Goal: Complete application form

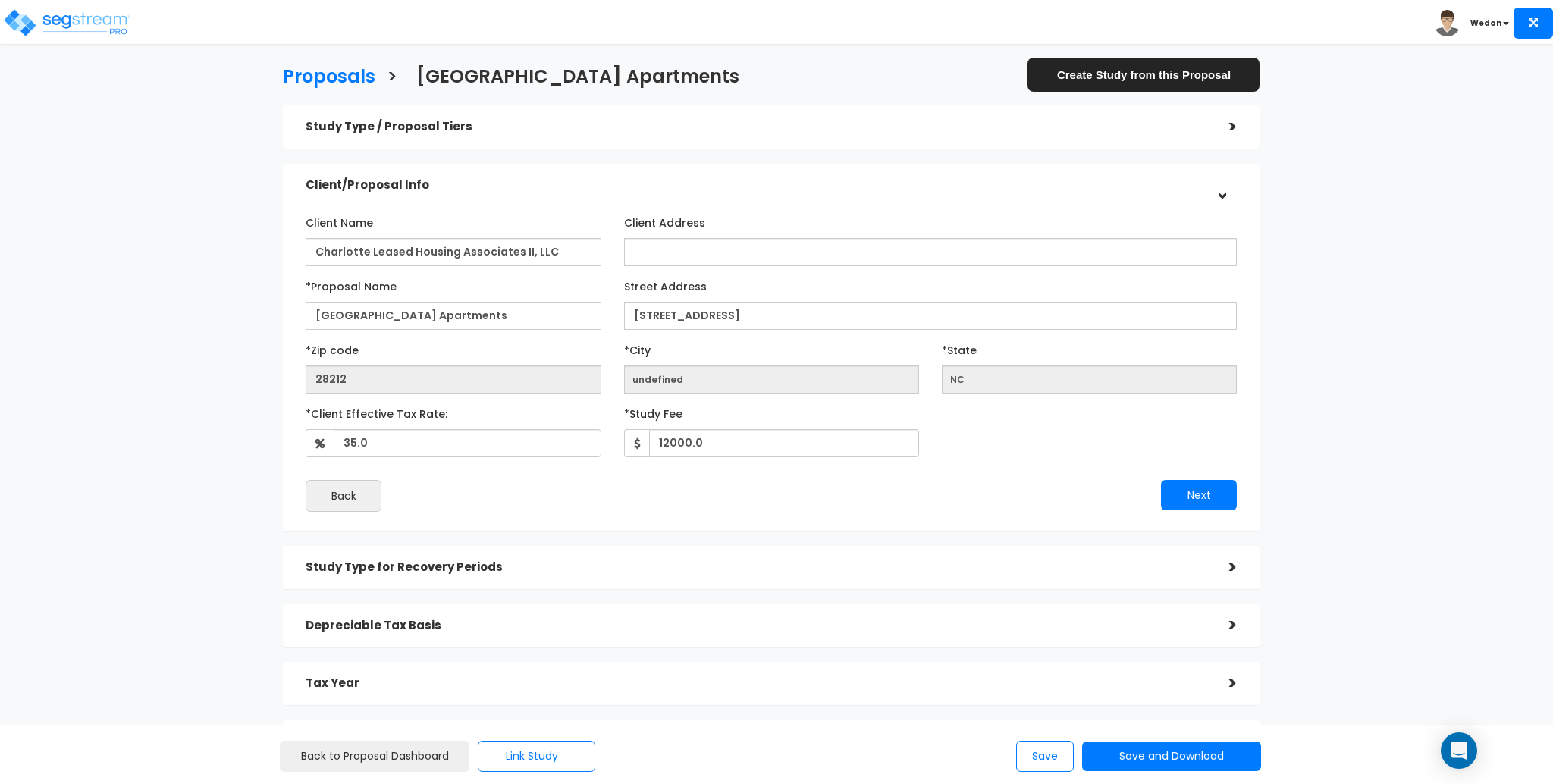
scroll to position [139, 0]
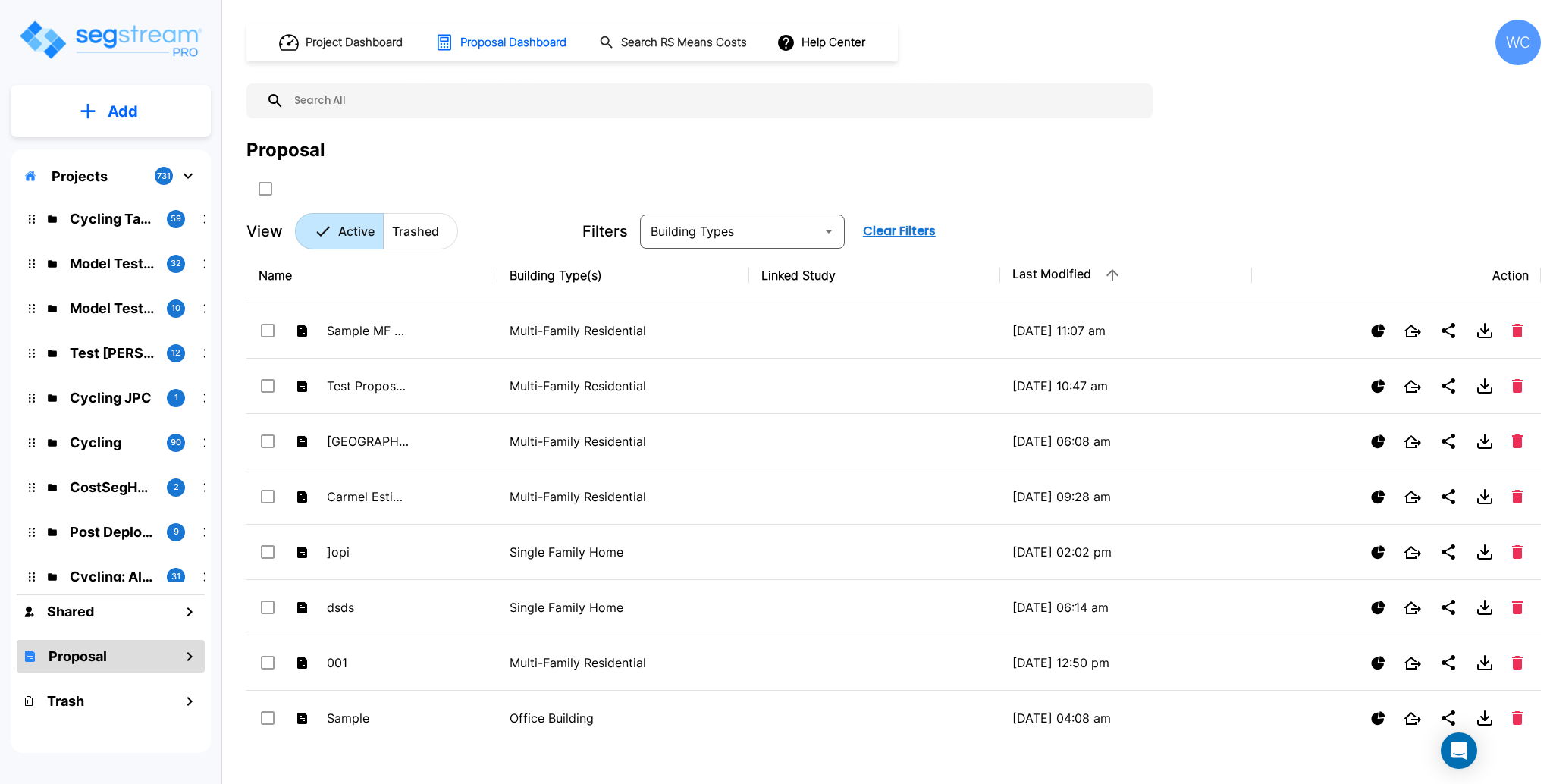
click at [1238, 151] on div "Proposal" at bounding box center [893, 150] width 1295 height 27
click at [336, 41] on h1 "Project Dashboard" at bounding box center [353, 42] width 97 height 17
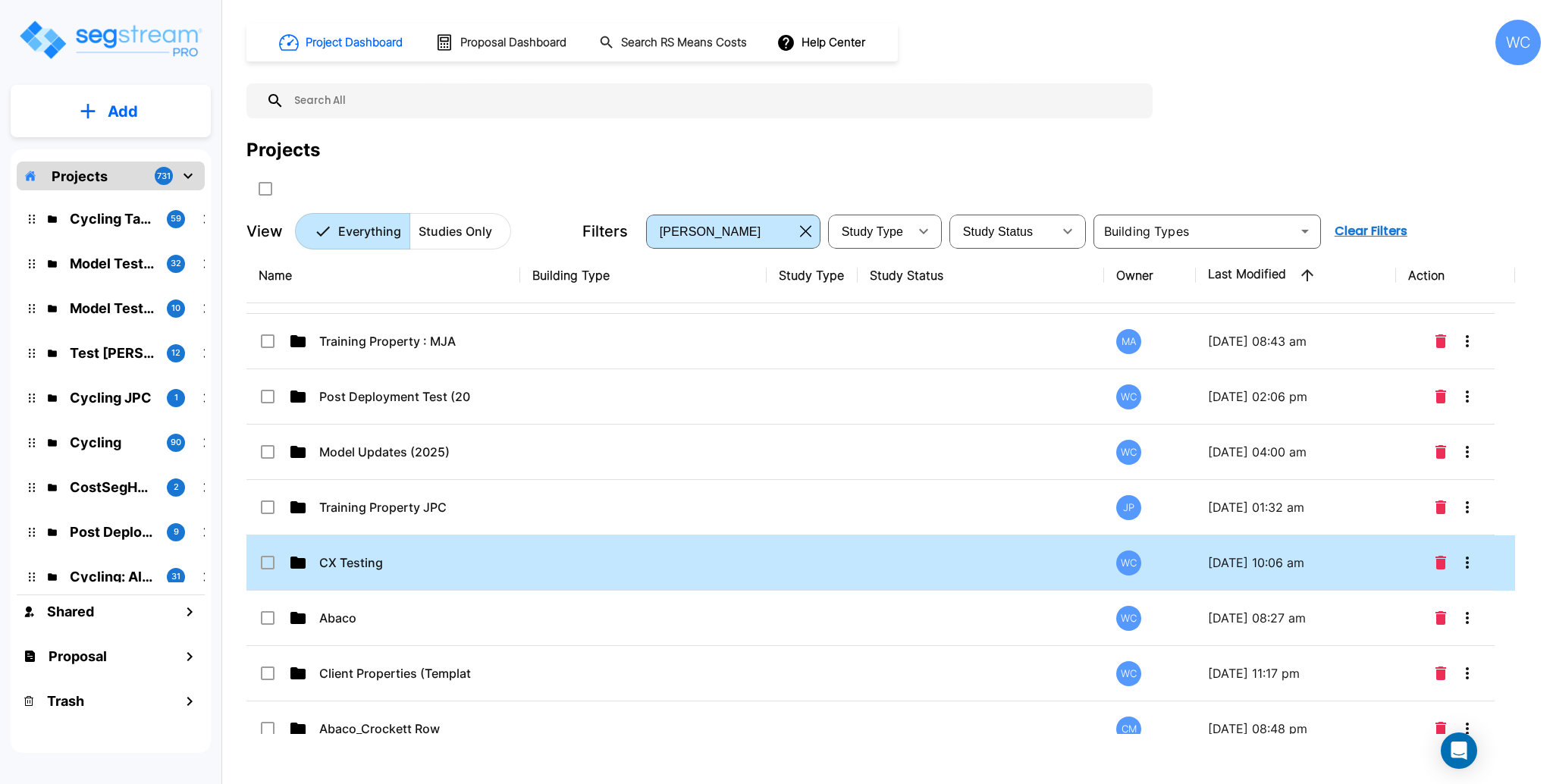
scroll to position [101, 0]
click at [460, 559] on p "CX Testing" at bounding box center [395, 562] width 152 height 18
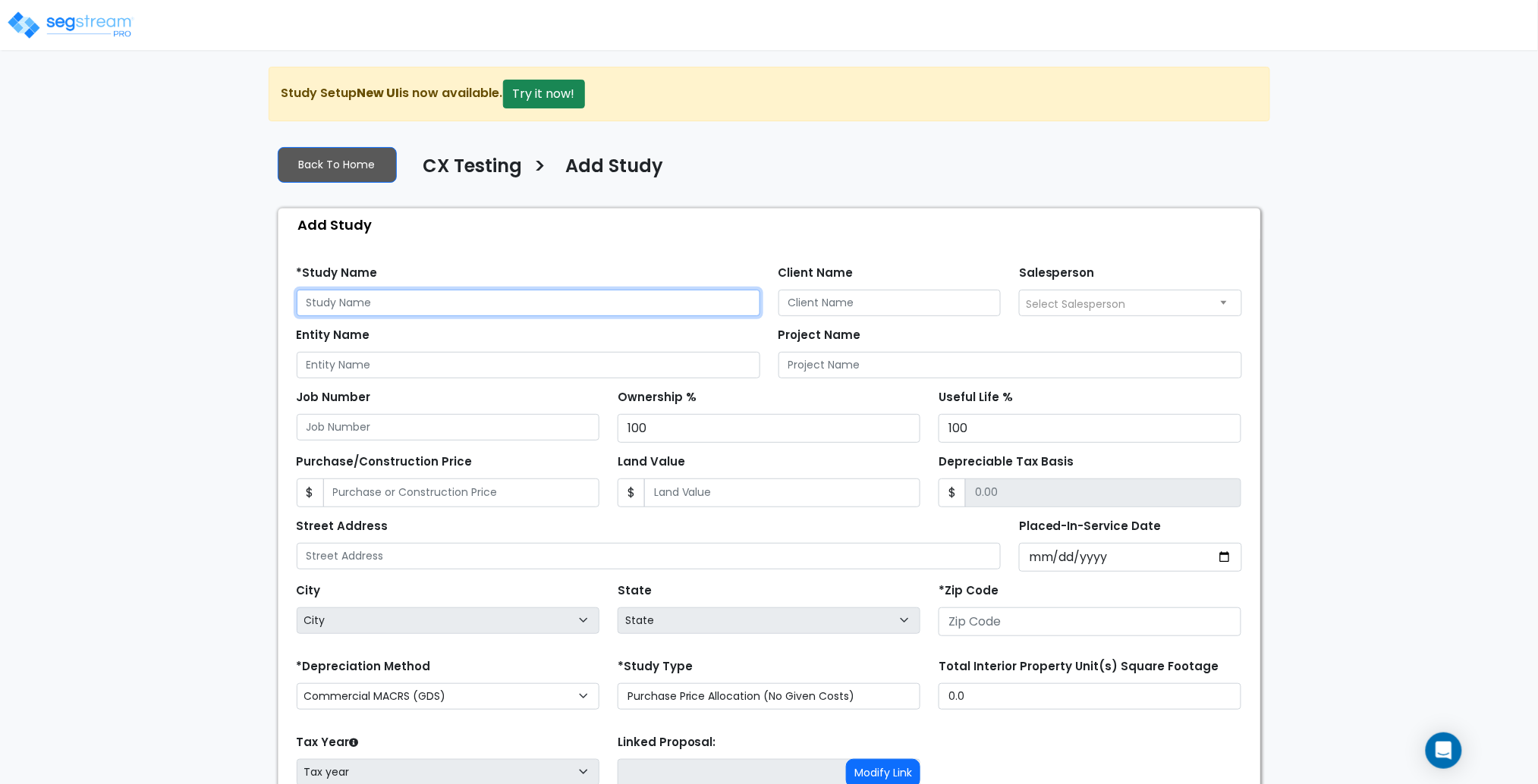
click at [525, 290] on input "text" at bounding box center [528, 303] width 464 height 26
click at [455, 300] on input "2025-1007_" at bounding box center [528, 303] width 464 height 26
paste input "Add speakers to Casual Restaurant"
type input "2025-1007_ Add speakers to Casual Restaurant"
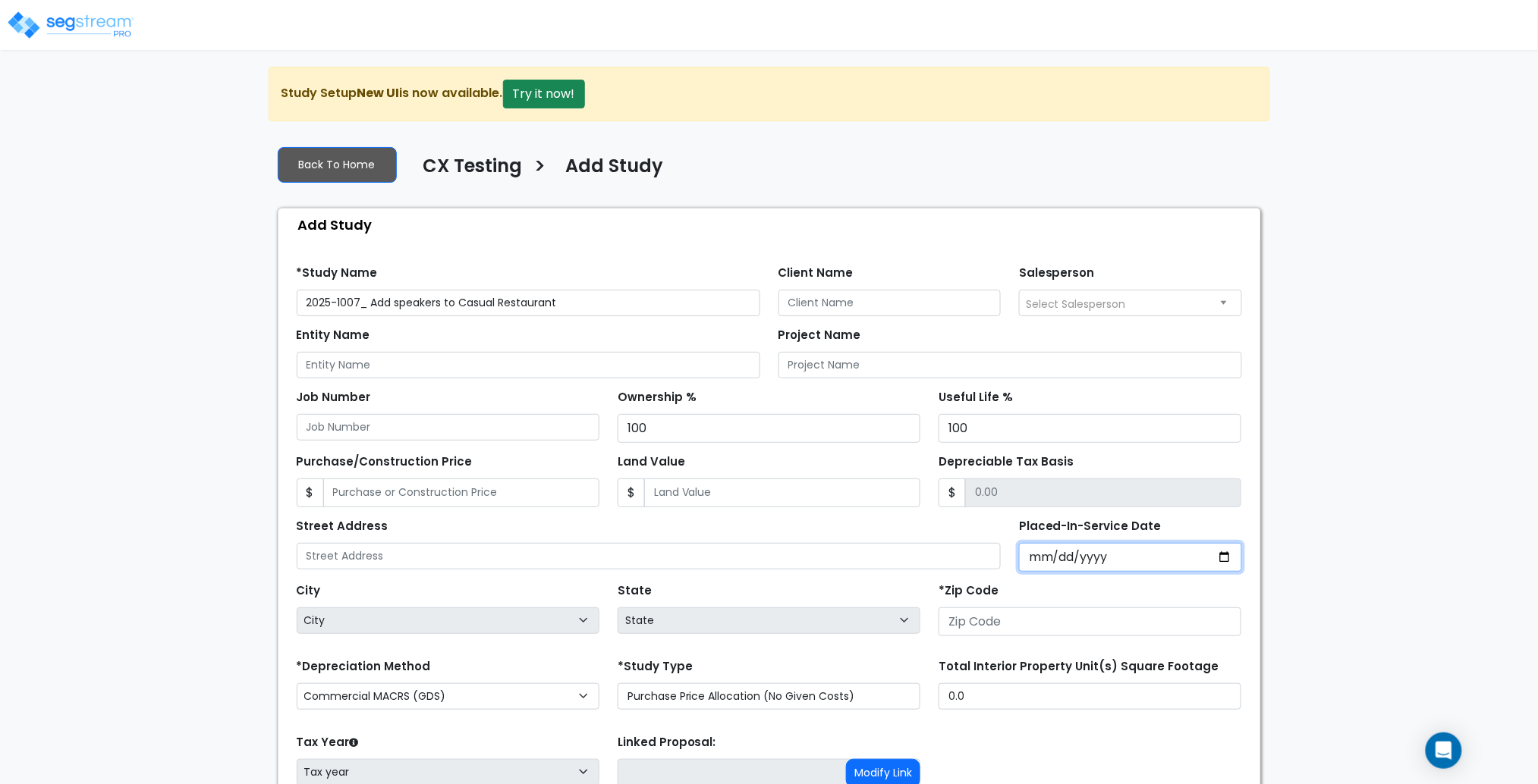
click at [1229, 558] on input "Placed-In-Service Date" at bounding box center [1130, 557] width 223 height 29
type input "2025-10-08"
select select "2025"
click at [1222, 553] on input "*Purchase Agreement Date" at bounding box center [1130, 557] width 223 height 29
type input "2025-10-08"
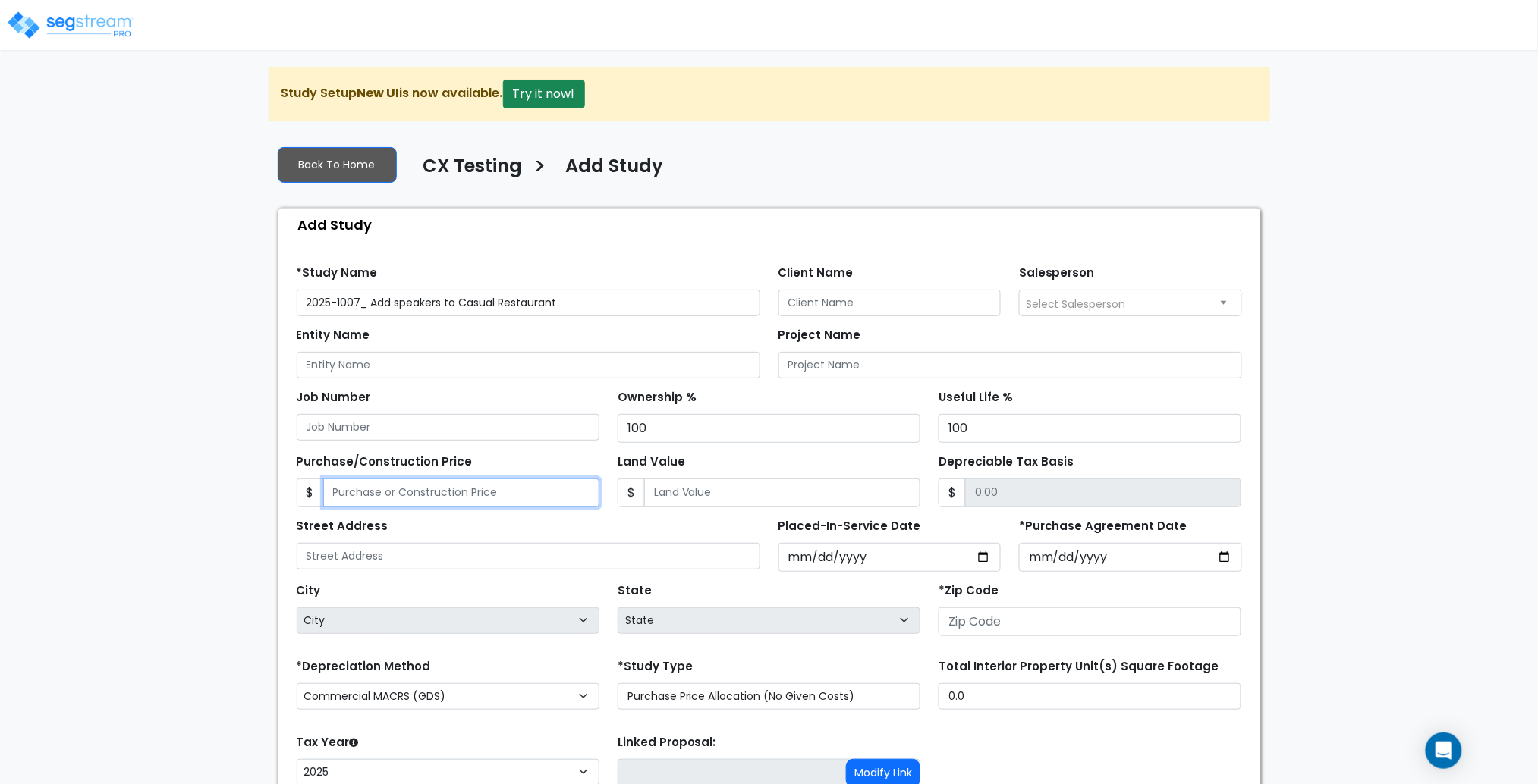
click at [437, 491] on input "Purchase/Construction Price" at bounding box center [462, 493] width 277 height 29
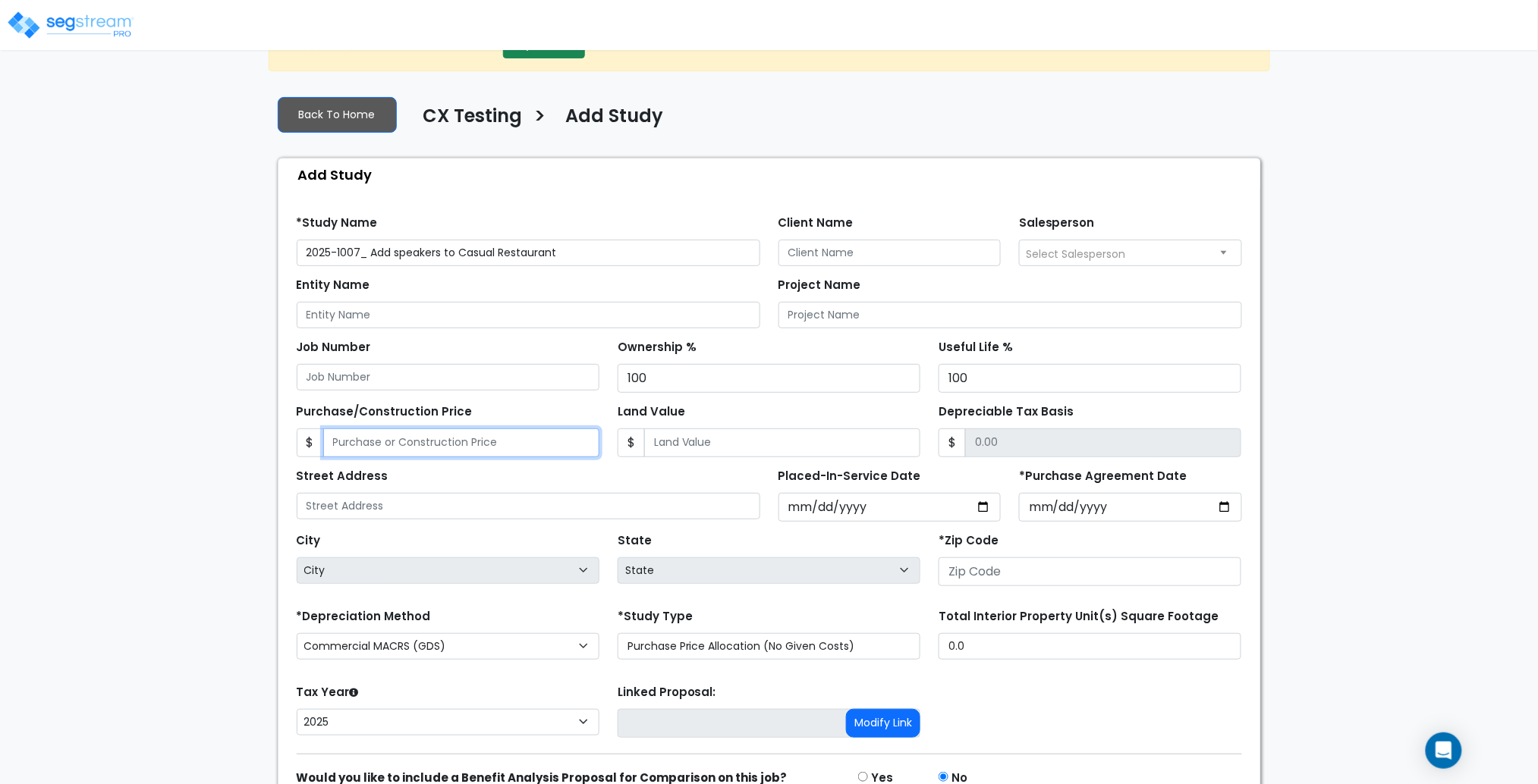
scroll to position [101, 0]
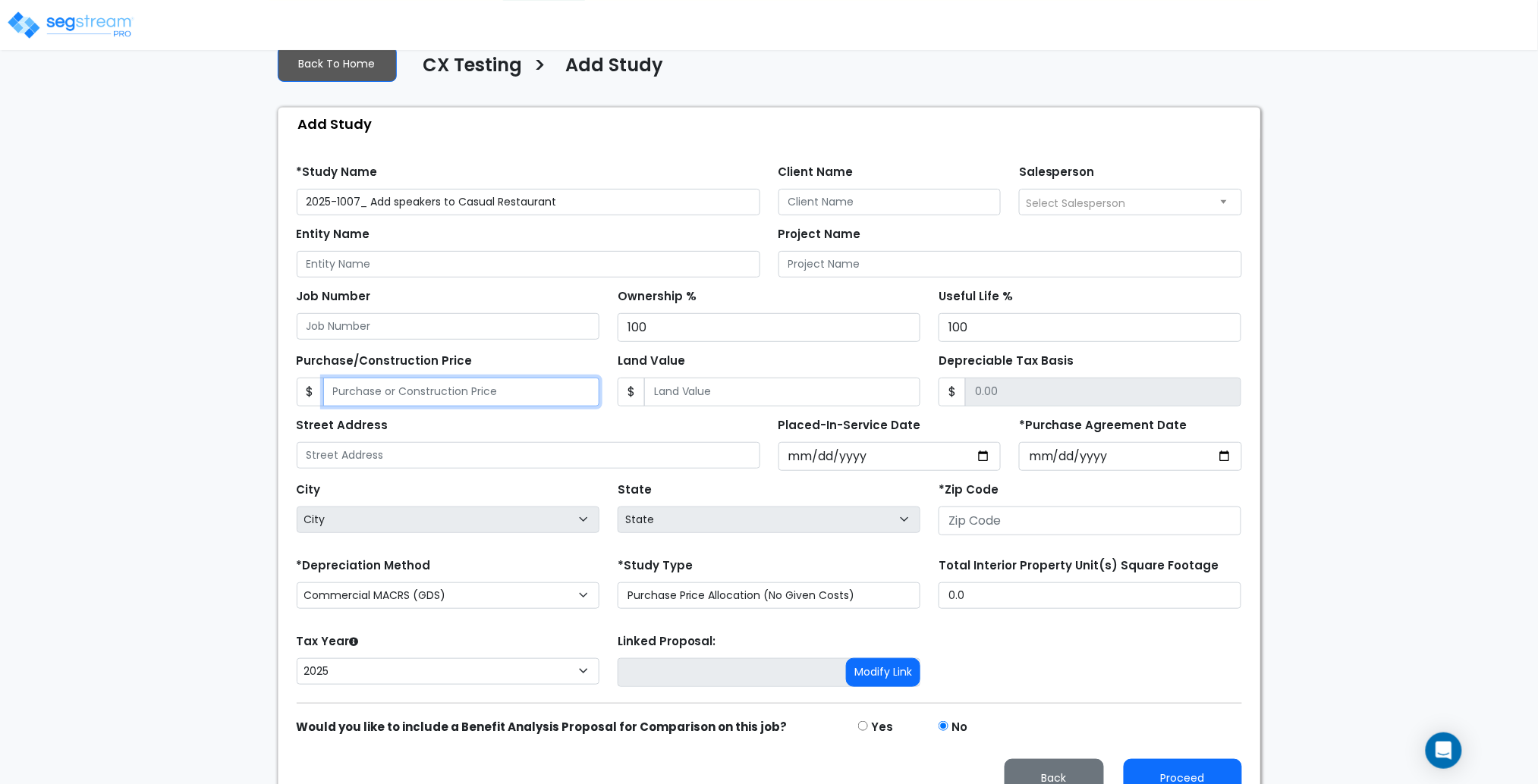
type input "5"
type input "5.00"
type input "50"
type input "50.00"
type input "500"
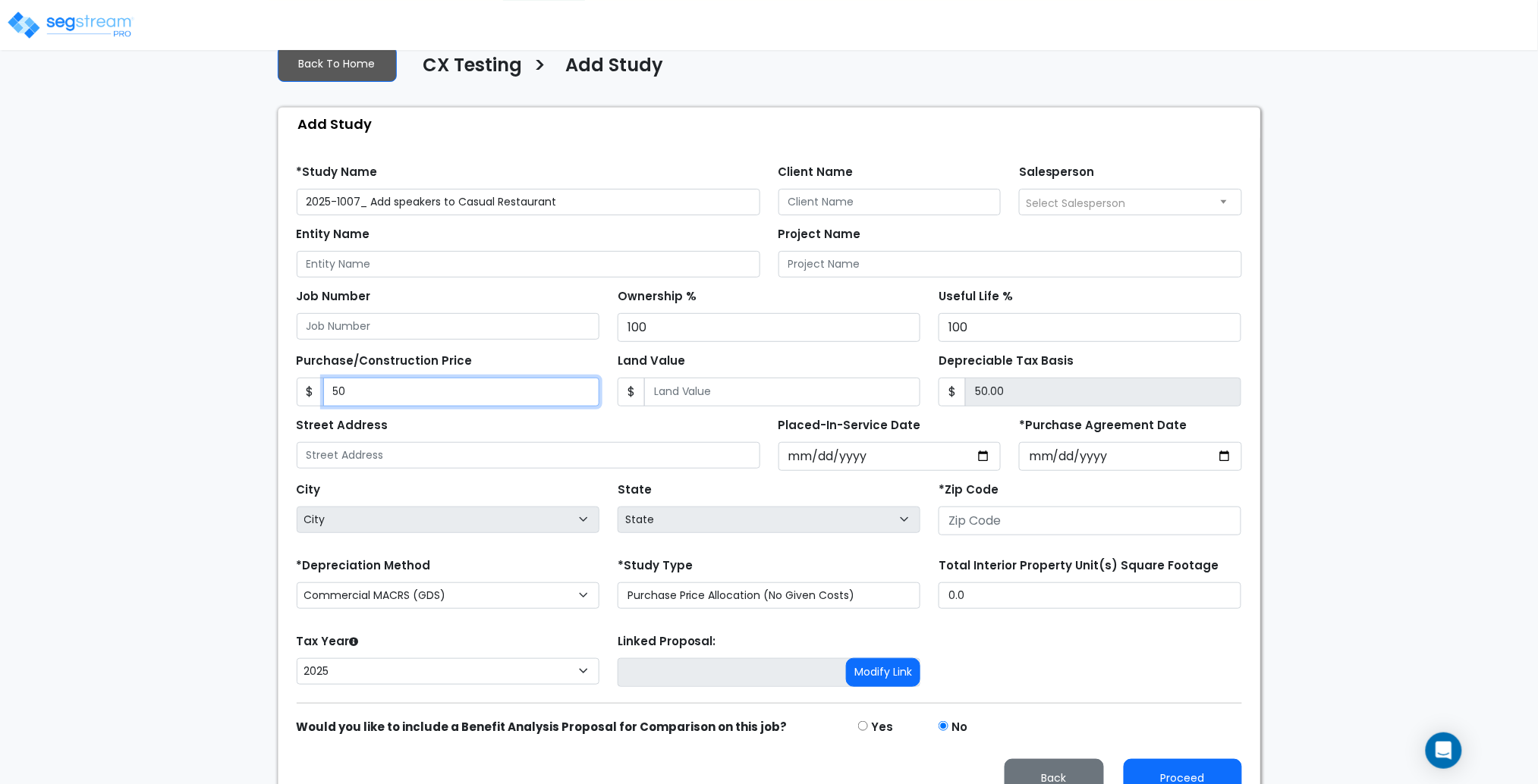
type input "500.00"
type input "5000"
type input "5,000.00"
type input "5,0000"
type input "50,000.00"
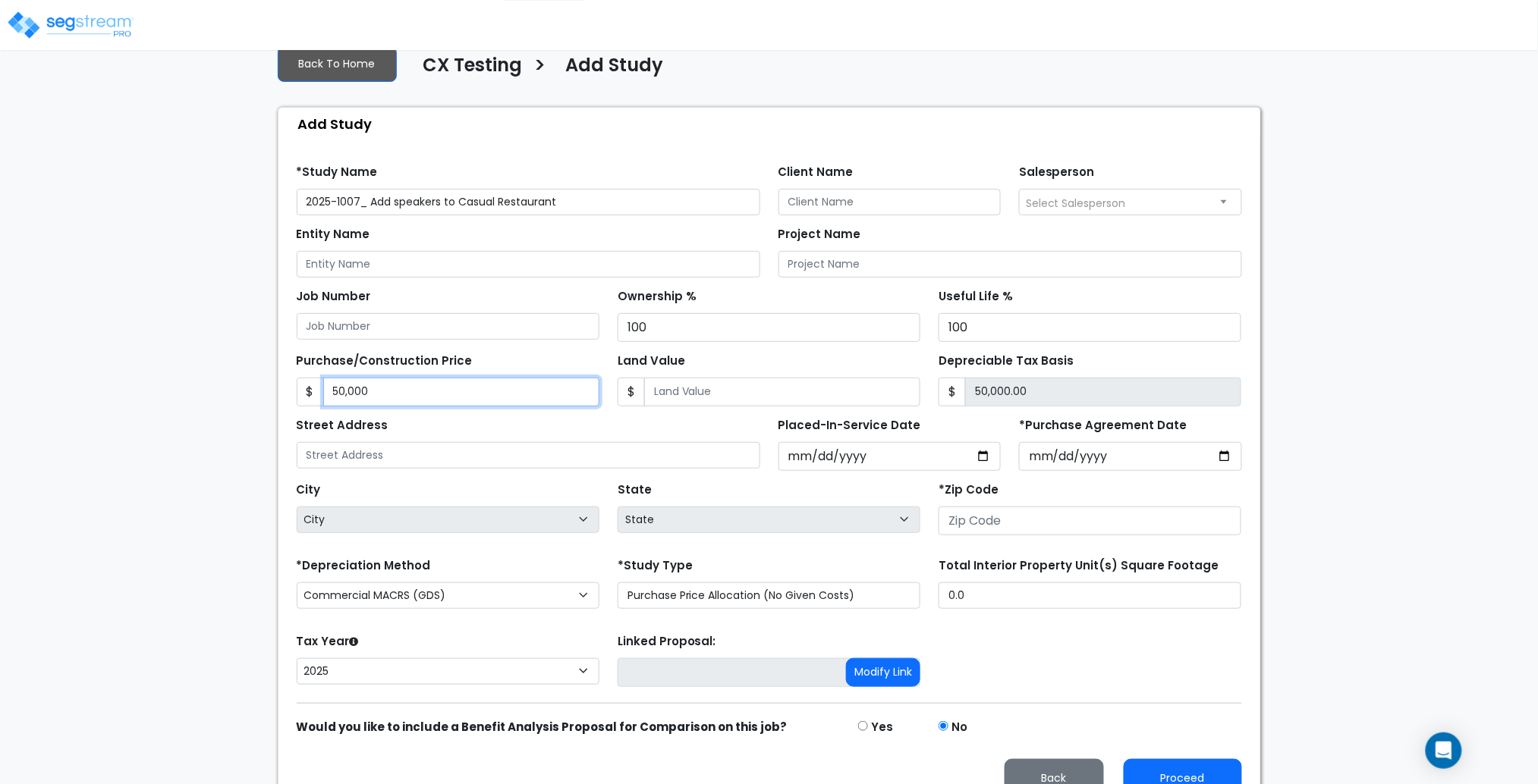
type input "50,0000"
type input "500,000.00"
type input "500,000"
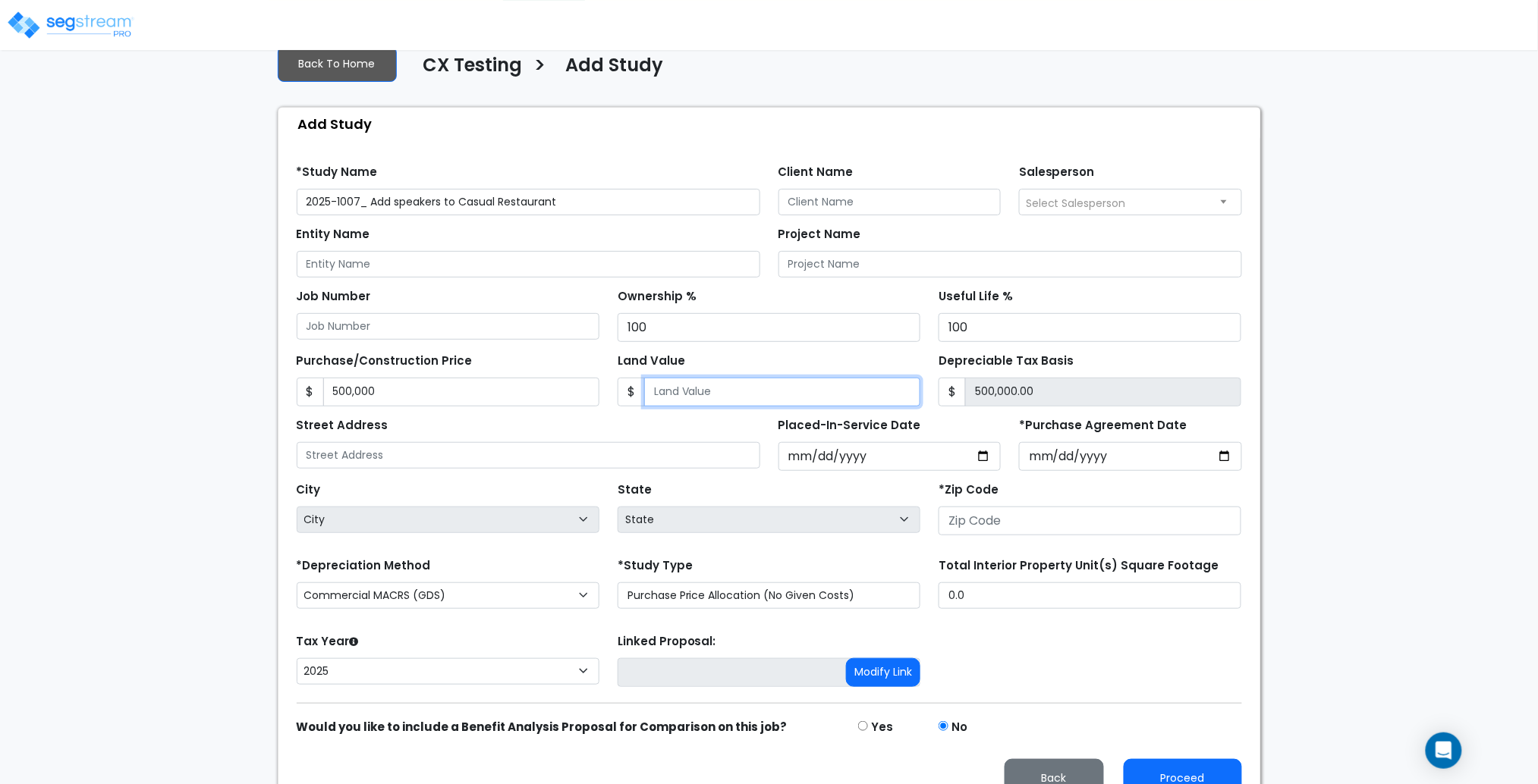
click at [708, 392] on input "Land Value" at bounding box center [783, 392] width 277 height 29
type input "2"
type input "499,998.00"
type input "20"
type input "499,980.00"
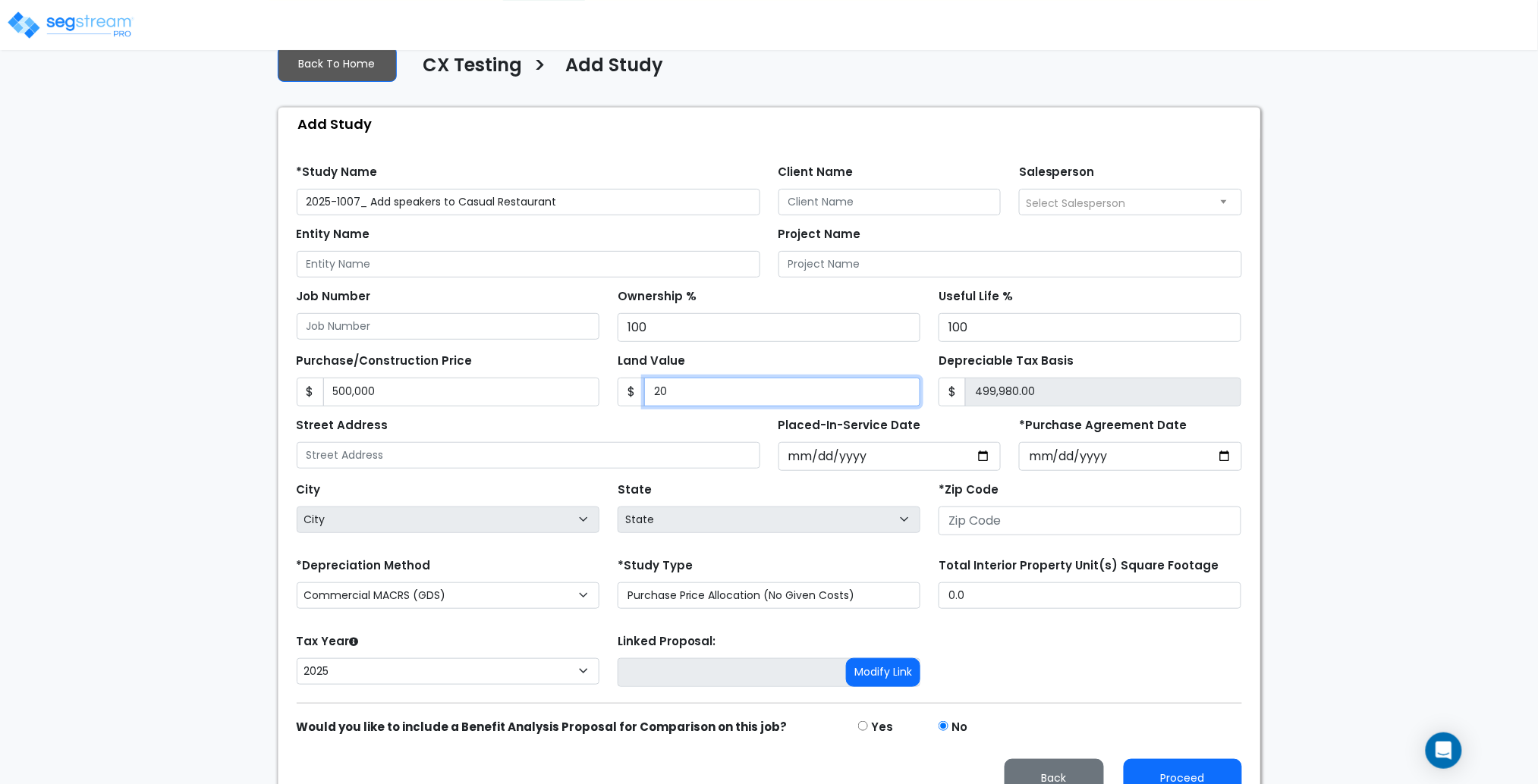
type input "200"
type input "499,800.00"
type input "2000"
type input "498,000.00"
type input "2,0000"
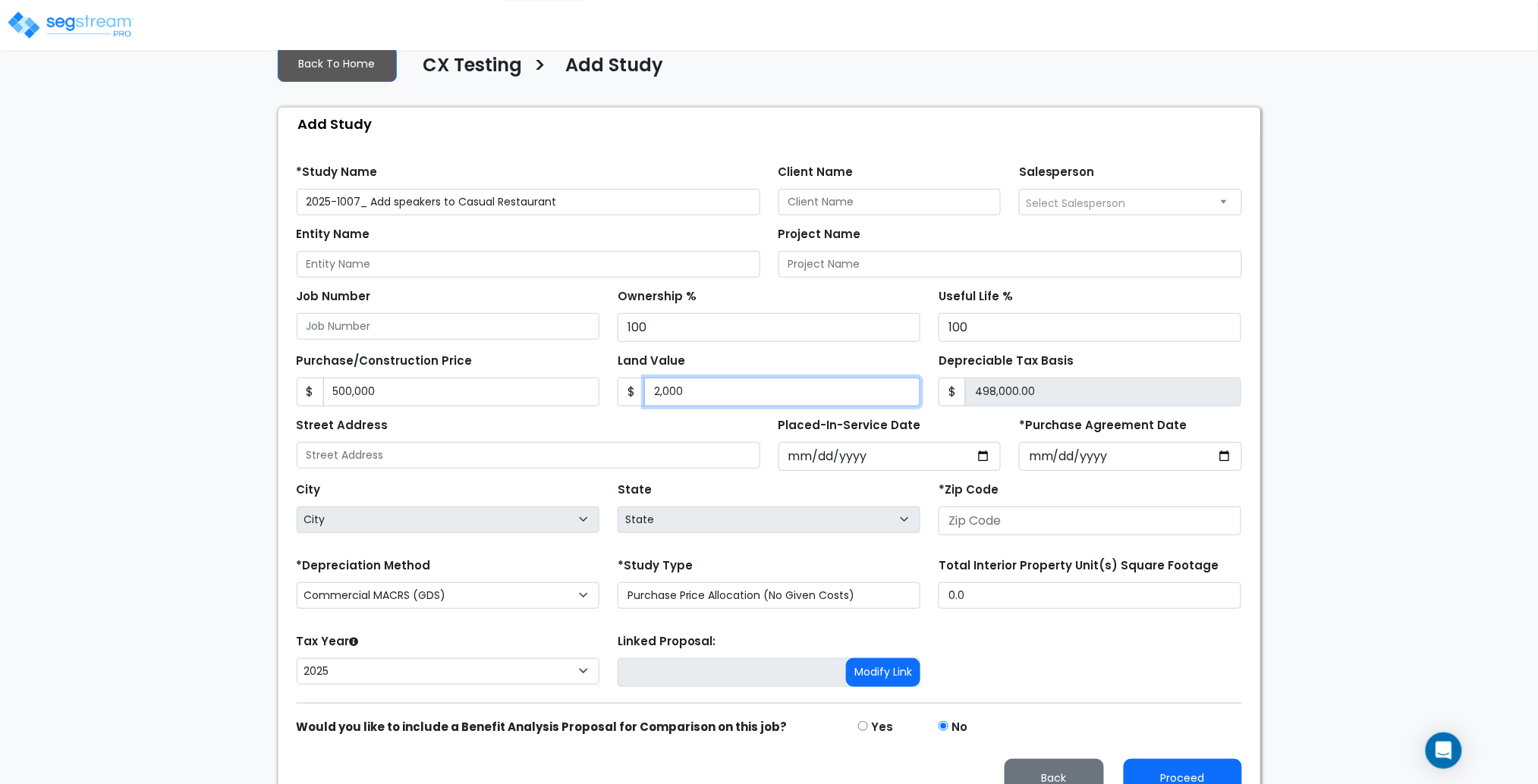
type input "480,000.00"
type input "20,0000"
type input "300,000.00"
type input "200,000"
click at [593, 436] on div "Street Address" at bounding box center [528, 441] width 464 height 54
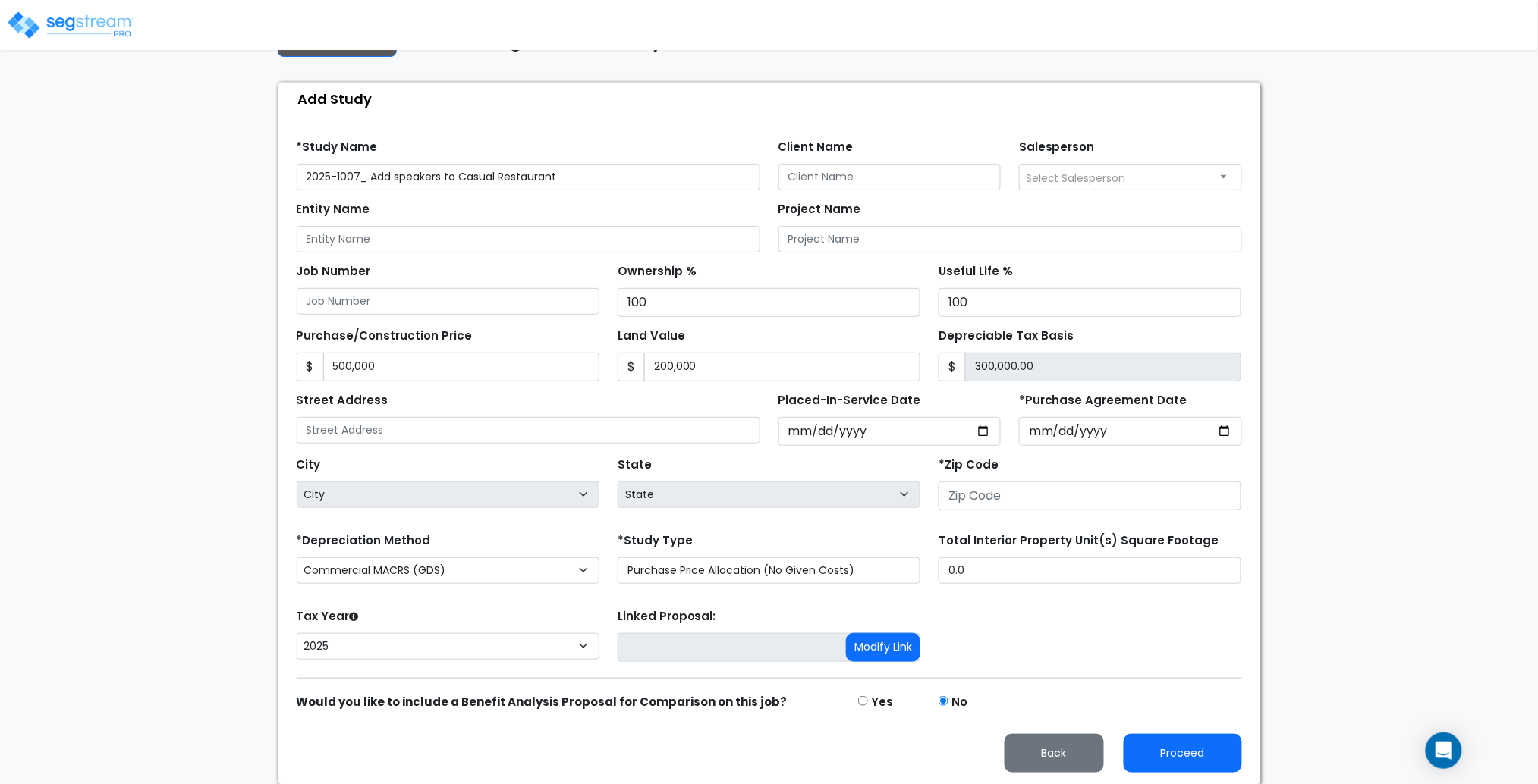
scroll to position [127, 0]
click at [1033, 497] on input "number" at bounding box center [1089, 494] width 303 height 29
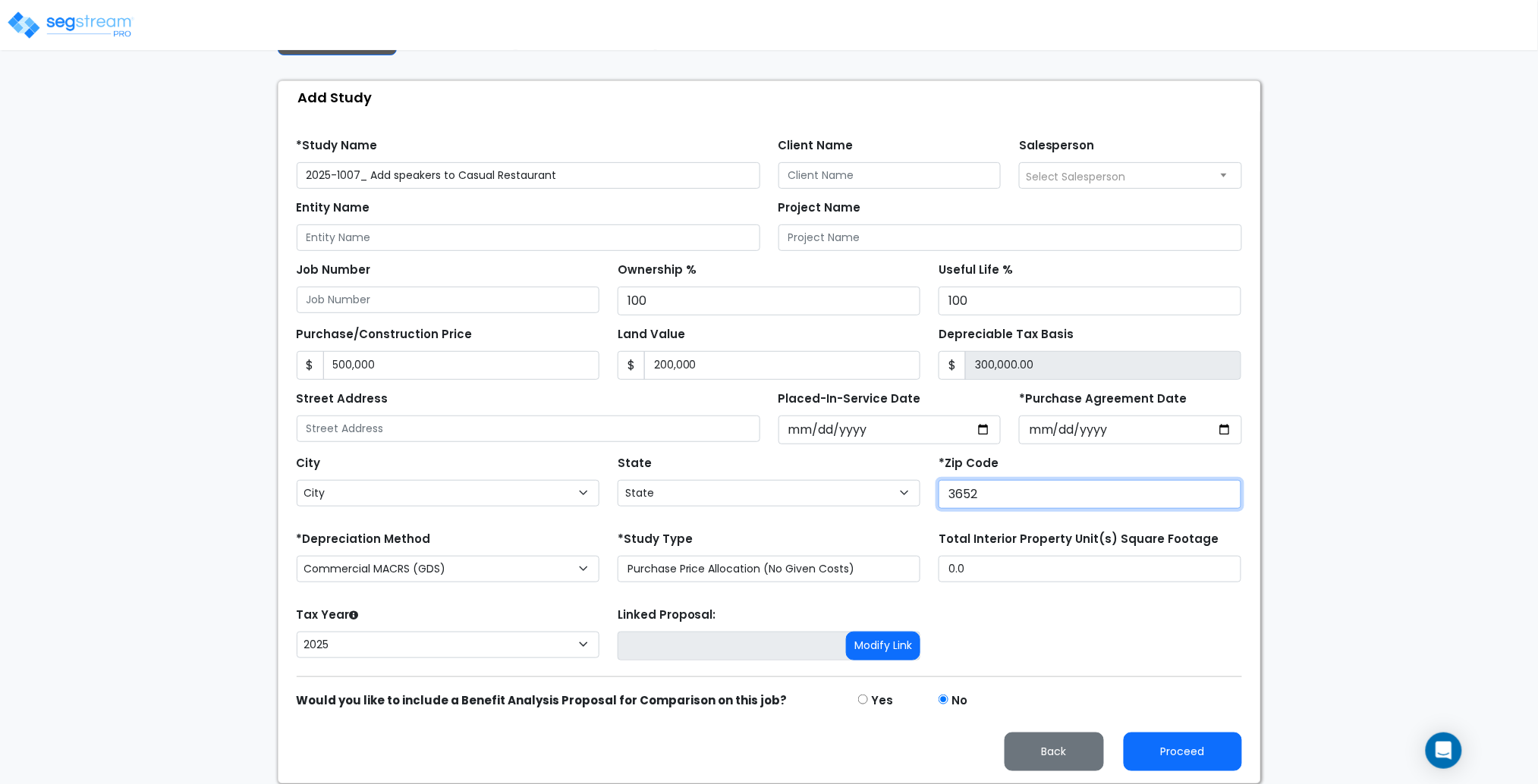
type input "36526"
select select "AL"
type input "36526"
click at [536, 655] on select "2026 2025" at bounding box center [447, 644] width 303 height 26
click at [296, 631] on select "2026 2025" at bounding box center [447, 644] width 303 height 26
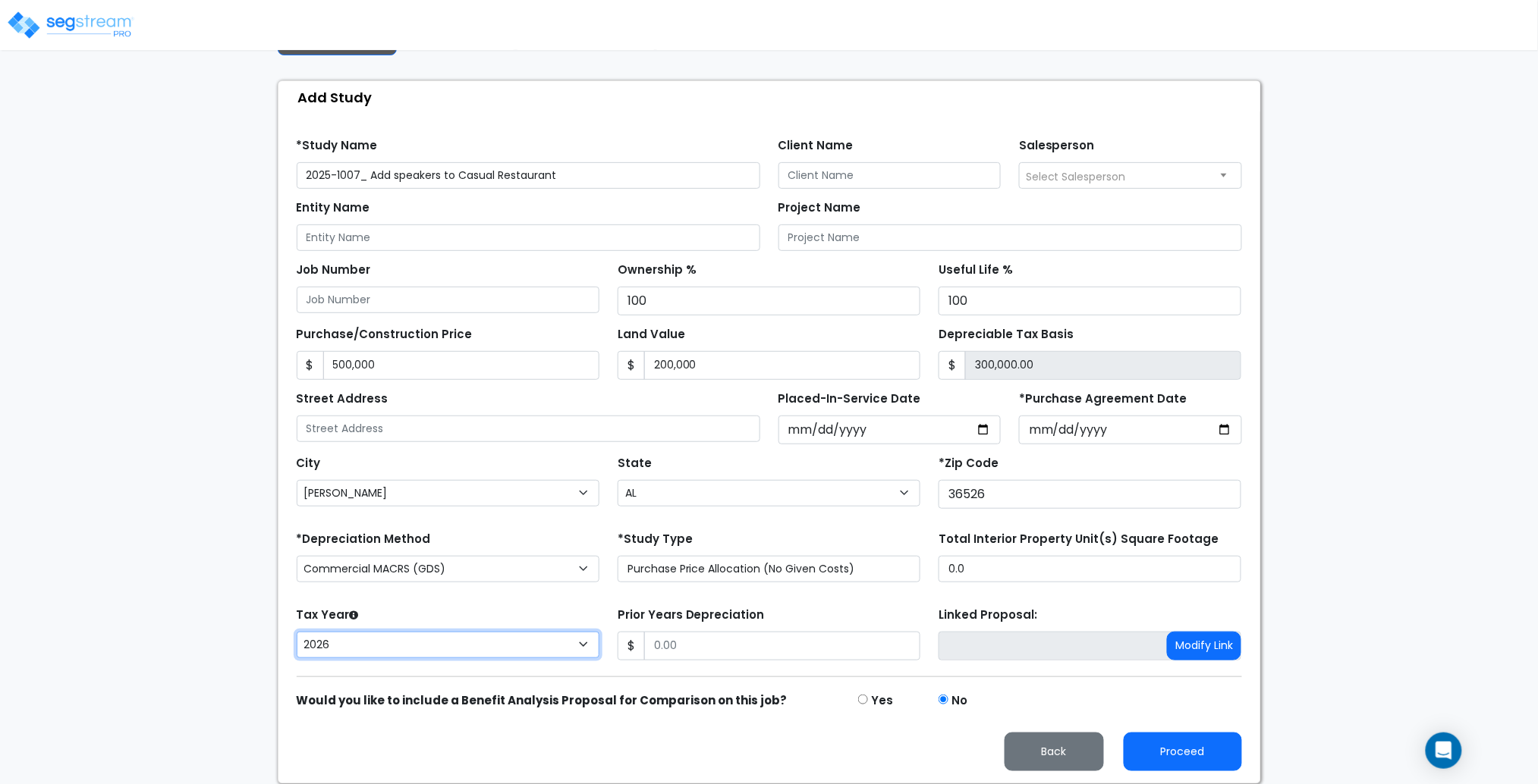
click at [545, 645] on select "2026 2025" at bounding box center [447, 644] width 303 height 26
select select "2025"
click at [296, 631] on select "2026 2025" at bounding box center [447, 644] width 303 height 26
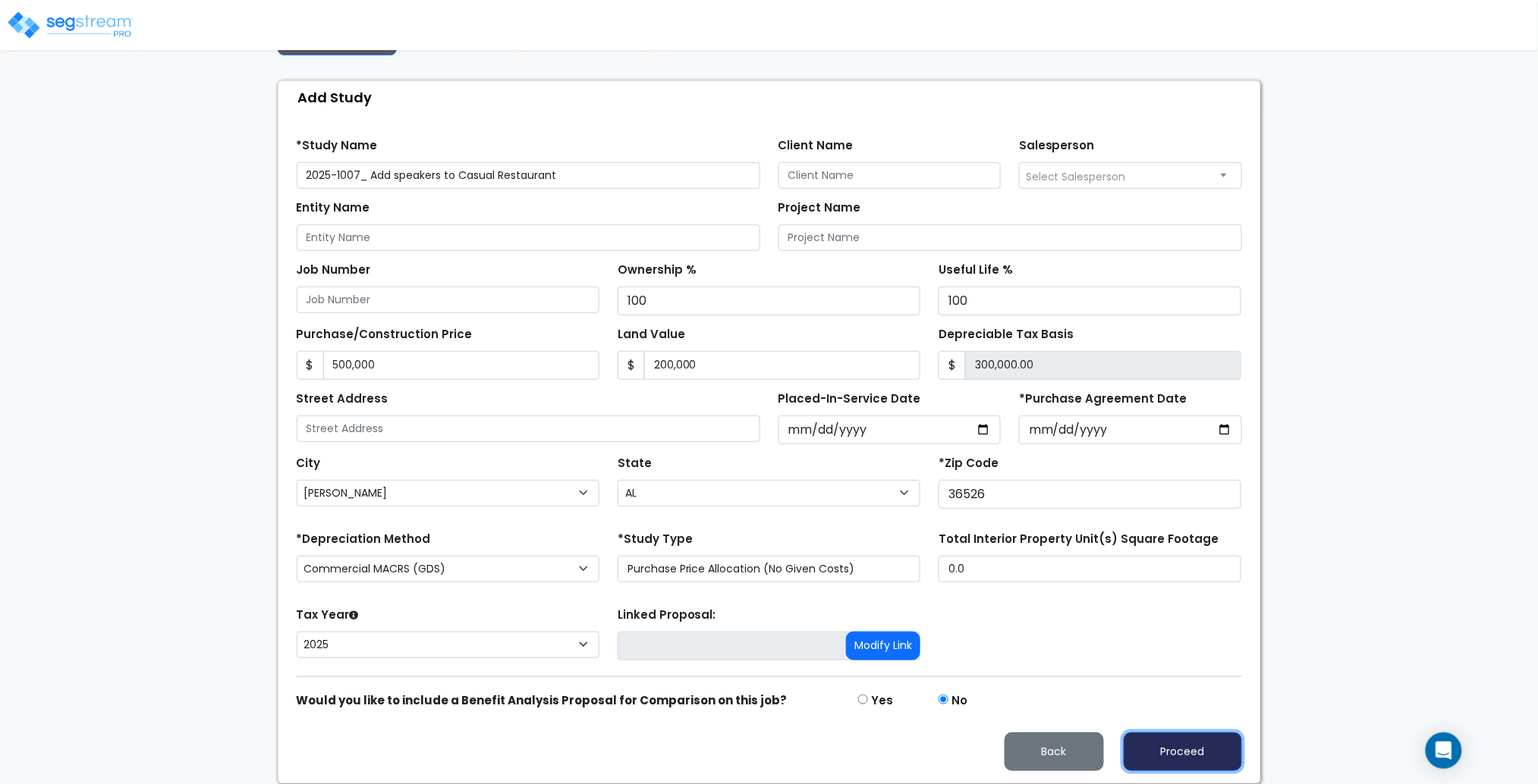
click at [1181, 739] on button "Proceed" at bounding box center [1182, 751] width 118 height 39
type input "500000"
type input "200000"
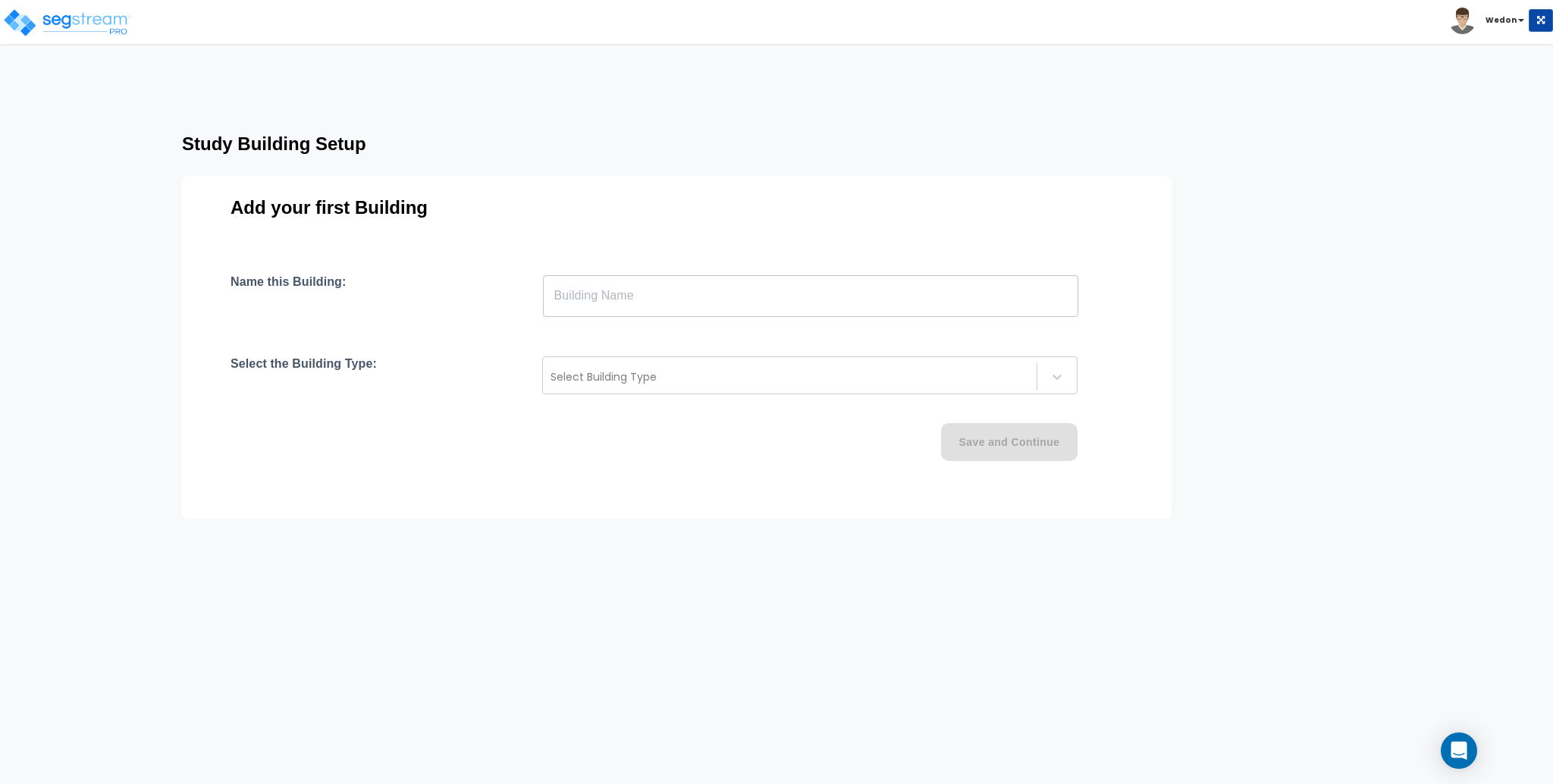
click at [741, 299] on input "text" at bounding box center [810, 295] width 536 height 42
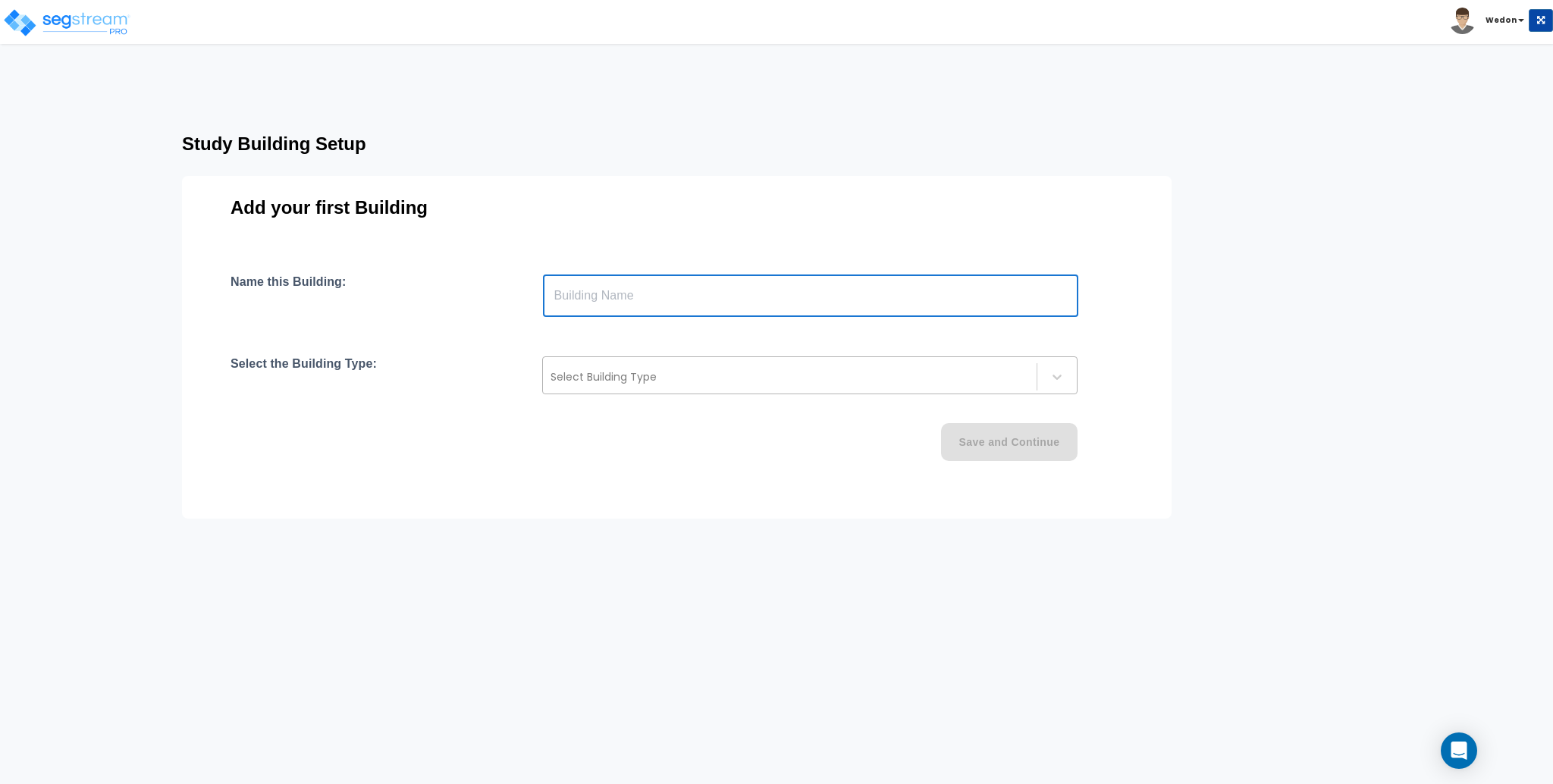
click at [721, 379] on div at bounding box center [790, 377] width 479 height 18
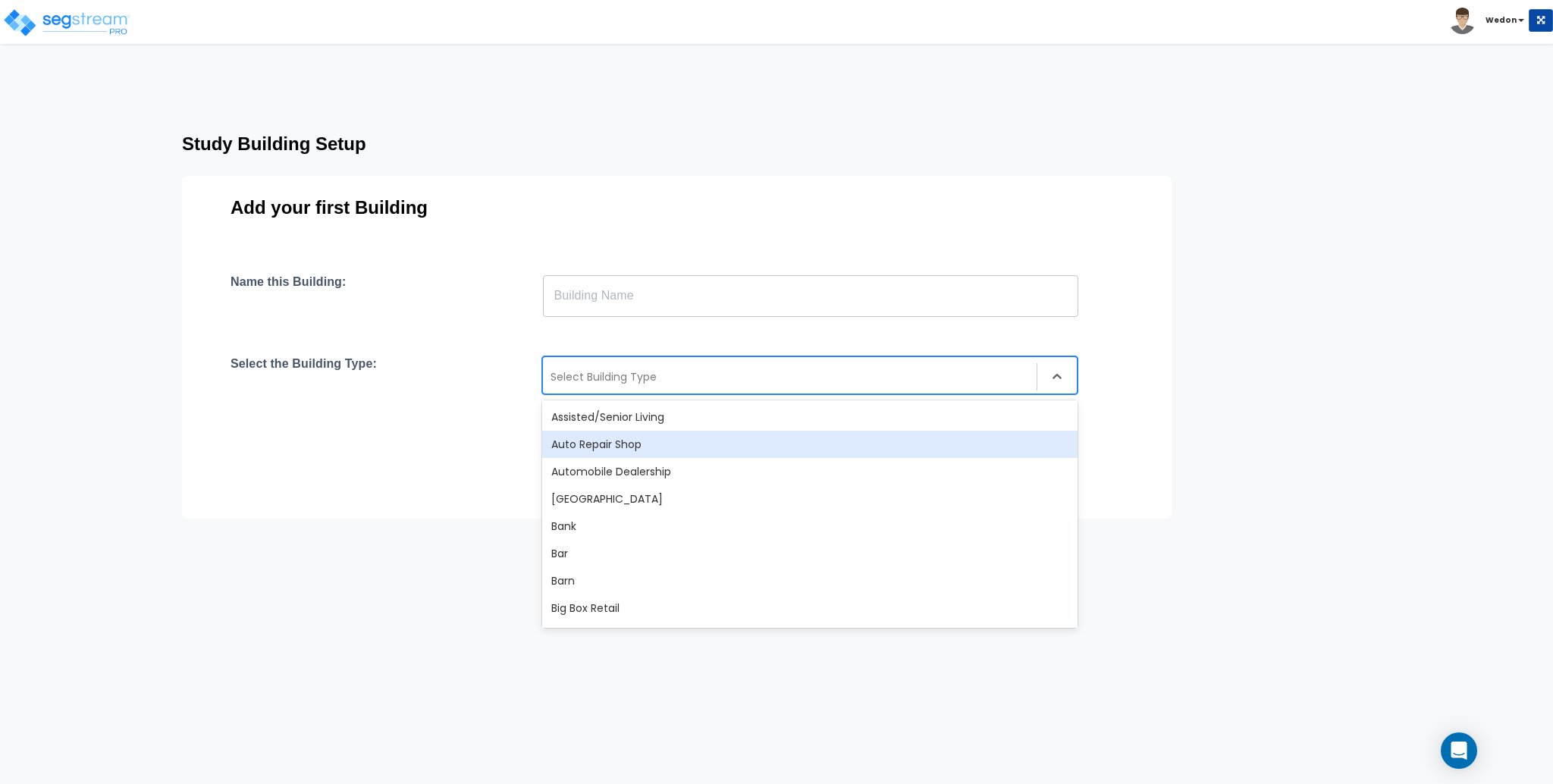
drag, startPoint x: 651, startPoint y: 455, endPoint x: 688, endPoint y: 447, distance: 37.9
click at [650, 454] on div "Auto Repair Shop" at bounding box center [809, 444] width 536 height 27
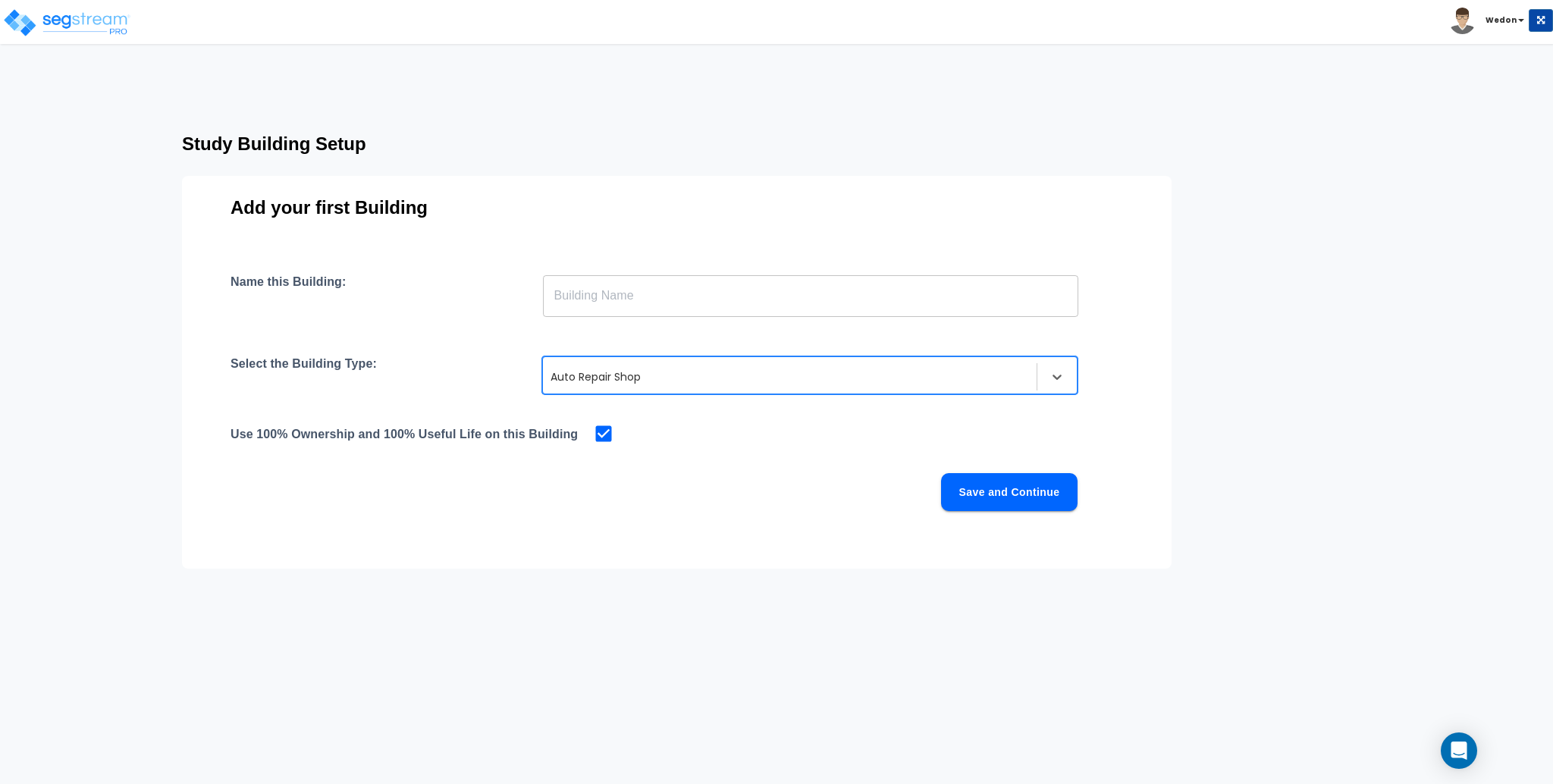
click at [707, 378] on div at bounding box center [790, 377] width 479 height 18
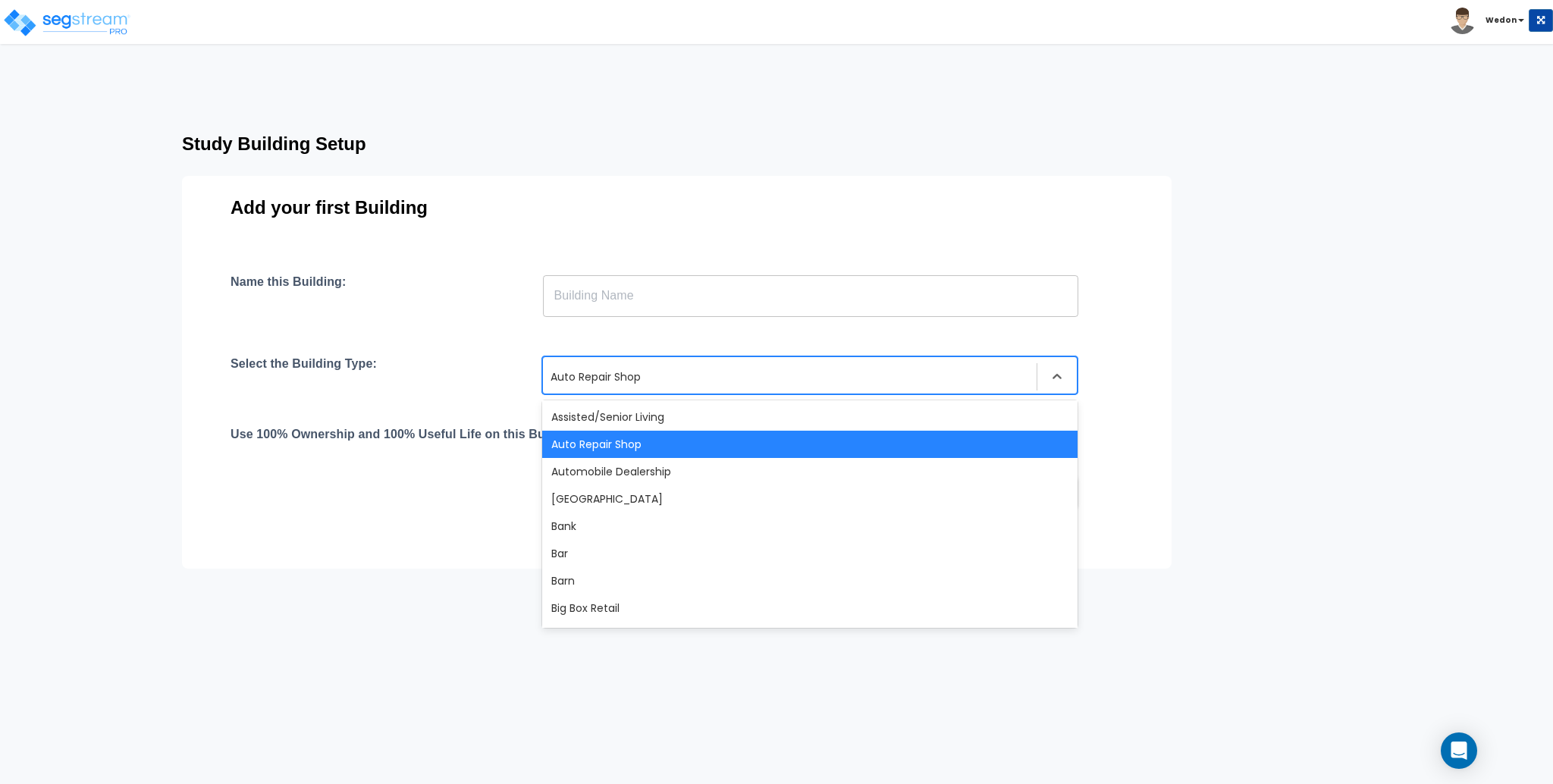
type input "c"
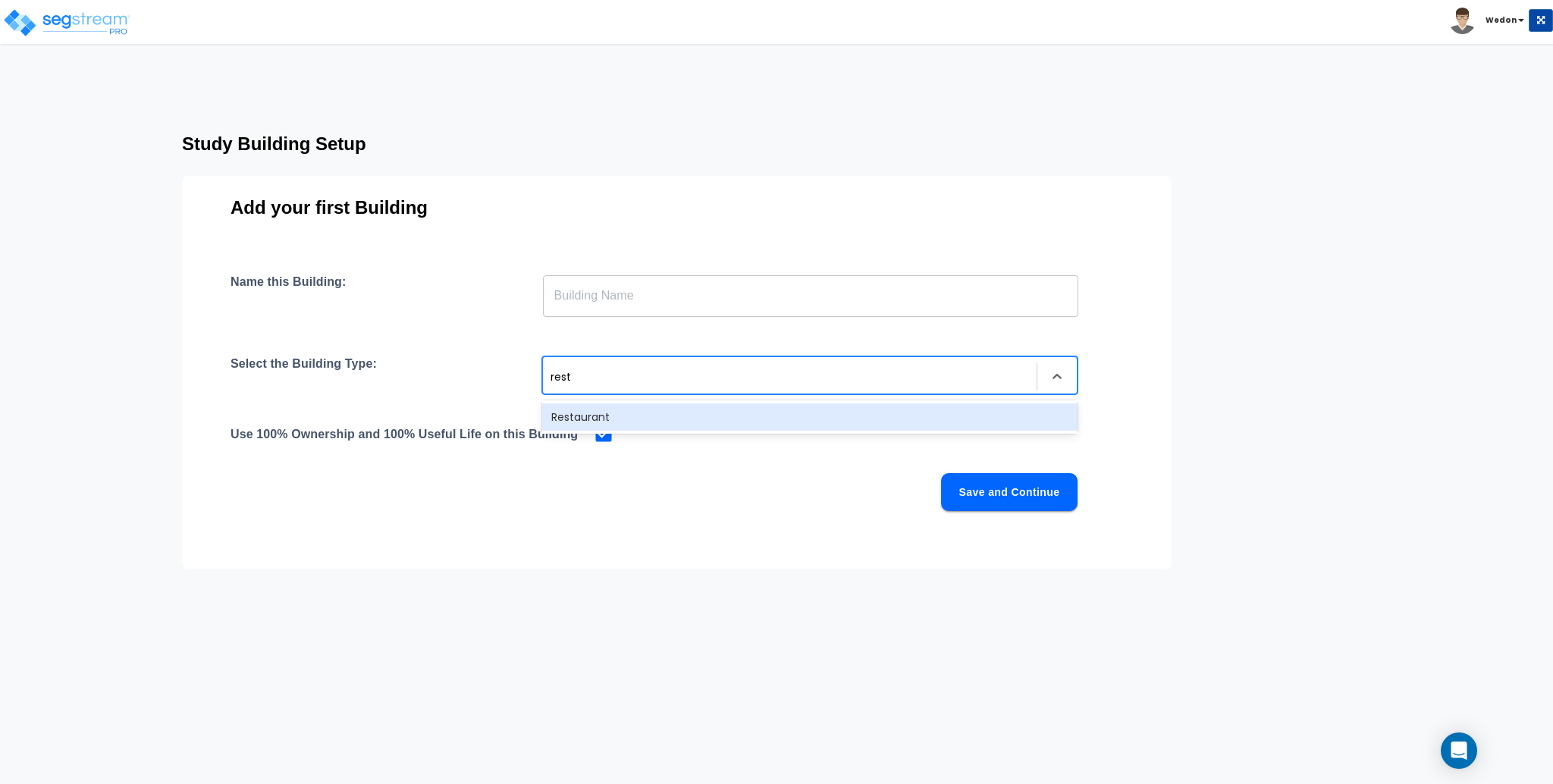
type input "resta"
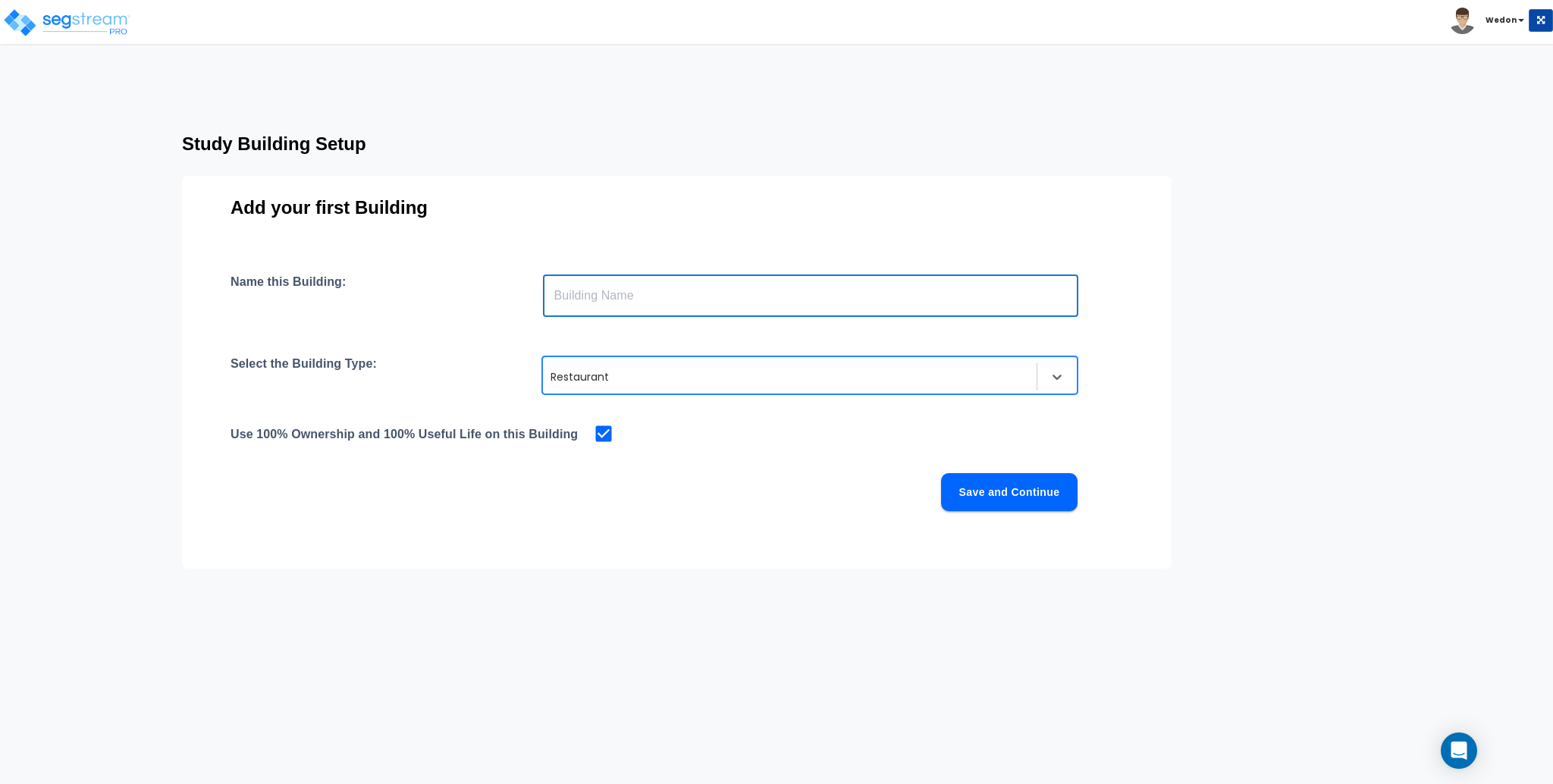
click at [626, 294] on input "text" at bounding box center [810, 295] width 536 height 42
type input "Restaurant"
click at [996, 493] on button "Save and Continue" at bounding box center [1009, 492] width 136 height 38
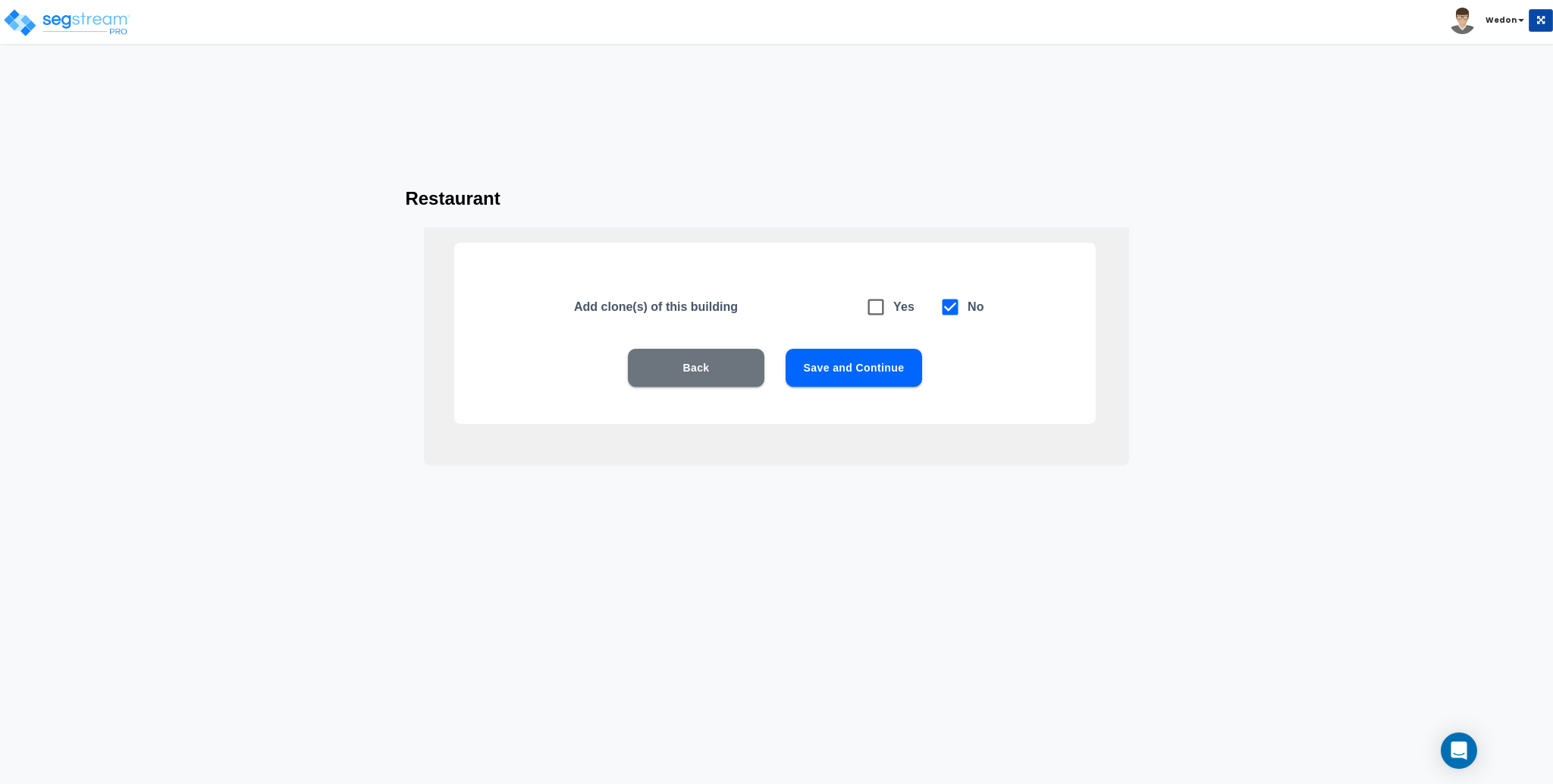
click at [836, 345] on div "Add clone(s) of this building Yes No Back Save and Continue" at bounding box center [775, 333] width 641 height 182
click at [848, 361] on button "Save and Continue" at bounding box center [854, 368] width 136 height 38
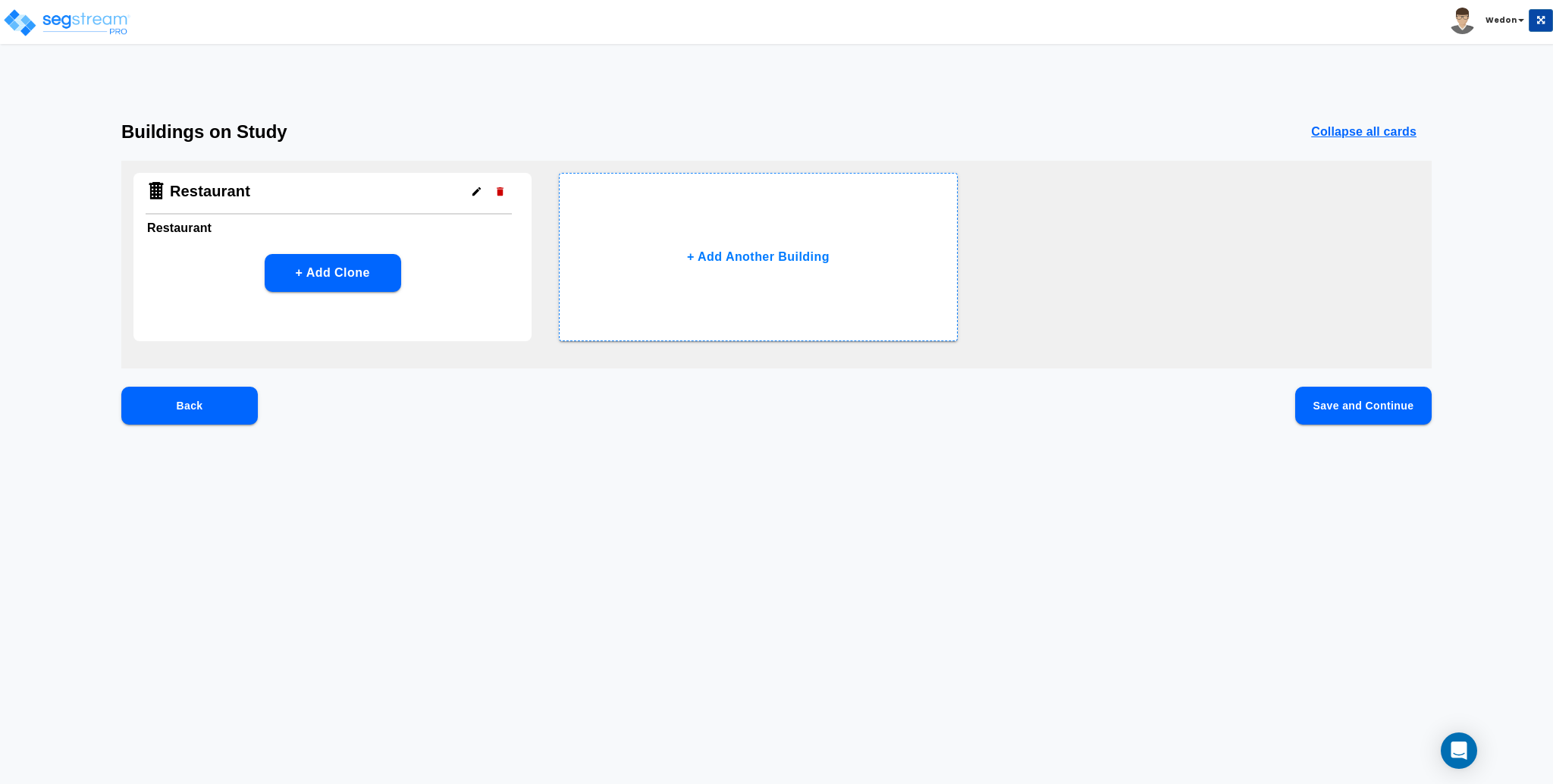
click at [1370, 411] on button "Save and Continue" at bounding box center [1363, 406] width 136 height 38
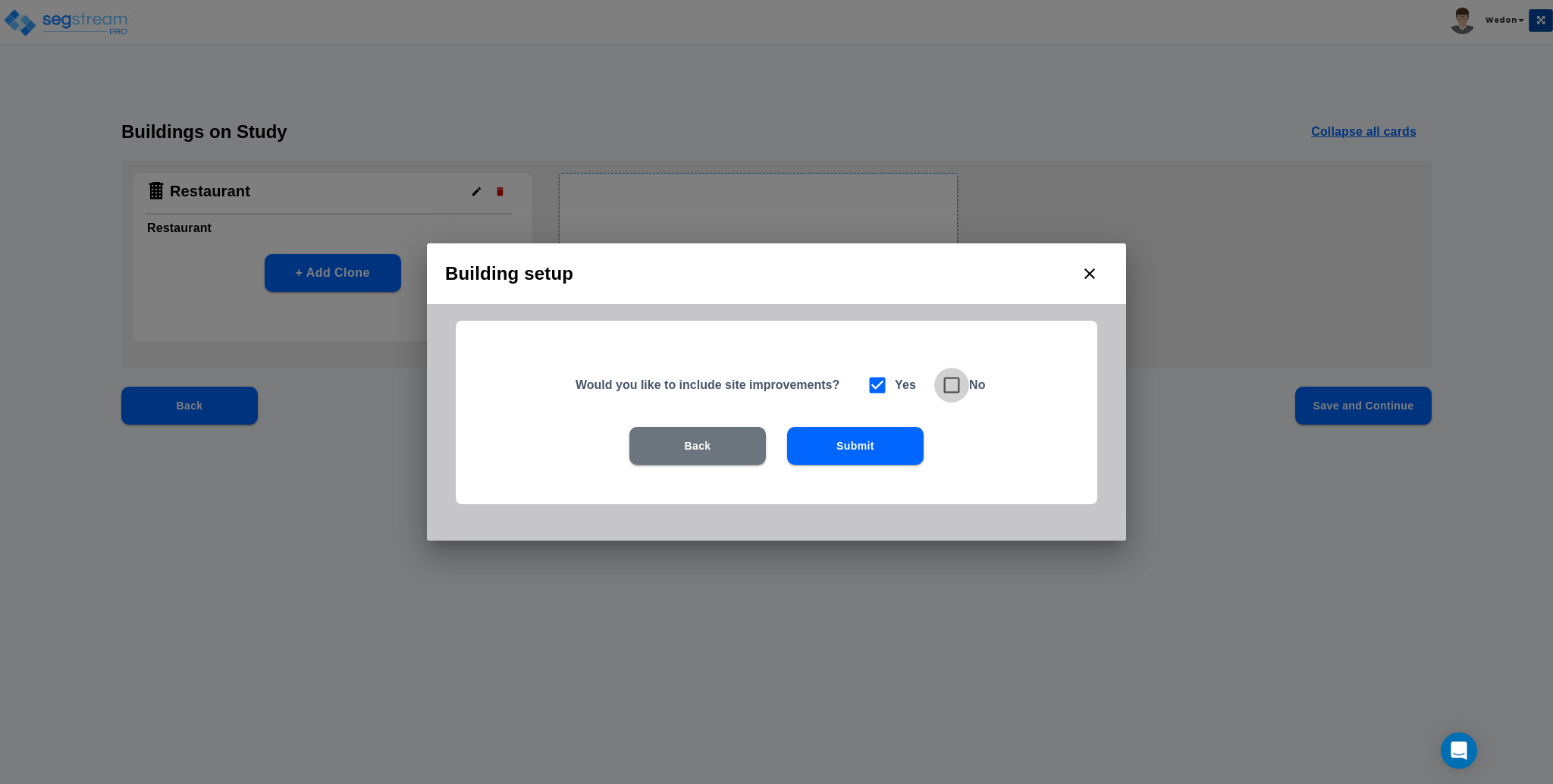
click at [961, 393] on icon at bounding box center [952, 386] width 22 height 22
checkbox input "false"
checkbox input "true"
click at [875, 456] on button "Submit" at bounding box center [855, 446] width 136 height 38
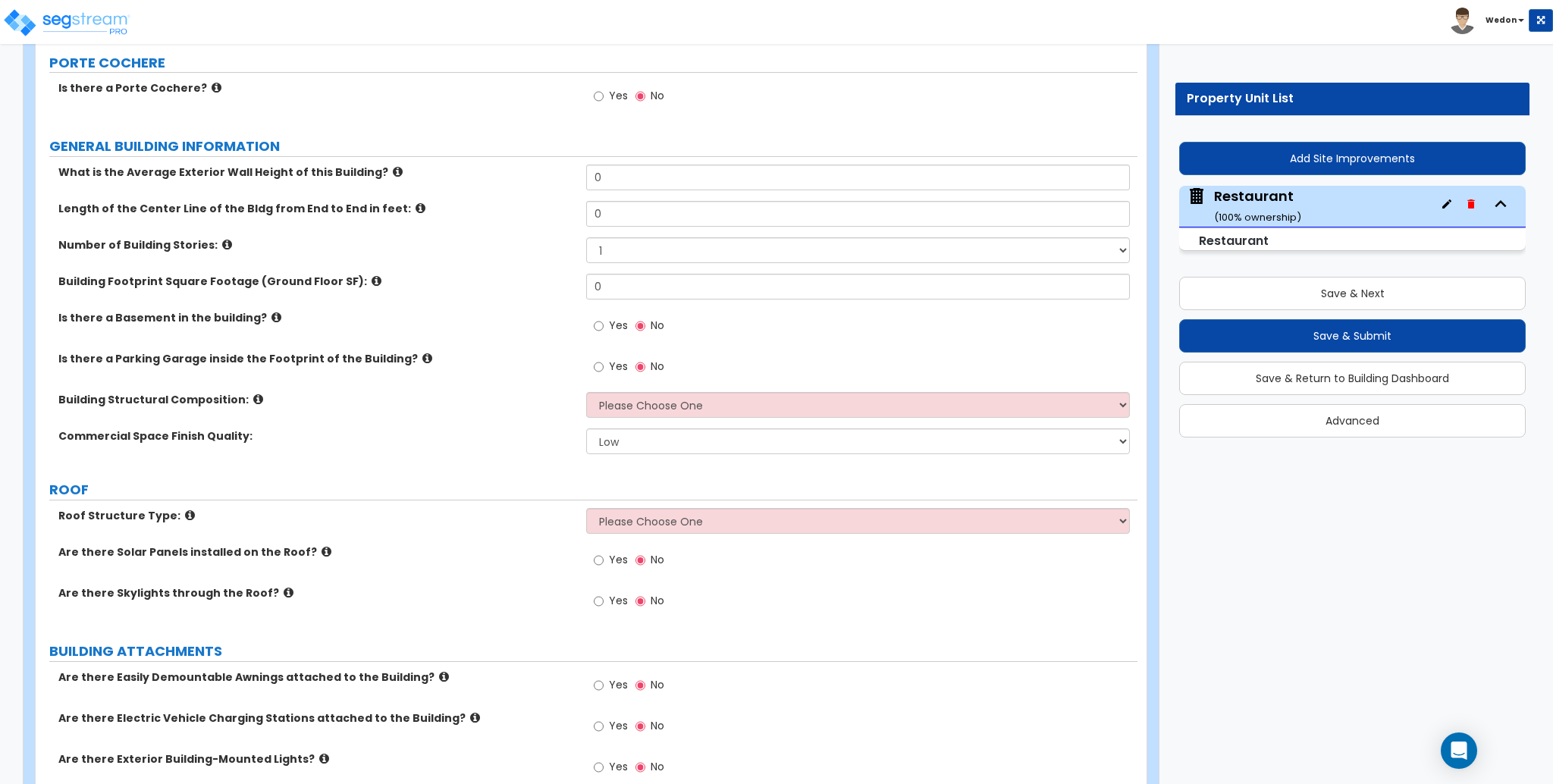
scroll to position [201, 0]
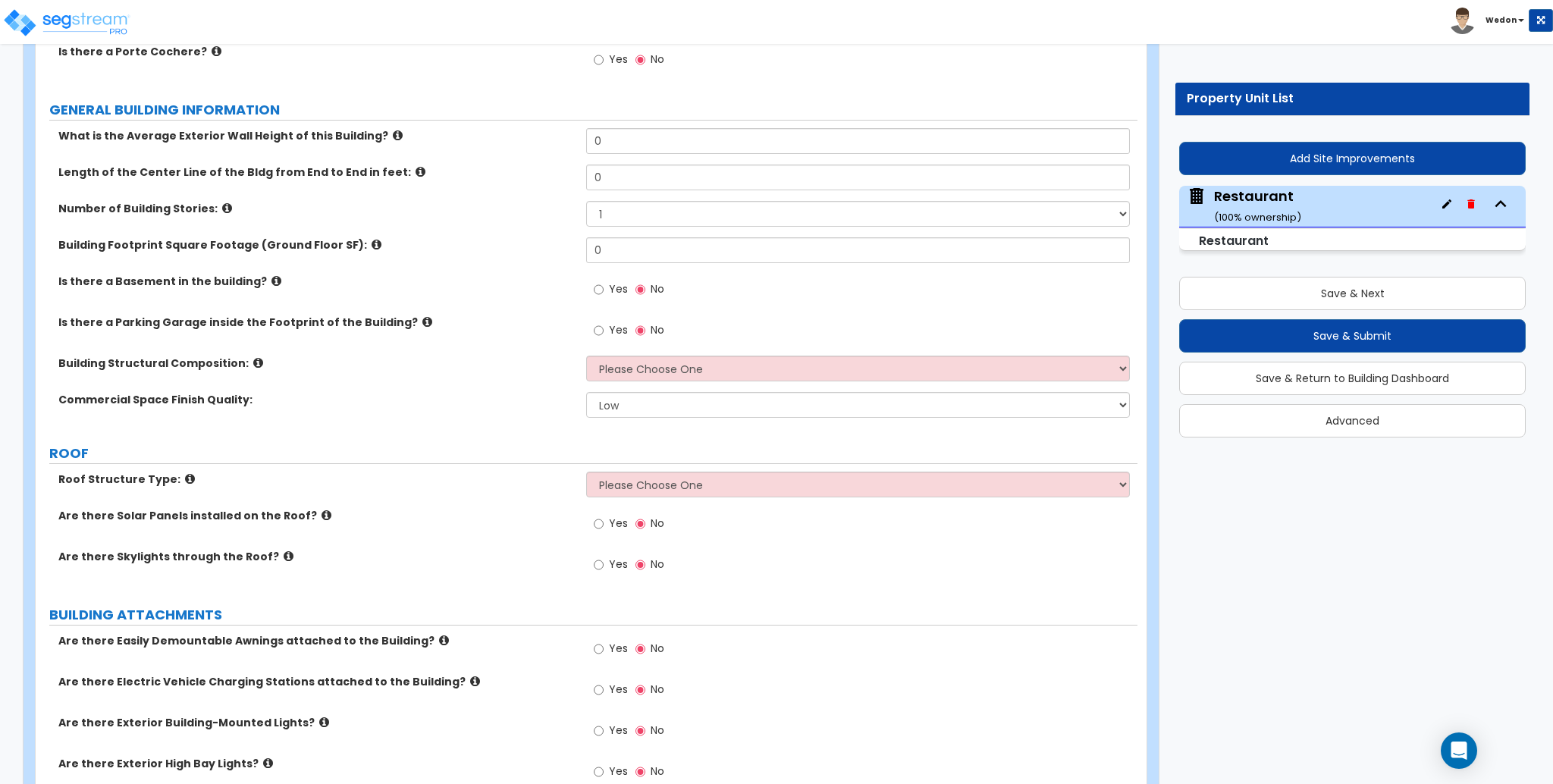
click at [693, 113] on label "GENERAL BUILDING INFORMATION" at bounding box center [594, 110] width 1089 height 20
click at [660, 135] on input "0" at bounding box center [857, 141] width 543 height 26
type input "15"
click at [657, 176] on input "0" at bounding box center [857, 177] width 543 height 26
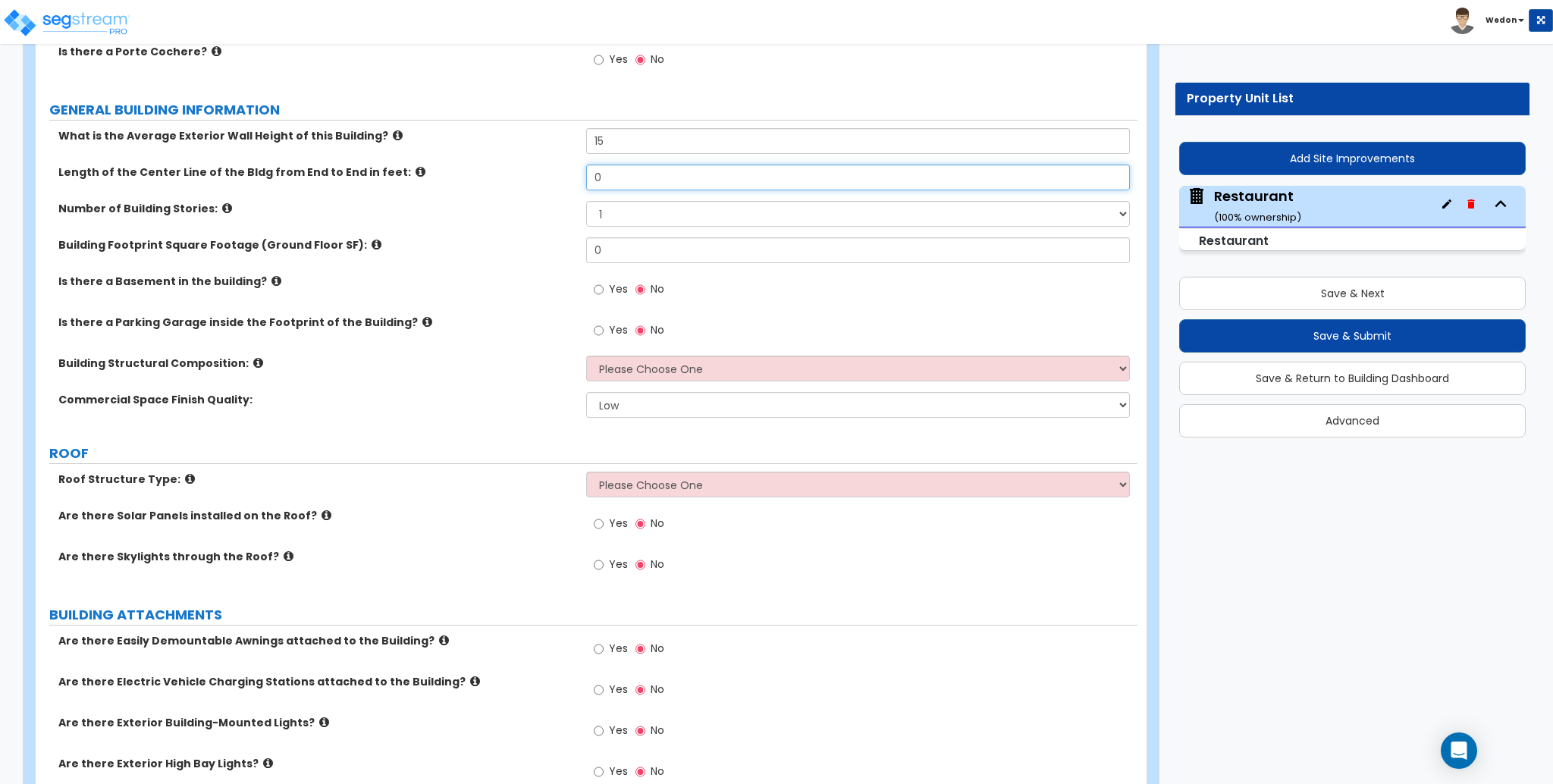
click at [657, 175] on input "0" at bounding box center [857, 177] width 543 height 26
type input "90"
click at [639, 238] on input "0" at bounding box center [857, 250] width 543 height 26
type input "9,000"
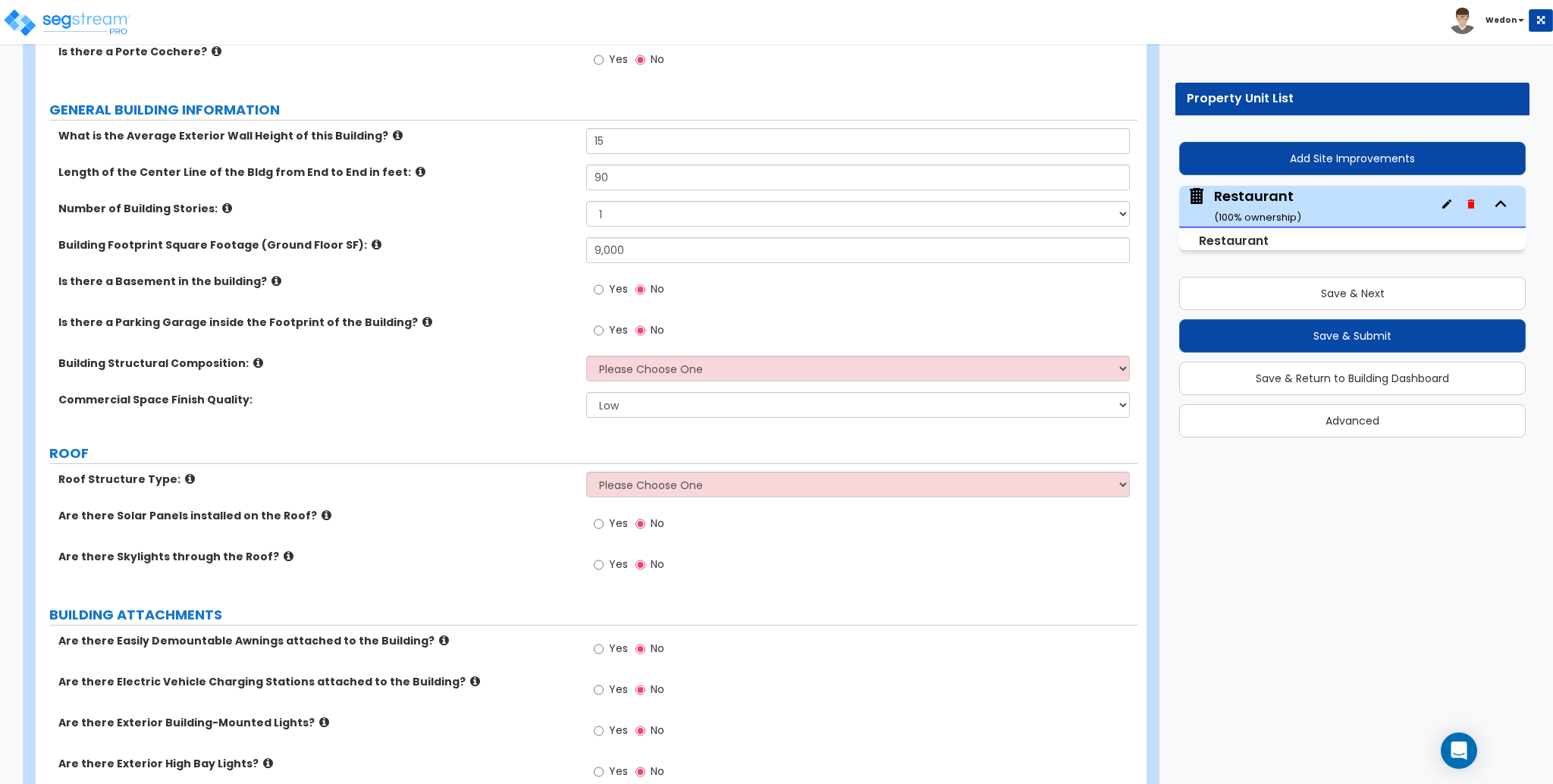
click at [537, 318] on label "Is there a Parking Garage inside the Footprint of the Building?" at bounding box center [317, 322] width 517 height 15
click at [668, 382] on div "Building Structural Composition: Please Choose One Tilt-up Wall Construction Re…" at bounding box center [586, 374] width 1102 height 36
drag, startPoint x: 744, startPoint y: 367, endPoint x: 756, endPoint y: 373, distance: 13.4
click at [744, 367] on select "Please Choose One Tilt-up Wall Construction Reinforced Concrete Structural Stee…" at bounding box center [857, 369] width 543 height 26
select select "2"
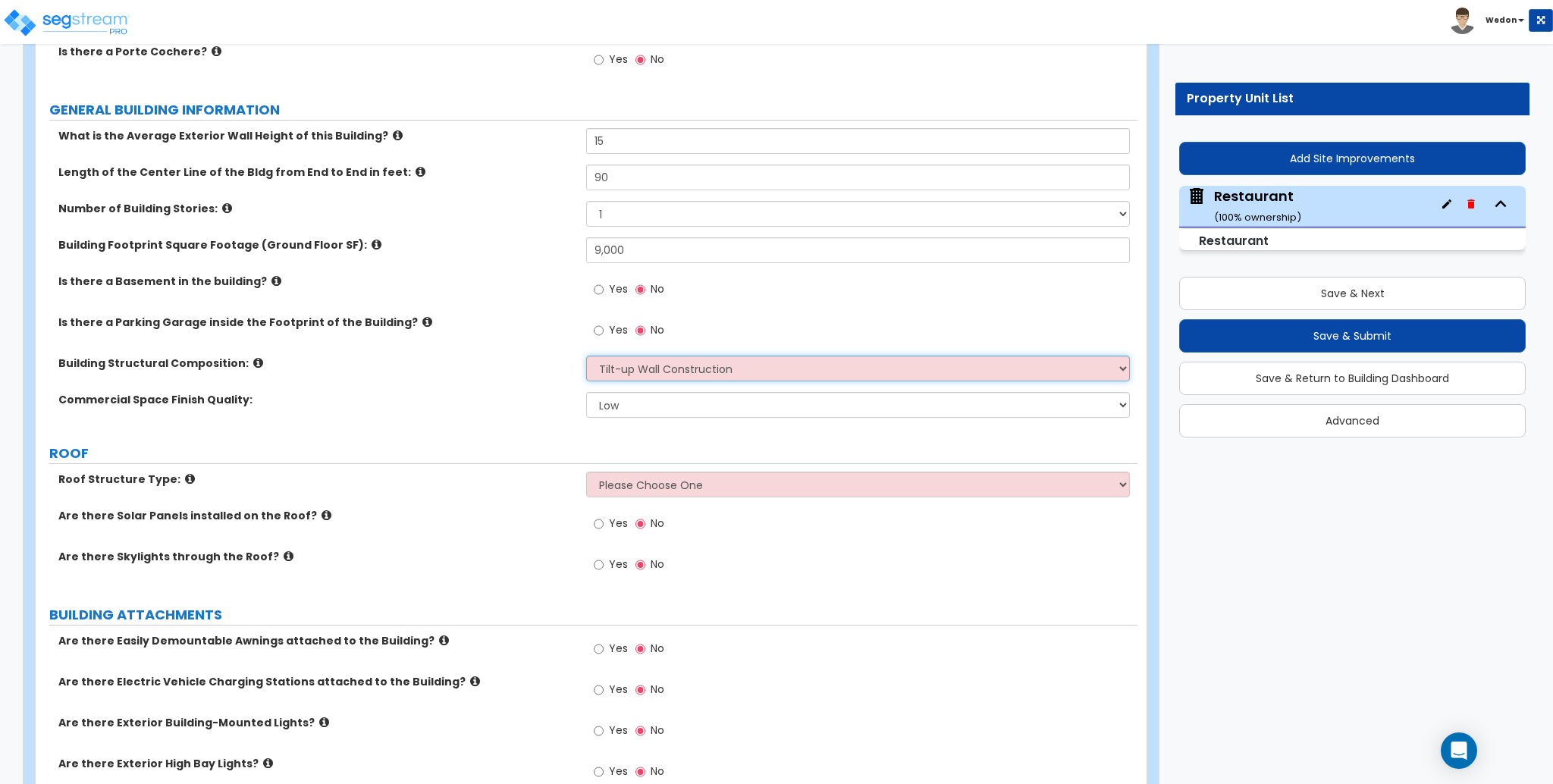
click at [586, 356] on select "Please Choose One Tilt-up Wall Construction Reinforced Concrete Structural Stee…" at bounding box center [857, 369] width 543 height 26
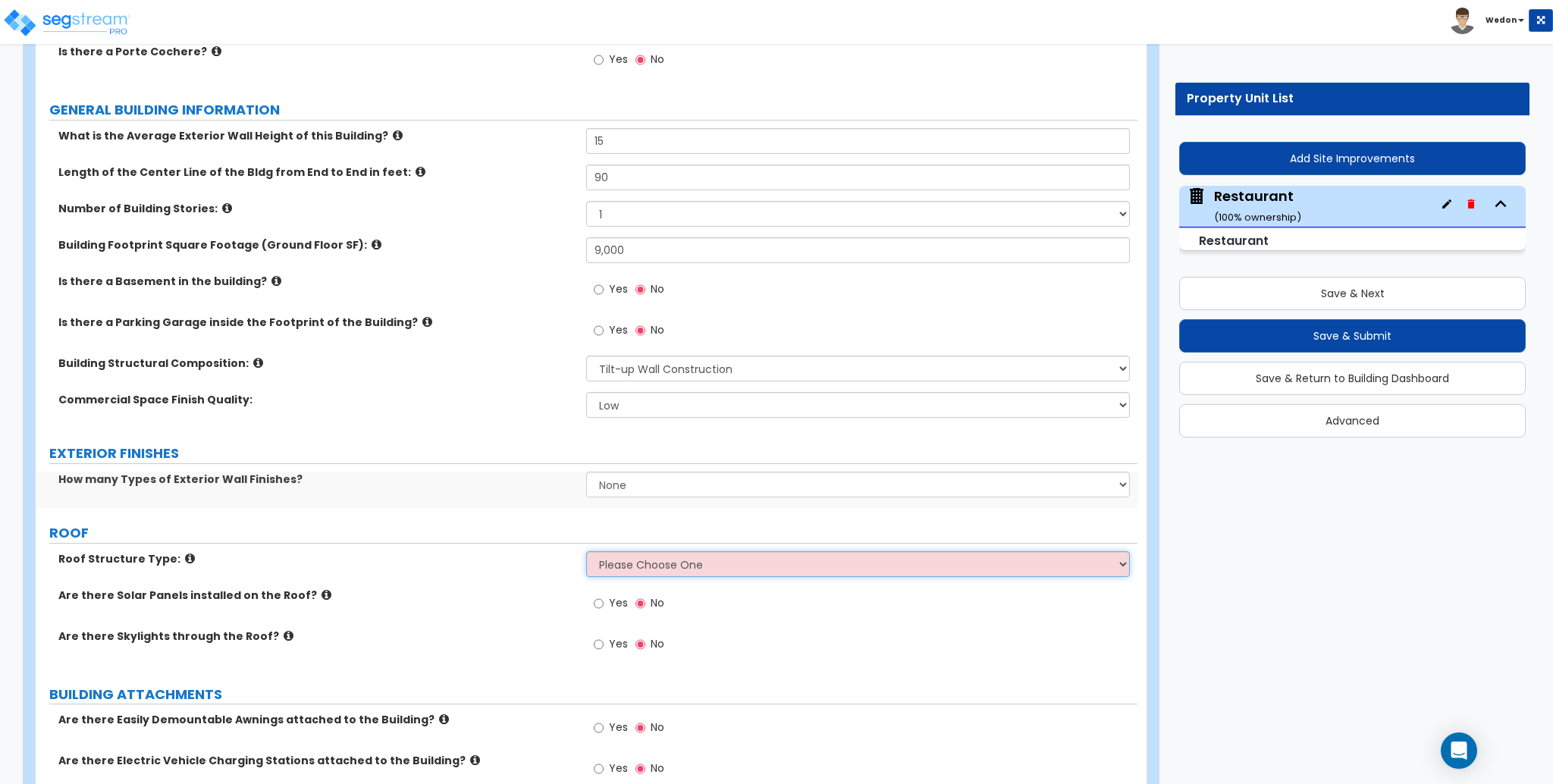
click at [654, 565] on select "Please Choose One Gable Roof Flat Roof Hybrid Gable & Flat Roof" at bounding box center [857, 564] width 543 height 26
select select "1"
click at [586, 551] on select "Please Choose One Gable Roof Flat Roof Hybrid Gable & Flat Roof" at bounding box center [857, 564] width 543 height 26
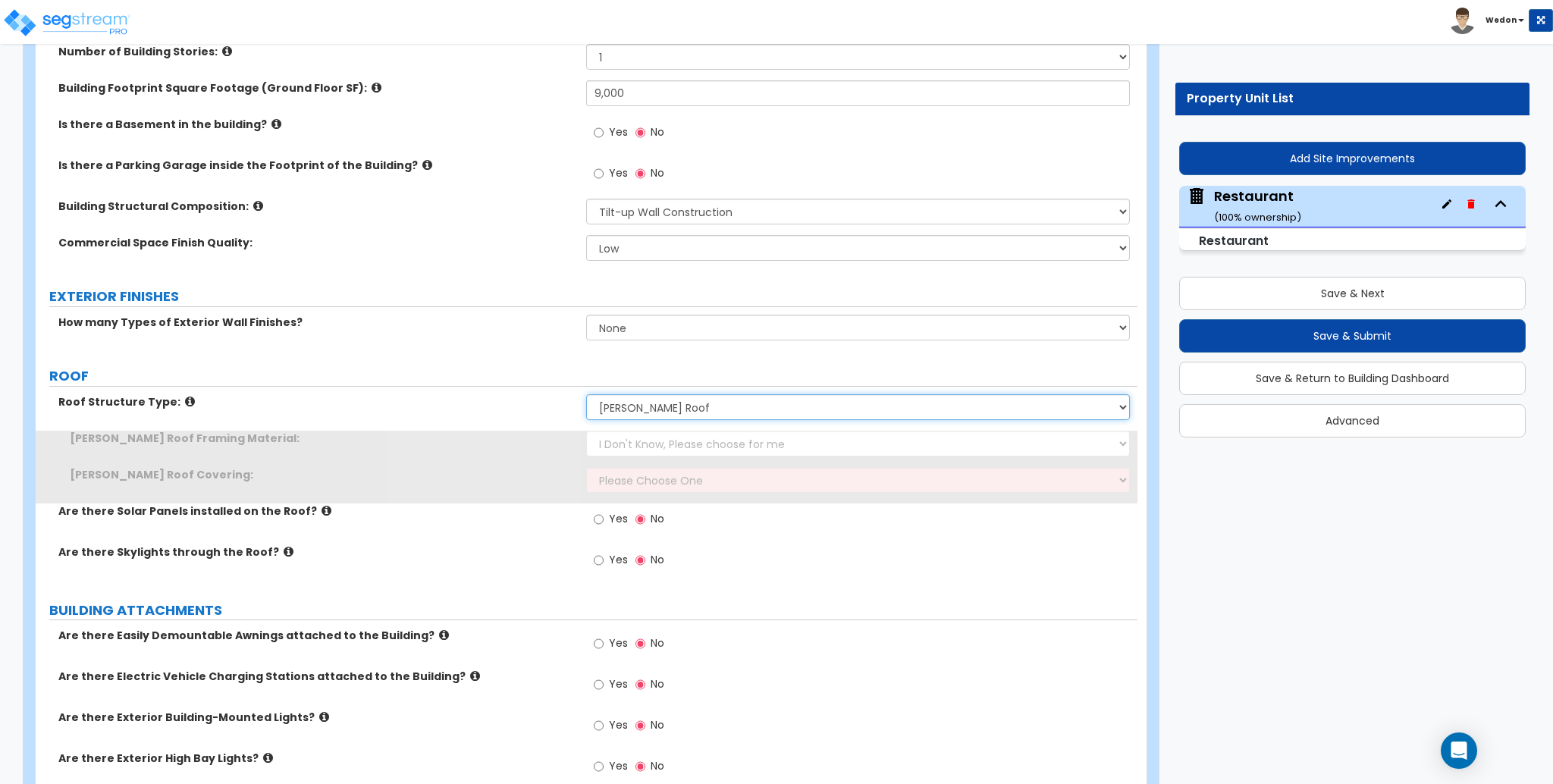
scroll to position [404, 0]
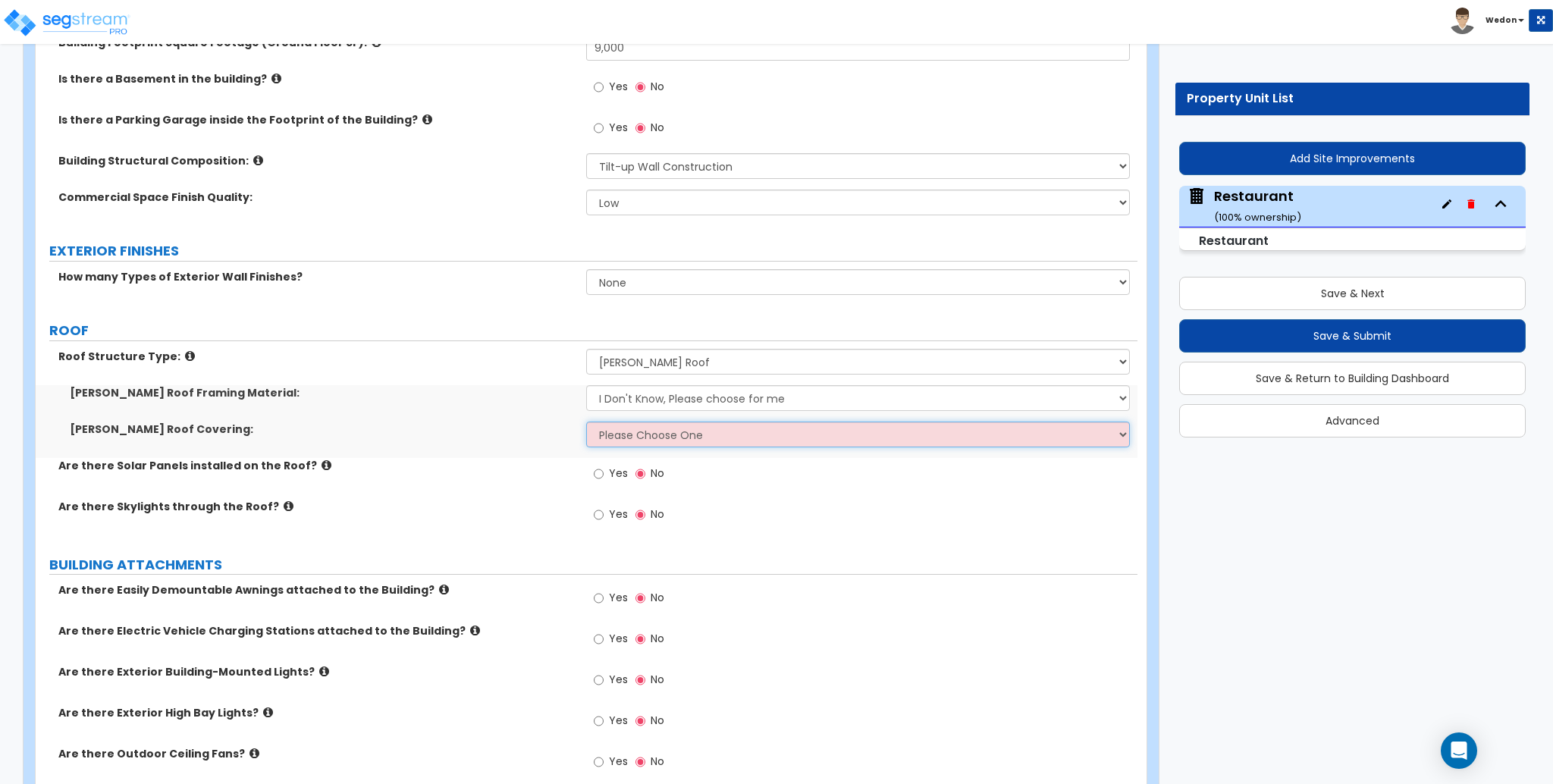
drag, startPoint x: 641, startPoint y: 436, endPoint x: 700, endPoint y: 437, distance: 59.0
click at [646, 436] on select "Please Choose One Asphalt Shingle Clay Tile Wood Shingle Metal Shingle Standing…" at bounding box center [857, 434] width 543 height 26
select select "1"
click at [586, 422] on select "Please Choose One Asphalt Shingle Clay Tile Wood Shingle Metal Shingle Standing…" at bounding box center [857, 434] width 543 height 26
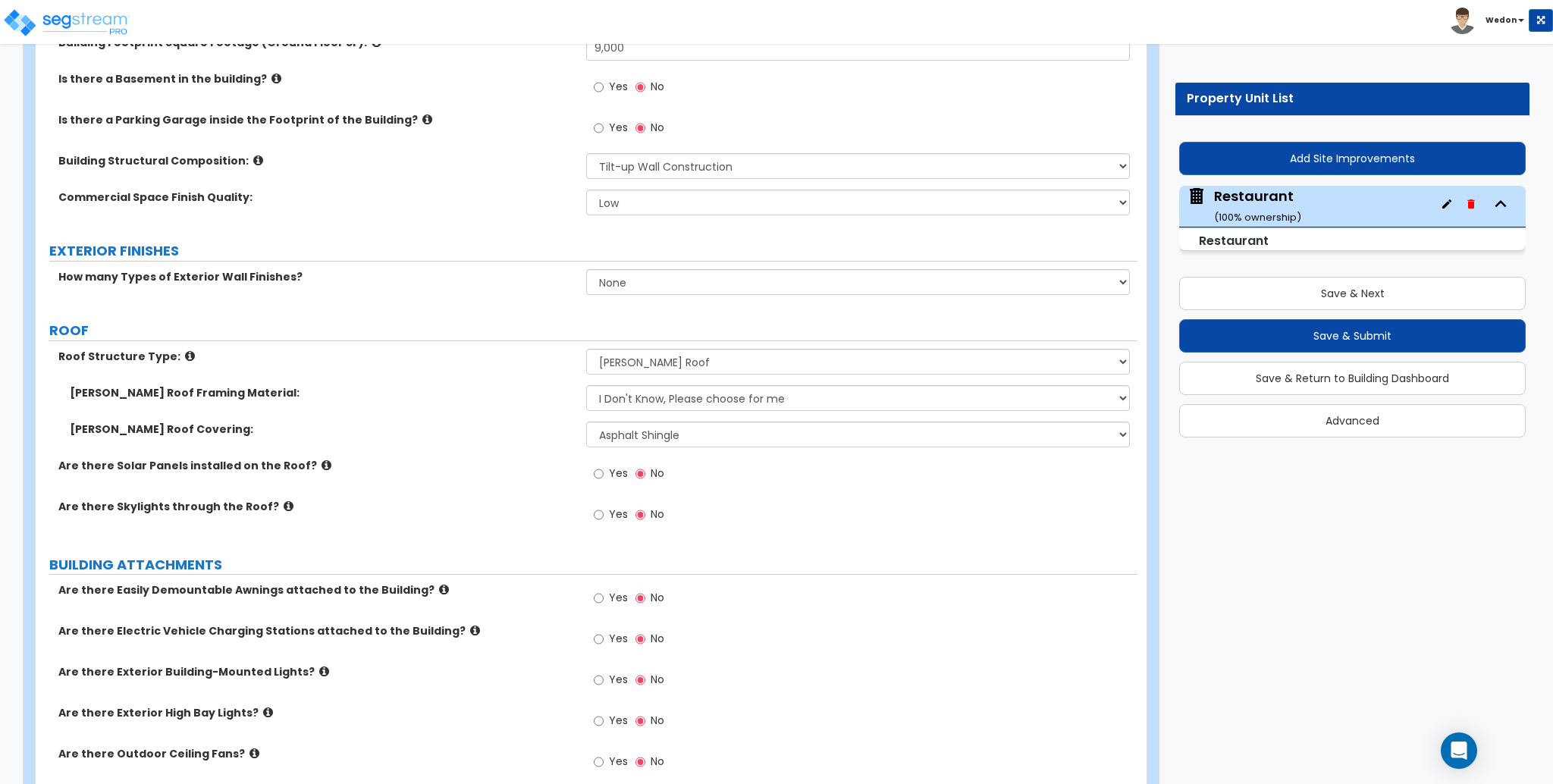
click at [517, 418] on div "Gable Roof Framing Material: I Don't Know, Please choose for me Metal Wood" at bounding box center [586, 403] width 1102 height 36
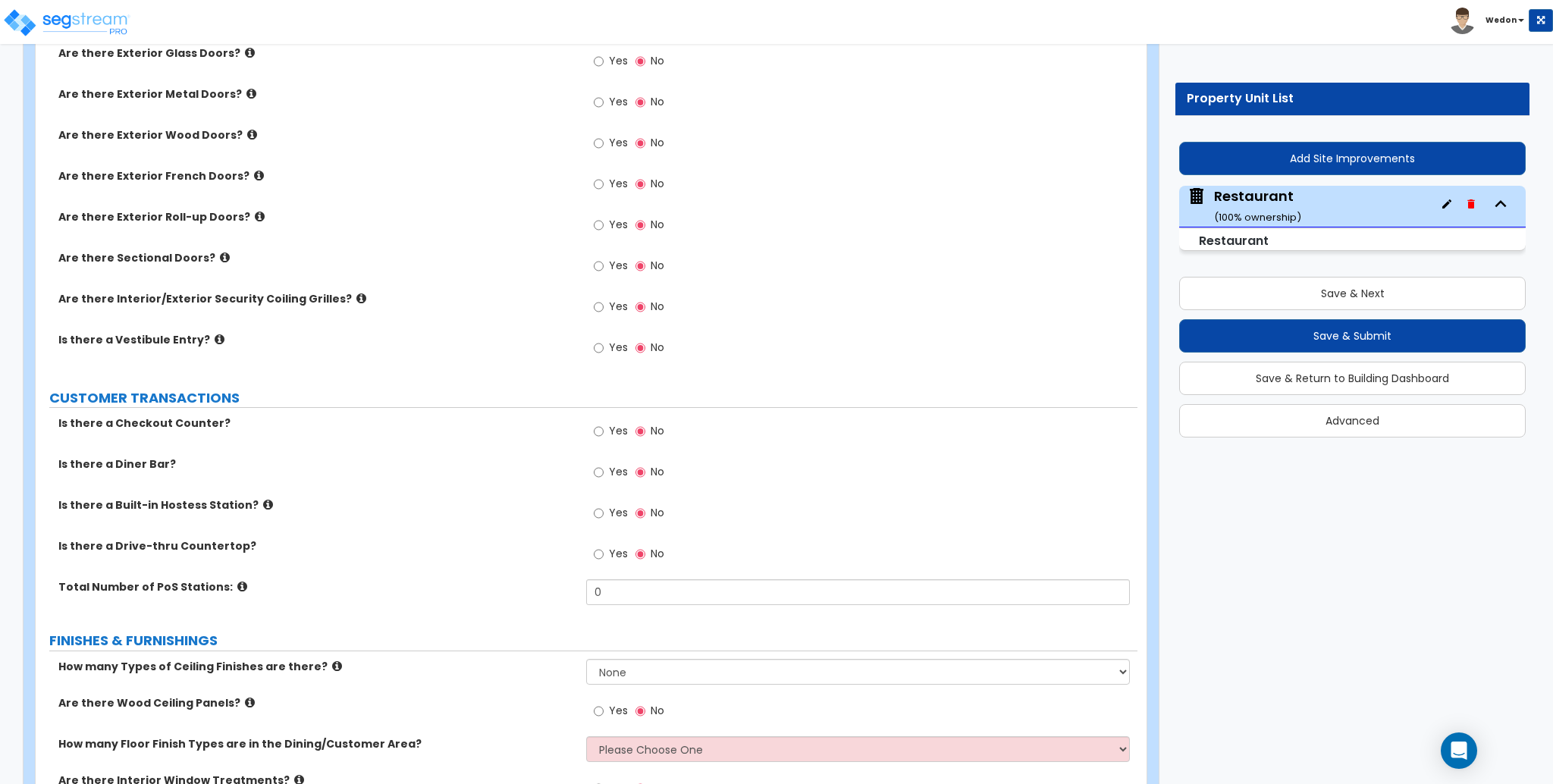
scroll to position [1415, 0]
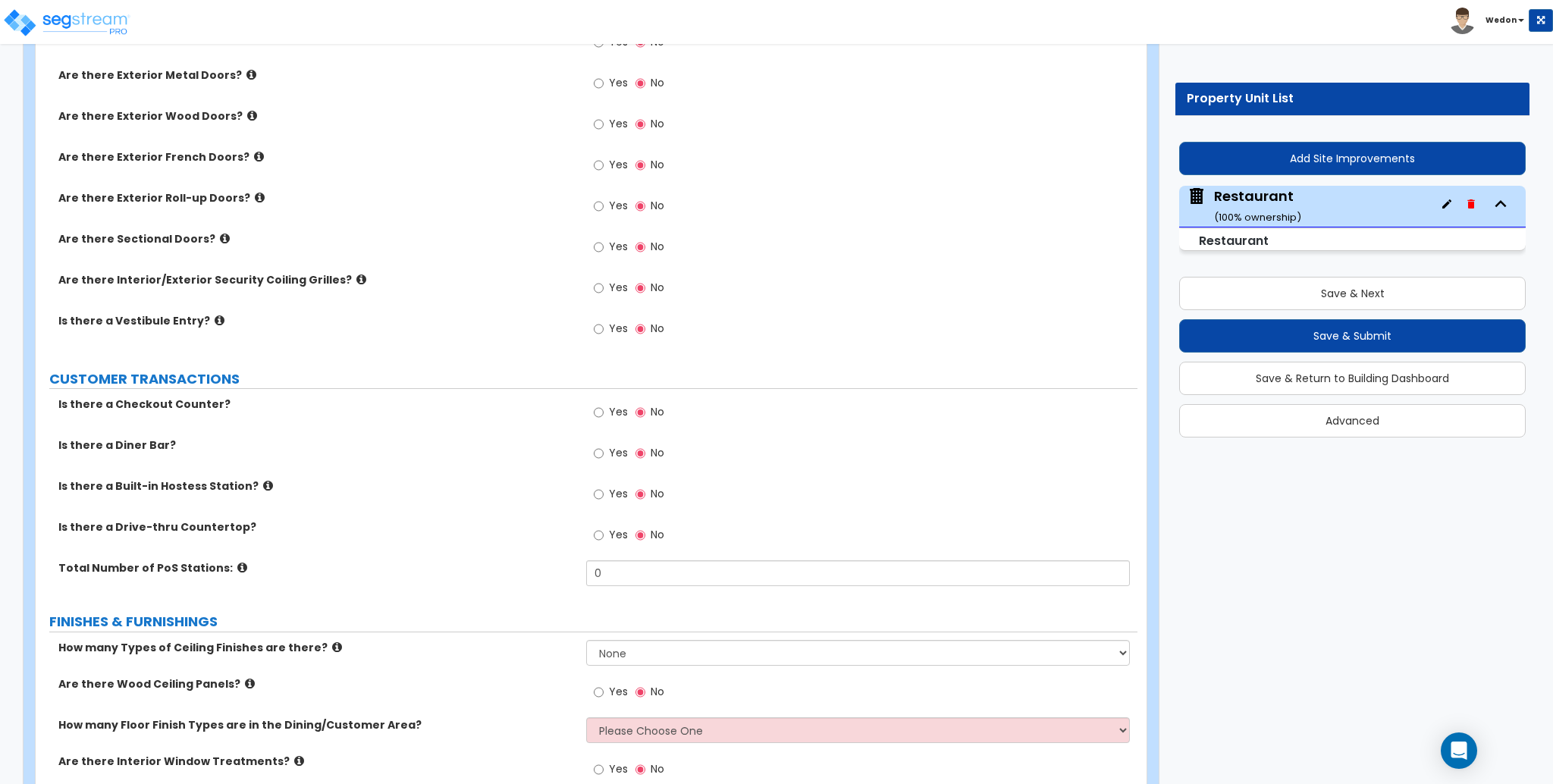
click at [607, 527] on label "Yes" at bounding box center [611, 537] width 34 height 26
click at [603, 527] on input "Yes" at bounding box center [598, 535] width 10 height 16
radio input "true"
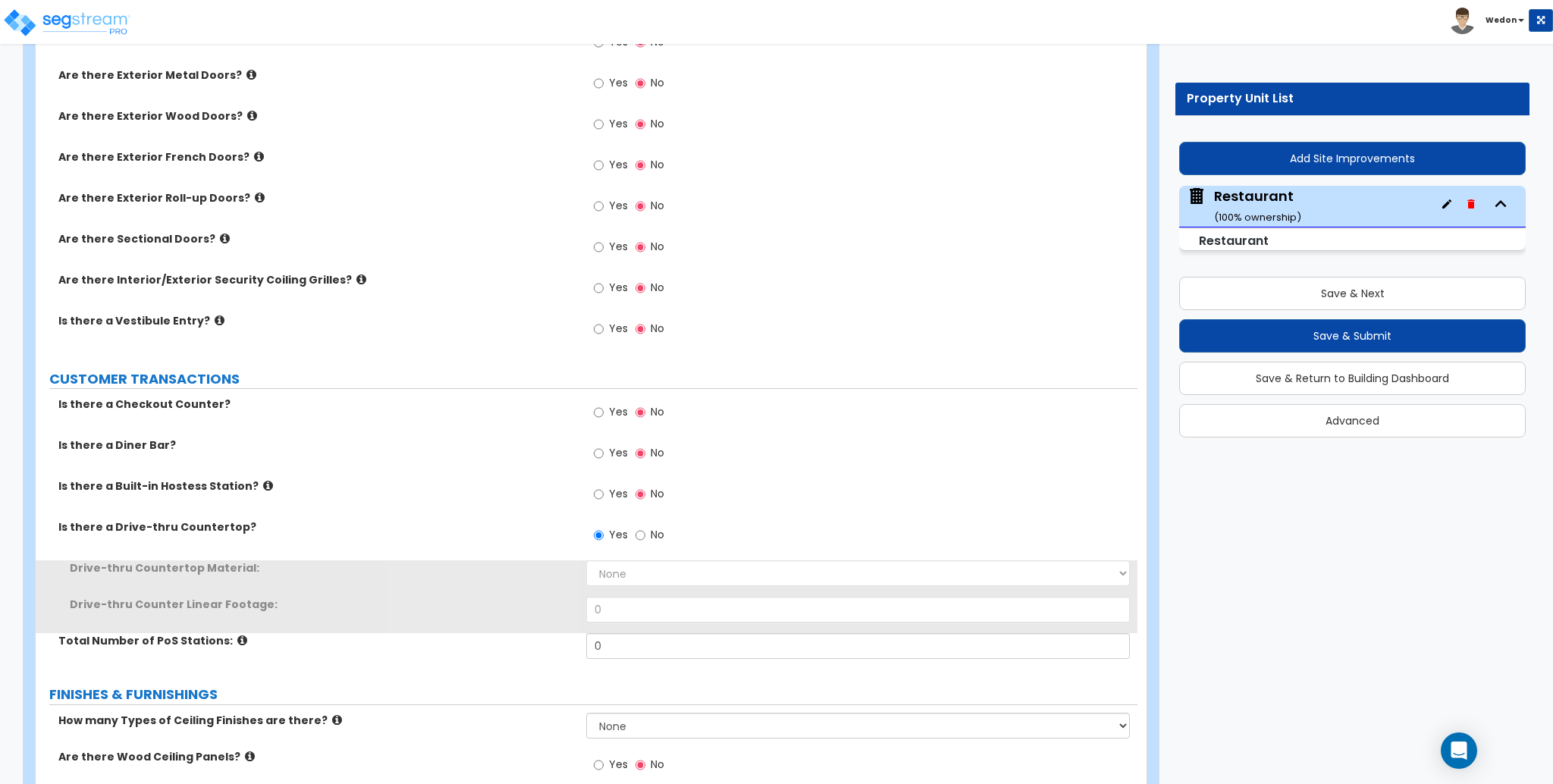
click at [614, 499] on span "Yes" at bounding box center [618, 493] width 19 height 15
click at [603, 499] on input "Yes" at bounding box center [598, 494] width 10 height 16
radio input "true"
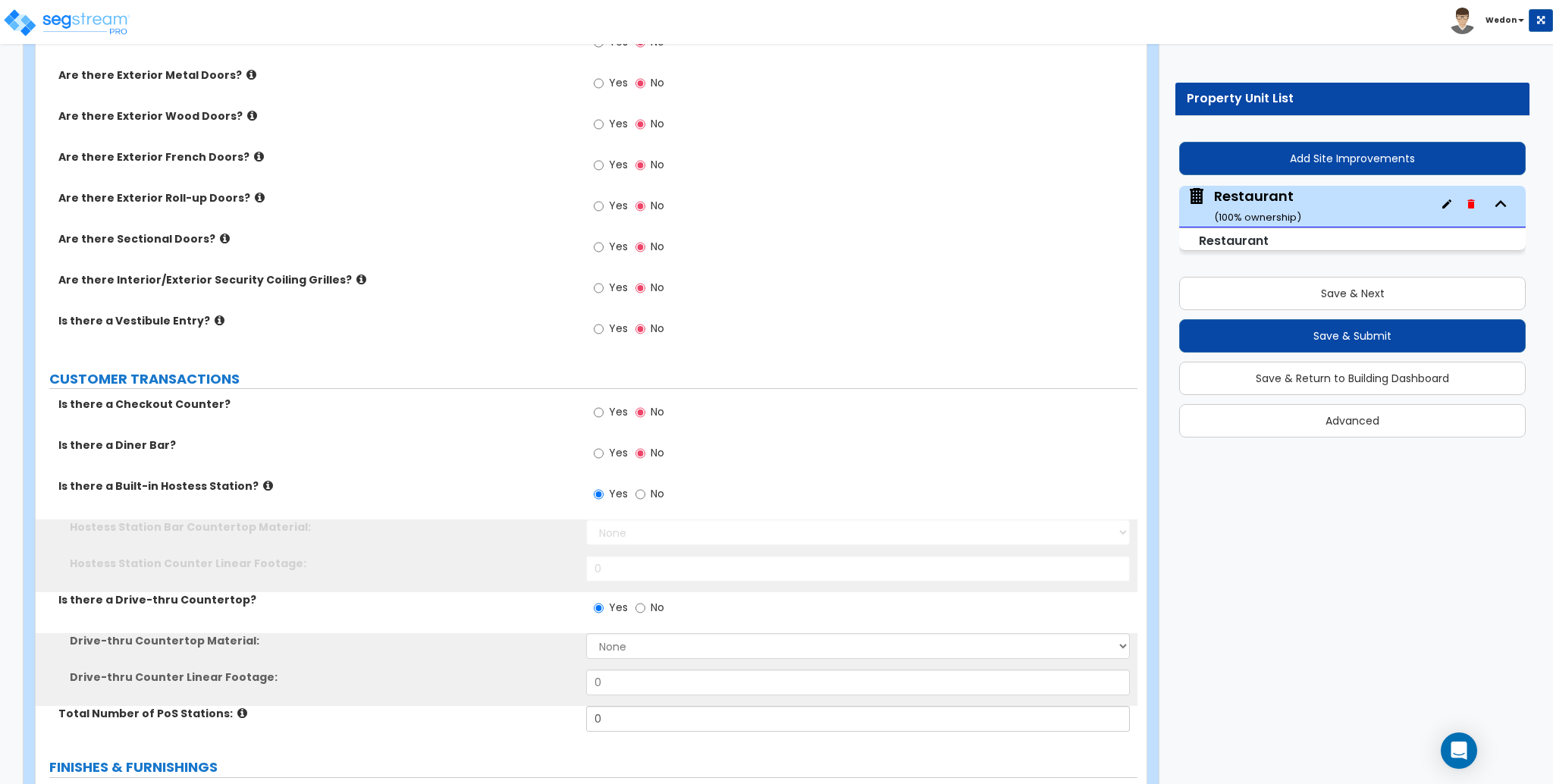
click at [612, 453] on span "Yes" at bounding box center [618, 453] width 19 height 15
click at [603, 453] on input "Yes" at bounding box center [598, 453] width 10 height 16
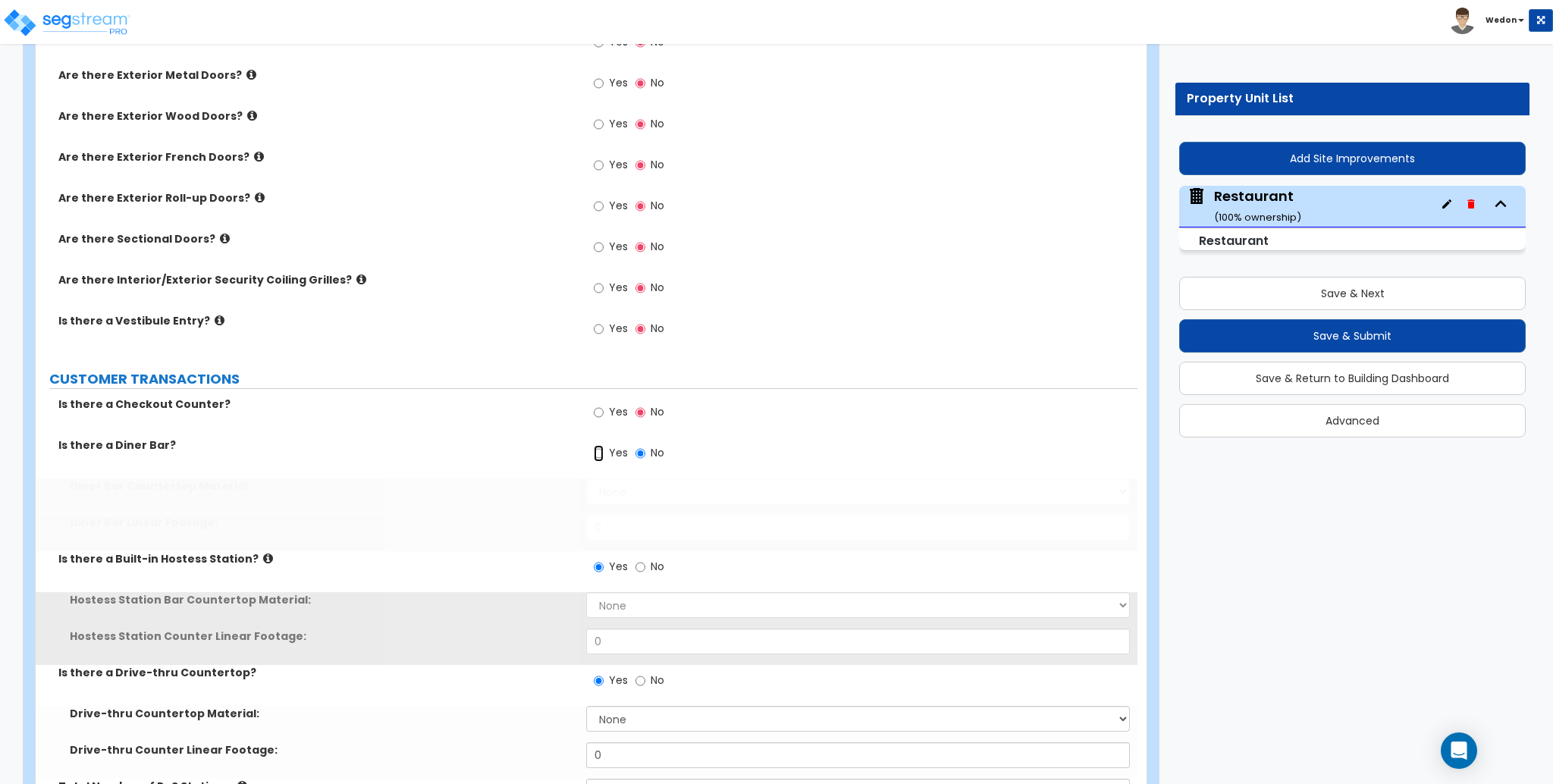
radio input "true"
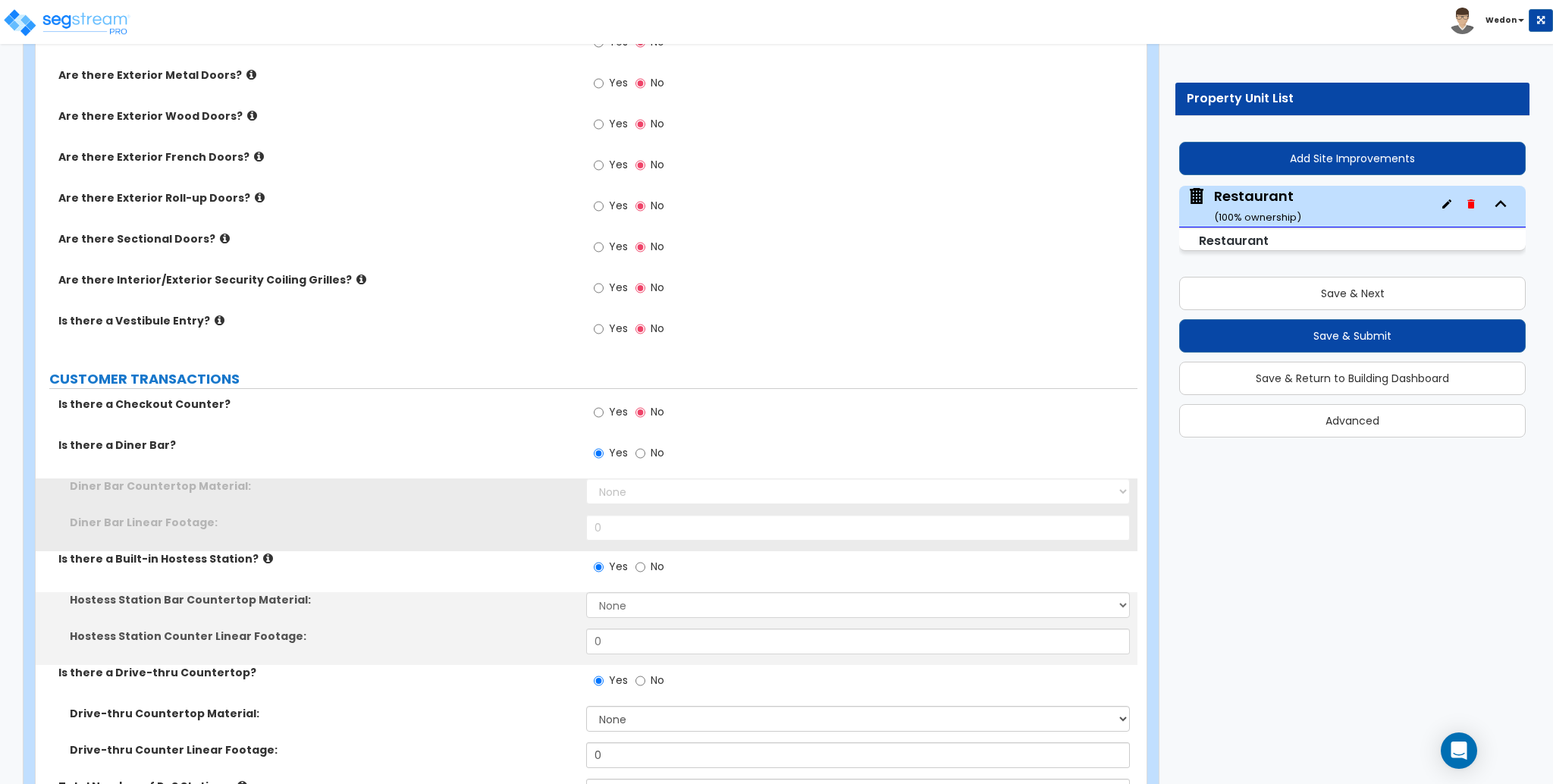
click at [612, 401] on label "Yes" at bounding box center [611, 414] width 34 height 26
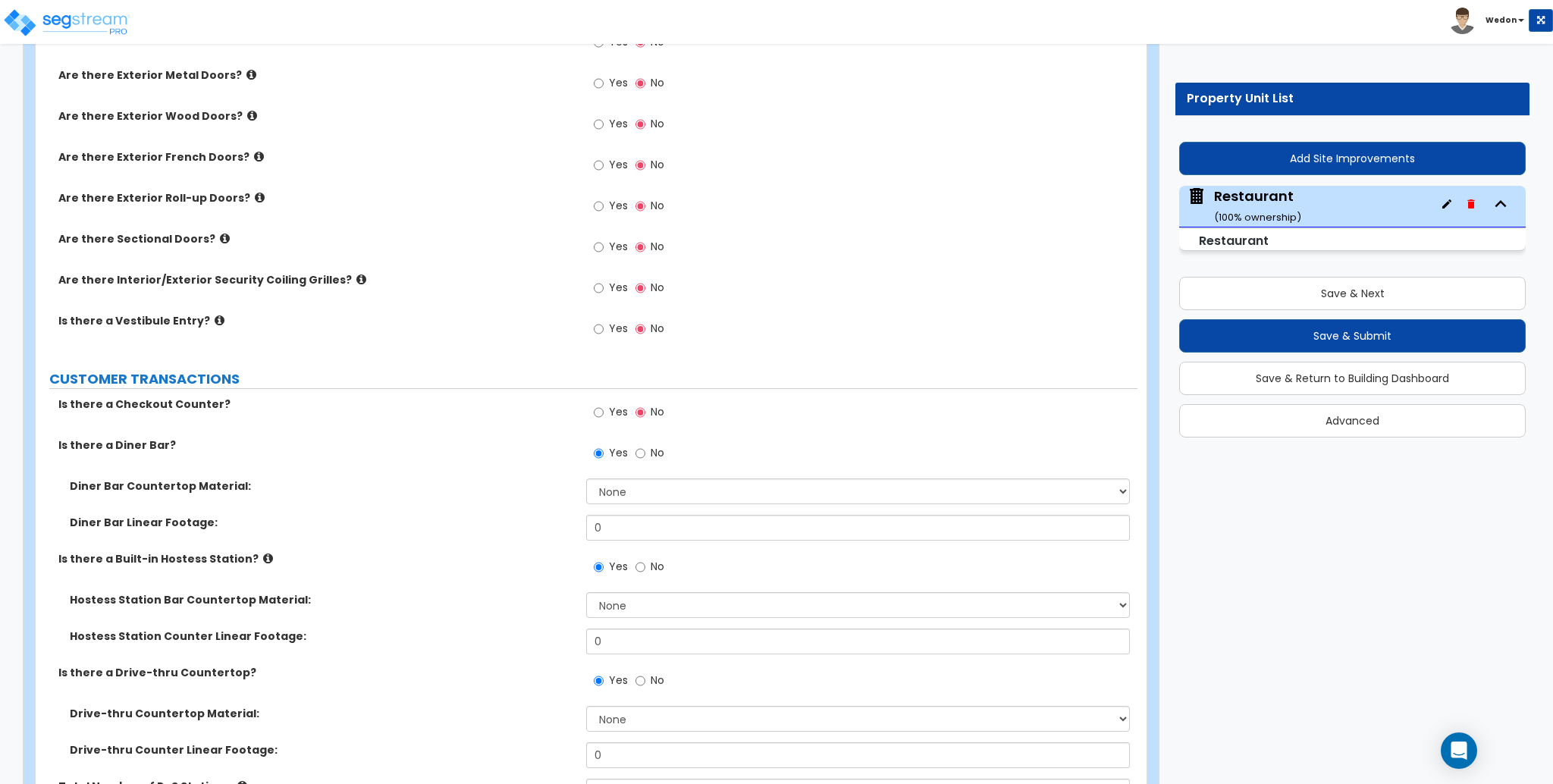
click at [617, 408] on span "Yes" at bounding box center [618, 411] width 19 height 15
click at [603, 408] on input "Yes" at bounding box center [598, 412] width 10 height 16
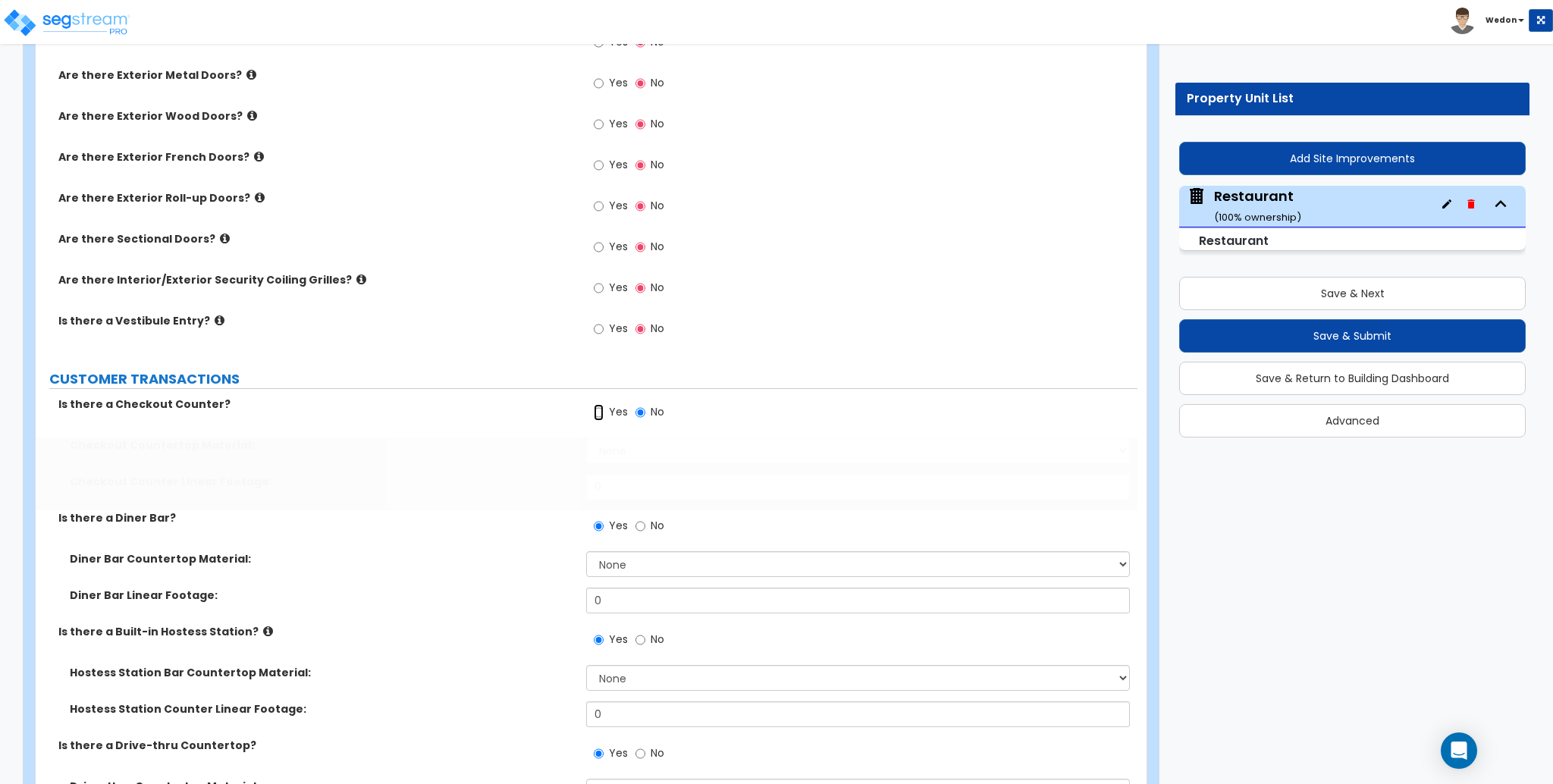
radio input "true"
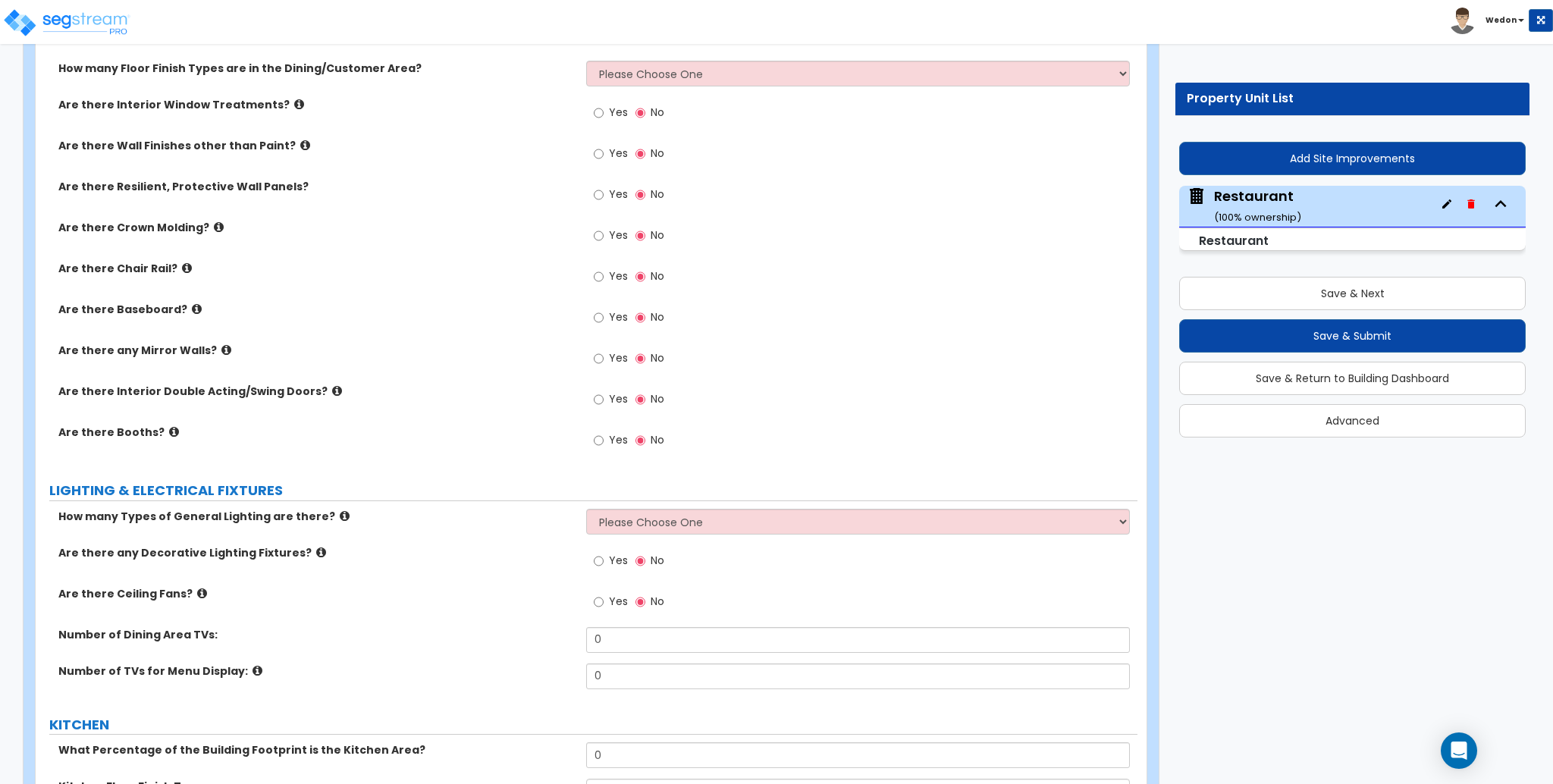
scroll to position [2527, 0]
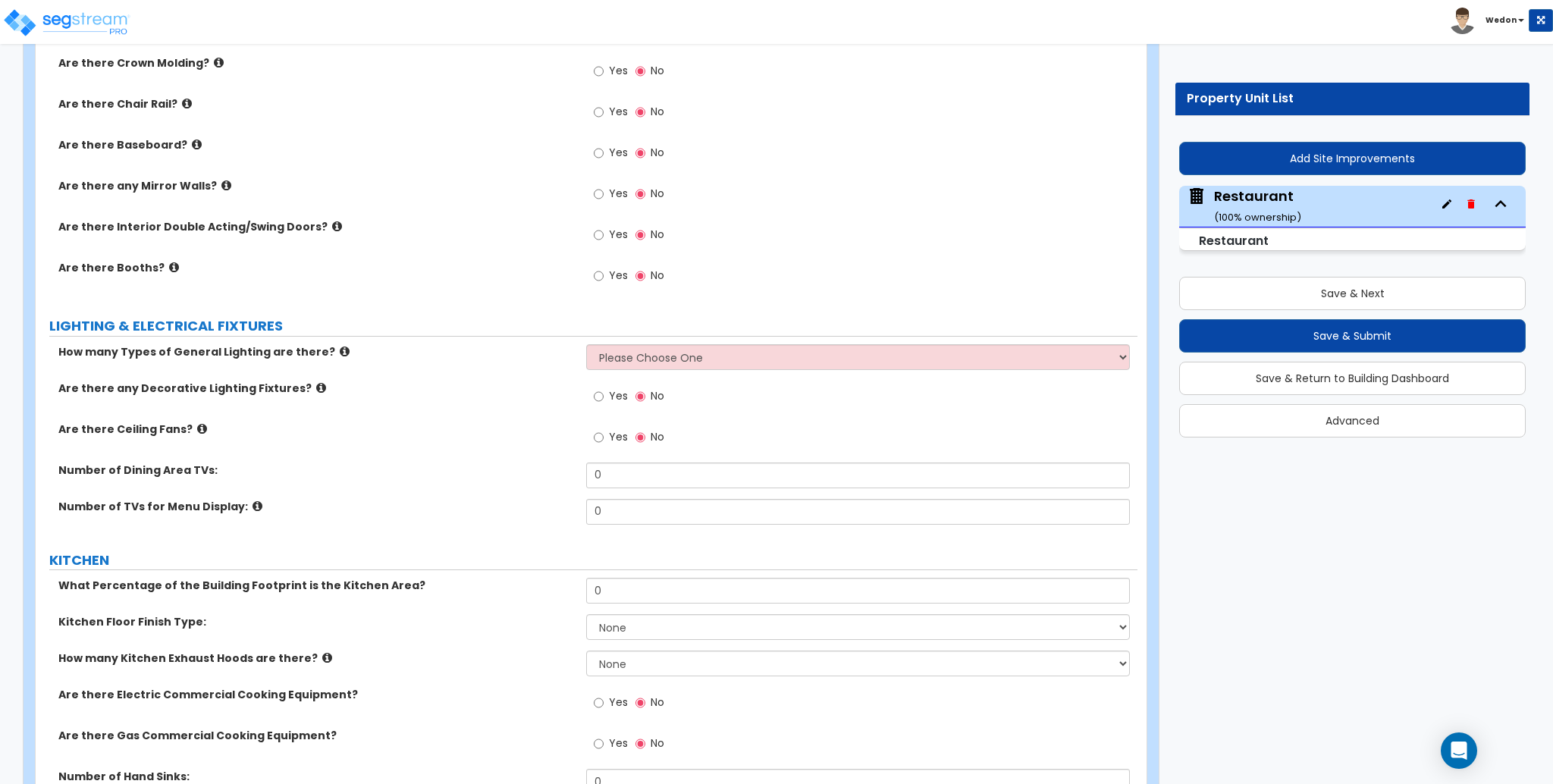
click at [610, 439] on span "Yes" at bounding box center [618, 436] width 19 height 15
click at [603, 439] on input "Yes" at bounding box center [598, 437] width 10 height 16
radio input "true"
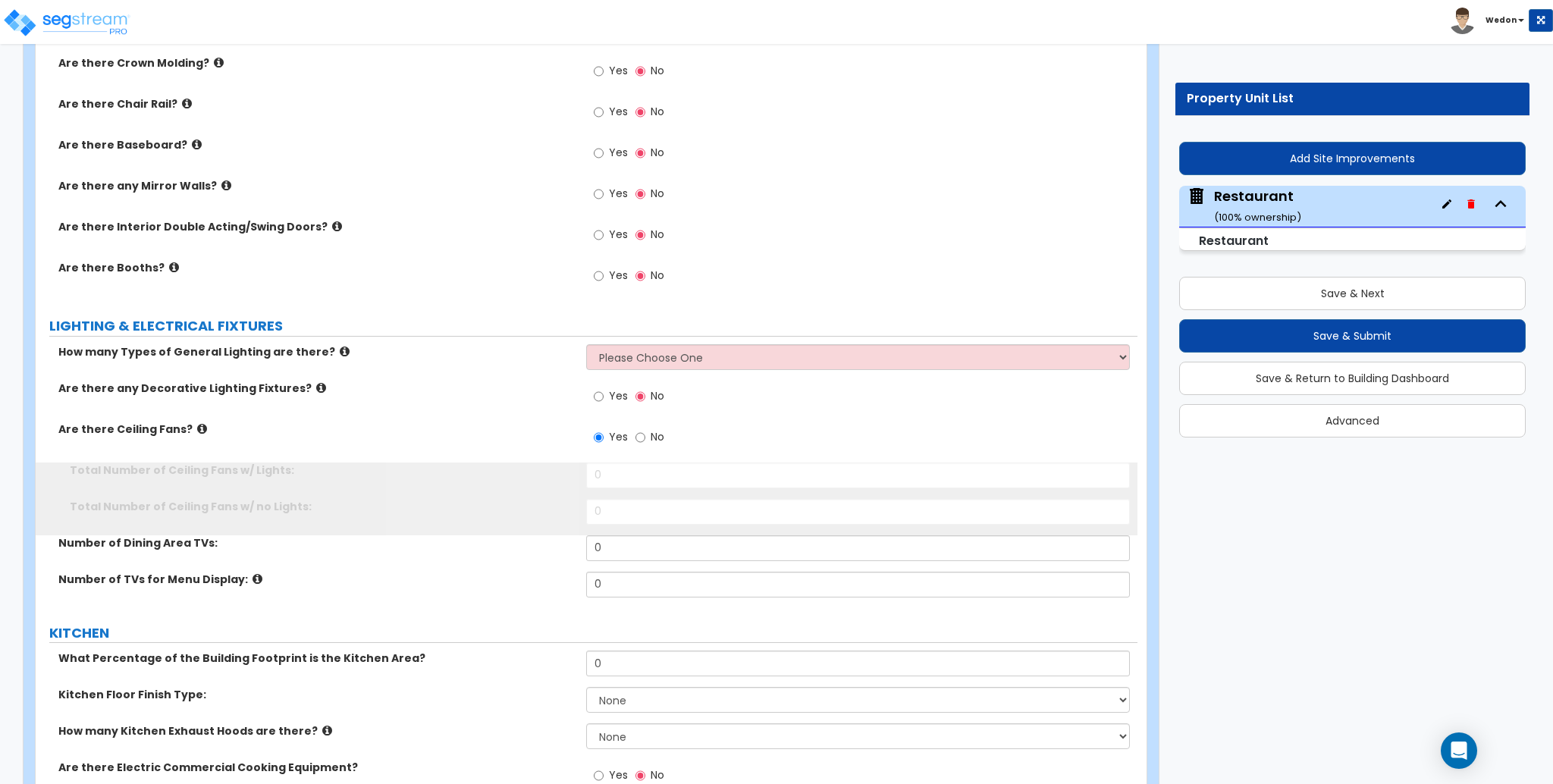
click at [622, 398] on span "Yes" at bounding box center [618, 396] width 19 height 15
click at [603, 398] on input "Yes" at bounding box center [598, 397] width 10 height 16
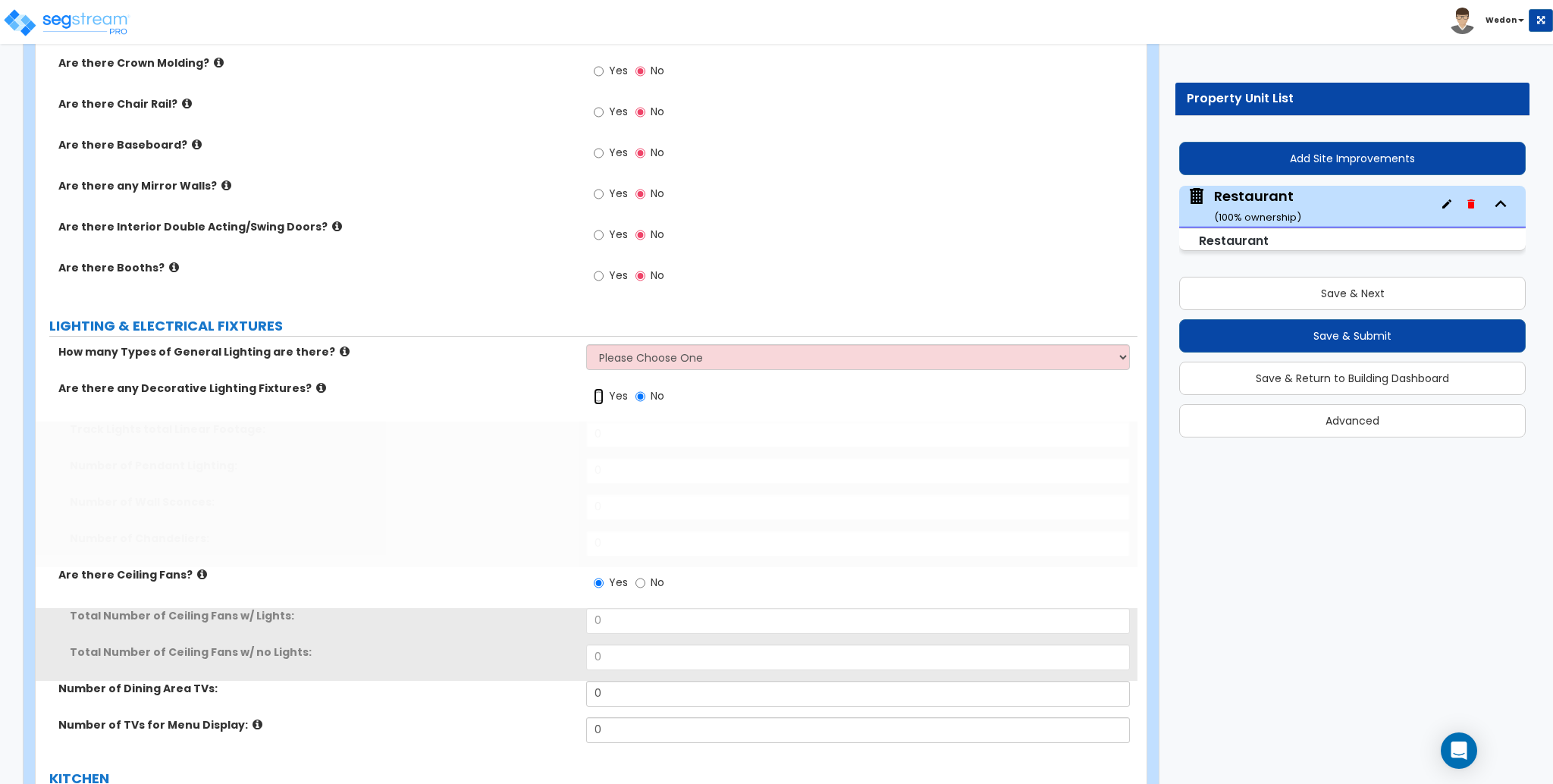
radio input "true"
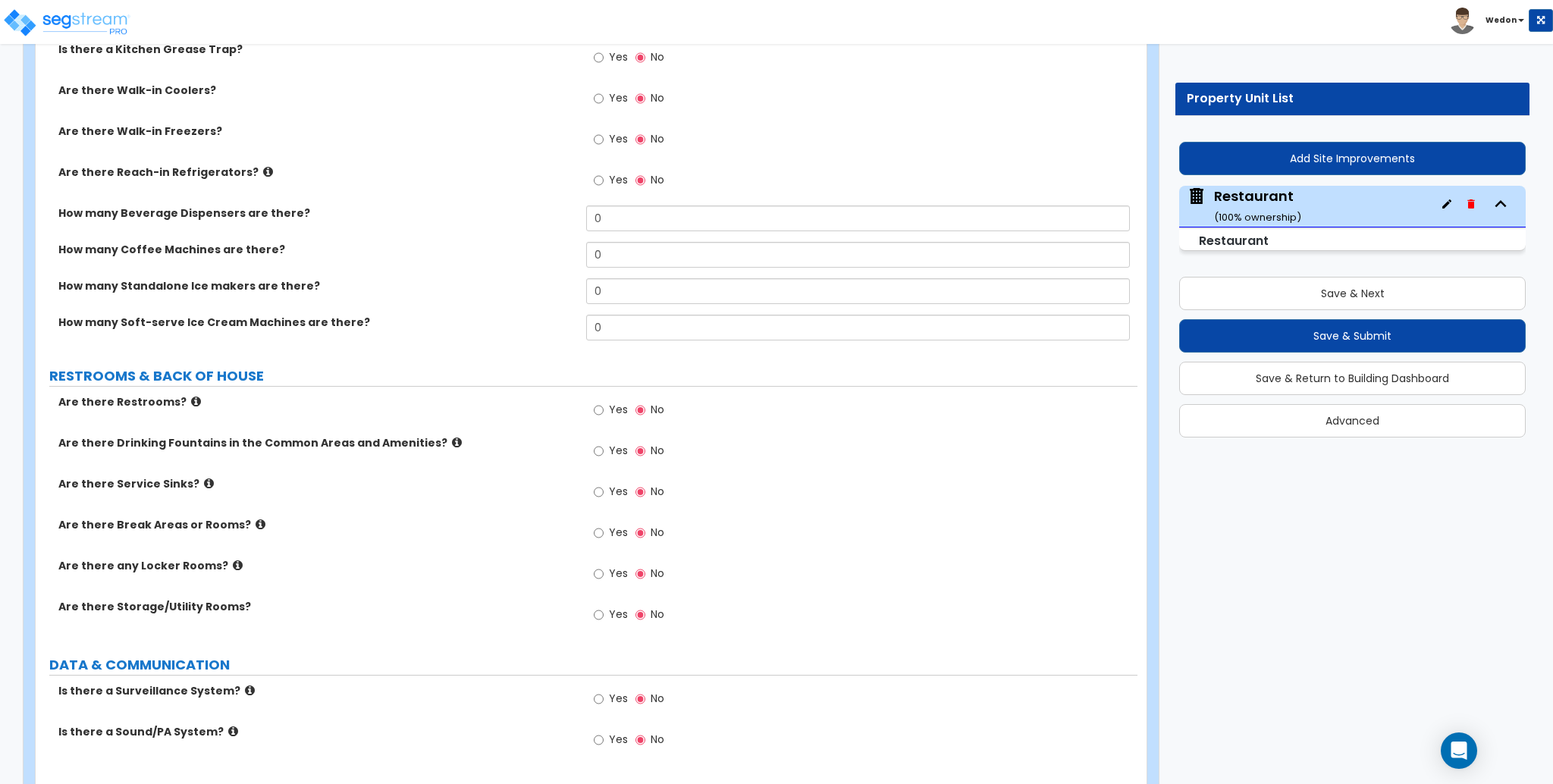
scroll to position [3740, 0]
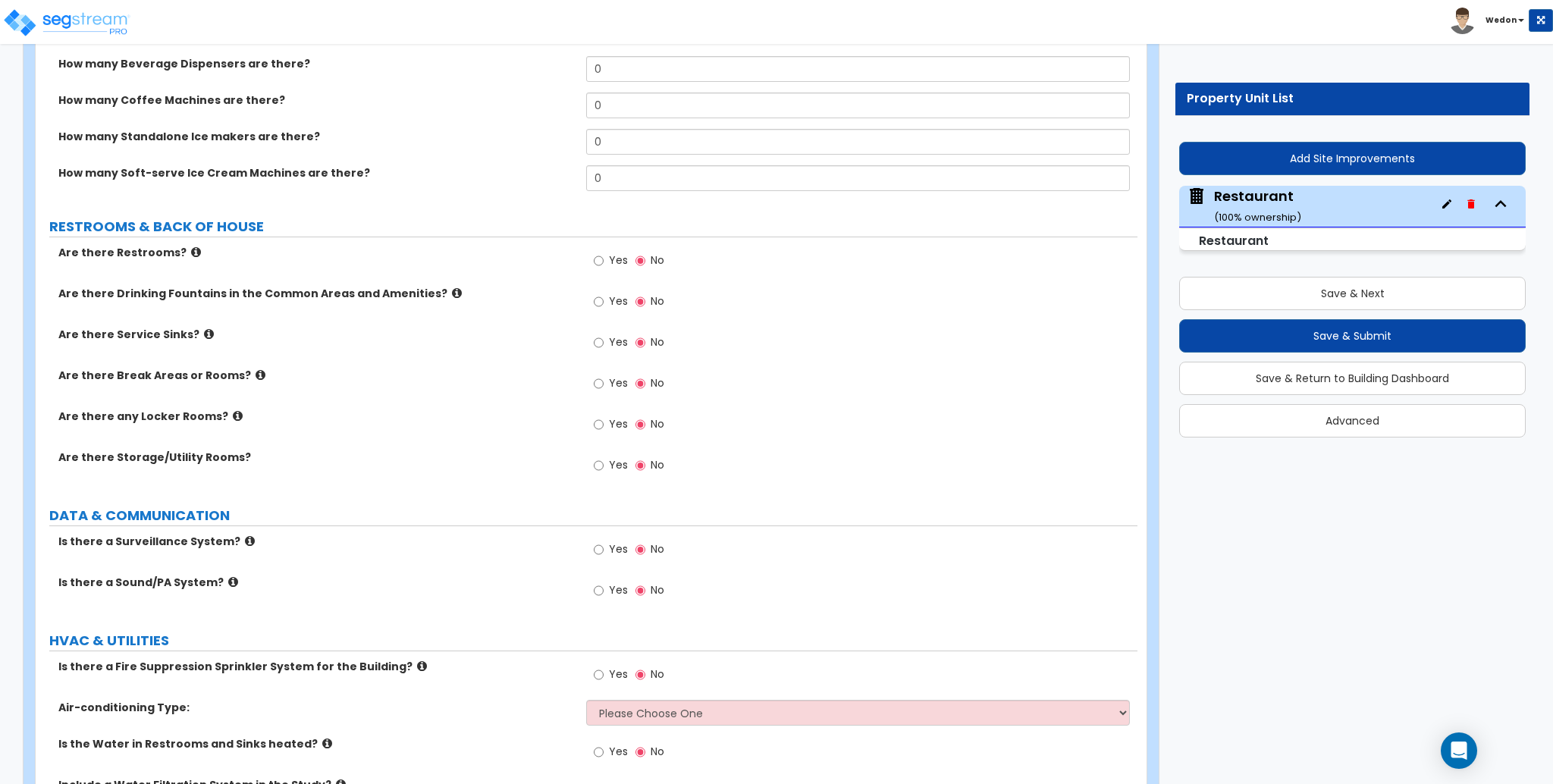
click at [614, 584] on span "Yes" at bounding box center [618, 590] width 19 height 15
click at [603, 584] on input "Yes" at bounding box center [598, 591] width 10 height 16
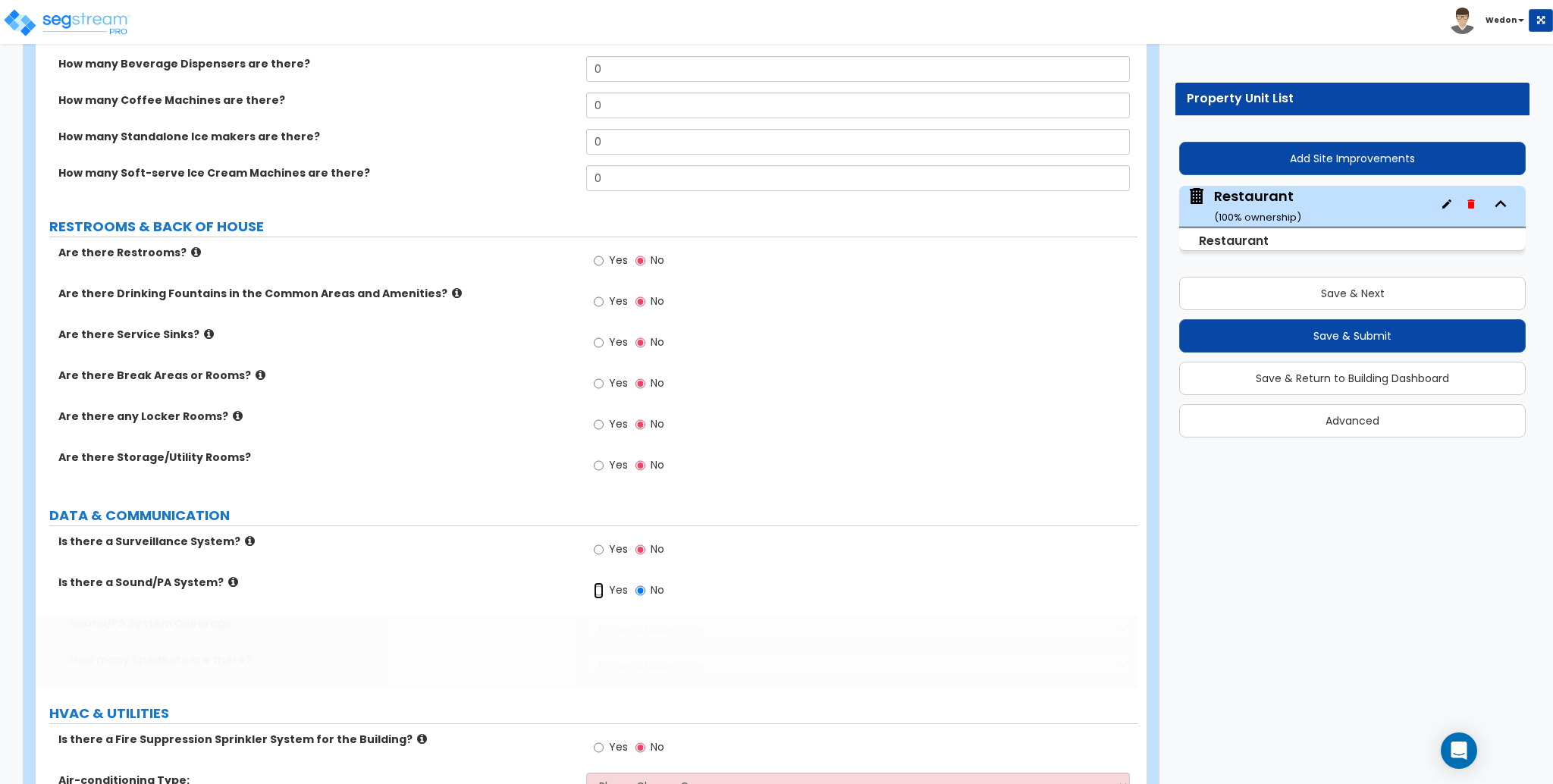
radio input "true"
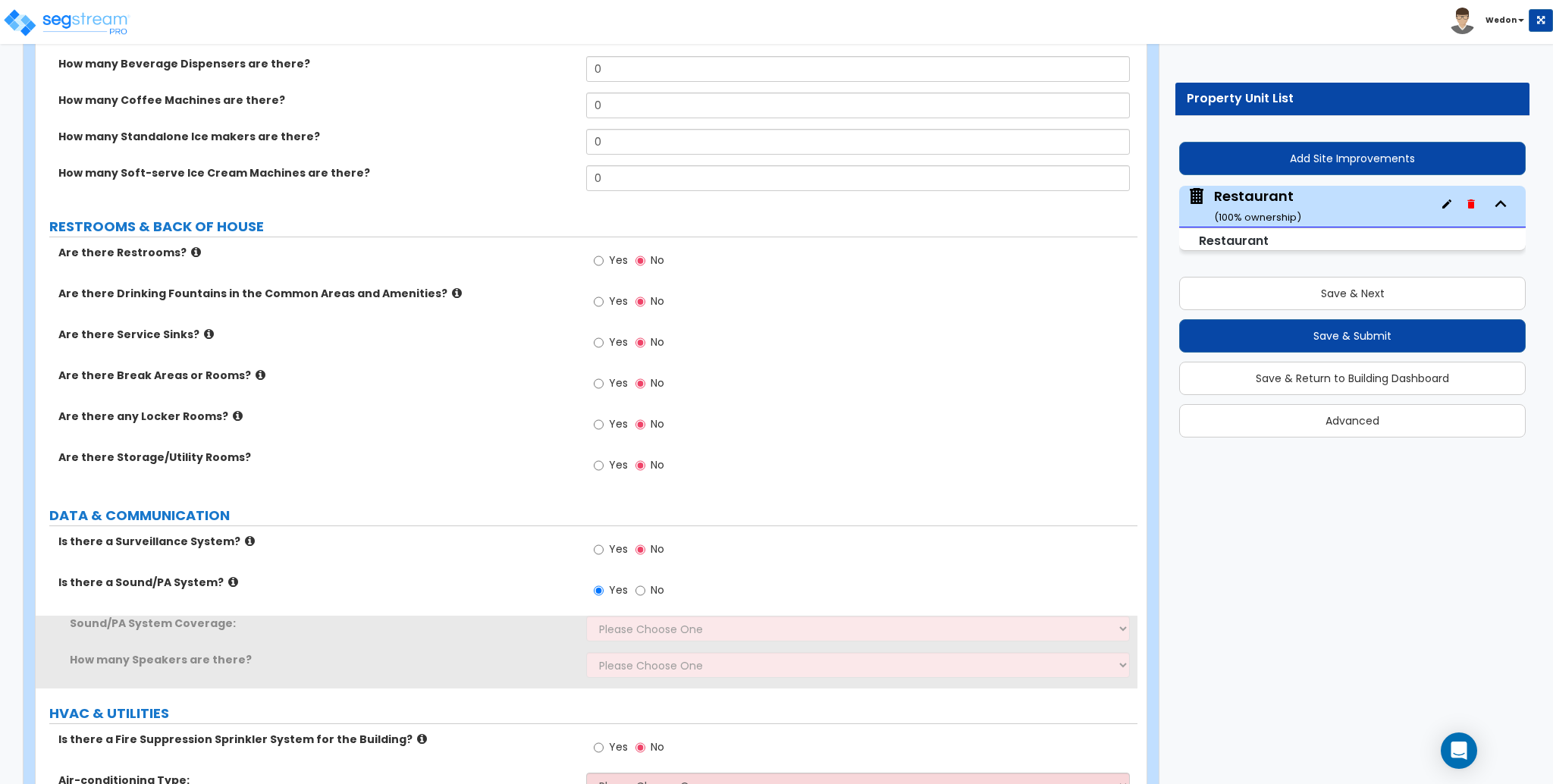
click at [607, 546] on label "Yes" at bounding box center [611, 551] width 34 height 26
click at [603, 546] on input "Yes" at bounding box center [598, 549] width 10 height 16
radio input "true"
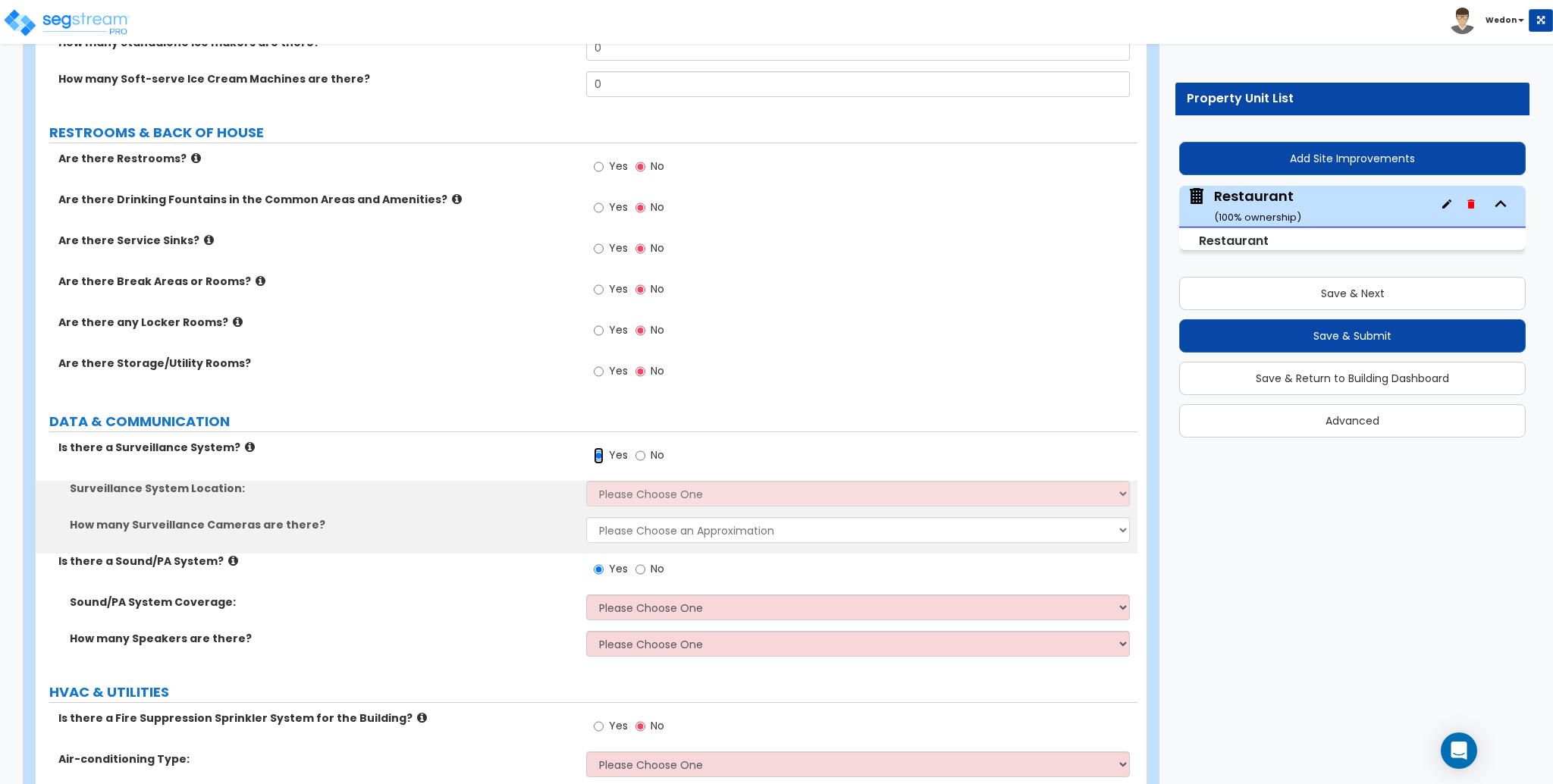
scroll to position [3841, 0]
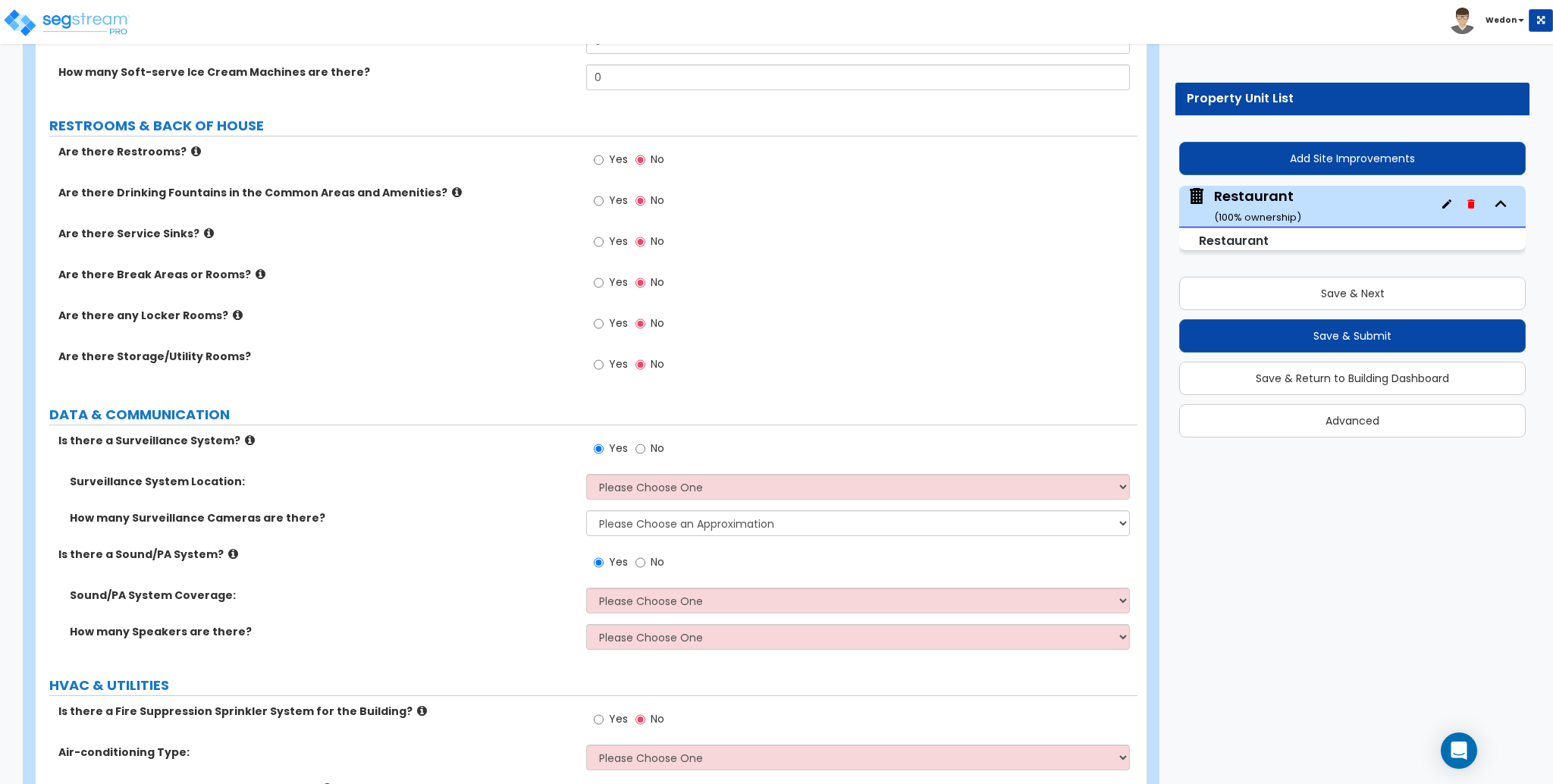
click at [202, 636] on label "How many Speakers are there?" at bounding box center [322, 631] width 505 height 15
click at [433, 626] on label "How many Speakers are there?" at bounding box center [322, 631] width 505 height 15
click at [637, 642] on select "Please Choose One Enter Number of Speakers Please Estimate for me" at bounding box center [857, 637] width 543 height 26
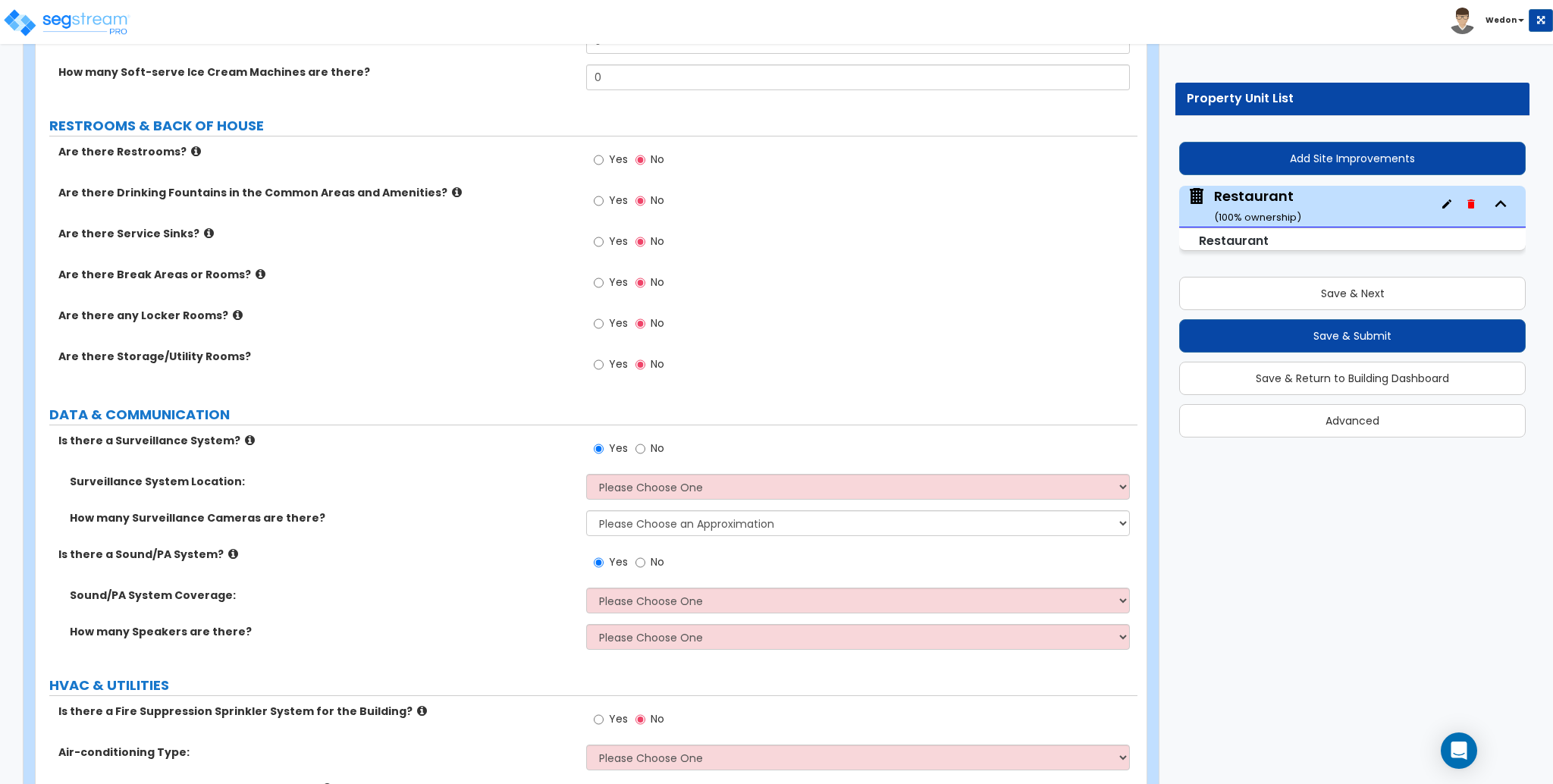
click at [439, 645] on div "How many Speakers are there? Please Choose One Enter Number of Speakers Please …" at bounding box center [586, 642] width 1102 height 36
click at [644, 639] on select "Please Choose One Enter Number of Speakers Please Estimate for me" at bounding box center [857, 637] width 543 height 26
click at [586, 624] on select "Please Choose One Enter Number of Speakers Please Estimate for me" at bounding box center [857, 637] width 543 height 26
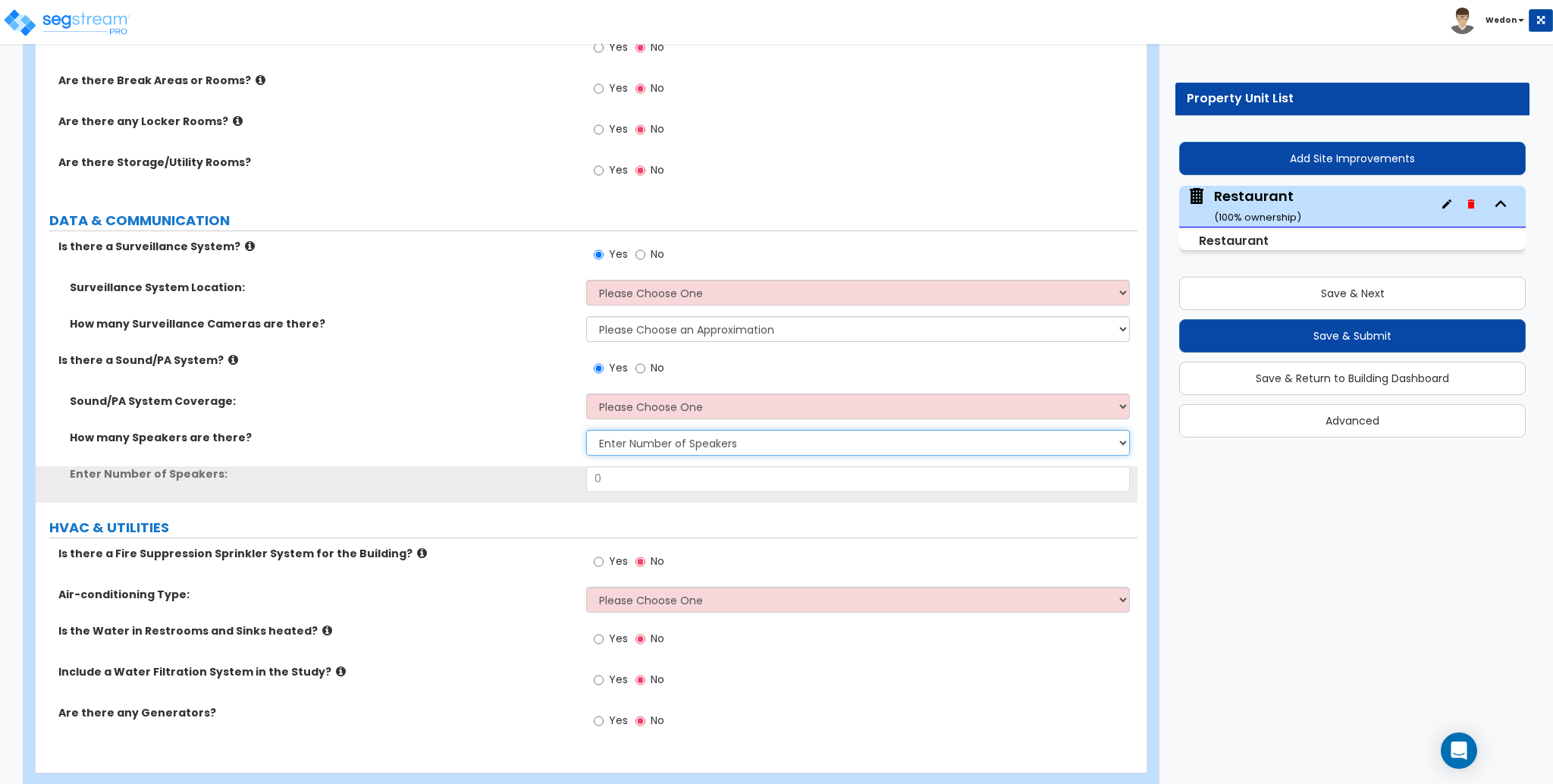
scroll to position [4044, 0]
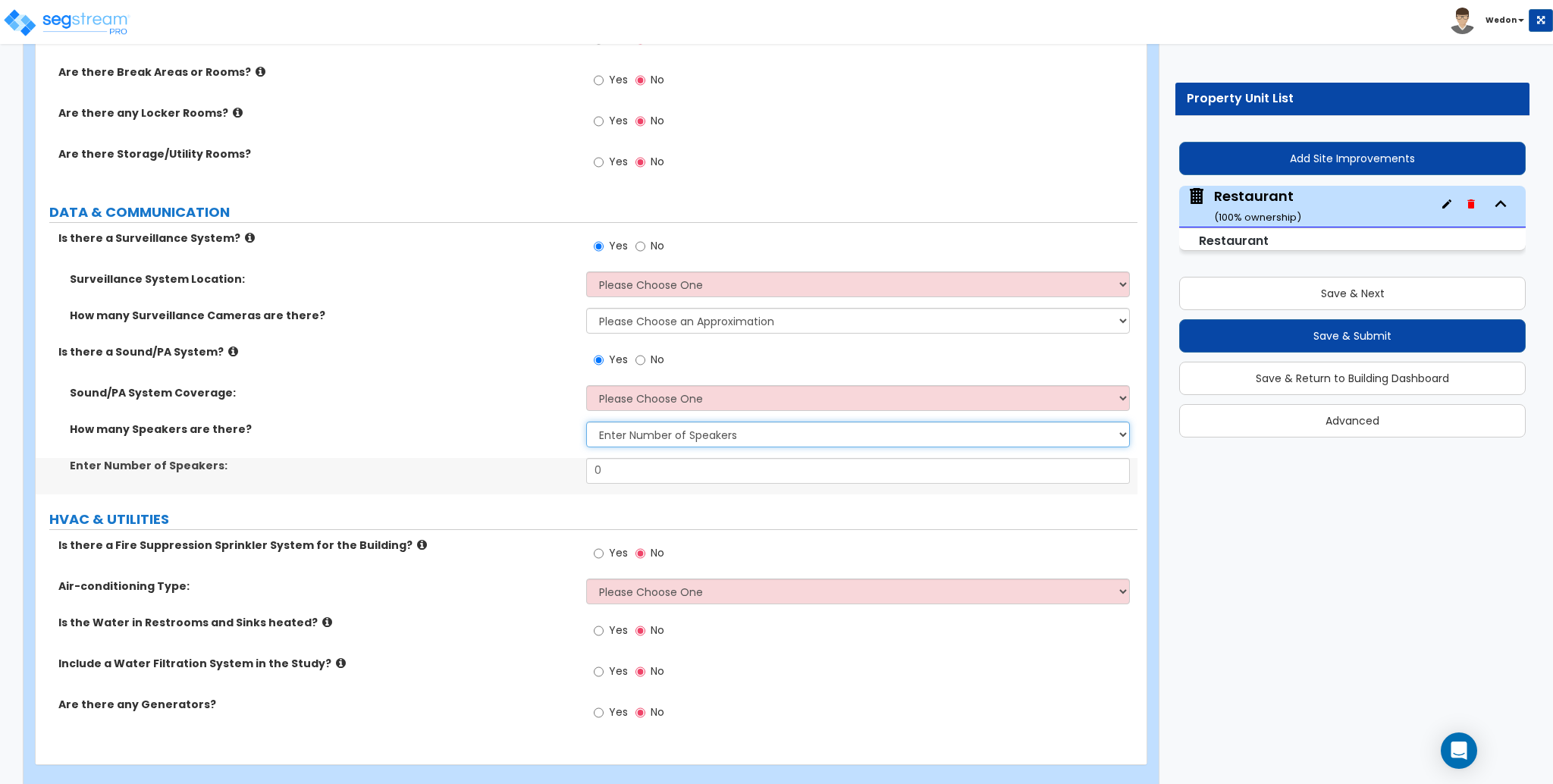
click at [710, 434] on select "Please Choose One Enter Number of Speakers Please Estimate for me" at bounding box center [857, 434] width 543 height 26
click at [586, 422] on select "Please Choose One Enter Number of Speakers Please Estimate for me" at bounding box center [857, 434] width 543 height 26
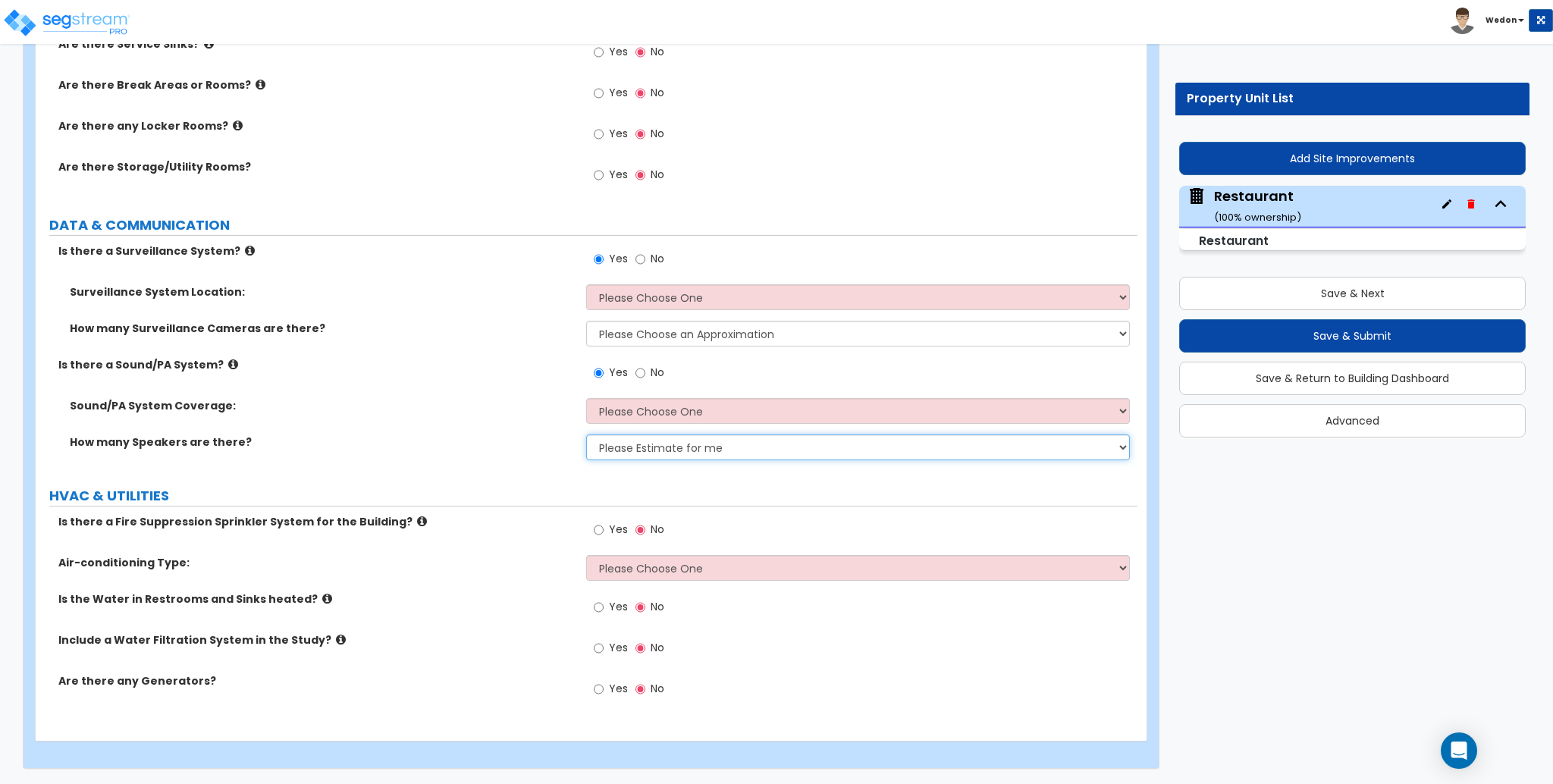
click at [648, 436] on select "Please Choose One Enter Number of Speakers Please Estimate for me" at bounding box center [857, 447] width 543 height 26
select select "1"
click at [586, 434] on select "Please Choose One Enter Number of Speakers Please Estimate for me" at bounding box center [857, 447] width 543 height 26
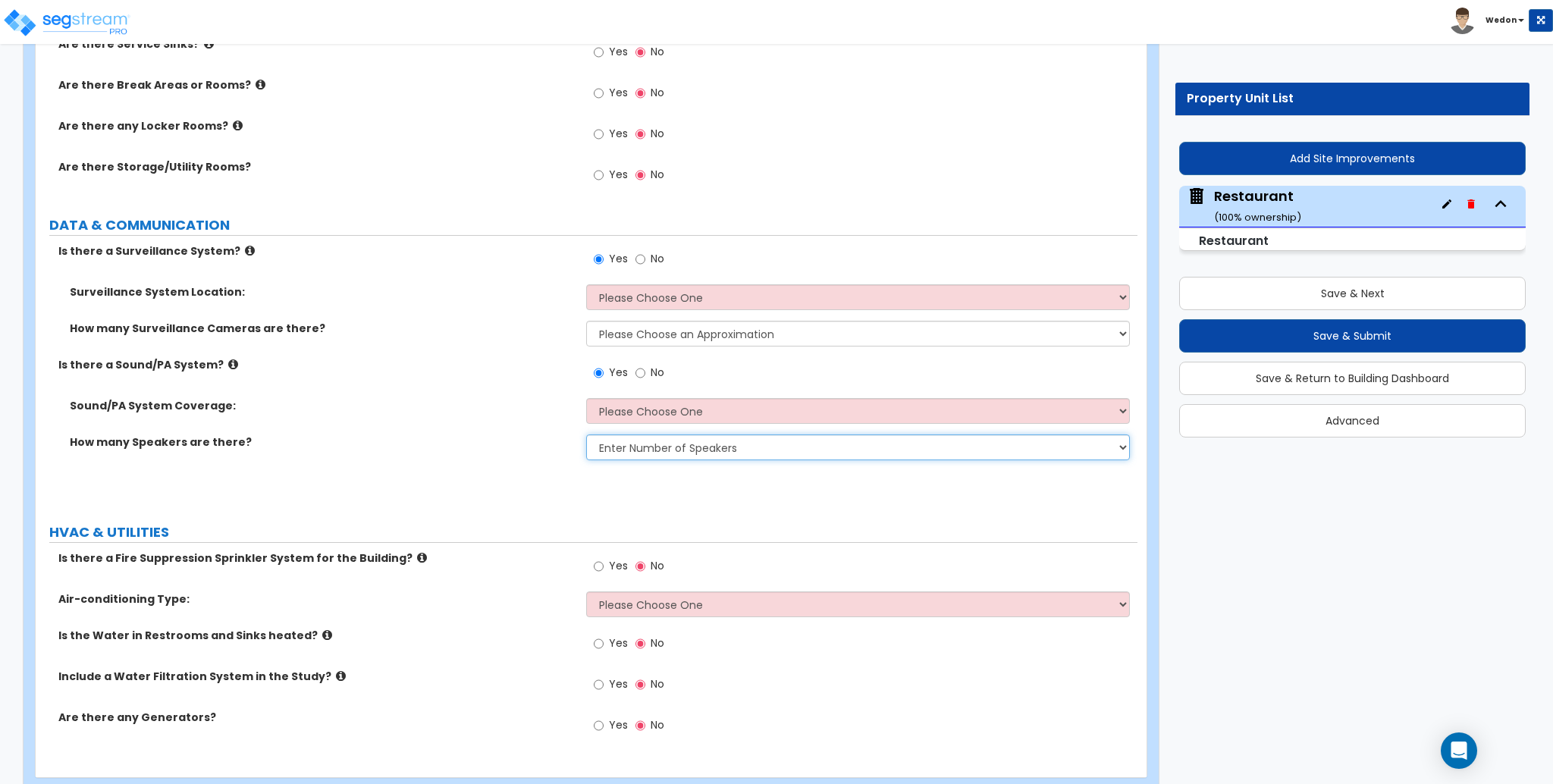
scroll to position [4044, 0]
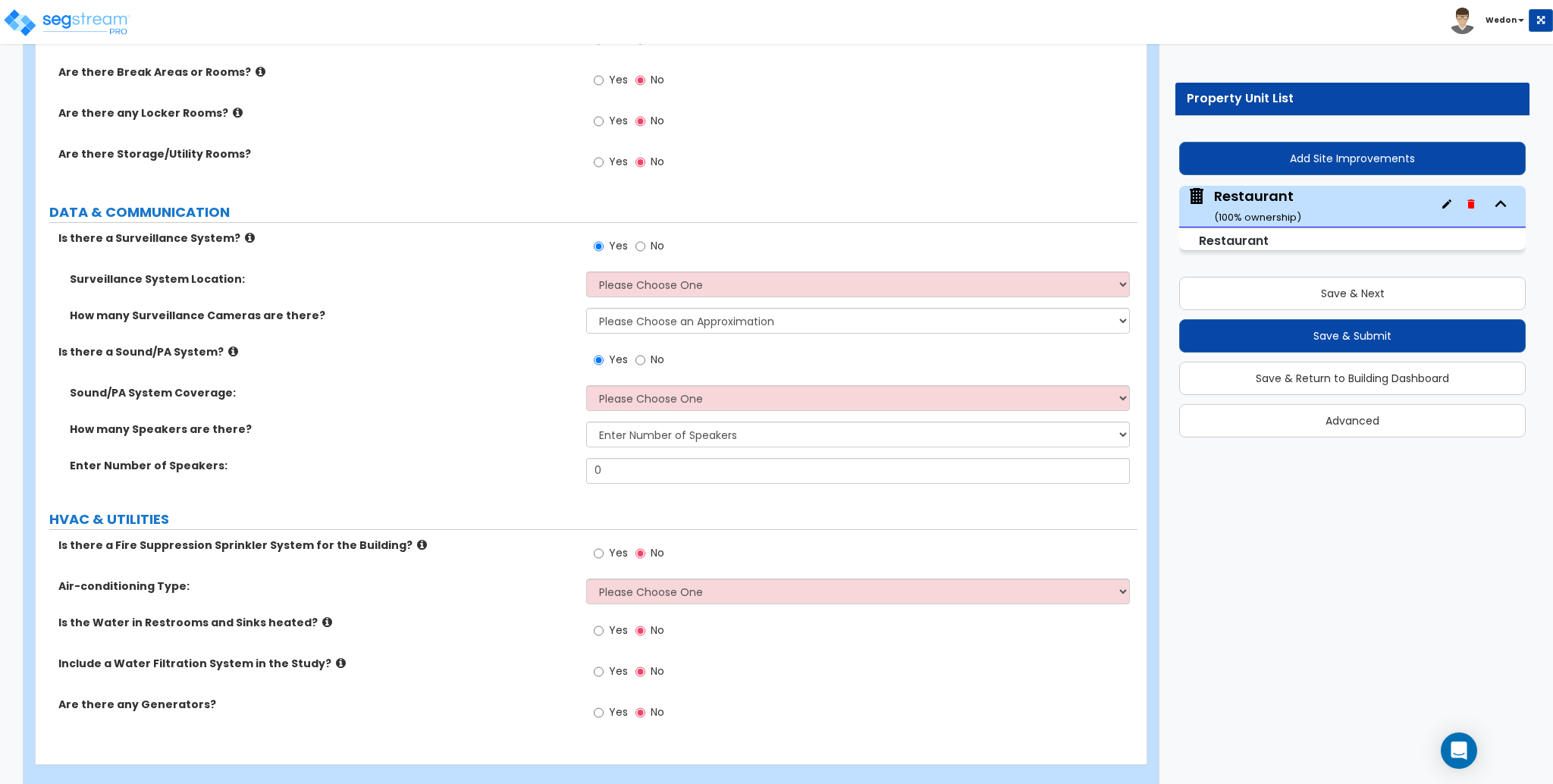
click at [168, 423] on label "How many Speakers are there?" at bounding box center [322, 429] width 505 height 15
click at [318, 417] on div "Sound/PA System Coverage: Please Choose One All Areas Enter Percent Coverage" at bounding box center [586, 403] width 1102 height 36
click at [192, 395] on label "Sound/PA System Coverage:" at bounding box center [322, 392] width 505 height 15
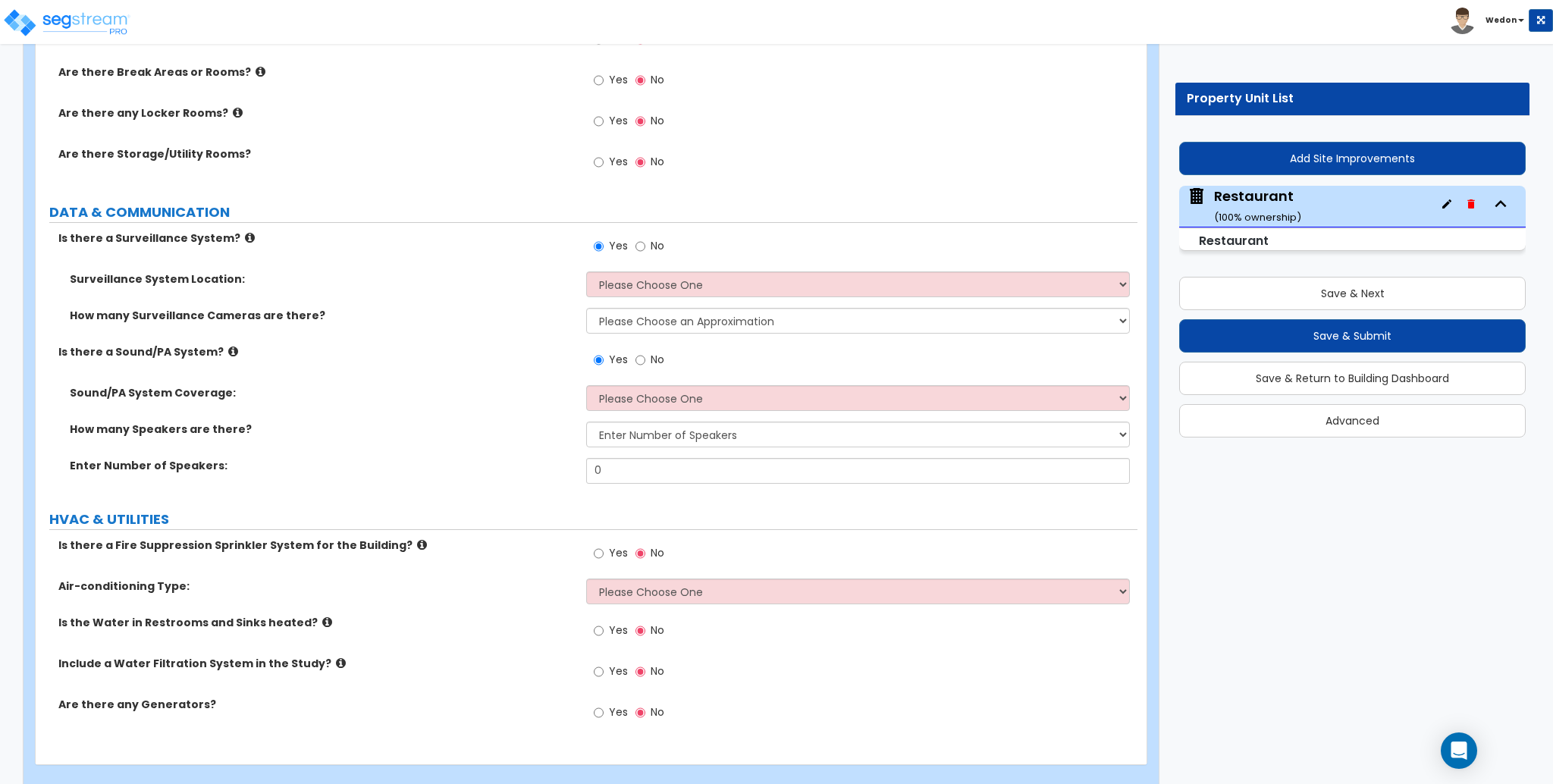
click at [192, 395] on label "Sound/PA System Coverage:" at bounding box center [322, 392] width 505 height 15
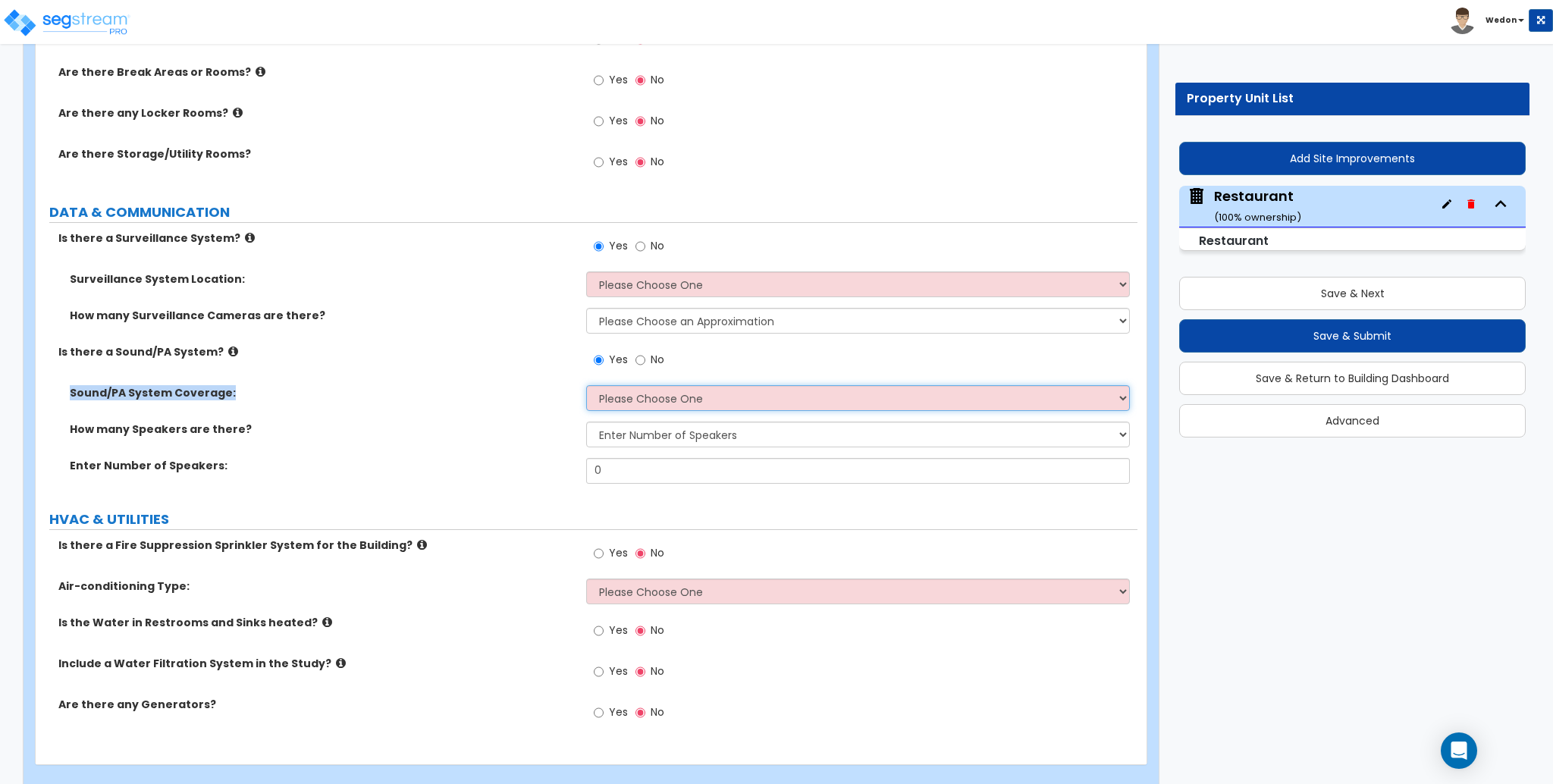
click at [626, 391] on select "Please Choose One All Areas Enter Percent Coverage" at bounding box center [857, 397] width 543 height 26
select select "1"
click at [586, 385] on select "Please Choose One All Areas Enter Percent Coverage" at bounding box center [857, 397] width 543 height 26
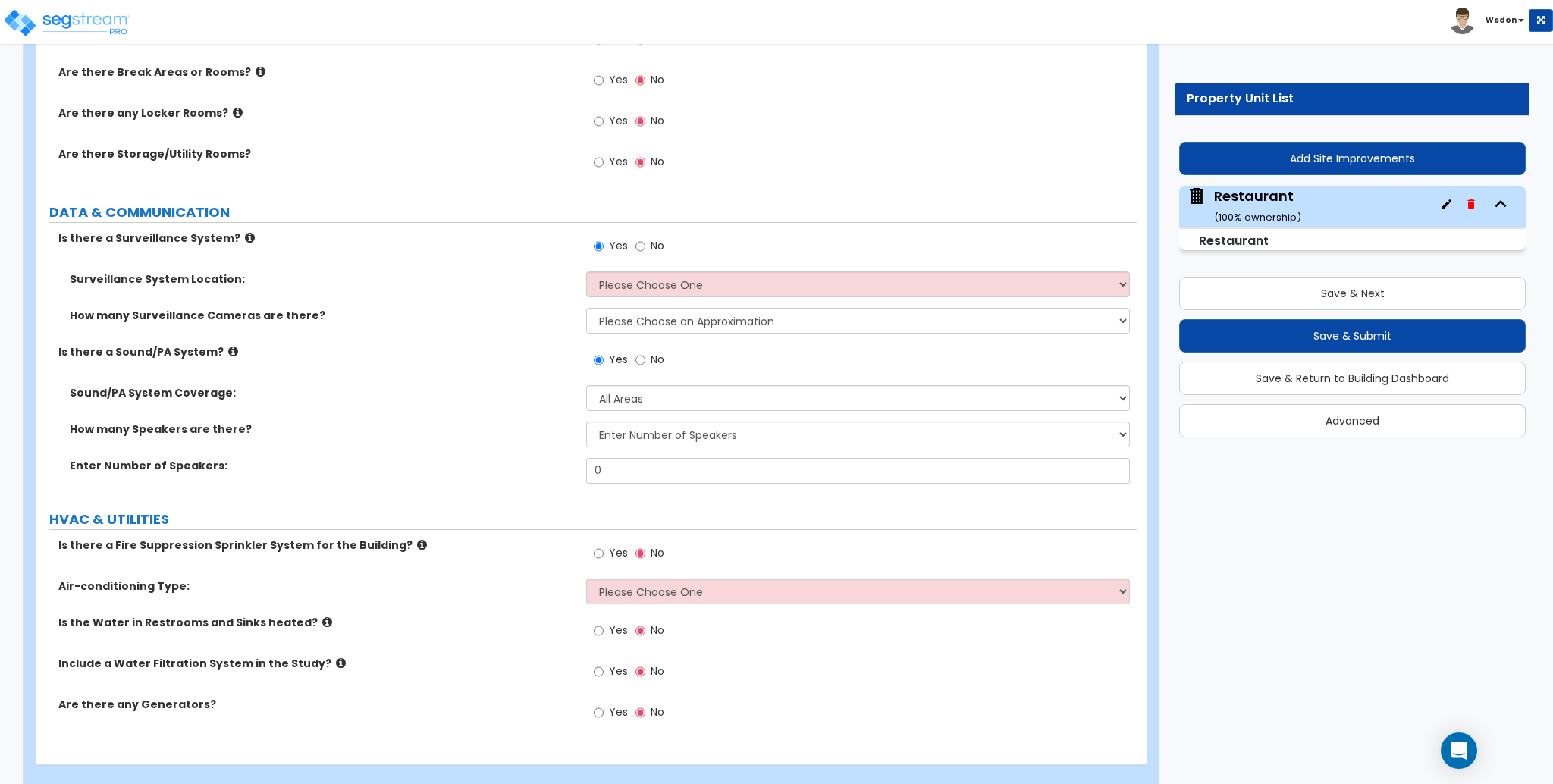
click at [333, 427] on label "How many Speakers are there?" at bounding box center [322, 429] width 505 height 15
drag, startPoint x: 734, startPoint y: 285, endPoint x: 768, endPoint y: 294, distance: 35.2
click at [734, 285] on select "Please Choose One Inside the Building Outside the Building Both Inside & Outside" at bounding box center [857, 285] width 543 height 26
select select "1"
click at [586, 272] on select "Please Choose One Inside the Building Outside the Building Both Inside & Outside" at bounding box center [857, 285] width 543 height 26
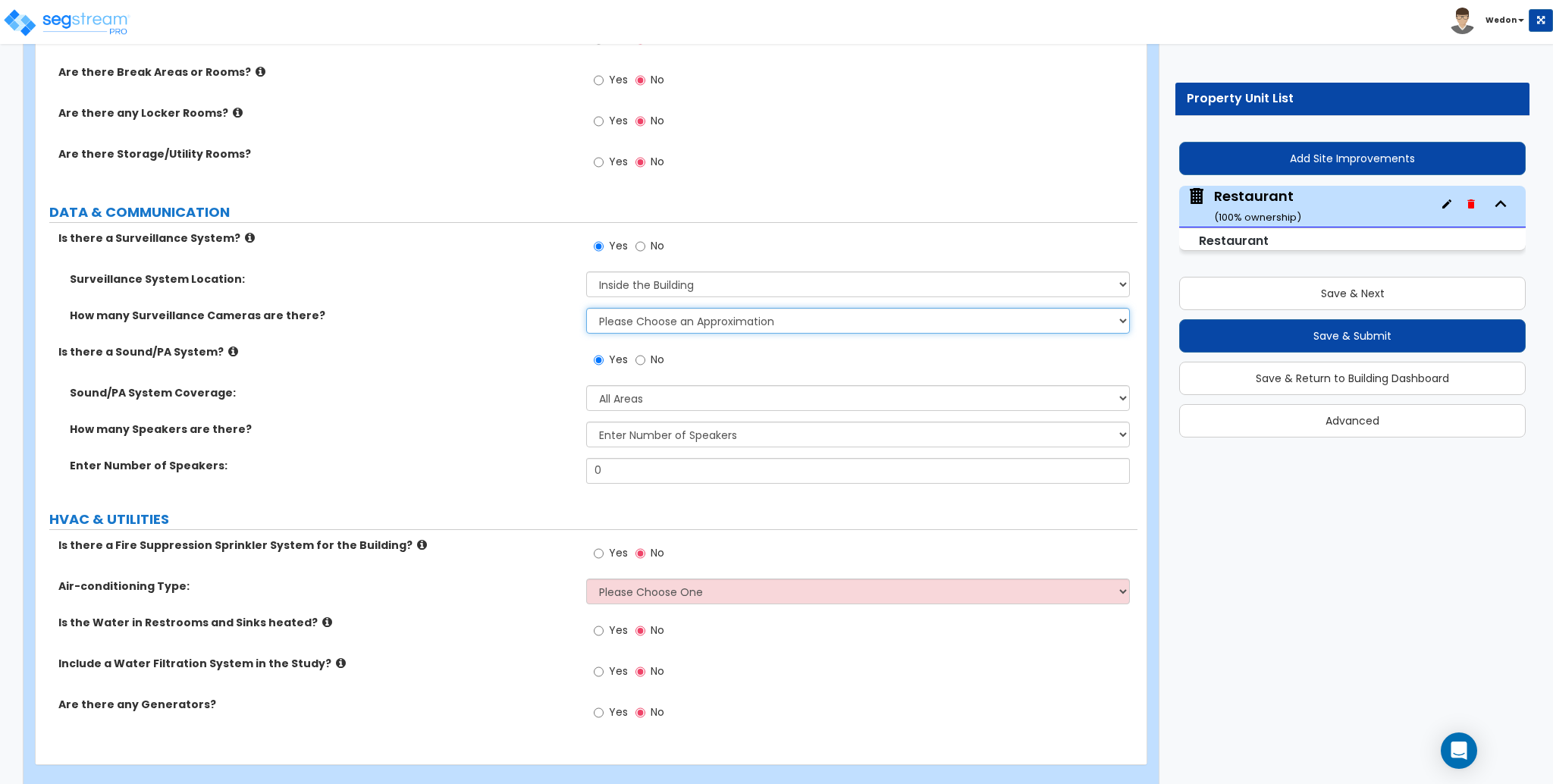
drag, startPoint x: 692, startPoint y: 319, endPoint x: 731, endPoint y: 331, distance: 40.8
click at [692, 319] on select "Please Choose an Approximation Barely Noticed Any Noticed a Couple Frequently S…" at bounding box center [857, 321] width 543 height 26
select select "2"
click at [586, 308] on select "Please Choose an Approximation Barely Noticed Any Noticed a Couple Frequently S…" at bounding box center [857, 321] width 543 height 26
click at [394, 395] on label "Sound/PA System Coverage:" at bounding box center [322, 392] width 505 height 15
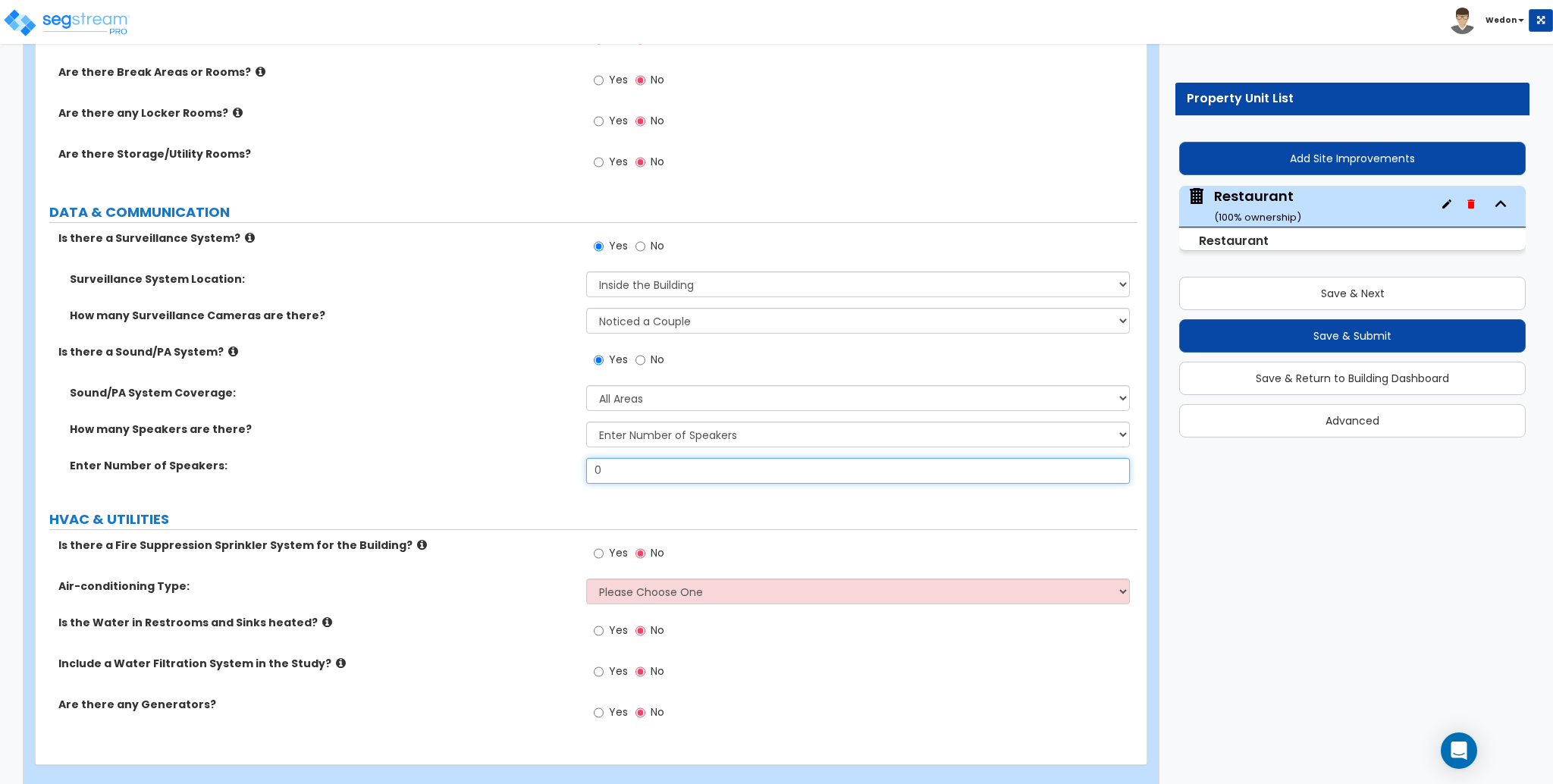
click at [685, 461] on input "0" at bounding box center [857, 471] width 543 height 26
click at [700, 437] on select "Please Choose One Enter Number of Speakers Please Estimate for me" at bounding box center [857, 434] width 543 height 26
select select "2"
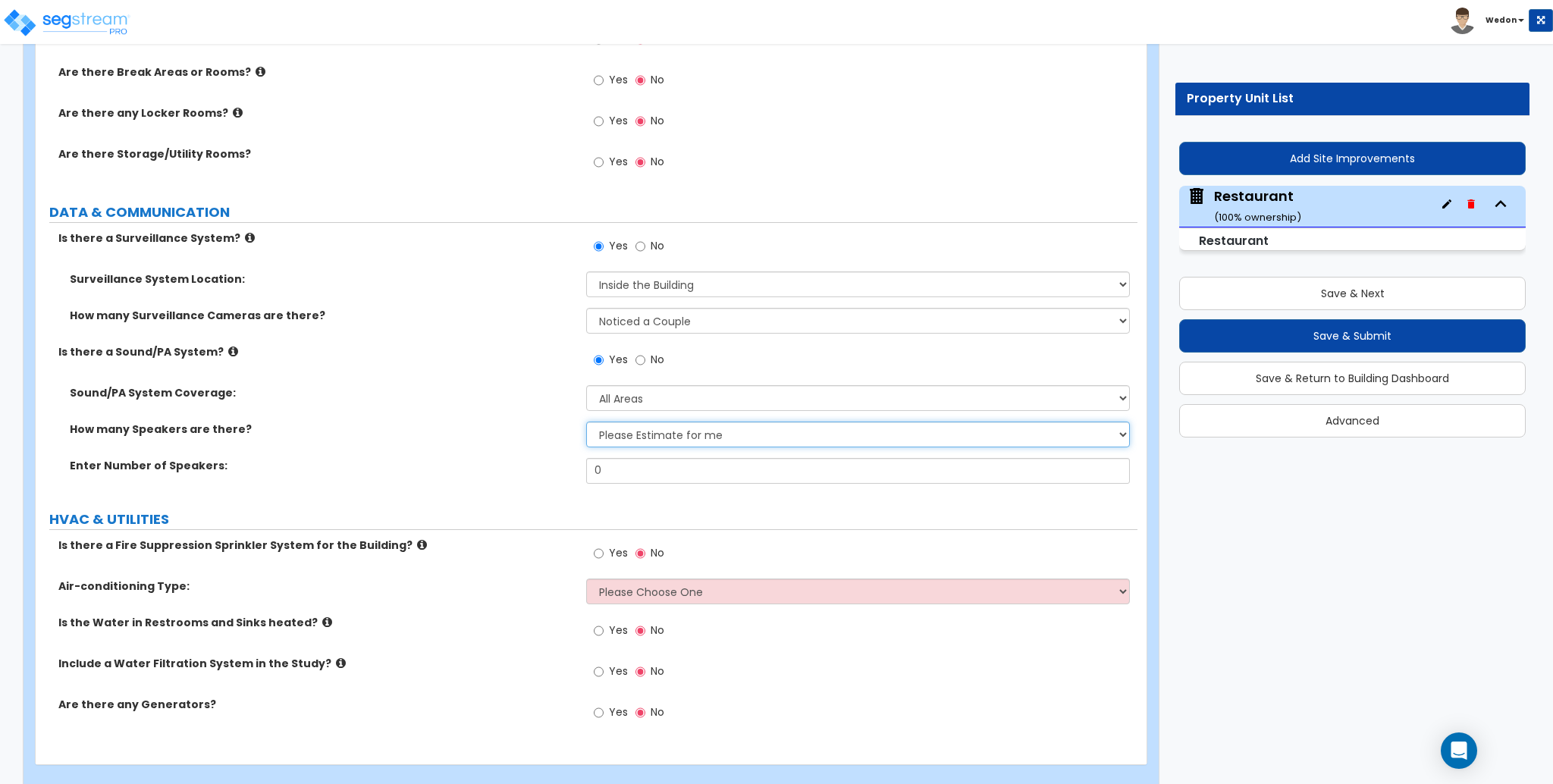
click at [586, 422] on select "Please Choose One Enter Number of Speakers Please Estimate for me" at bounding box center [857, 434] width 543 height 26
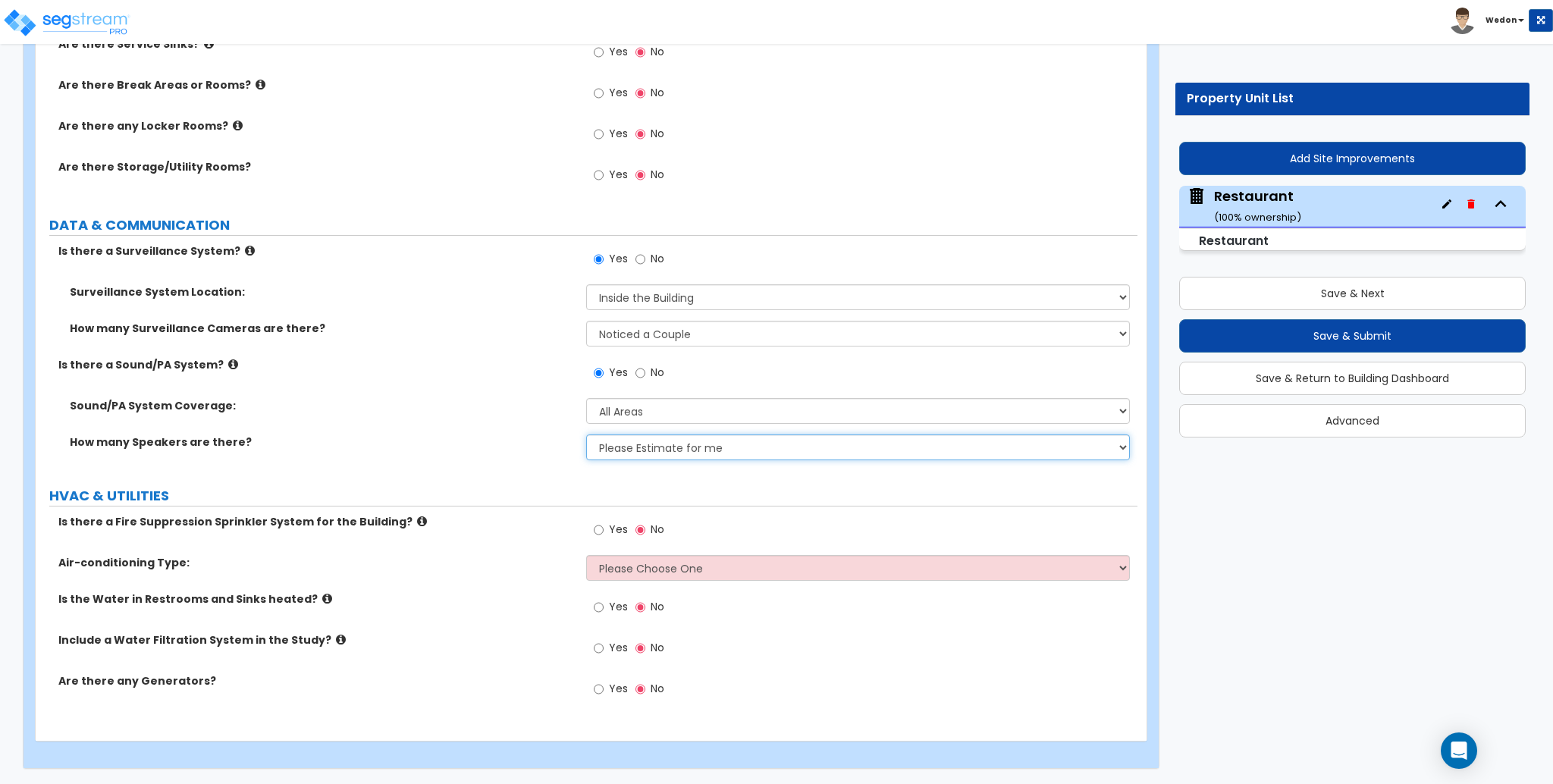
scroll to position [4031, 0]
click at [422, 425] on div "Sound/PA System Coverage: Please Choose One All Areas Enter Percent Coverage" at bounding box center [586, 416] width 1102 height 36
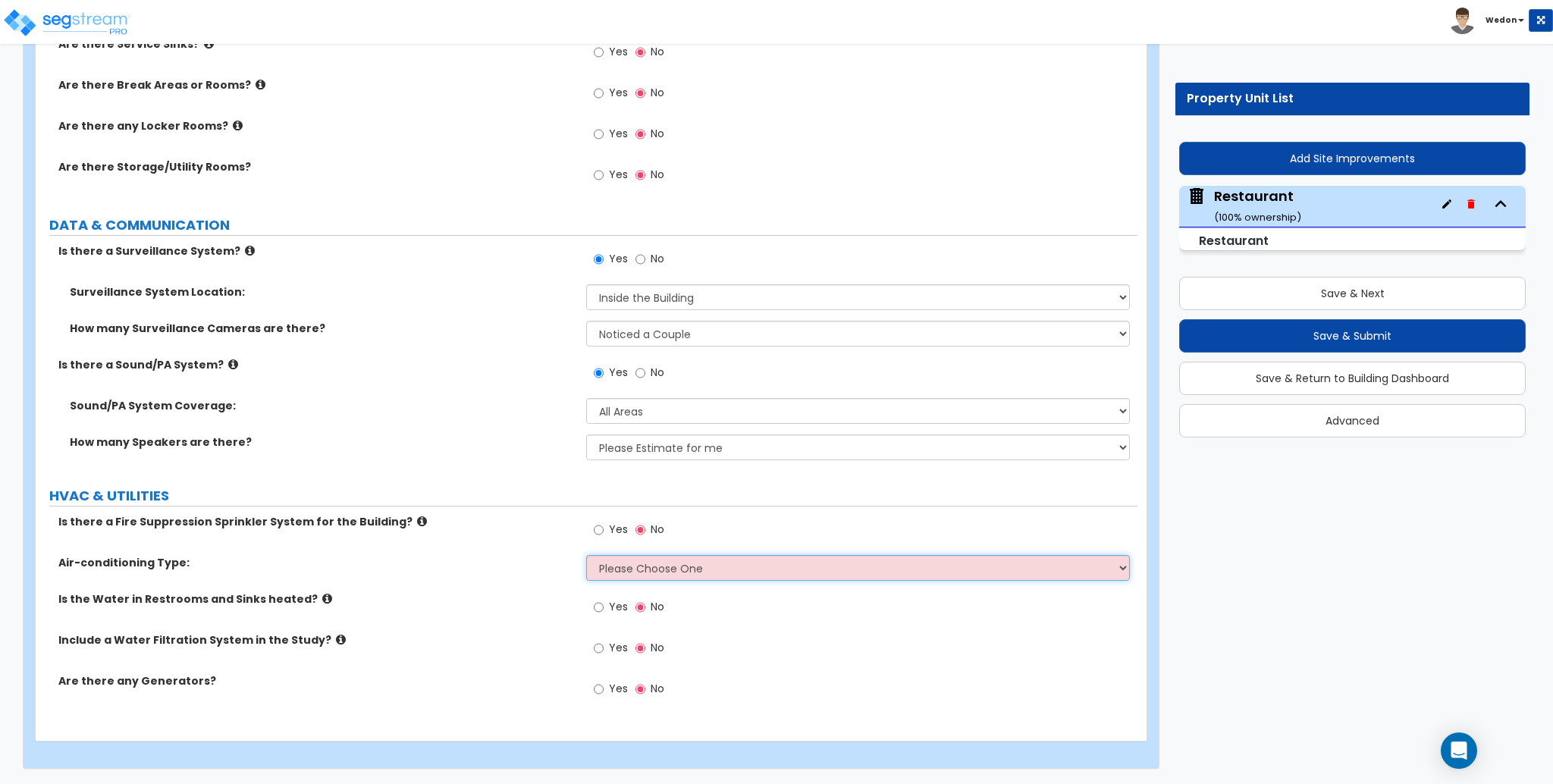
drag, startPoint x: 681, startPoint y: 555, endPoint x: 709, endPoint y: 557, distance: 28.1
click at [681, 555] on select "Please Choose One Rooftop Unit Furnace-Condenser Forced Air Split Heating/Cooli…" at bounding box center [857, 568] width 543 height 26
select select "1"
click at [586, 555] on select "Please Choose One Rooftop Unit Furnace-Condenser Forced Air Split Heating/Cooli…" at bounding box center [857, 568] width 543 height 26
drag, startPoint x: 501, startPoint y: 514, endPoint x: 490, endPoint y: 508, distance: 12.5
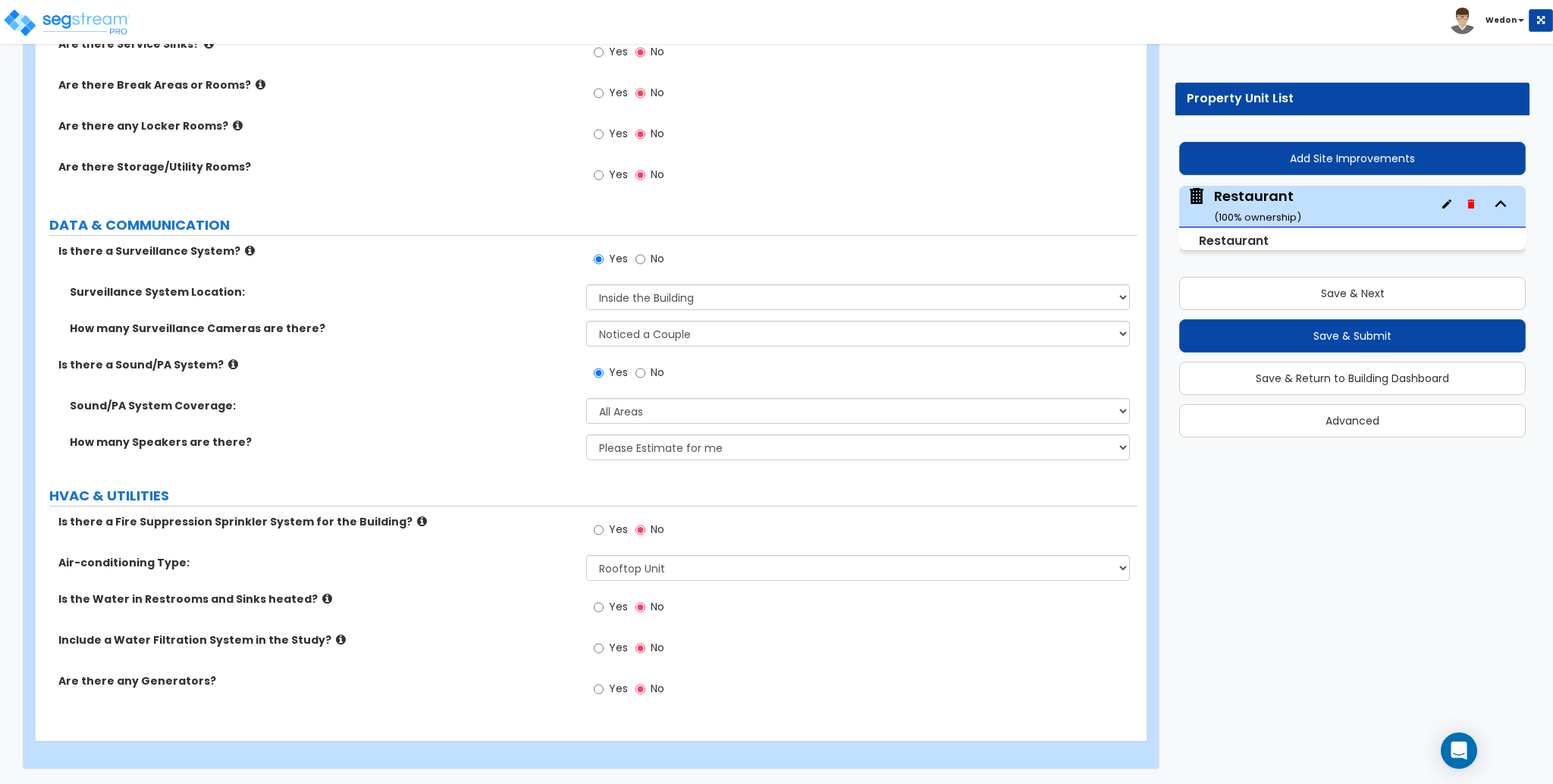
click at [501, 514] on label "Is there a Fire Suppression Sprinkler System for the Building?" at bounding box center [317, 521] width 517 height 15
click at [693, 444] on select "Please Choose One Enter Number of Speakers Please Estimate for me" at bounding box center [857, 447] width 543 height 26
click at [498, 436] on label "How many Speakers are there?" at bounding box center [322, 442] width 505 height 15
click at [229, 359] on icon at bounding box center [233, 364] width 10 height 12
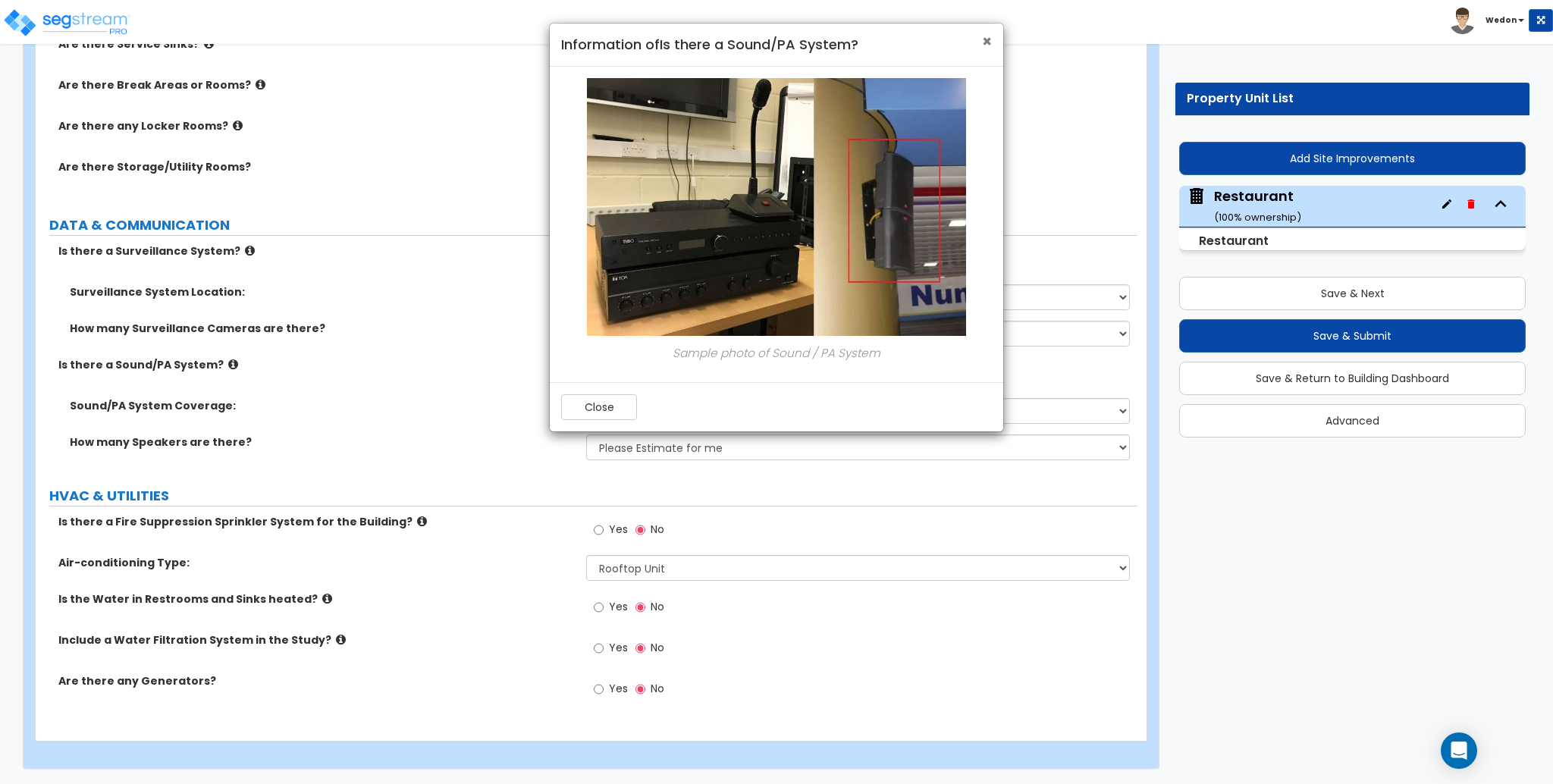
click at [988, 40] on span "×" at bounding box center [987, 42] width 10 height 22
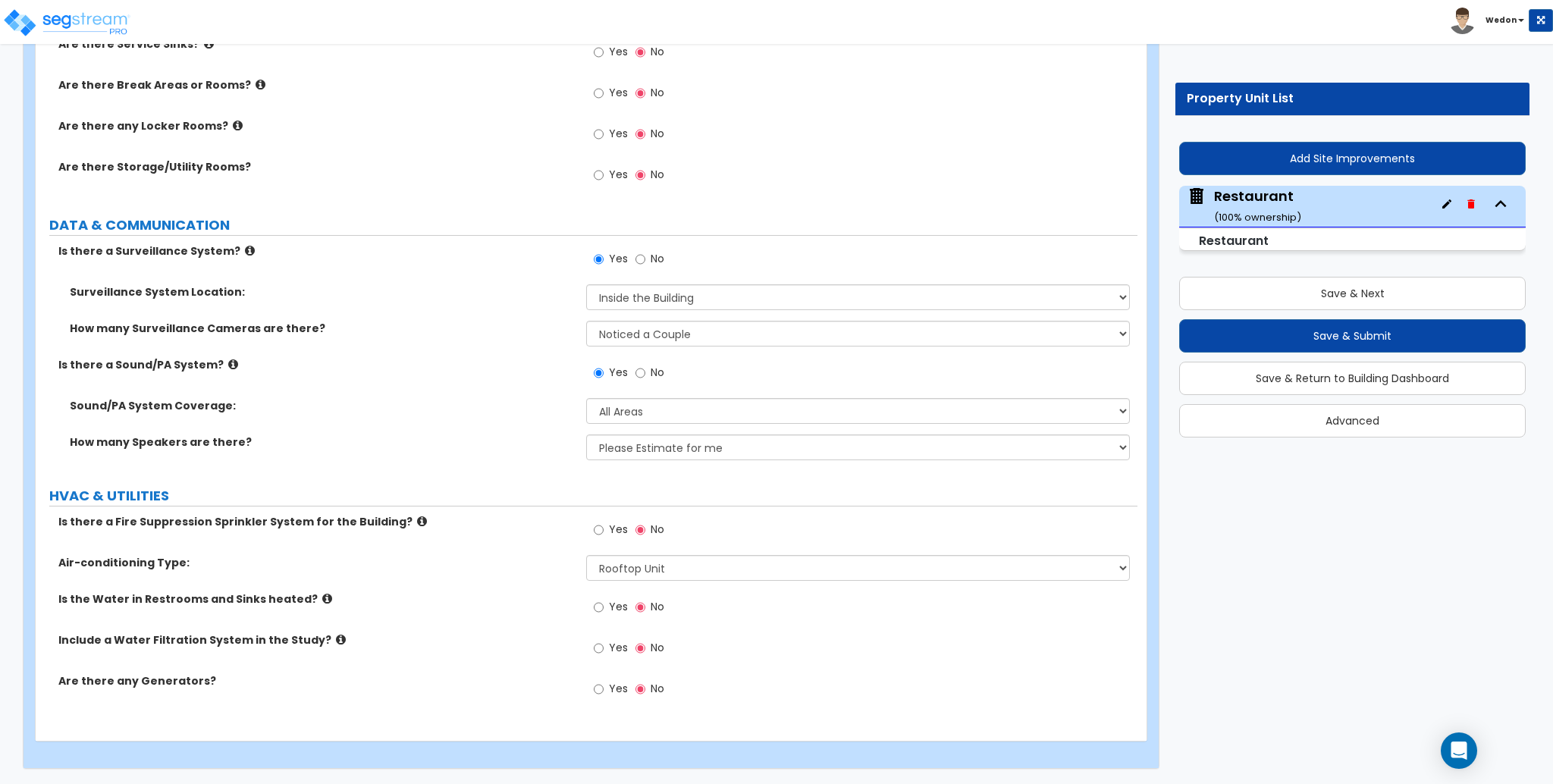
click at [414, 355] on div "How many Surveillance Cameras are there? Please Choose an Approximation Barely …" at bounding box center [586, 339] width 1102 height 36
click at [692, 442] on select "Please Choose One Enter Number of Speakers Please Estimate for me" at bounding box center [857, 447] width 543 height 26
click at [758, 448] on select "Please Choose One Enter Number of Speakers Please Estimate for me" at bounding box center [857, 447] width 543 height 26
click at [340, 376] on div "Is there a Sound/PA System? Yes No" at bounding box center [586, 377] width 1102 height 41
click at [1380, 380] on button "Save & Return to Building Dashboard" at bounding box center [1352, 378] width 347 height 33
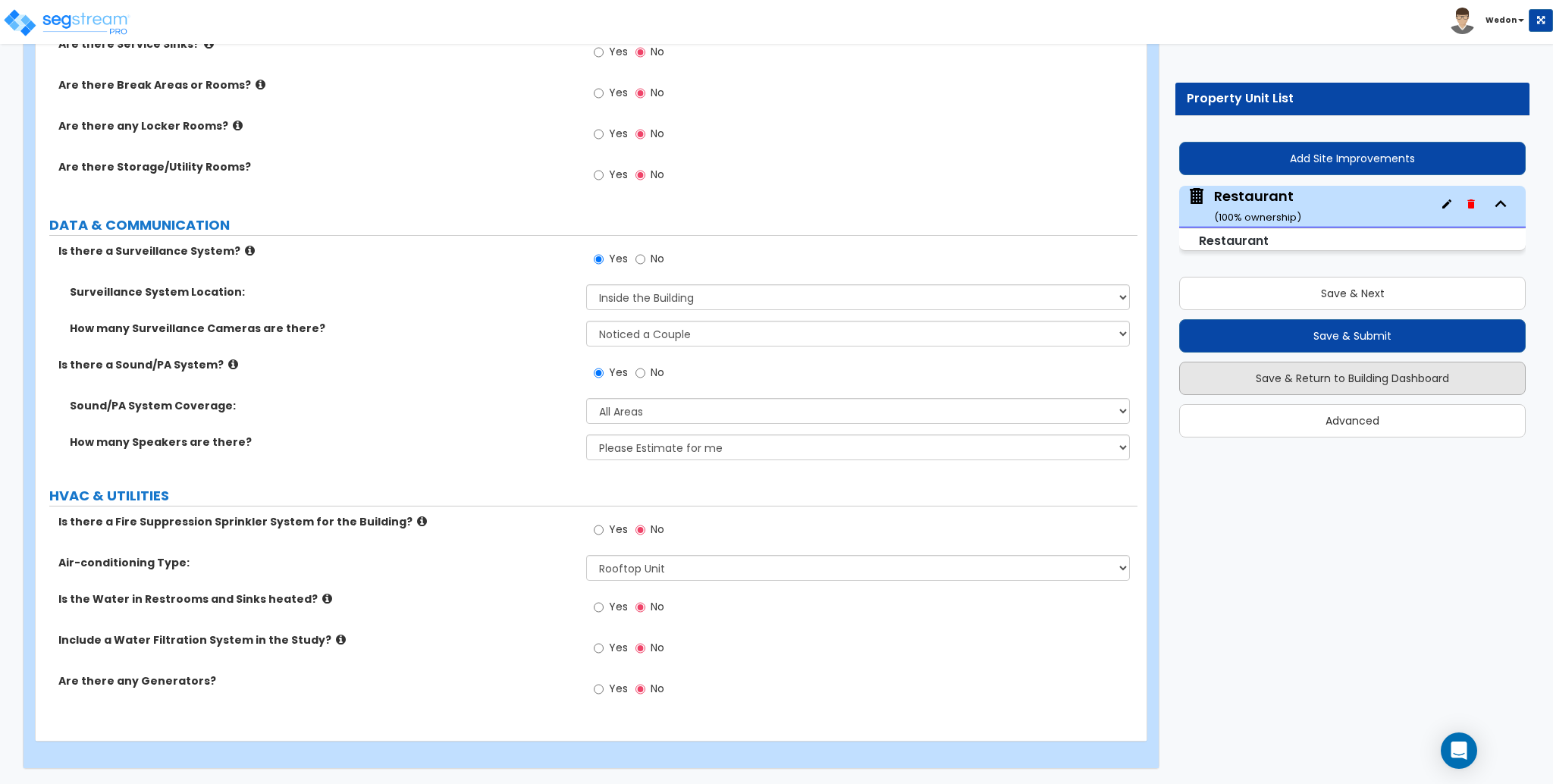
scroll to position [0, 0]
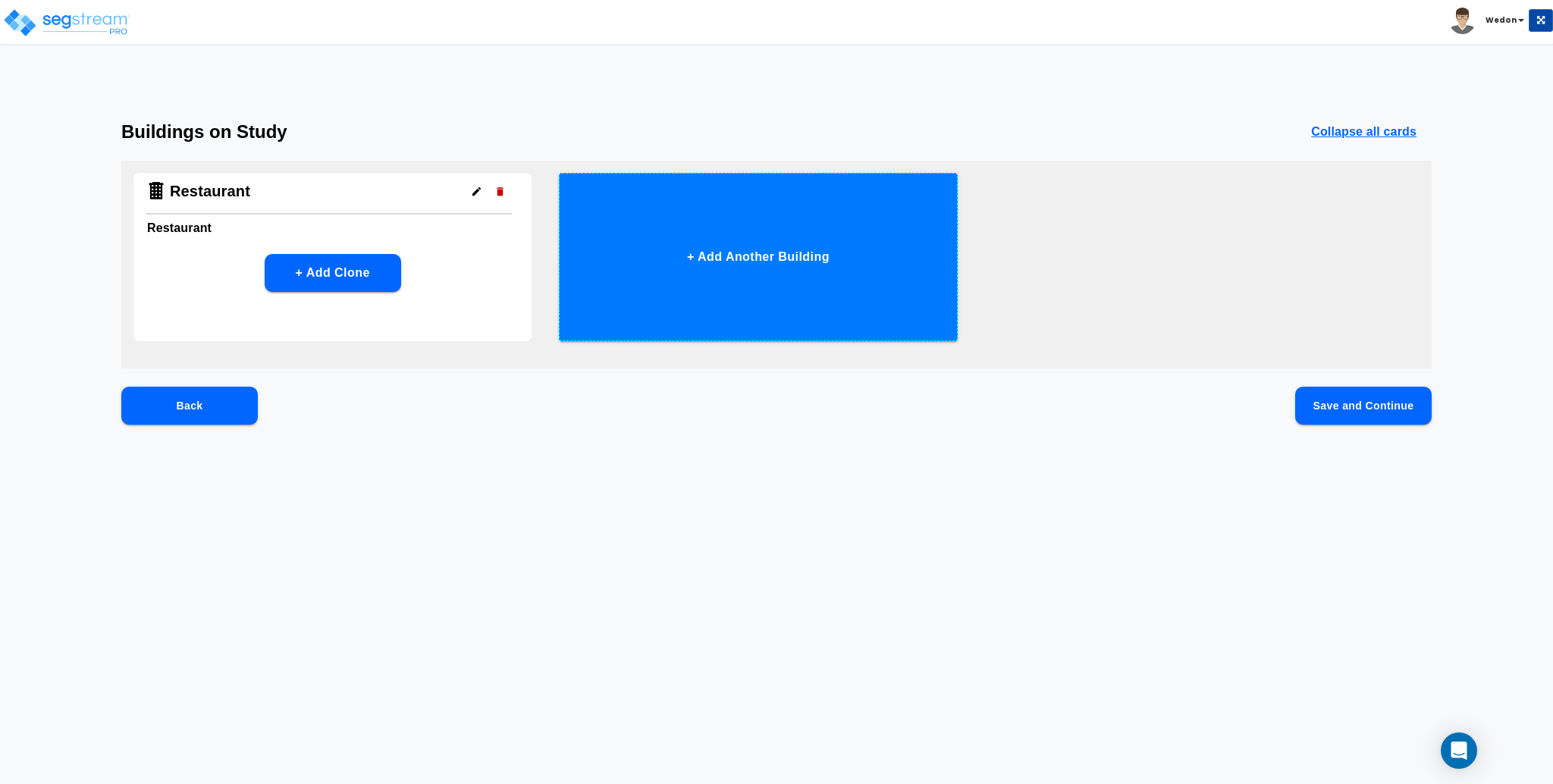
click at [784, 247] on button "+ Add Another Building" at bounding box center [758, 257] width 398 height 168
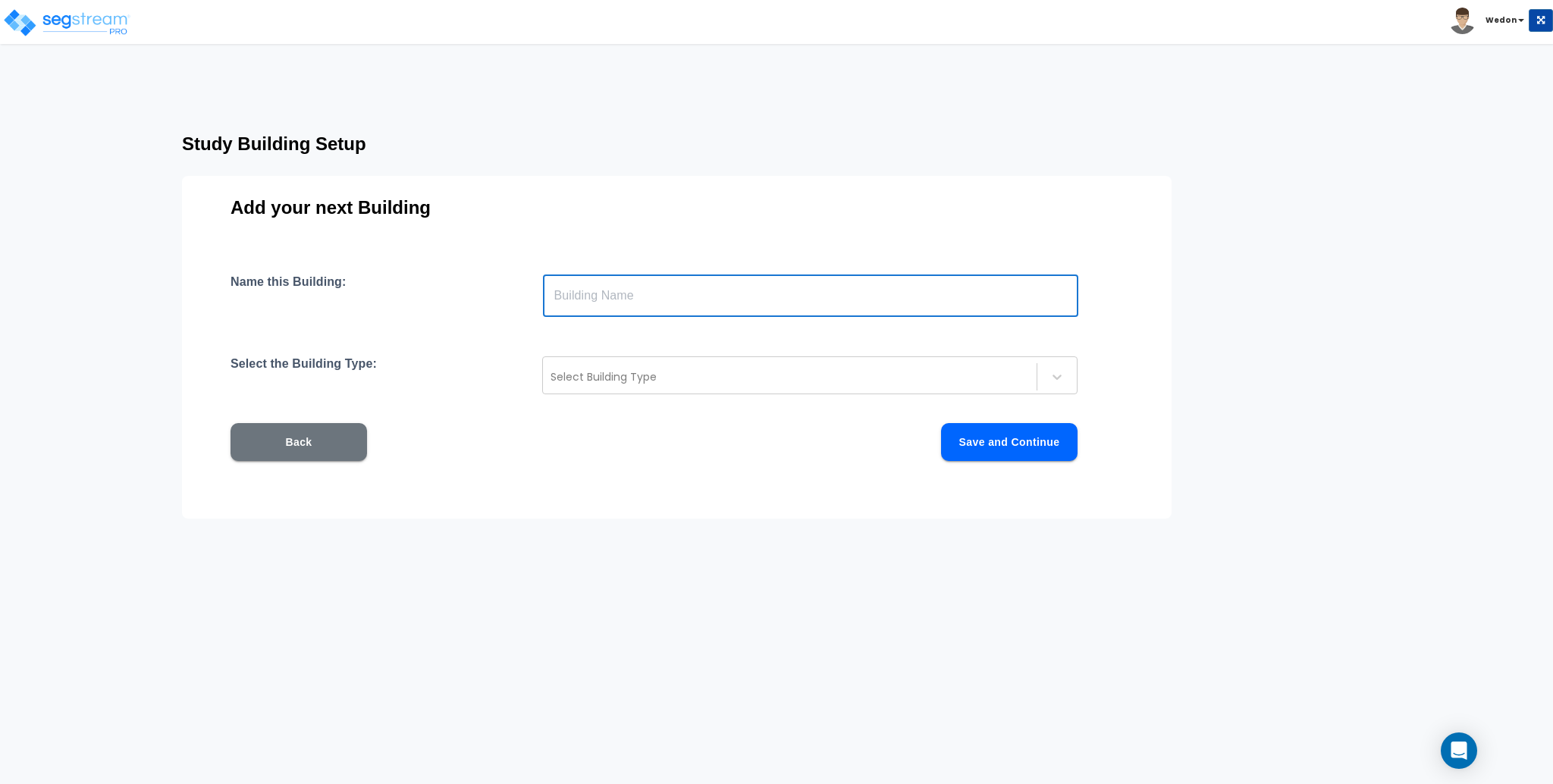
click at [651, 289] on input "text" at bounding box center [810, 295] width 536 height 42
type input "C"
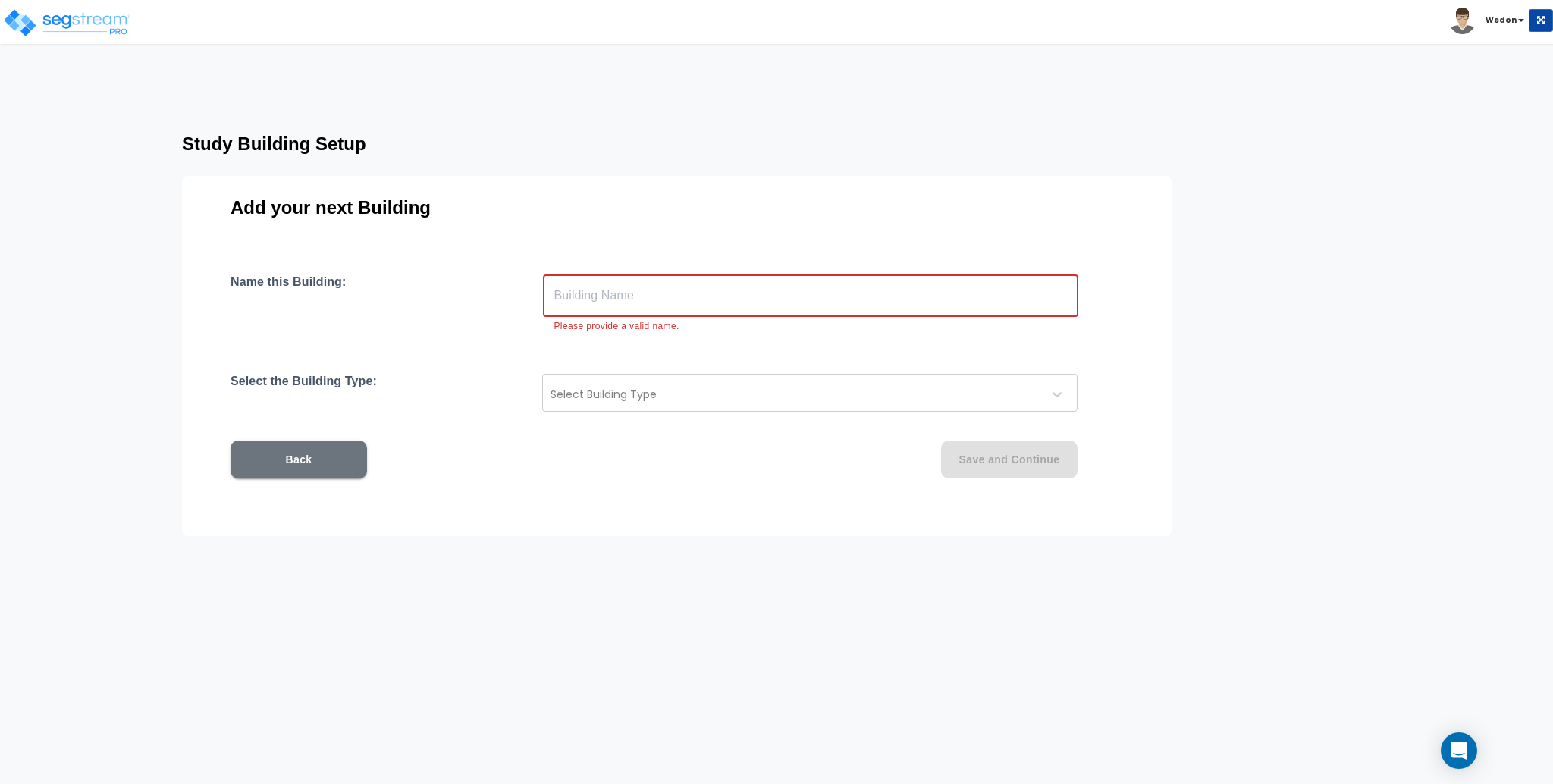
type input "R"
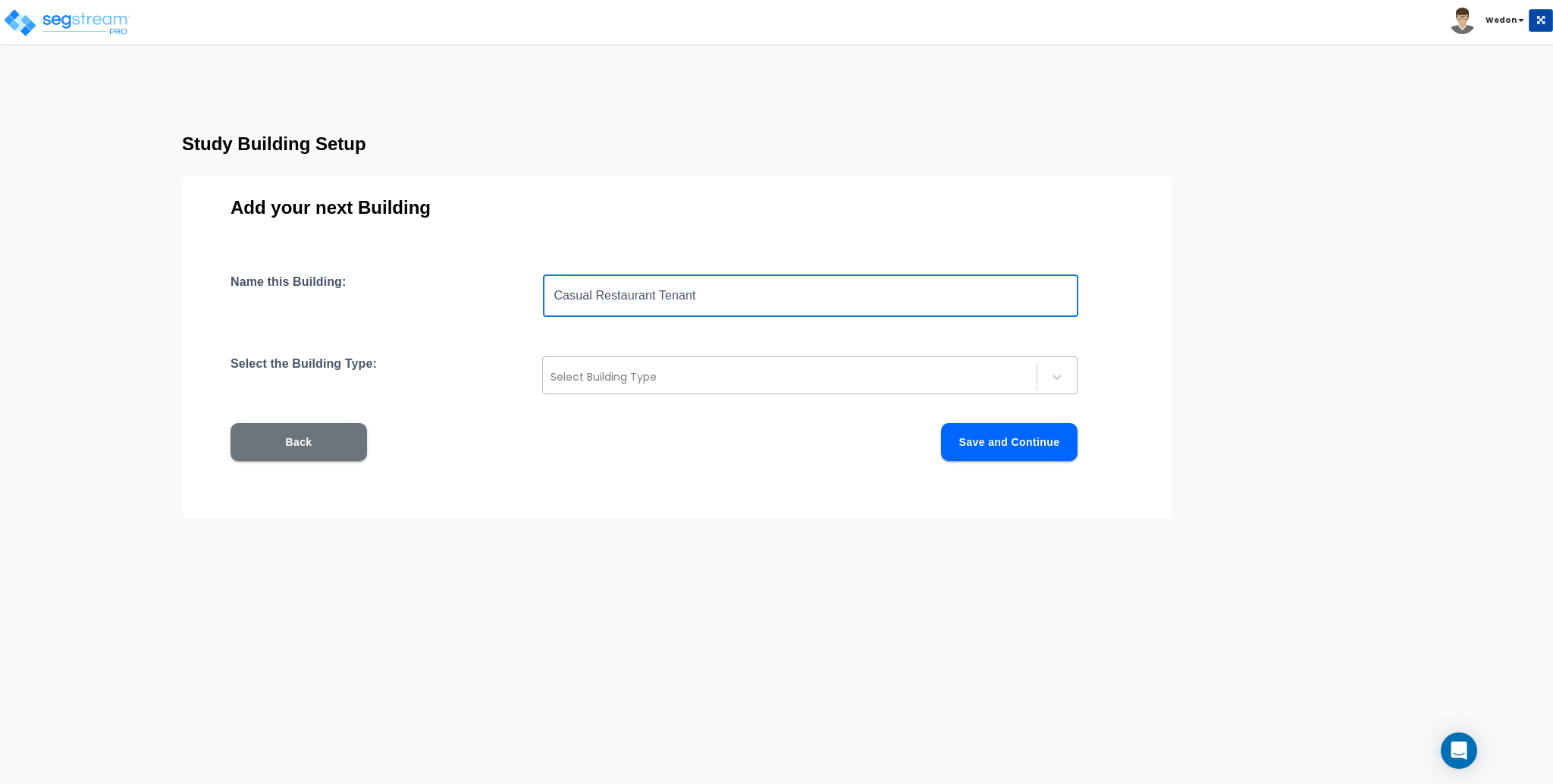
type input "Casual Restaurant Tenant"
click at [809, 387] on div "Select Building Type" at bounding box center [790, 377] width 494 height 24
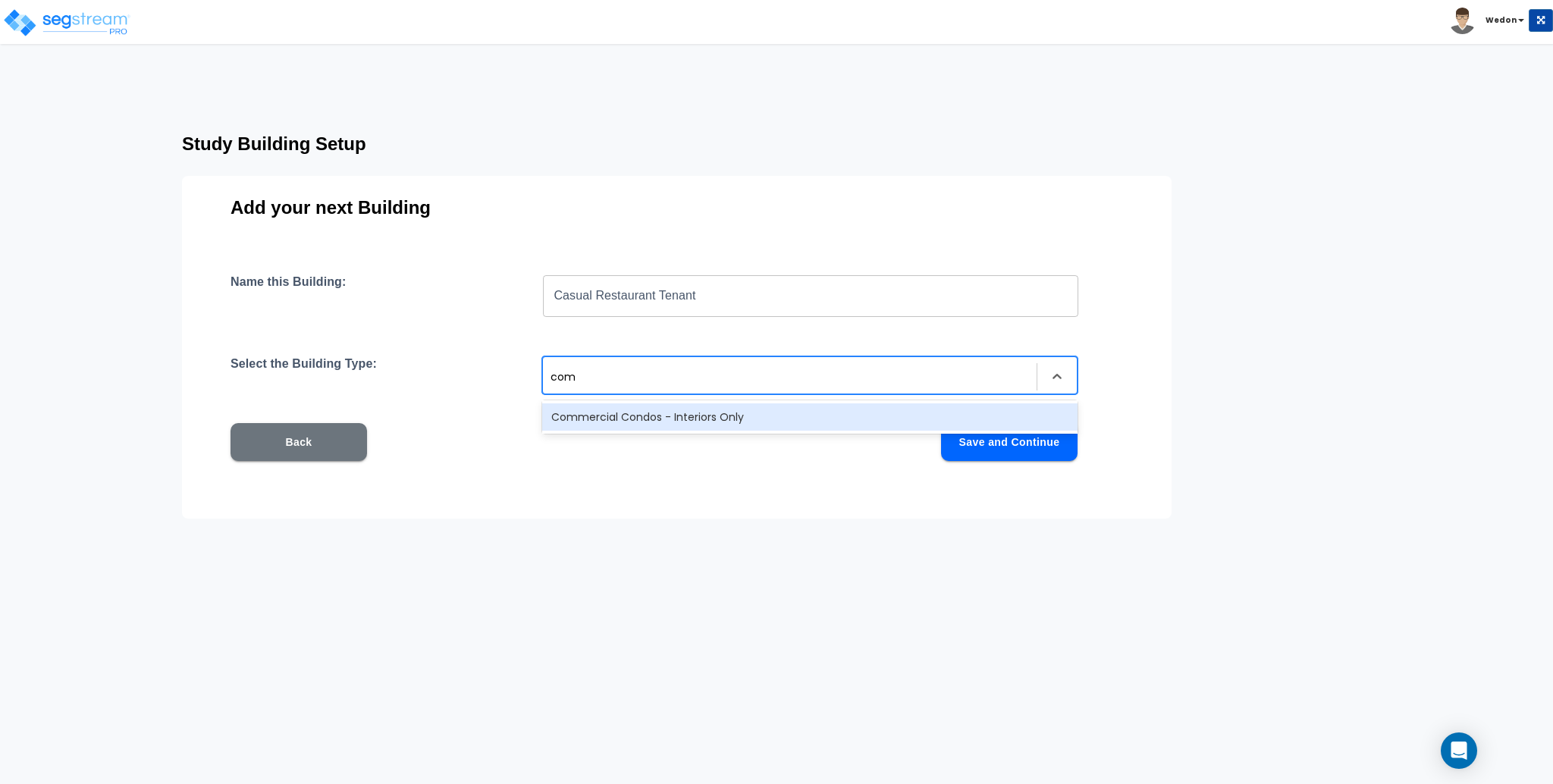
type input "comm"
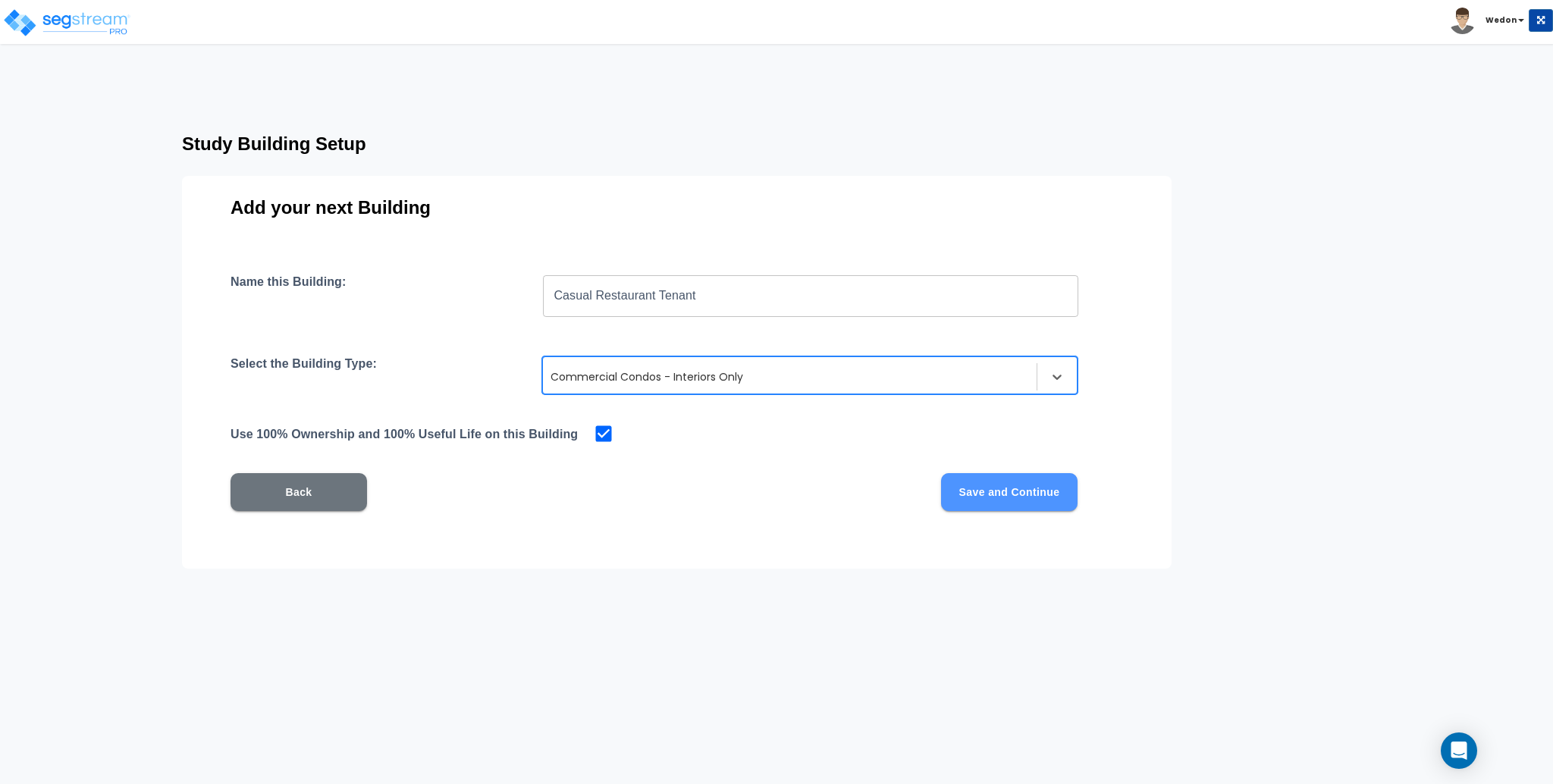
click at [1050, 489] on button "Save and Continue" at bounding box center [1009, 492] width 136 height 38
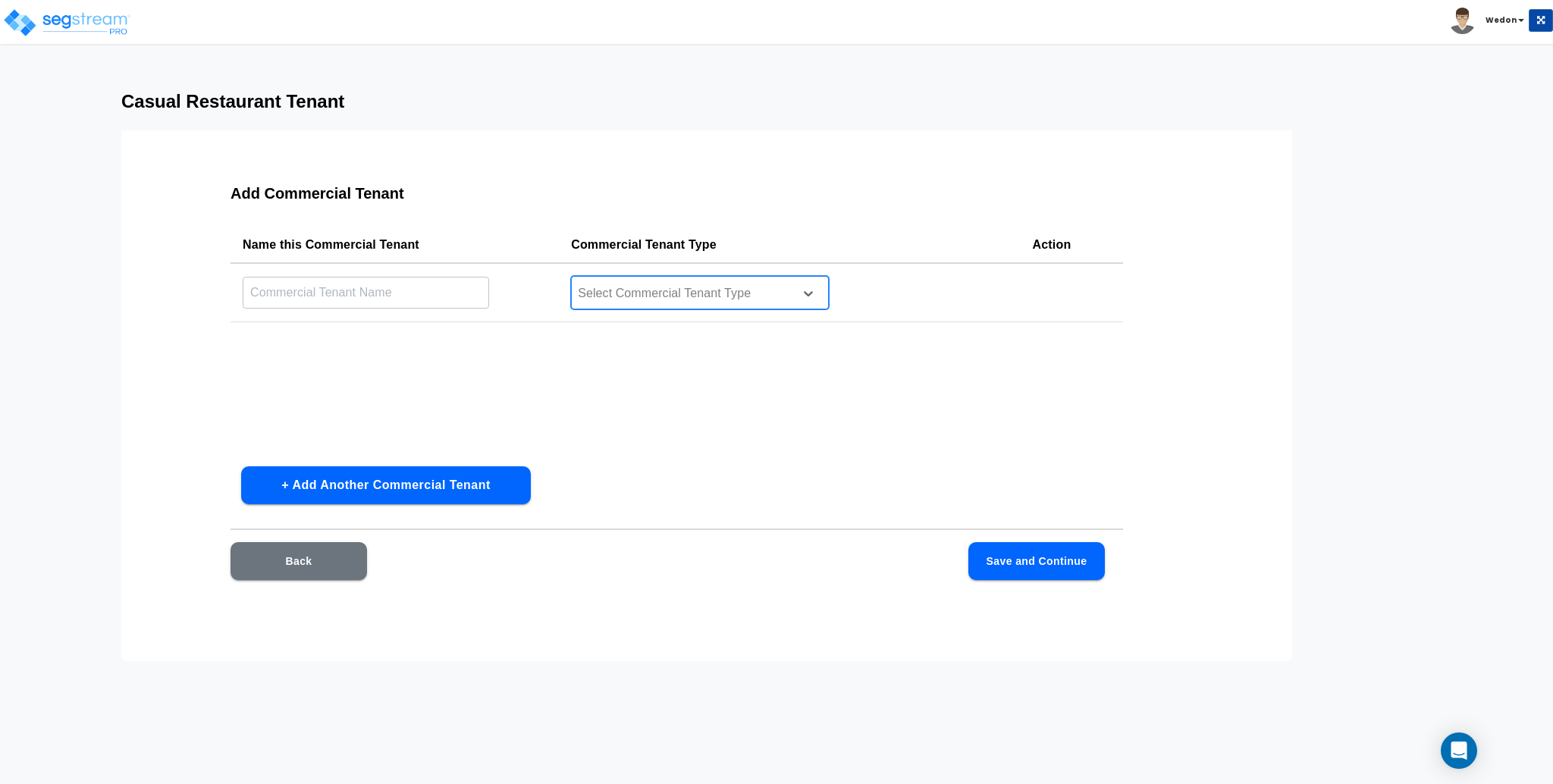
click at [660, 294] on div at bounding box center [680, 294] width 208 height 21
type input "casu"
click at [291, 293] on input "text" at bounding box center [366, 293] width 247 height 33
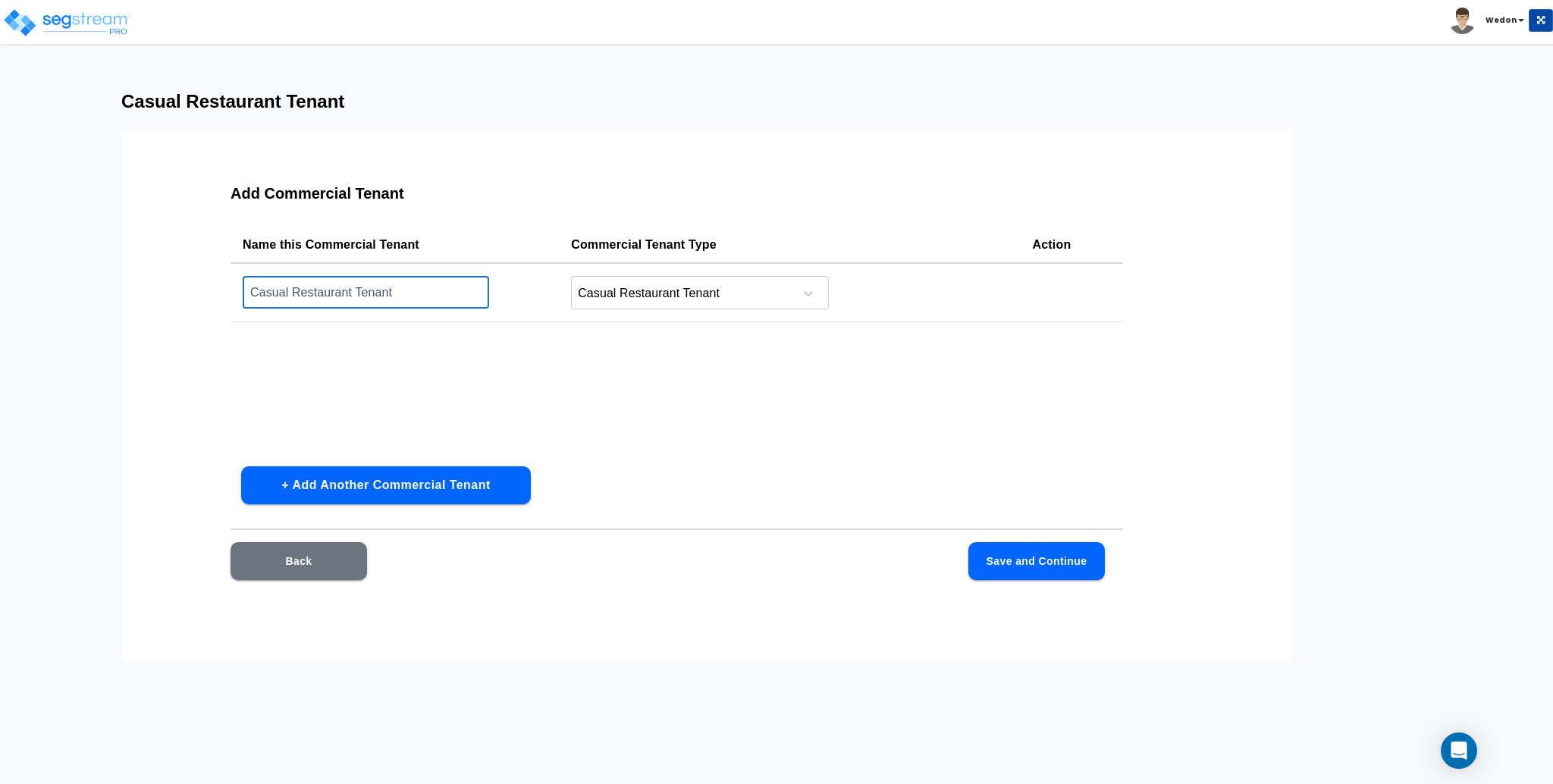
type input "Casual Restaurant Tenant"
click at [1052, 560] on button "Save and Continue" at bounding box center [1036, 561] width 136 height 38
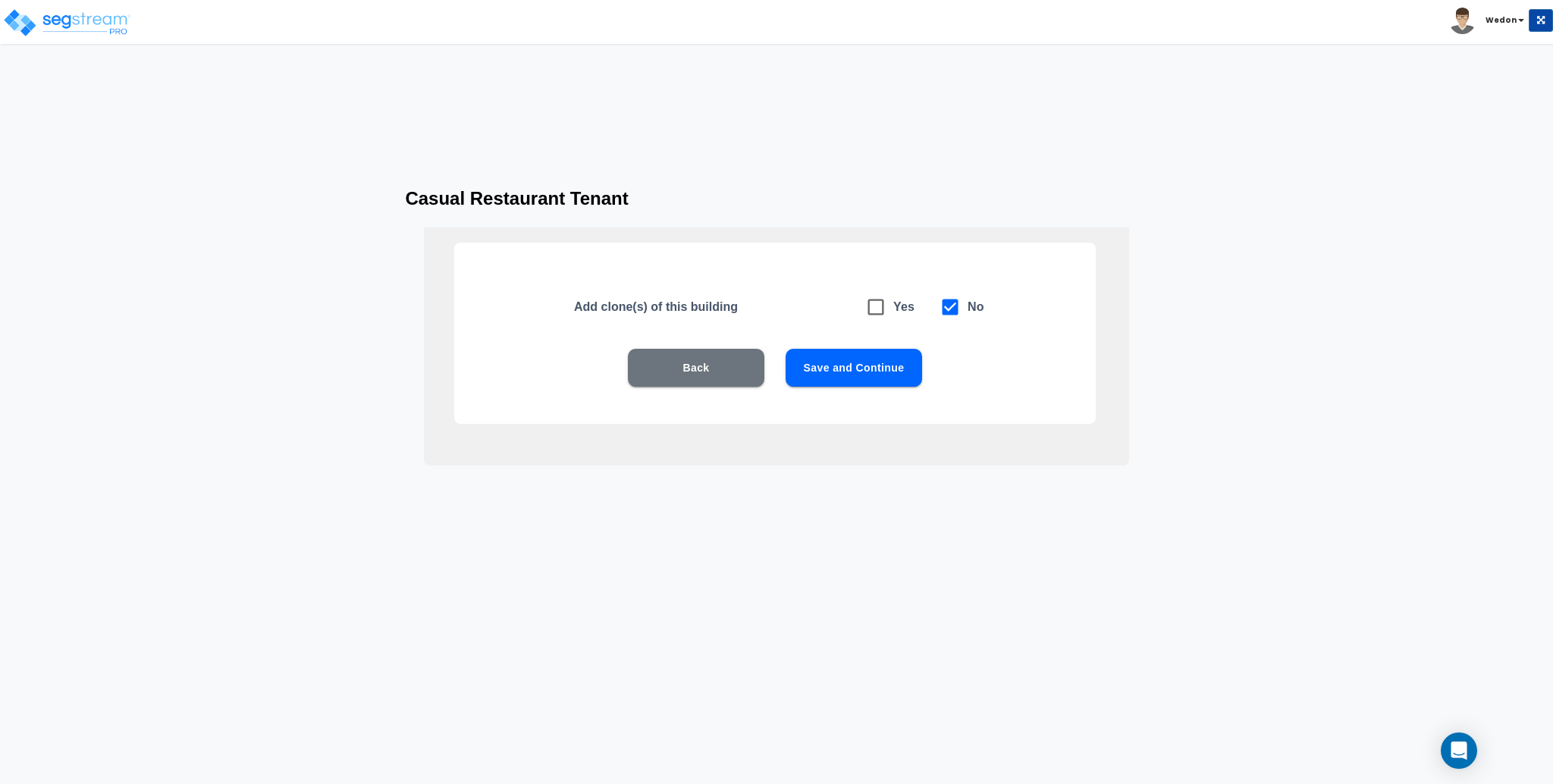
click at [888, 365] on button "Save and Continue" at bounding box center [854, 368] width 136 height 38
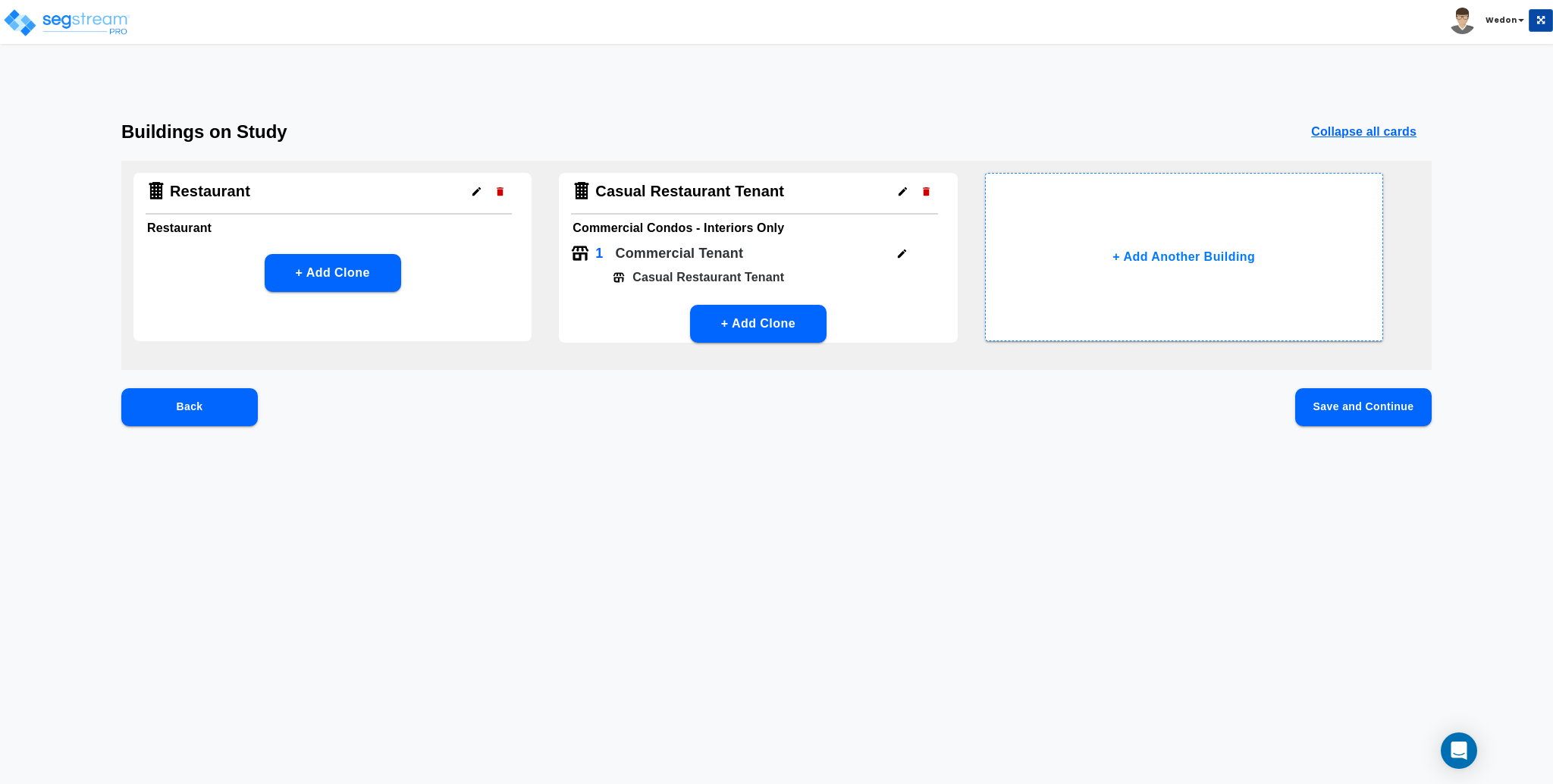
click at [1378, 404] on button "Save and Continue" at bounding box center [1363, 407] width 136 height 38
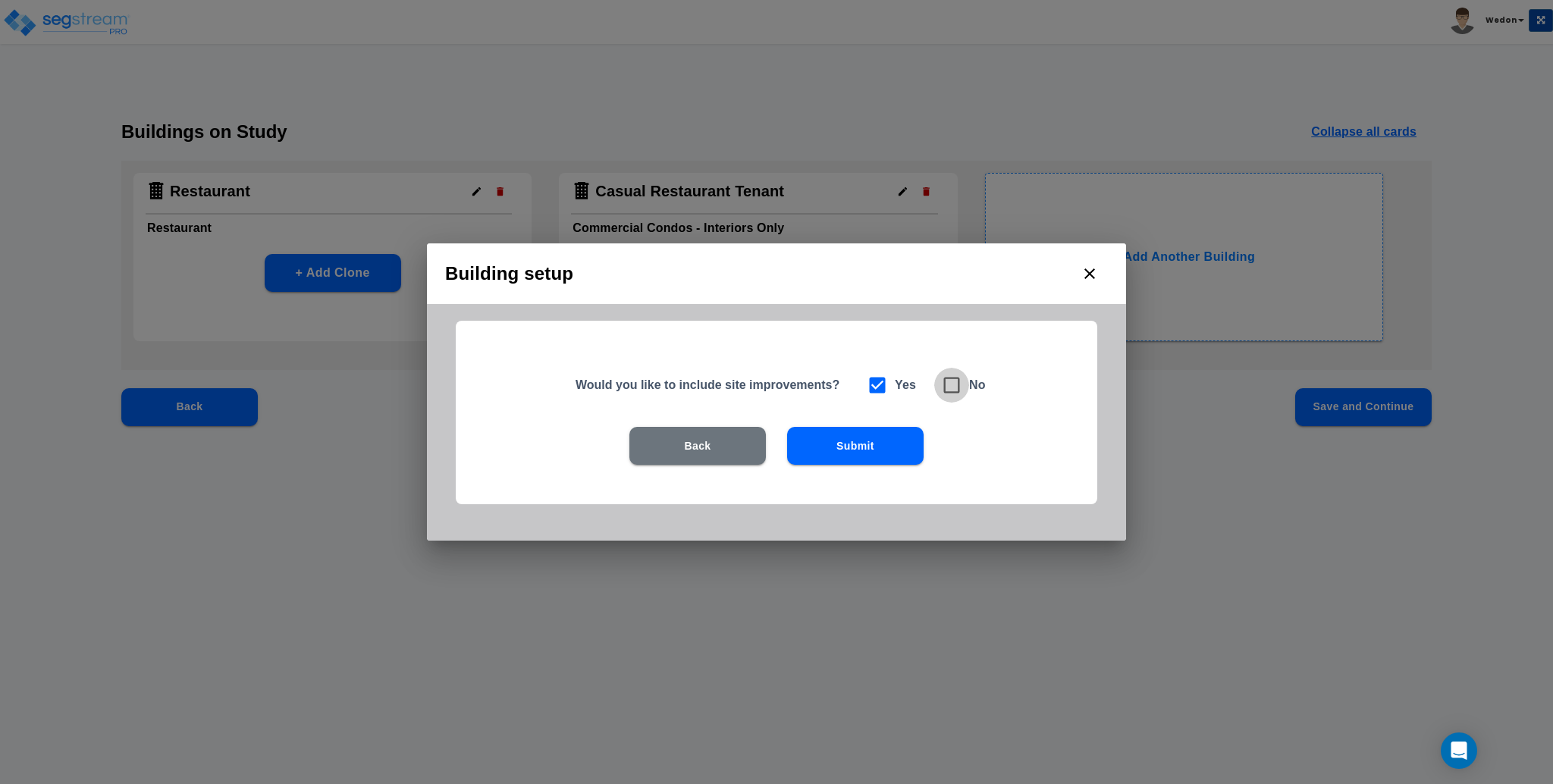
click at [961, 380] on icon at bounding box center [952, 386] width 22 height 22
checkbox input "false"
checkbox input "true"
drag, startPoint x: 870, startPoint y: 455, endPoint x: 881, endPoint y: 450, distance: 12.1
click at [871, 454] on button "Submit" at bounding box center [855, 446] width 136 height 38
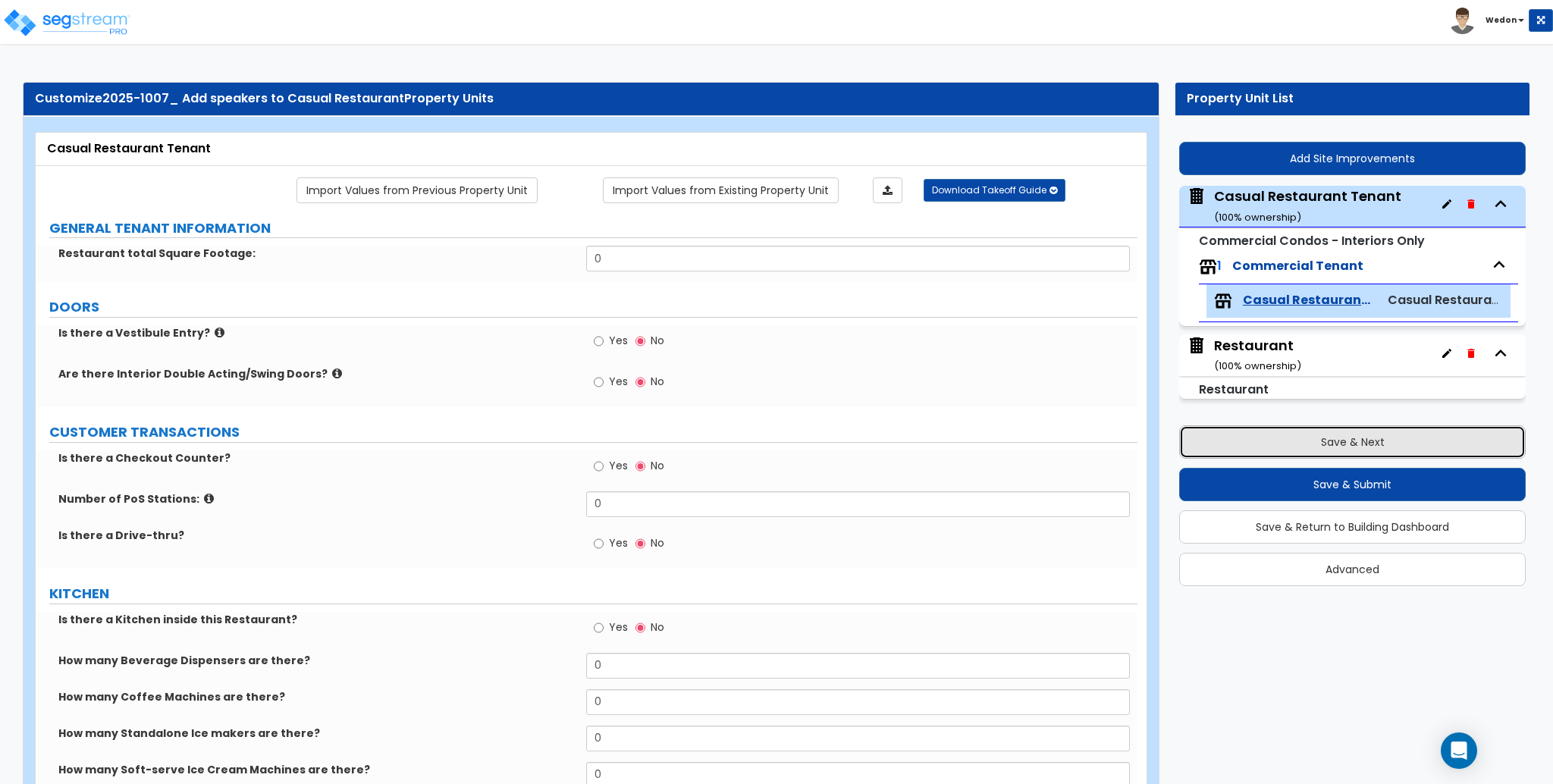
click at [1340, 442] on button "Save & Next" at bounding box center [1352, 442] width 347 height 33
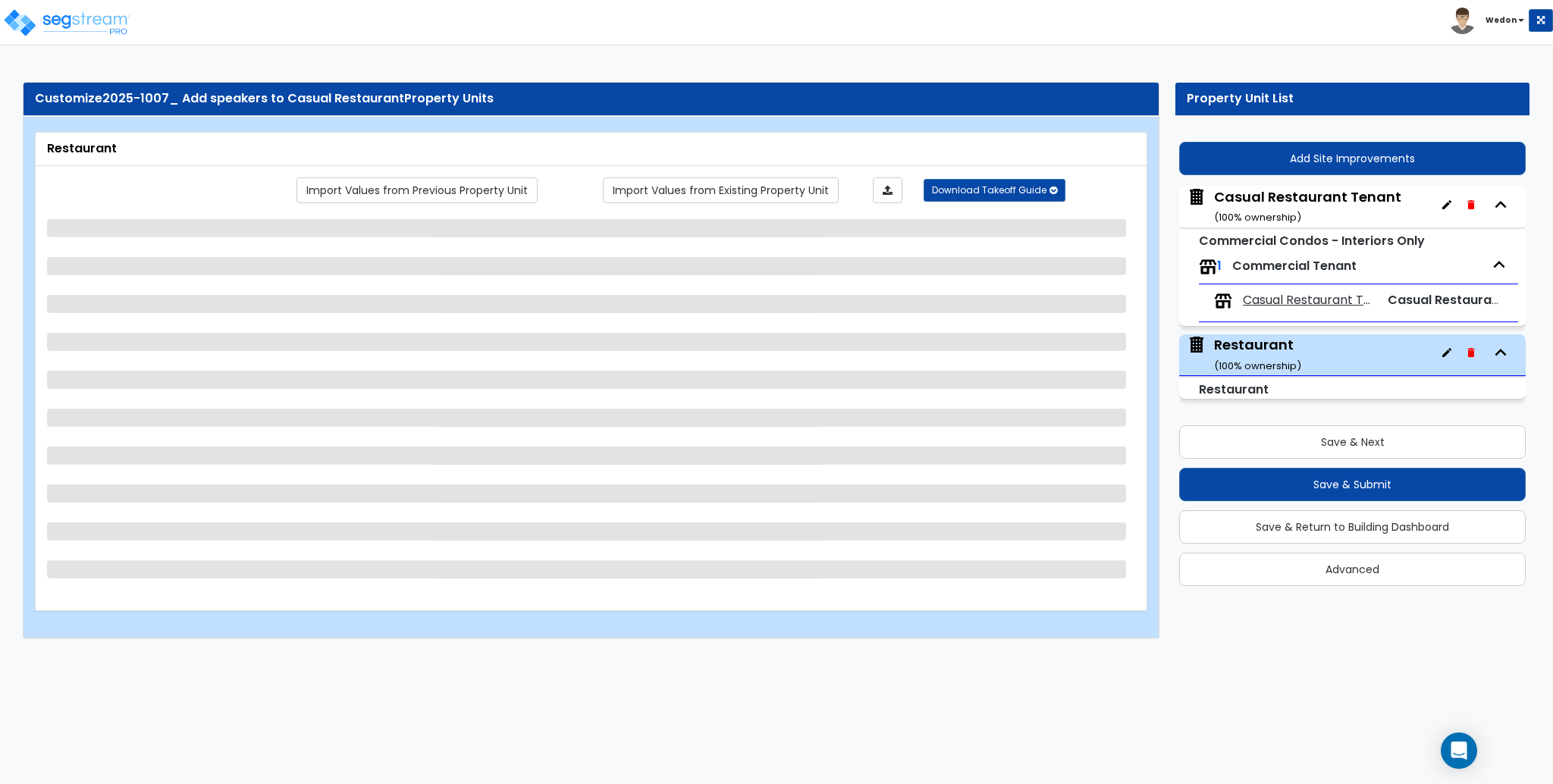
click at [1286, 295] on span "Casual Restaurant Tenant" at bounding box center [1308, 300] width 130 height 17
click at [1300, 296] on span "Casual Restaurant Tenant" at bounding box center [1308, 300] width 130 height 17
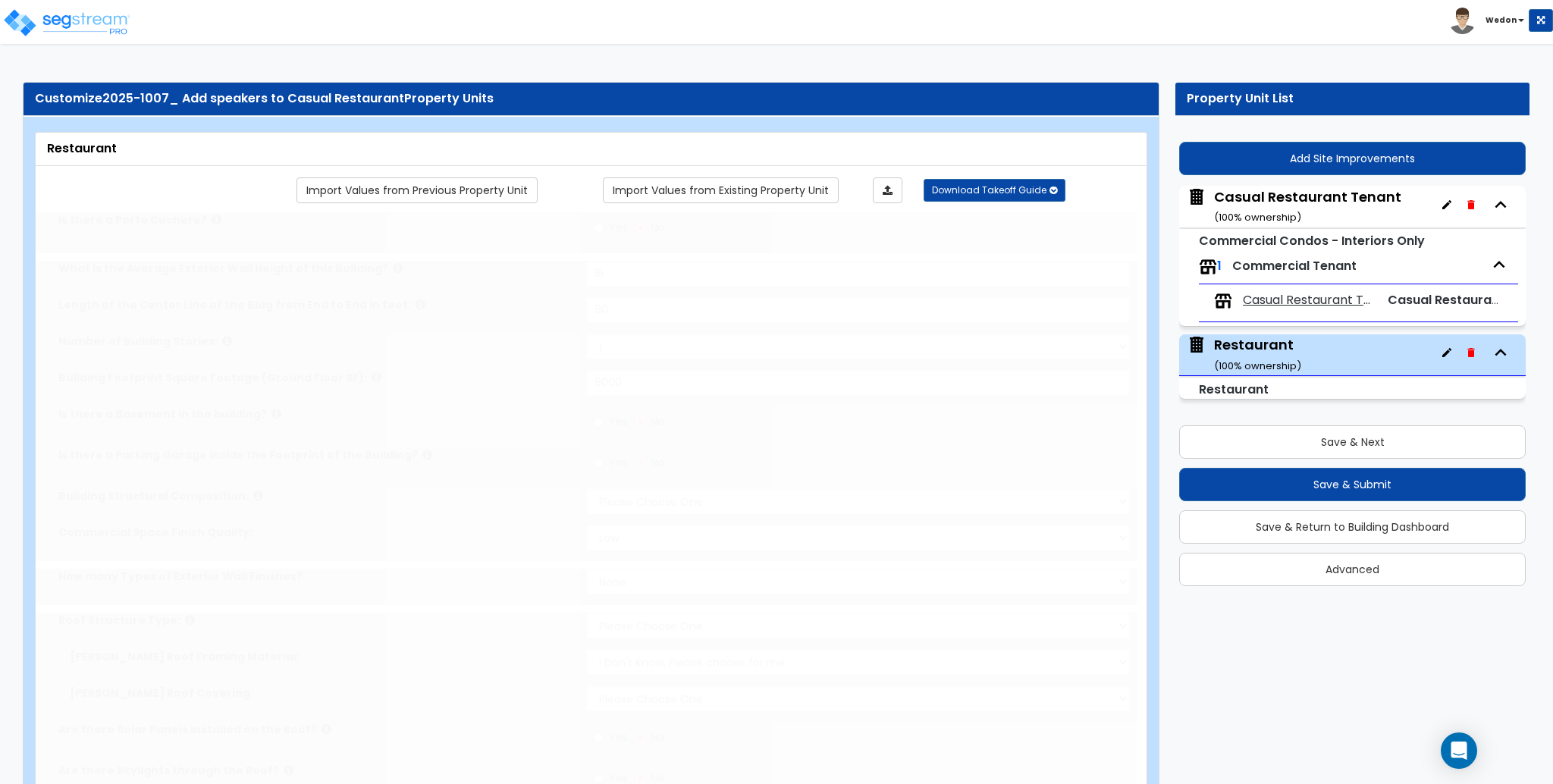
type input "15"
type input "90"
type input "9000"
select select "2"
select select "1"
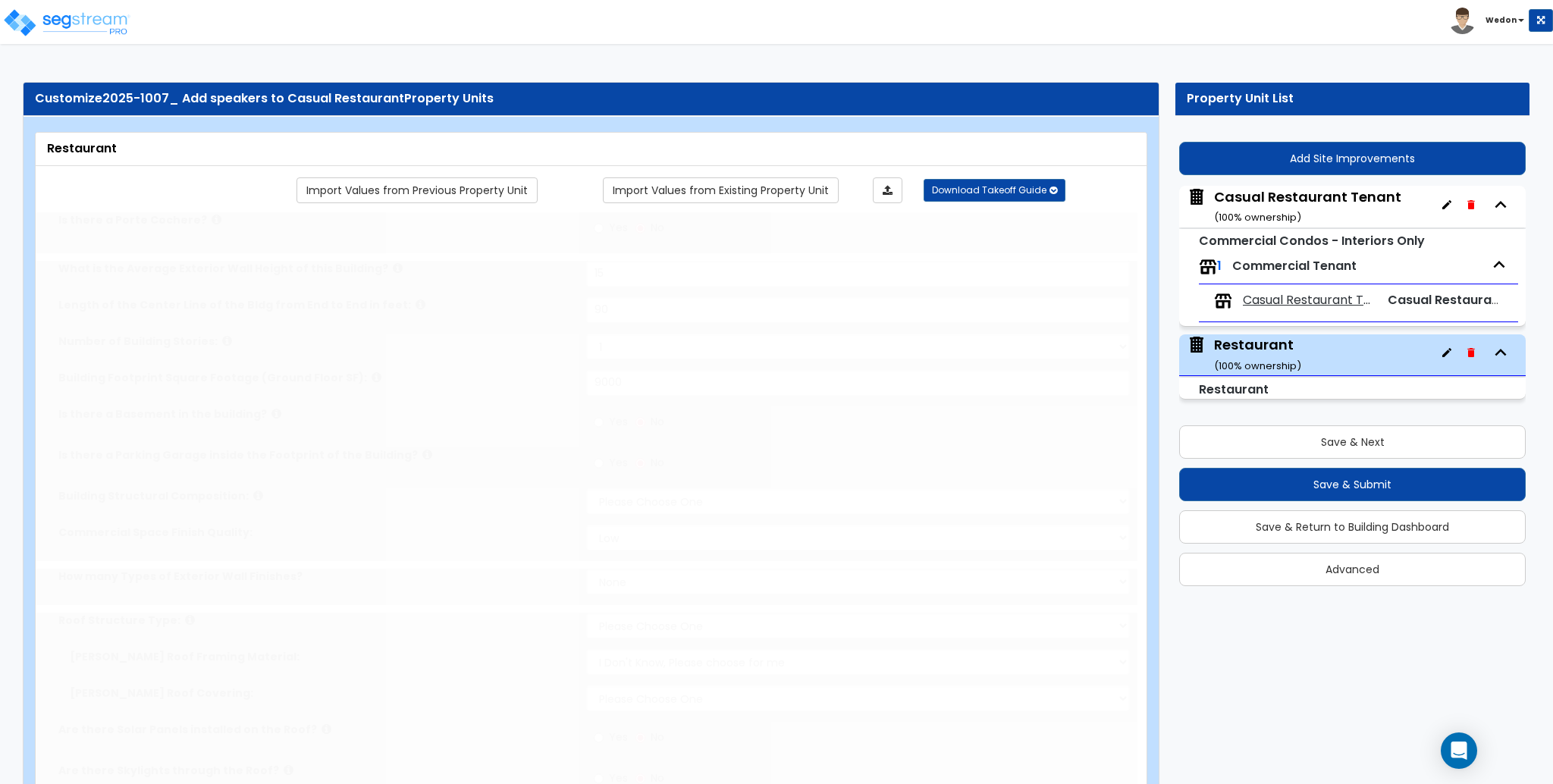
select select "1"
radio input "true"
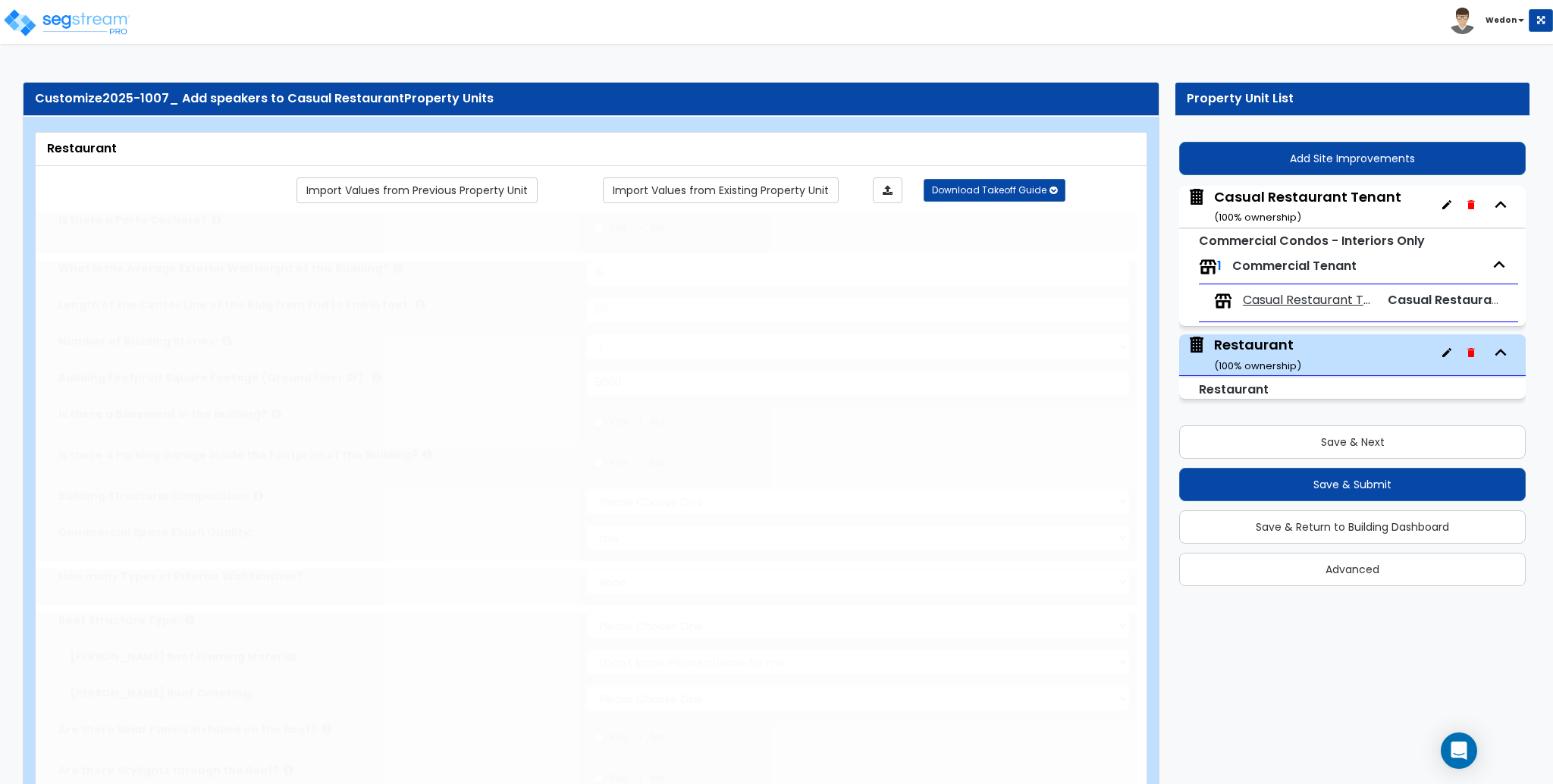
radio input "true"
select select "1"
radio input "true"
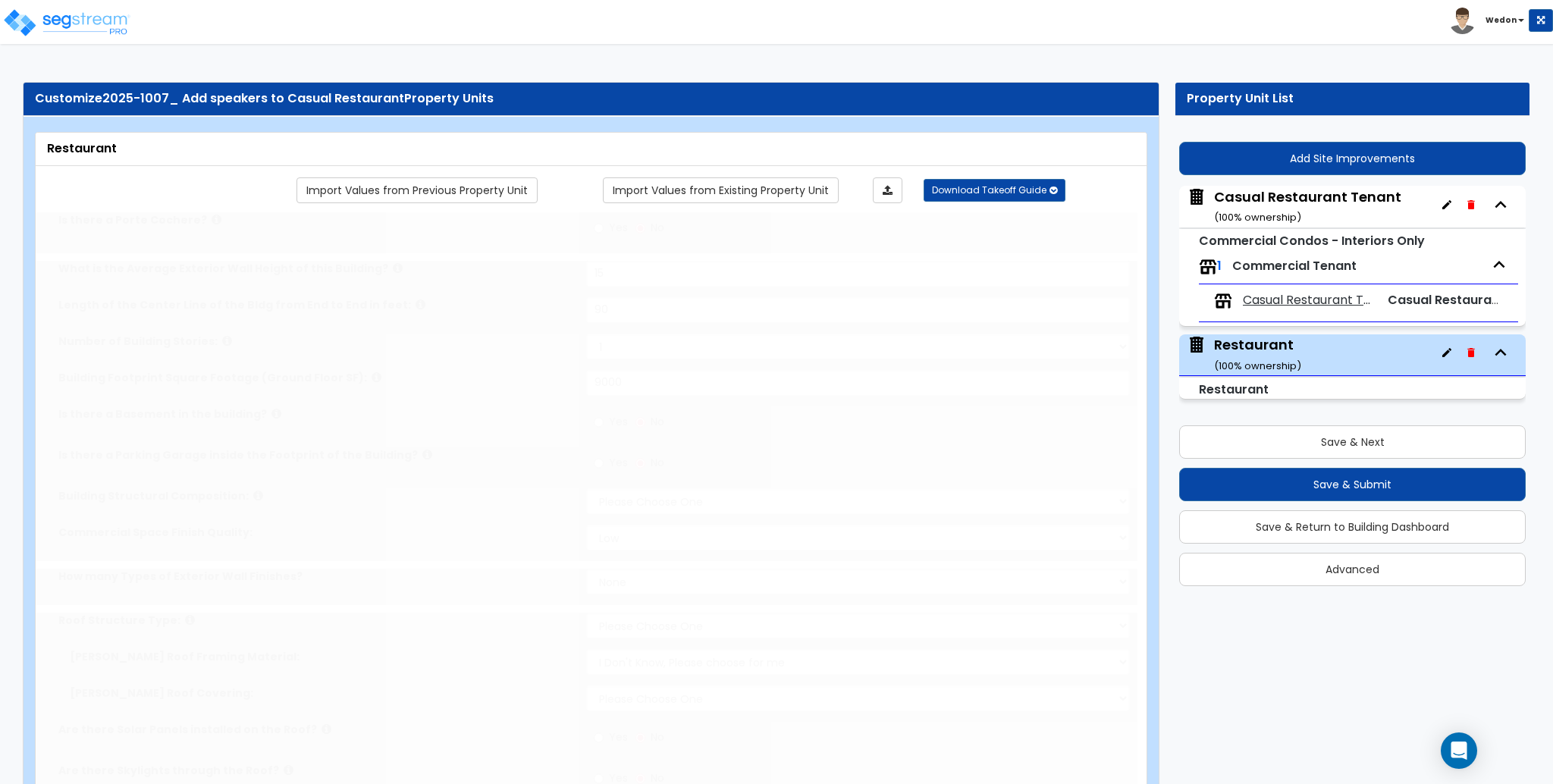
select select "1"
select select "2"
select select "1"
select select "2"
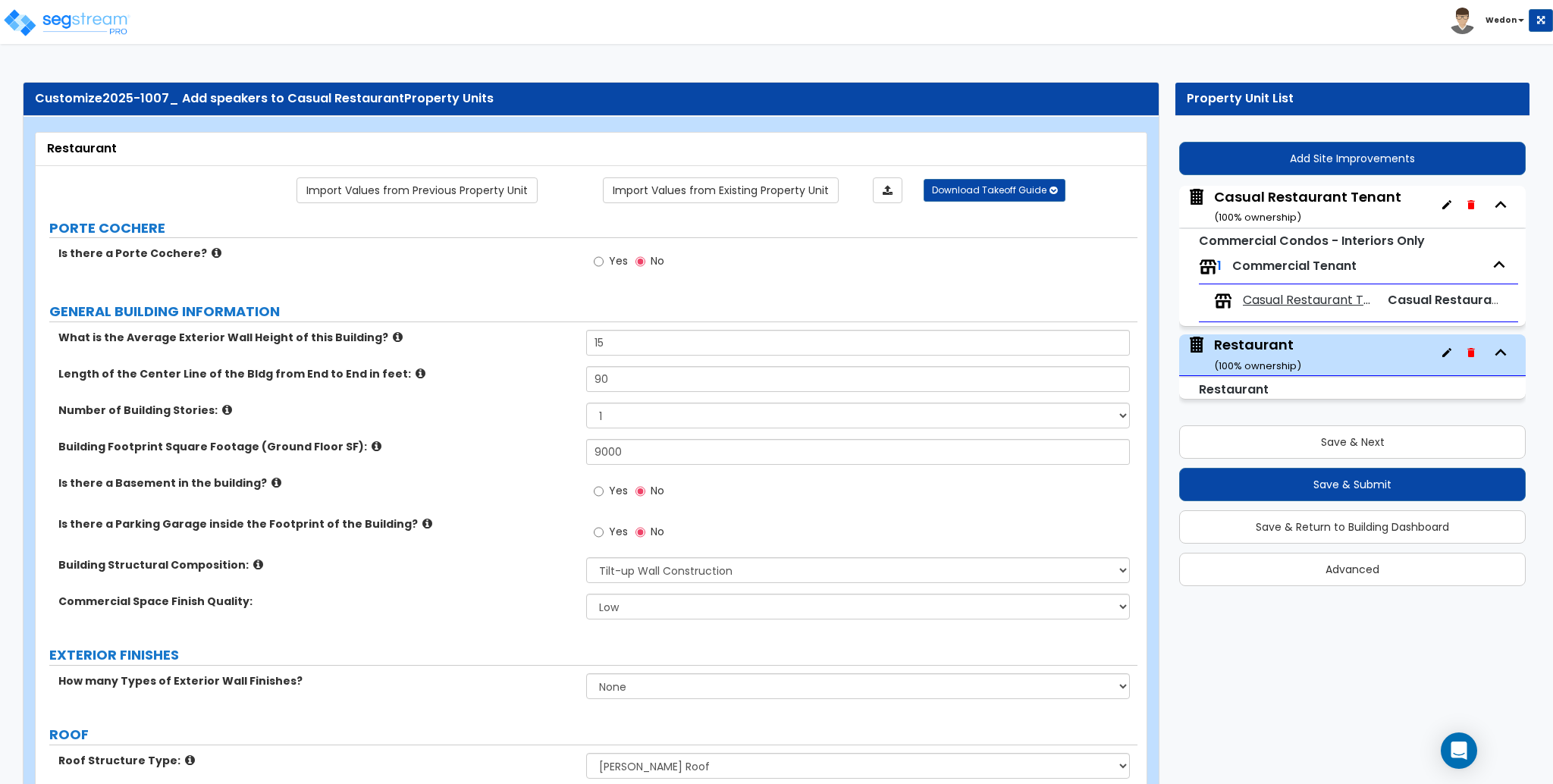
click at [1283, 309] on span "Casual Restaurant Tenant" at bounding box center [1308, 300] width 130 height 17
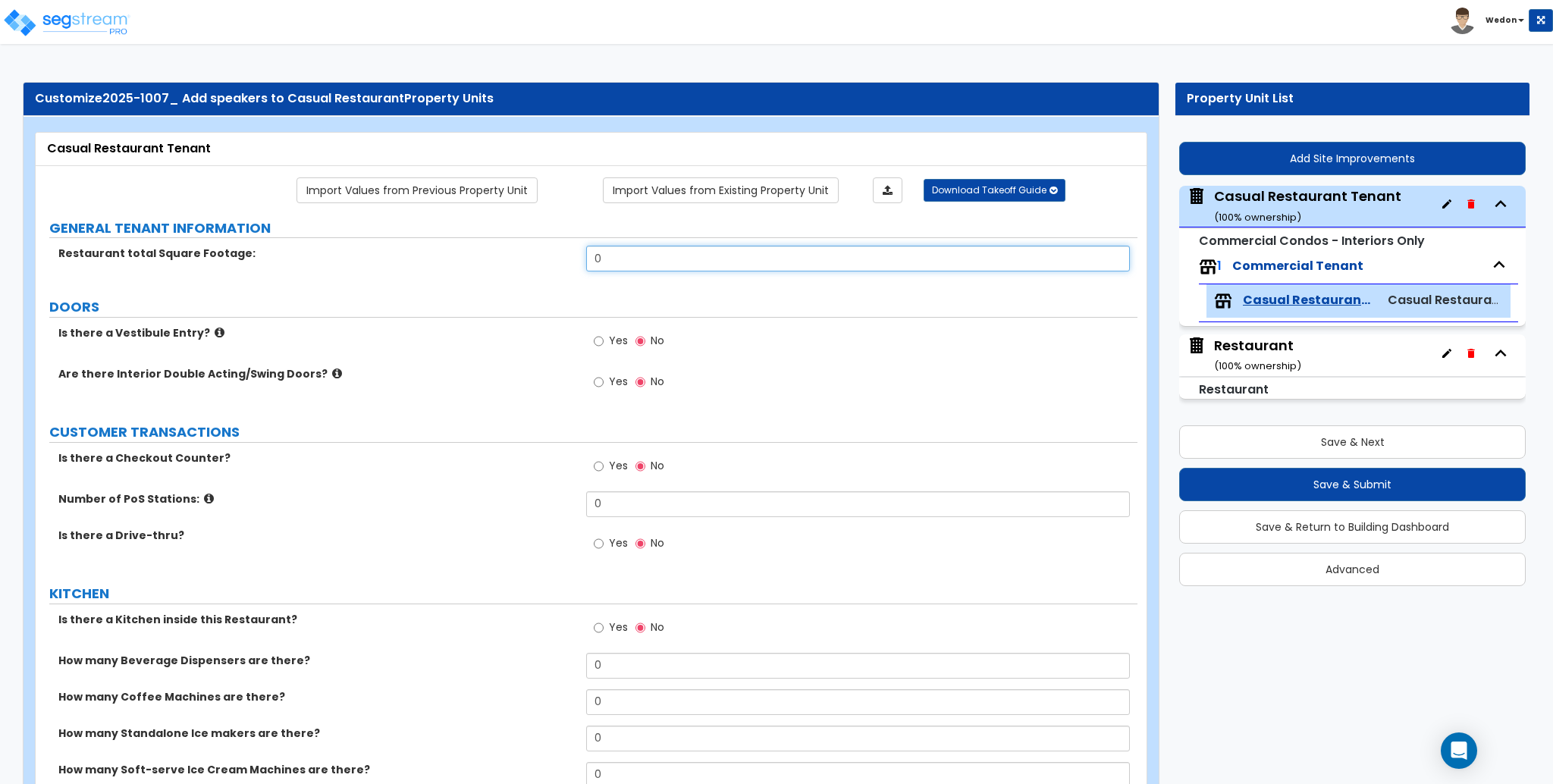
click at [772, 255] on input "0" at bounding box center [857, 258] width 543 height 26
click at [771, 255] on input "0" at bounding box center [857, 258] width 543 height 26
type input "7"
type input "5,000"
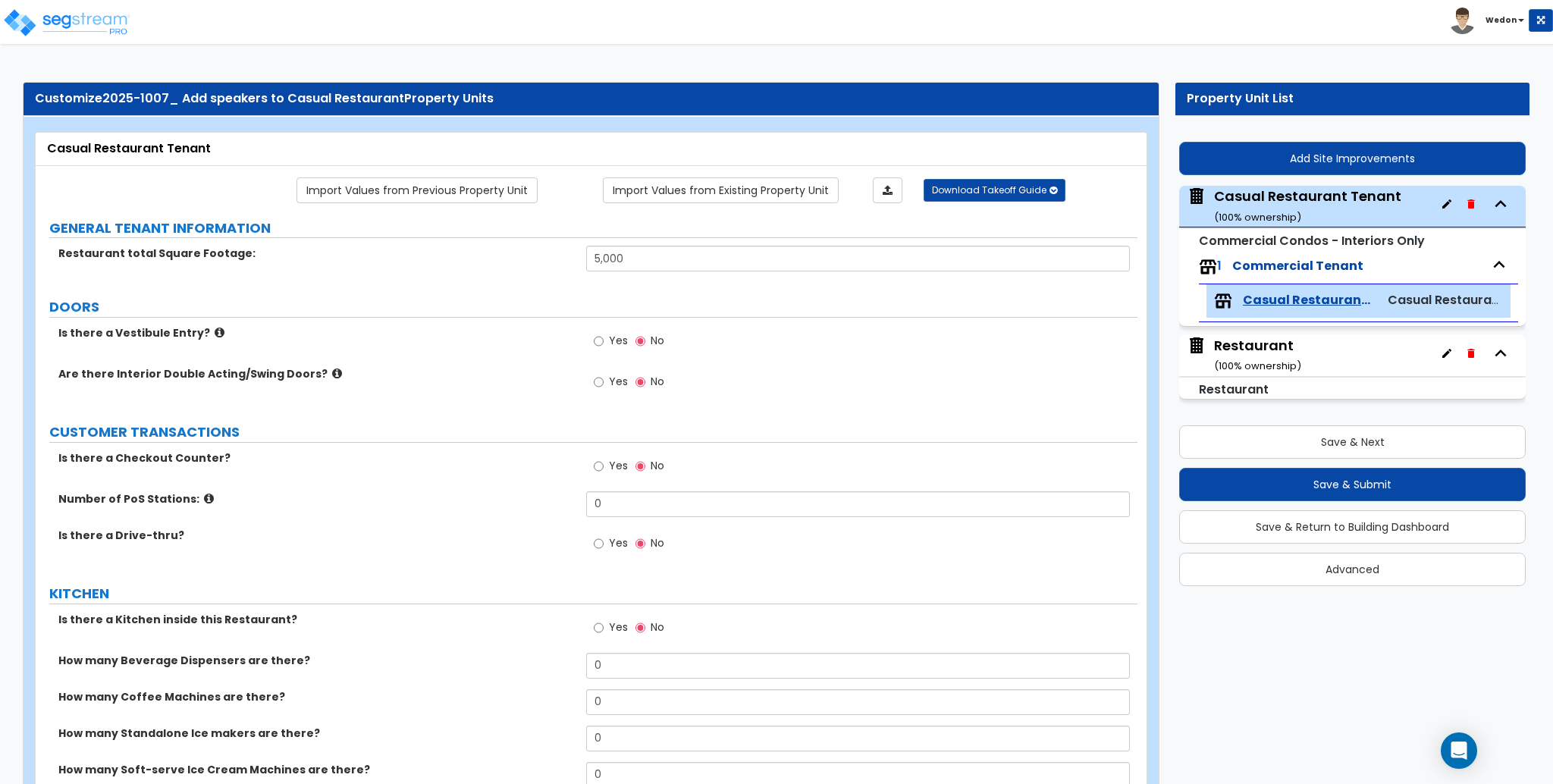
click at [808, 371] on div "Yes No" at bounding box center [861, 386] width 550 height 41
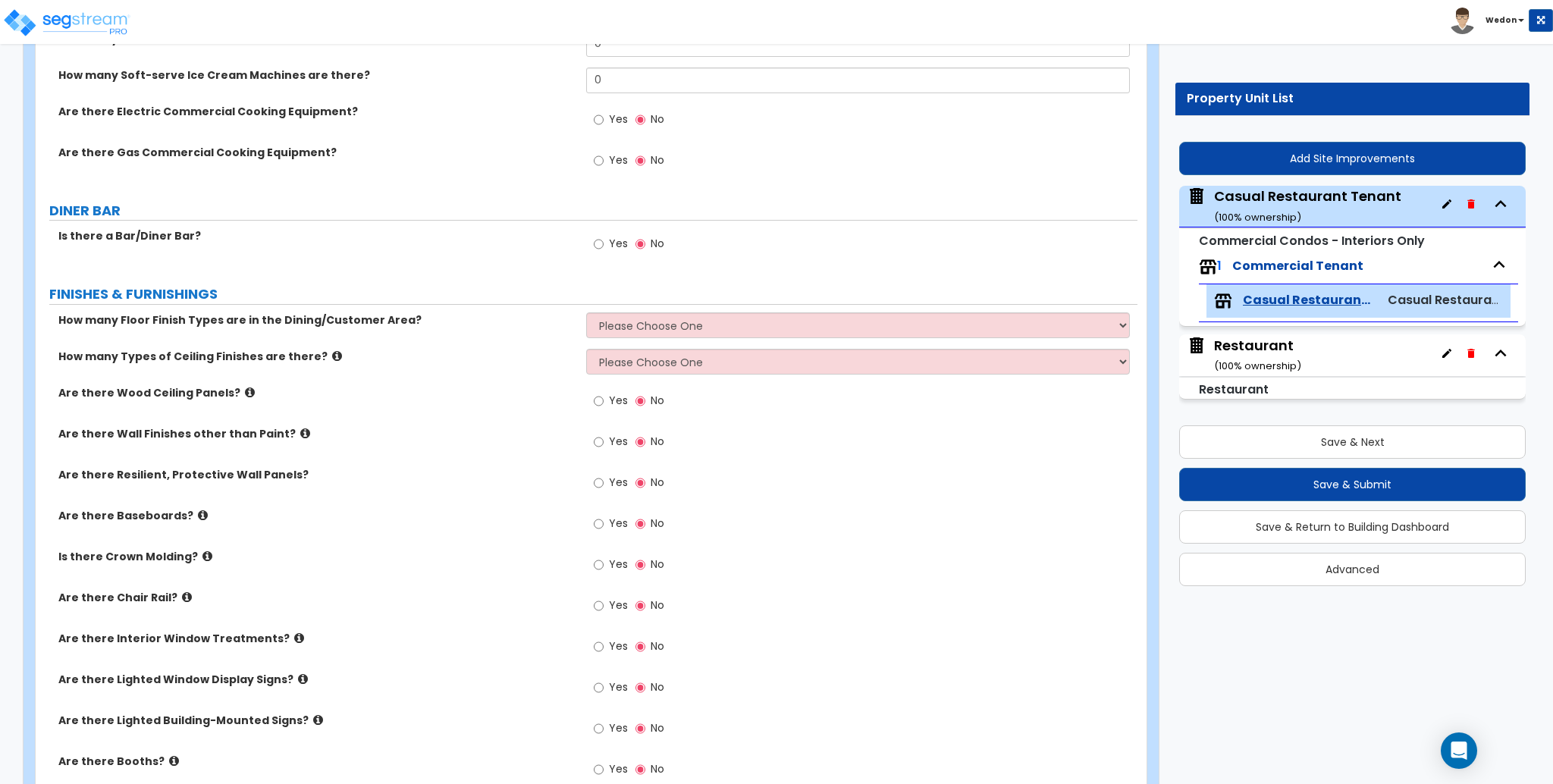
scroll to position [707, 0]
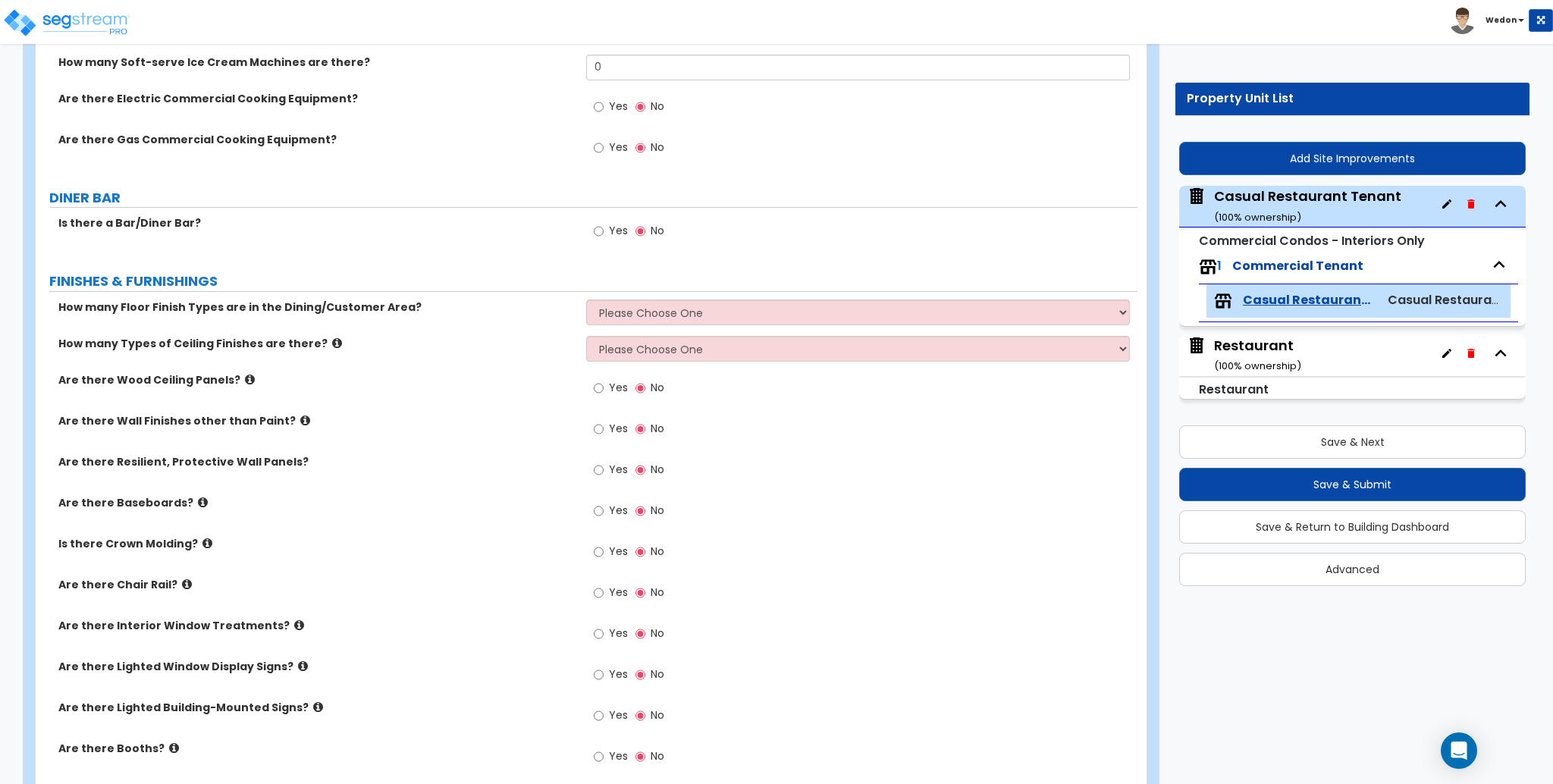
click at [590, 226] on div "Yes No" at bounding box center [629, 232] width 86 height 35
click at [611, 228] on span "Yes" at bounding box center [618, 230] width 19 height 15
click at [603, 228] on input "Yes" at bounding box center [598, 231] width 10 height 16
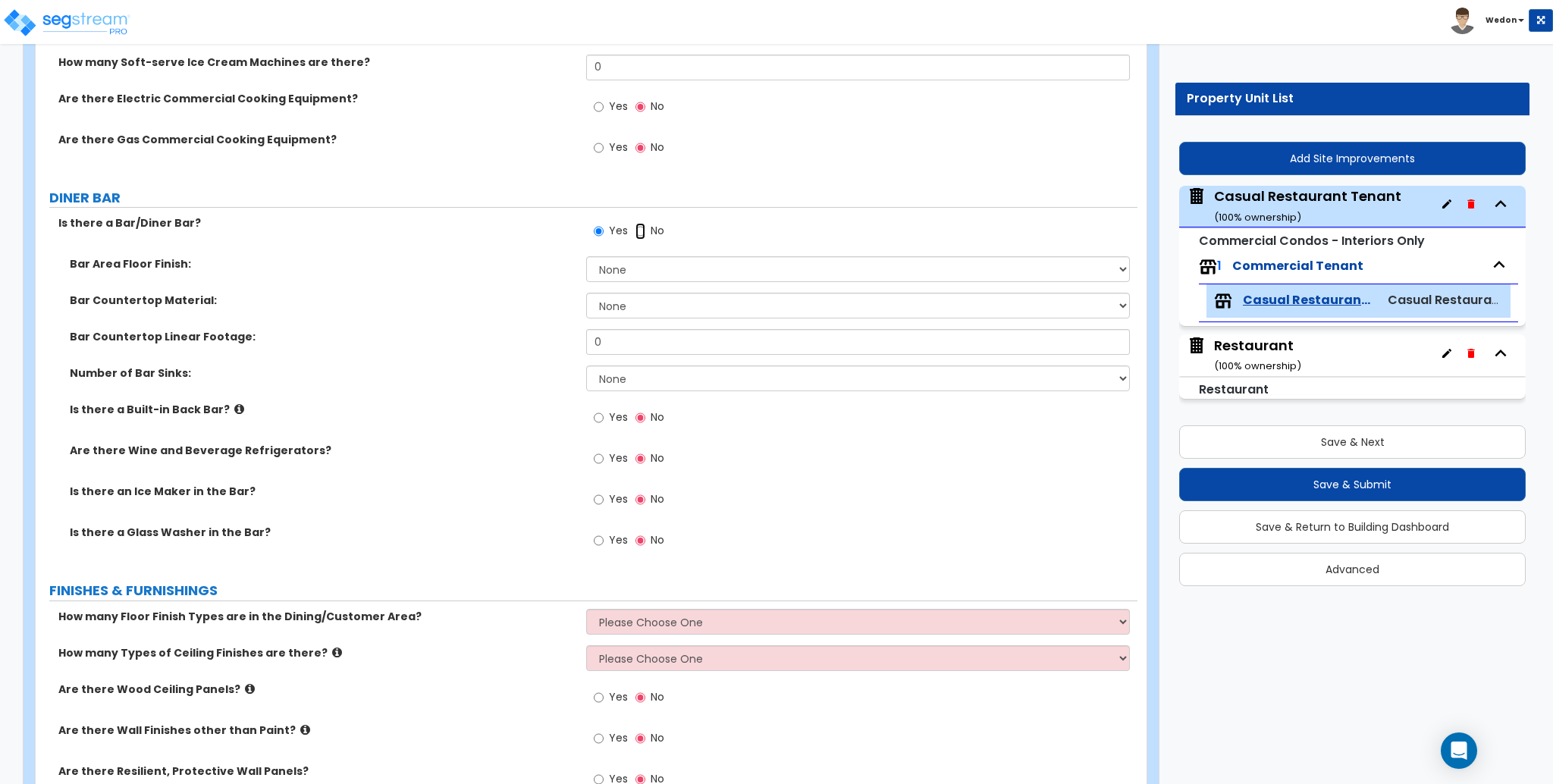
click at [639, 229] on input "No" at bounding box center [641, 231] width 10 height 16
radio input "false"
radio input "true"
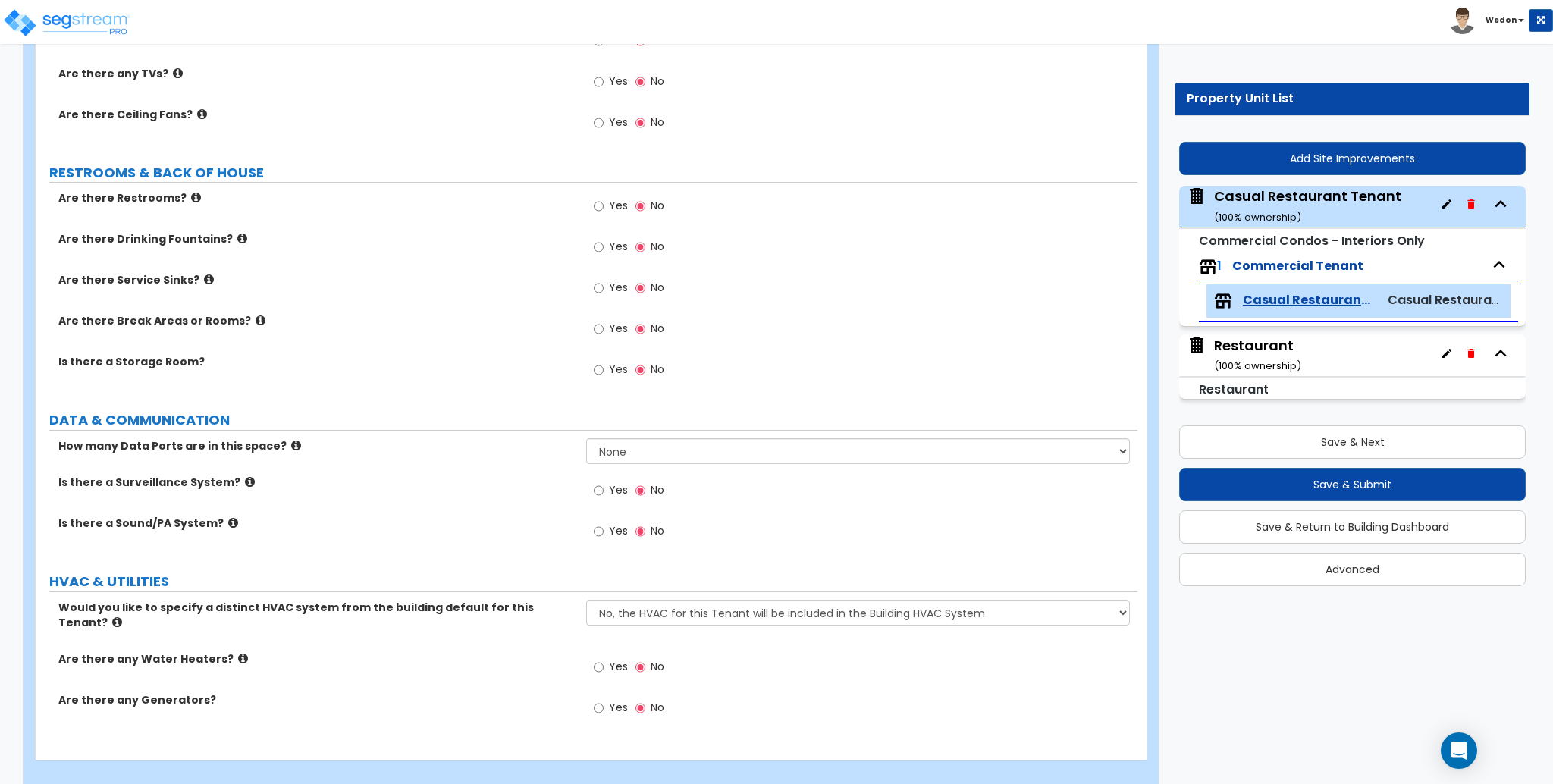
scroll to position [1588, 0]
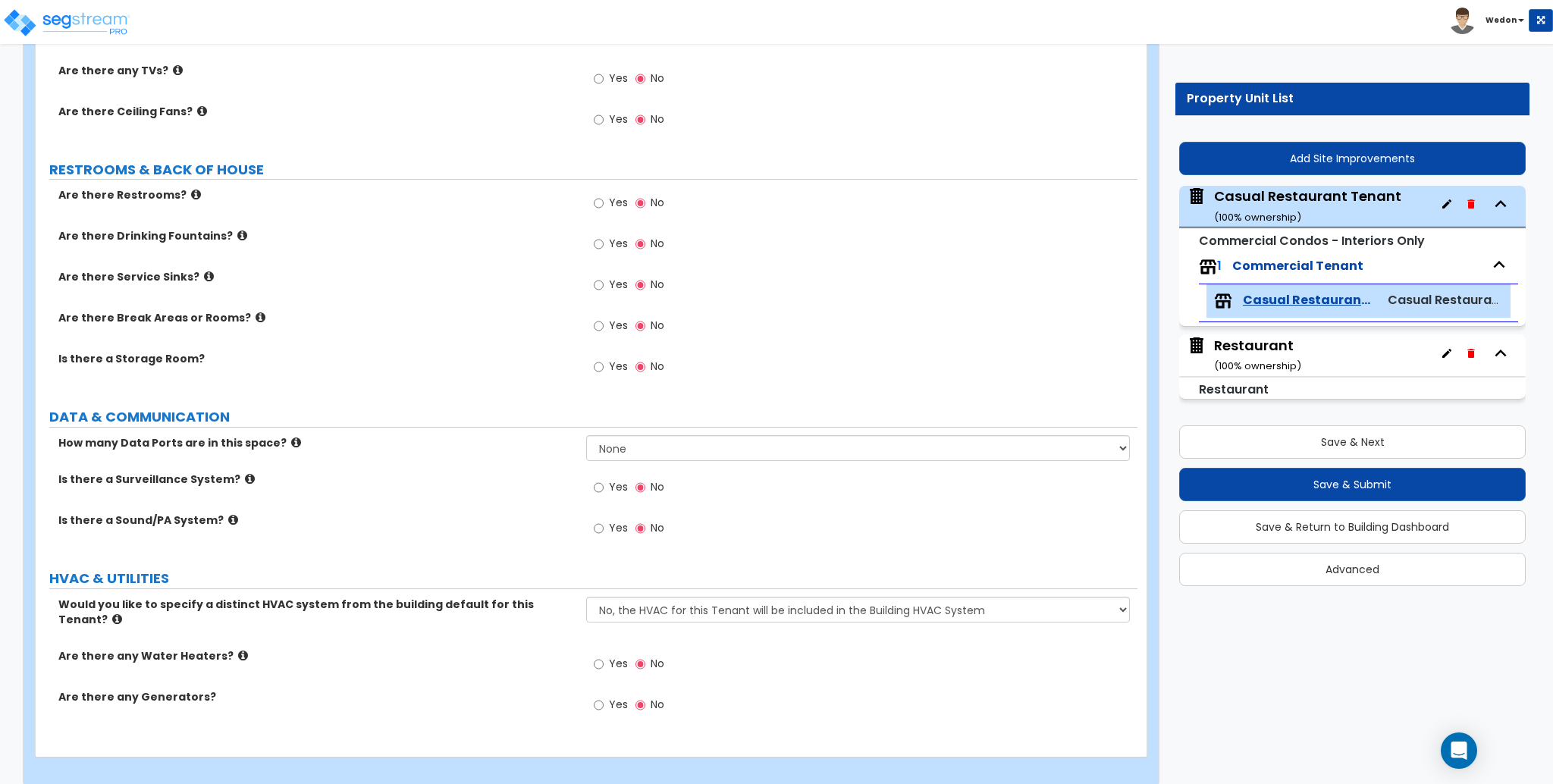
click at [604, 531] on label "Yes" at bounding box center [611, 530] width 34 height 26
click at [603, 531] on input "Yes" at bounding box center [598, 528] width 10 height 16
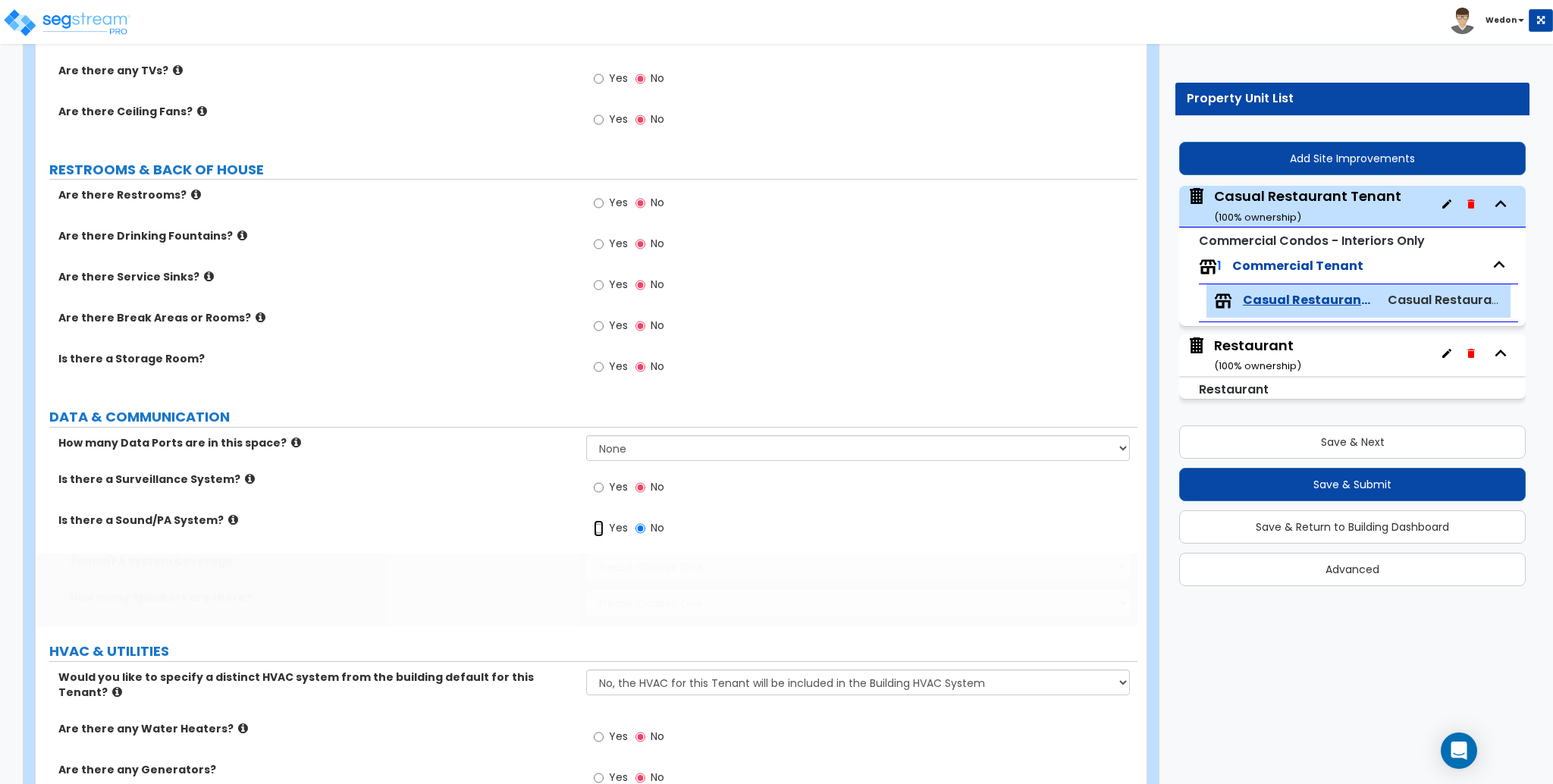
radio input "true"
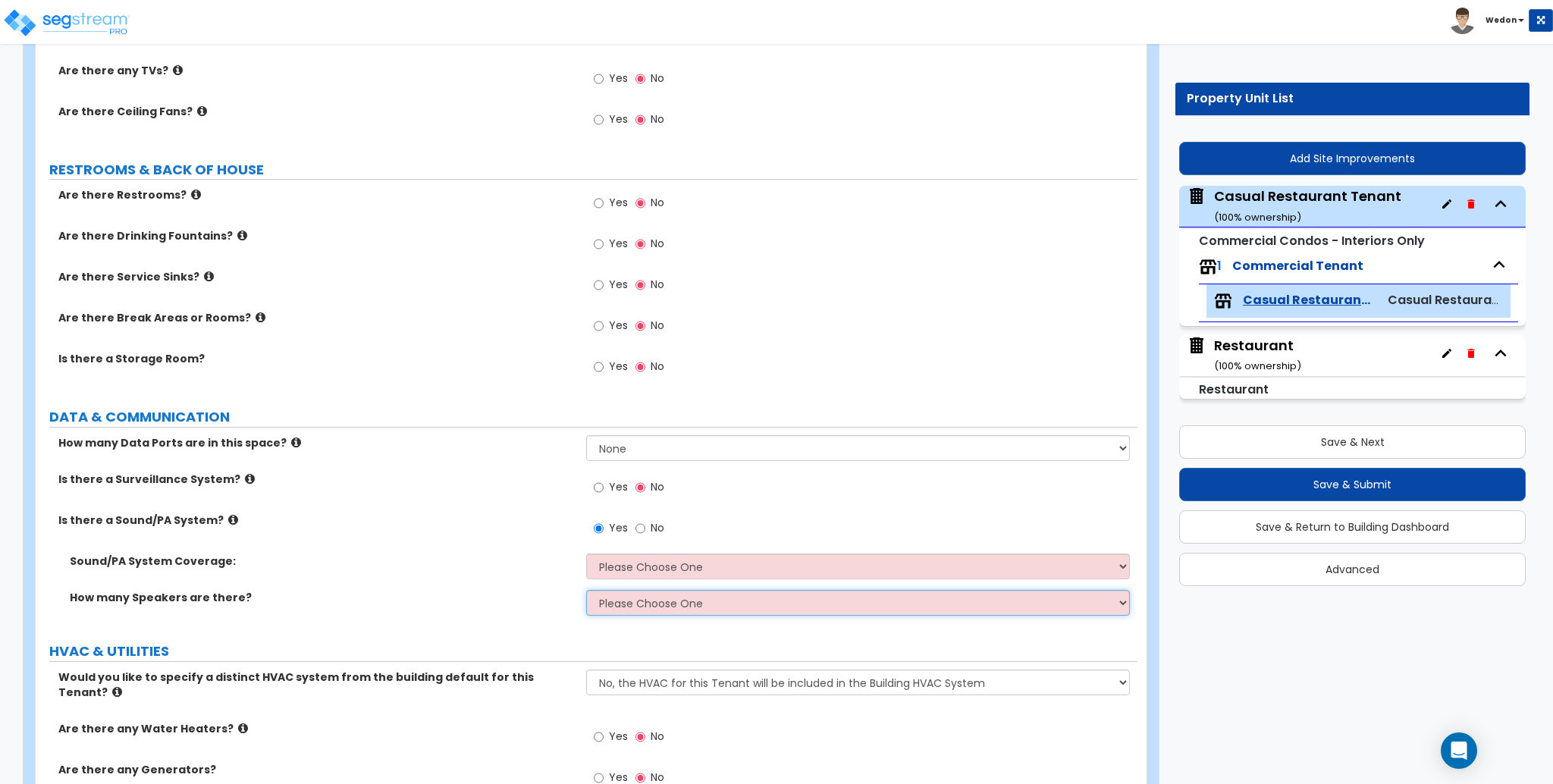
drag, startPoint x: 711, startPoint y: 601, endPoint x: 764, endPoint y: 610, distance: 53.8
click at [711, 601] on select "Please Choose One Enter Number of Speakers Please Estimate for me" at bounding box center [857, 602] width 543 height 26
click at [471, 565] on label "Sound/PA System Coverage:" at bounding box center [322, 561] width 505 height 15
click at [711, 560] on select "Please Choose One All Areas Enter Percent Coverage" at bounding box center [857, 566] width 543 height 26
select select "2"
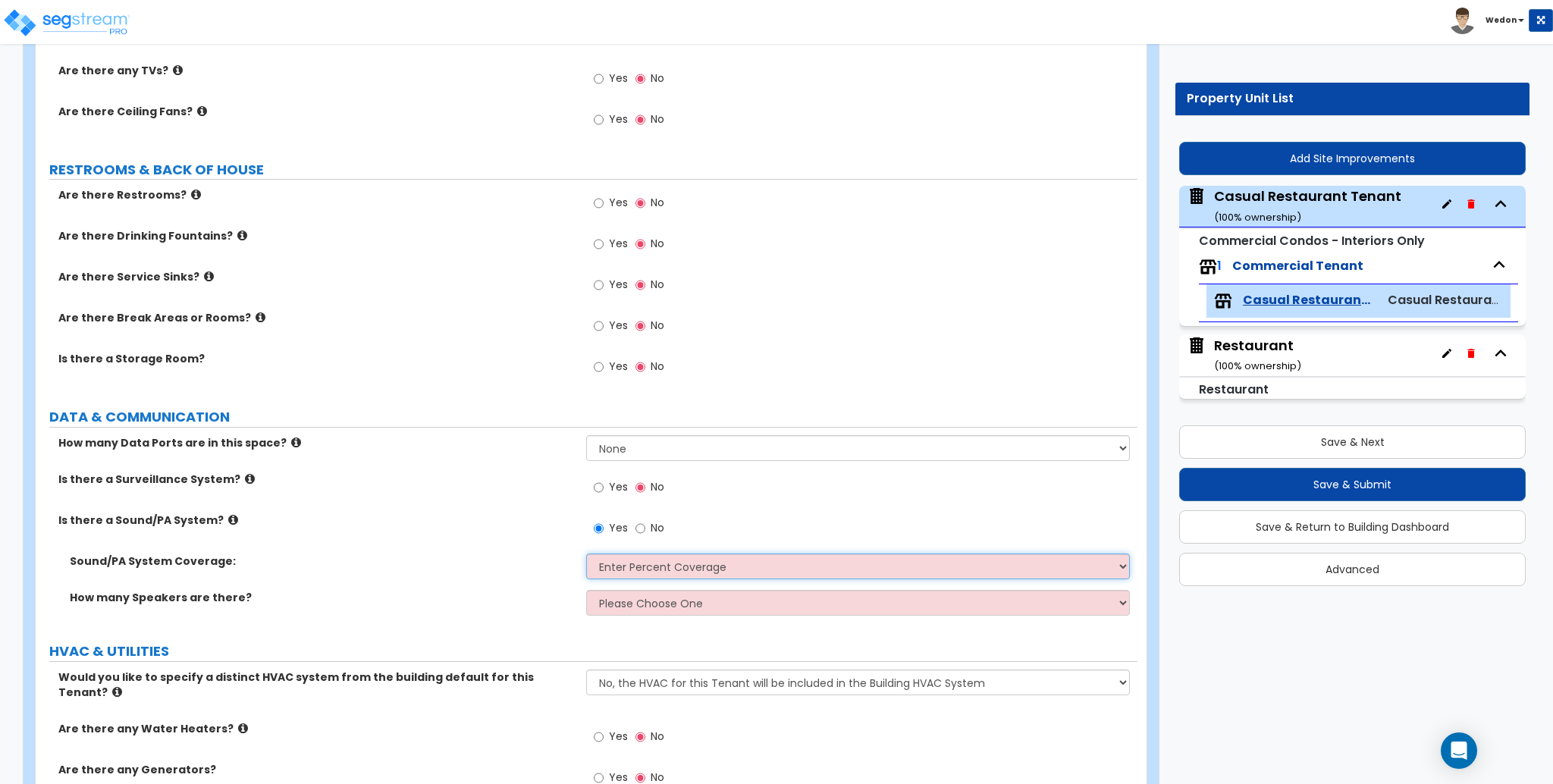
click at [586, 554] on select "Please Choose One All Areas Enter Percent Coverage" at bounding box center [857, 566] width 543 height 26
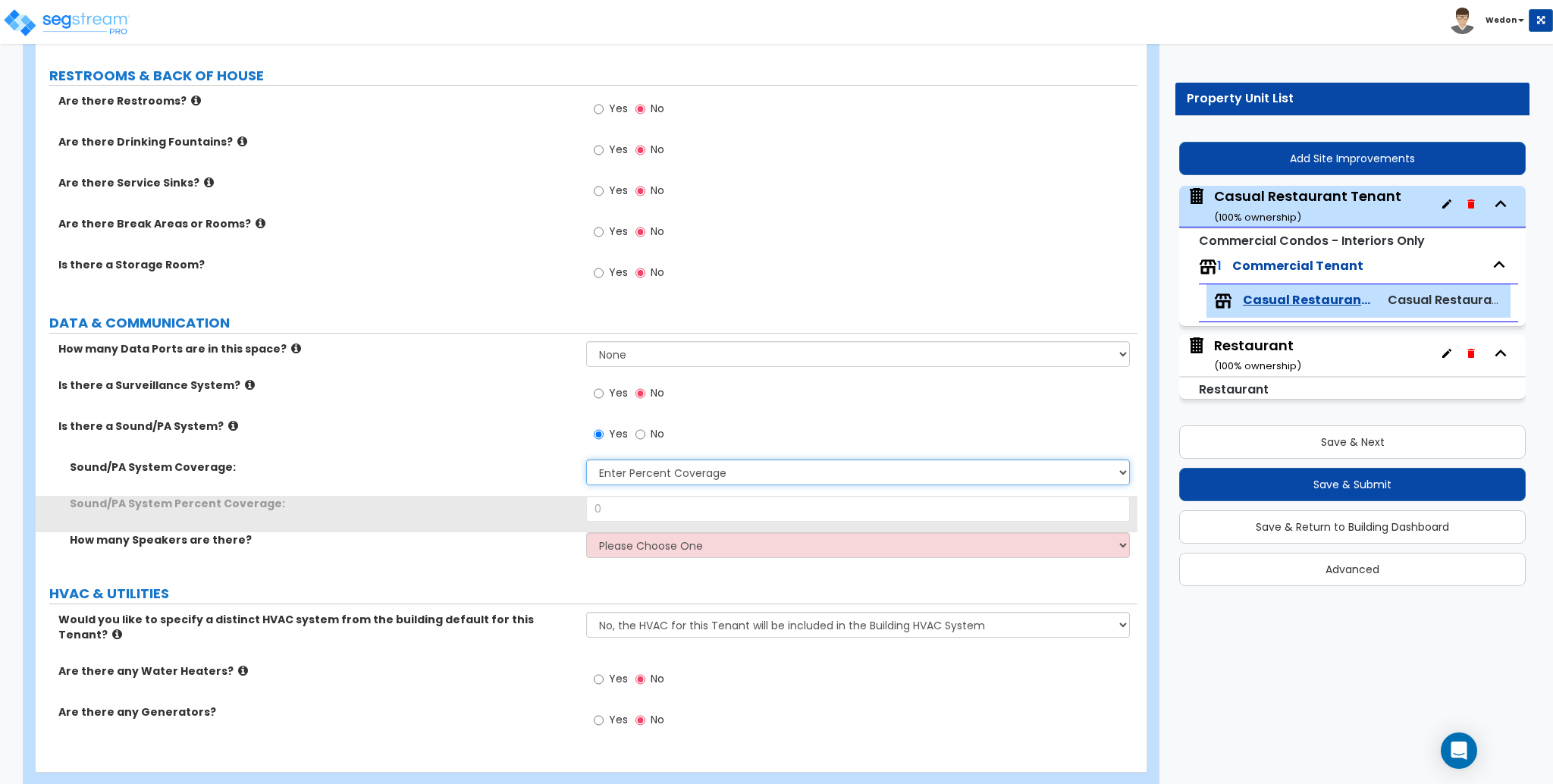
scroll to position [1697, 0]
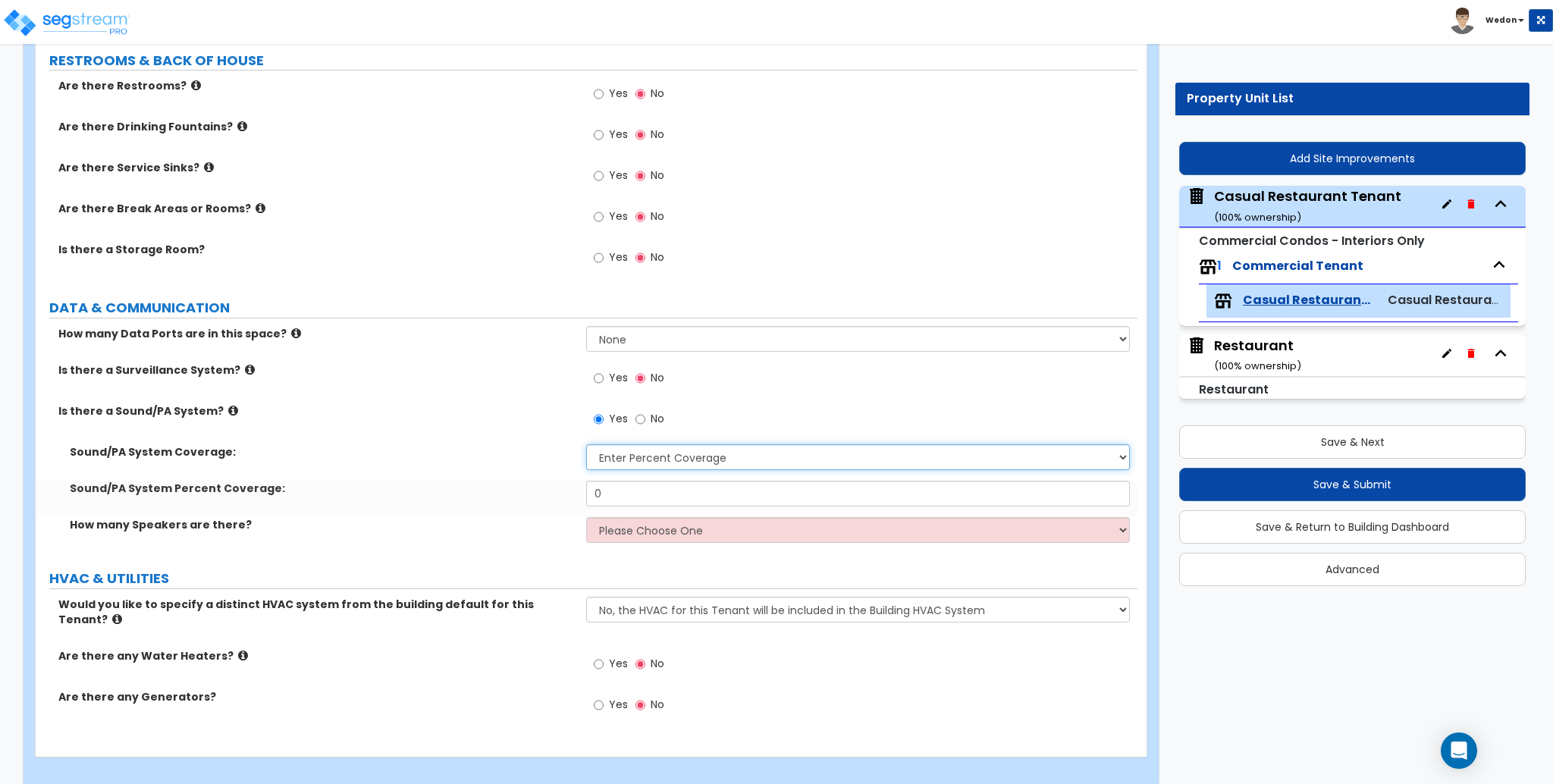
click at [702, 467] on select "Please Choose One All Areas Enter Percent Coverage" at bounding box center [857, 457] width 543 height 26
click at [446, 516] on div "Sound/PA System Percent Coverage: 0" at bounding box center [586, 499] width 1102 height 36
click at [659, 536] on select "Please Choose One Enter Number of Speakers Please Estimate for me" at bounding box center [857, 530] width 543 height 26
select select "2"
click at [586, 518] on select "Please Choose One Enter Number of Speakers Please Estimate for me" at bounding box center [857, 530] width 543 height 26
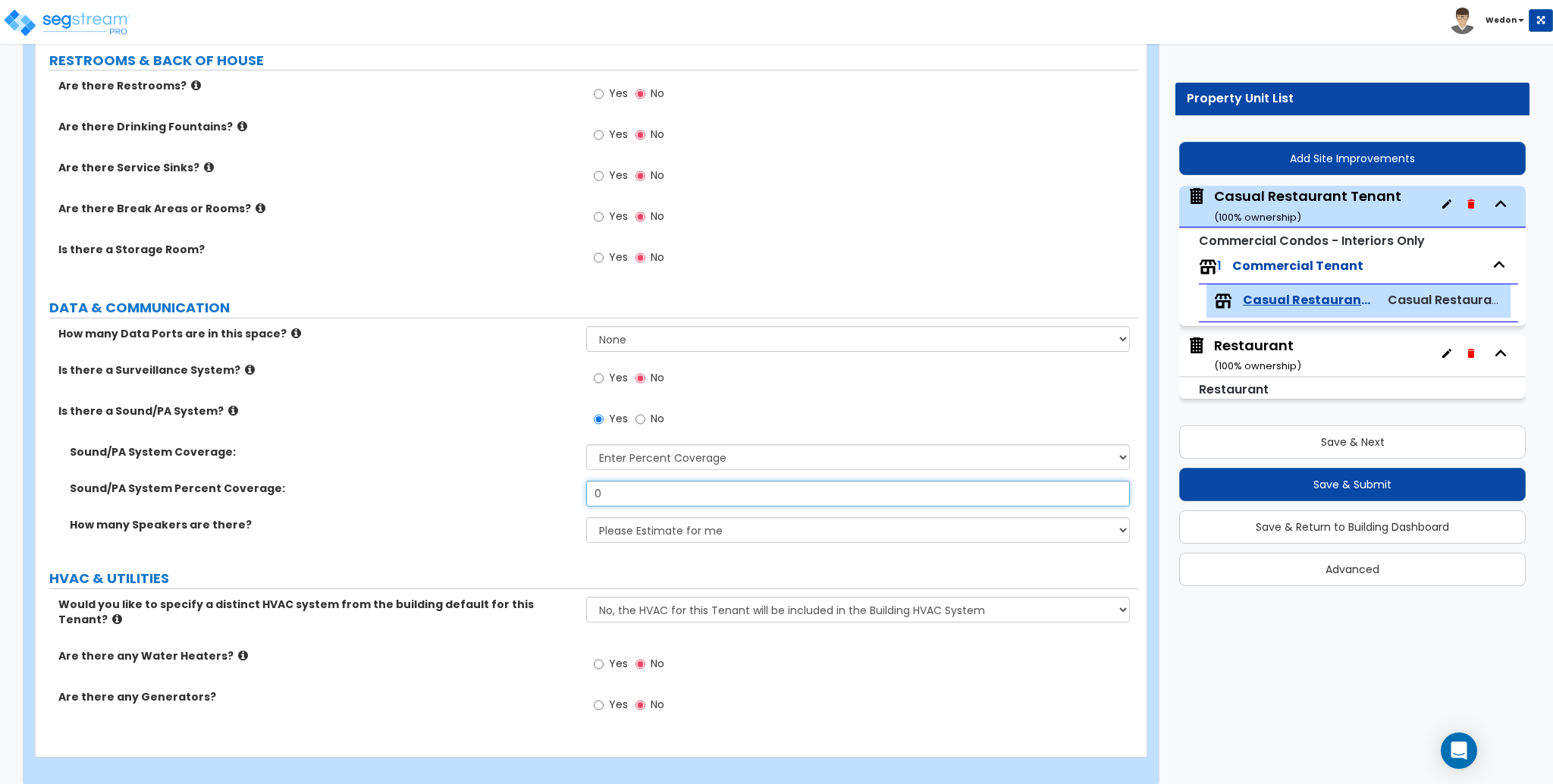
click at [603, 499] on input "0" at bounding box center [857, 493] width 543 height 26
drag, startPoint x: 792, startPoint y: 475, endPoint x: 786, endPoint y: 464, distance: 12.5
click at [791, 475] on div "Sound/PA System Coverage: Please Choose One All Areas Enter Percent Coverage" at bounding box center [586, 462] width 1102 height 36
click at [734, 461] on select "Please Choose One All Areas Enter Percent Coverage" at bounding box center [857, 457] width 543 height 26
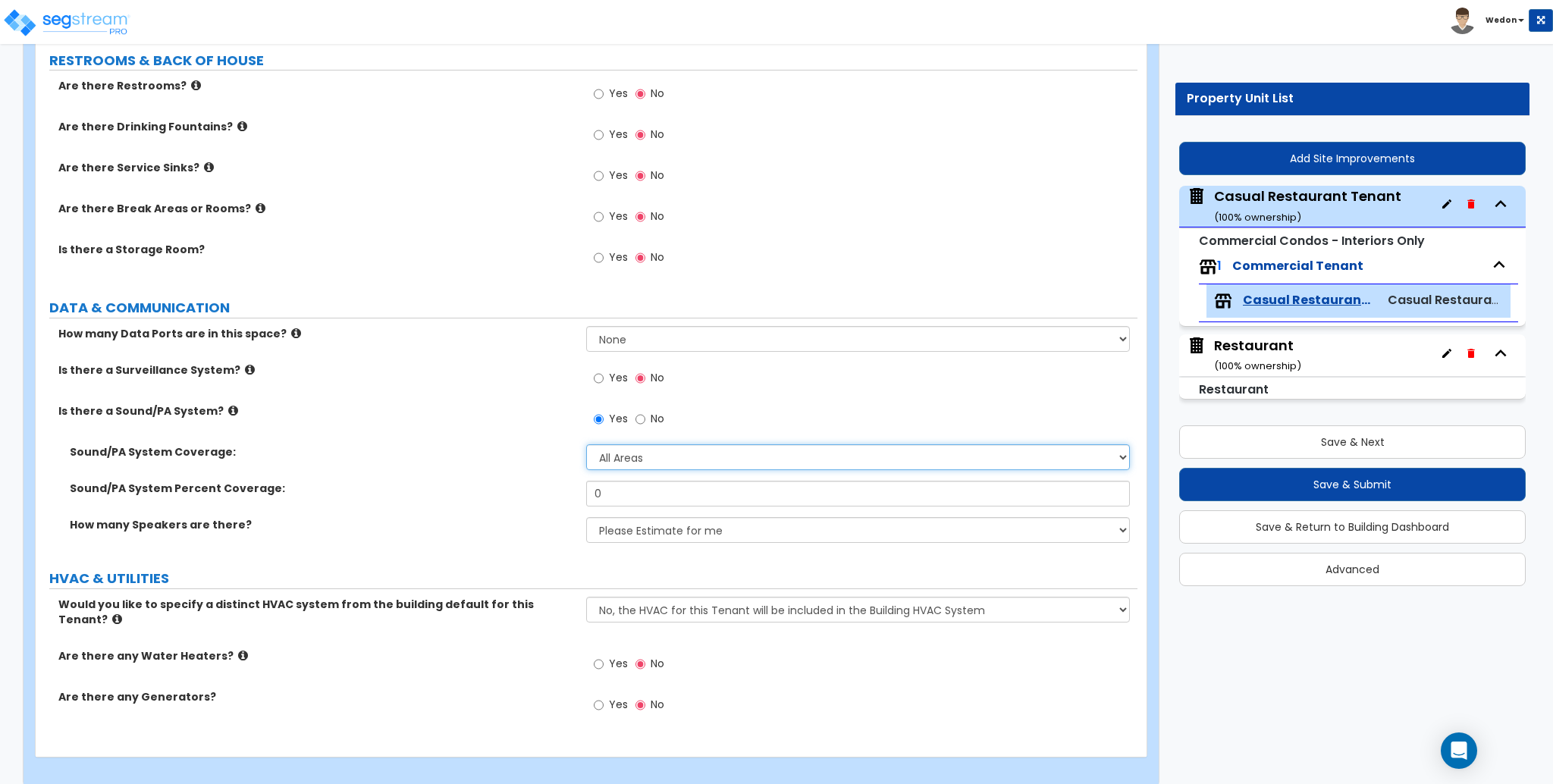
click at [586, 444] on select "Please Choose One All Areas Enter Percent Coverage" at bounding box center [857, 457] width 543 height 26
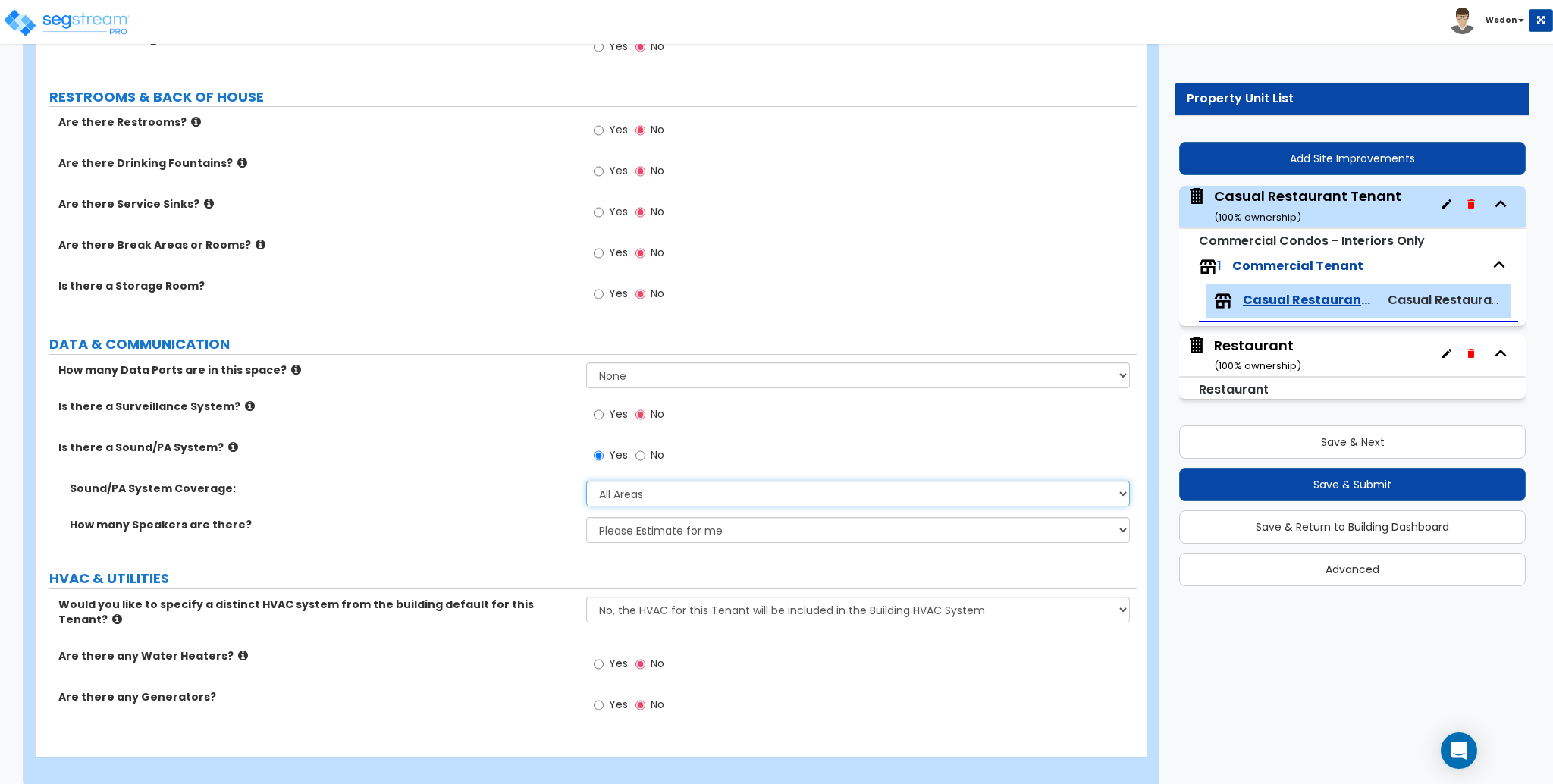
drag, startPoint x: 626, startPoint y: 488, endPoint x: 669, endPoint y: 490, distance: 43.0
click at [625, 488] on select "Please Choose One All Areas Enter Percent Coverage" at bounding box center [857, 493] width 543 height 26
select select "2"
click at [586, 481] on select "Please Choose One All Areas Enter Percent Coverage" at bounding box center [857, 493] width 543 height 26
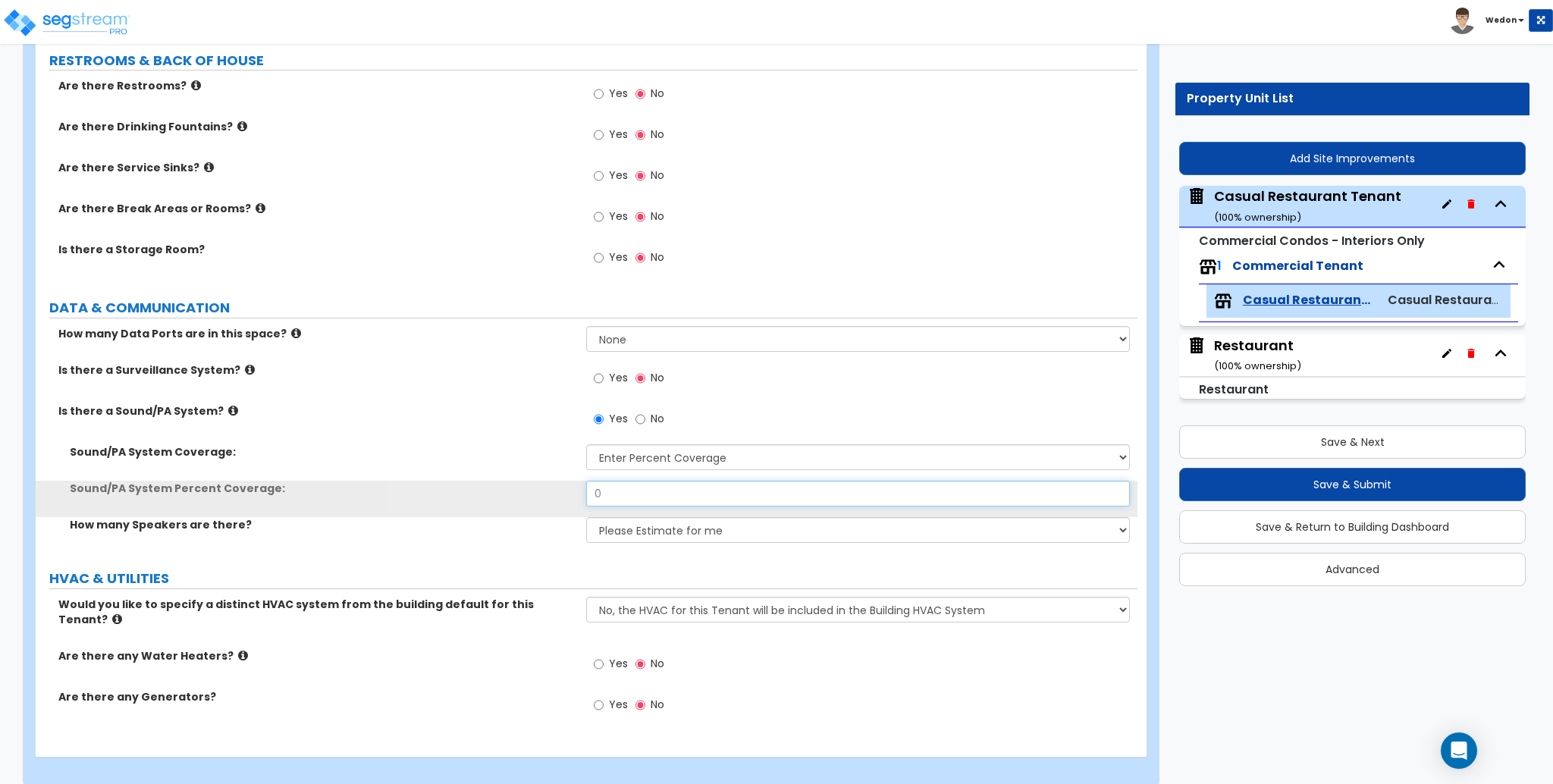
drag, startPoint x: 613, startPoint y: 489, endPoint x: 487, endPoint y: 500, distance: 126.5
click at [511, 495] on div "Sound/PA System Percent Coverage: 0" at bounding box center [586, 499] width 1102 height 36
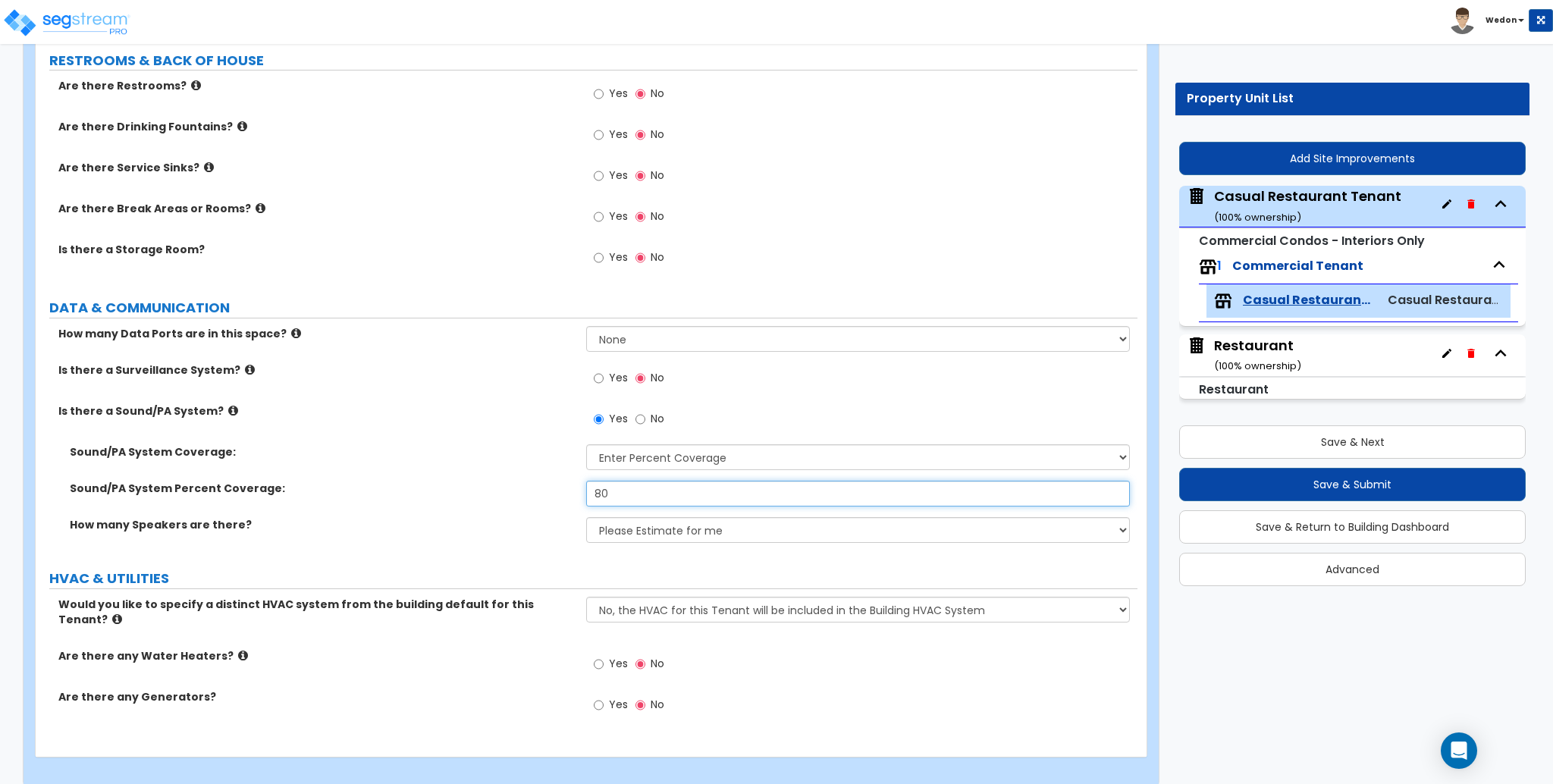
type input "80"
click at [482, 502] on div "Sound/PA System Percent Coverage: 80" at bounding box center [586, 499] width 1102 height 36
click at [366, 430] on div "Is there a Sound/PA System? Yes No" at bounding box center [586, 424] width 1102 height 41
drag, startPoint x: 650, startPoint y: 524, endPoint x: 740, endPoint y: 525, distance: 90.0
click at [650, 524] on select "Please Choose One Enter Number of Speakers Please Estimate for me" at bounding box center [857, 530] width 543 height 26
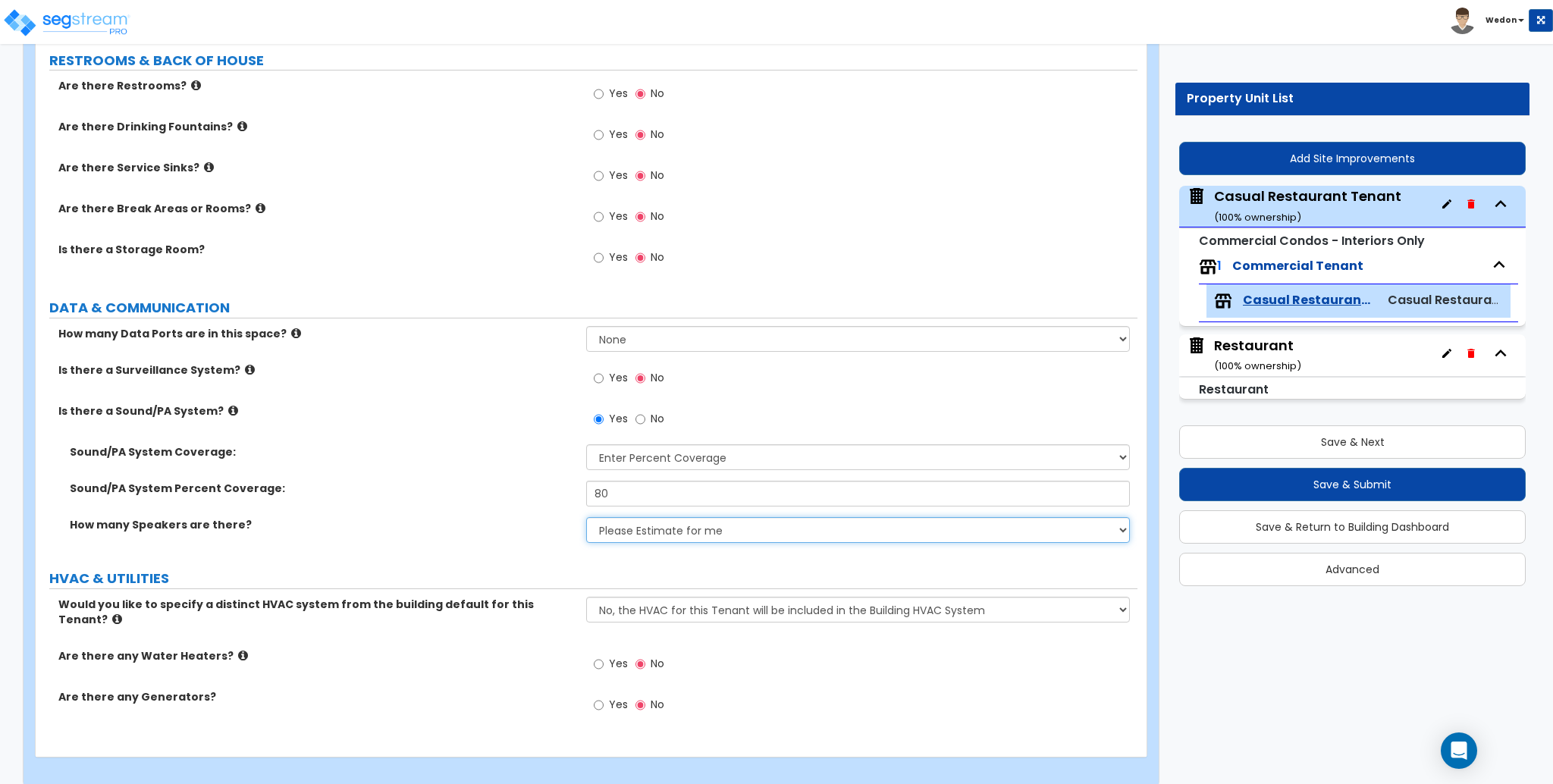
drag, startPoint x: 809, startPoint y: 525, endPoint x: 824, endPoint y: 525, distance: 15.0
click at [809, 525] on select "Please Choose One Enter Number of Speakers Please Estimate for me" at bounding box center [857, 530] width 543 height 26
click at [364, 452] on label "Sound/PA System Coverage:" at bounding box center [322, 452] width 505 height 15
click at [724, 523] on select "Please Choose One Enter Number of Speakers Please Estimate for me" at bounding box center [857, 530] width 543 height 26
select select "1"
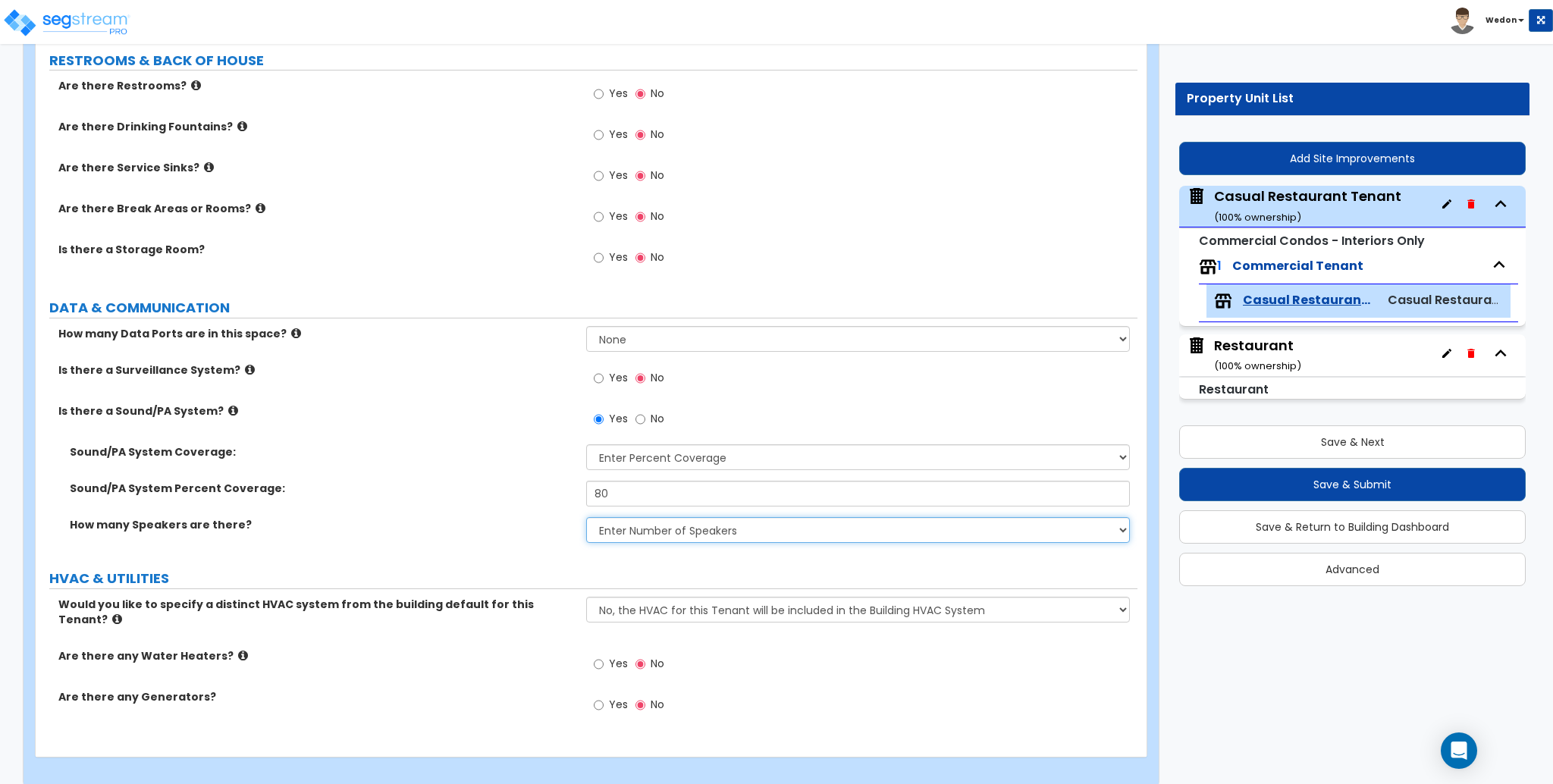
click at [586, 518] on select "Please Choose One Enter Number of Speakers Please Estimate for me" at bounding box center [857, 530] width 543 height 26
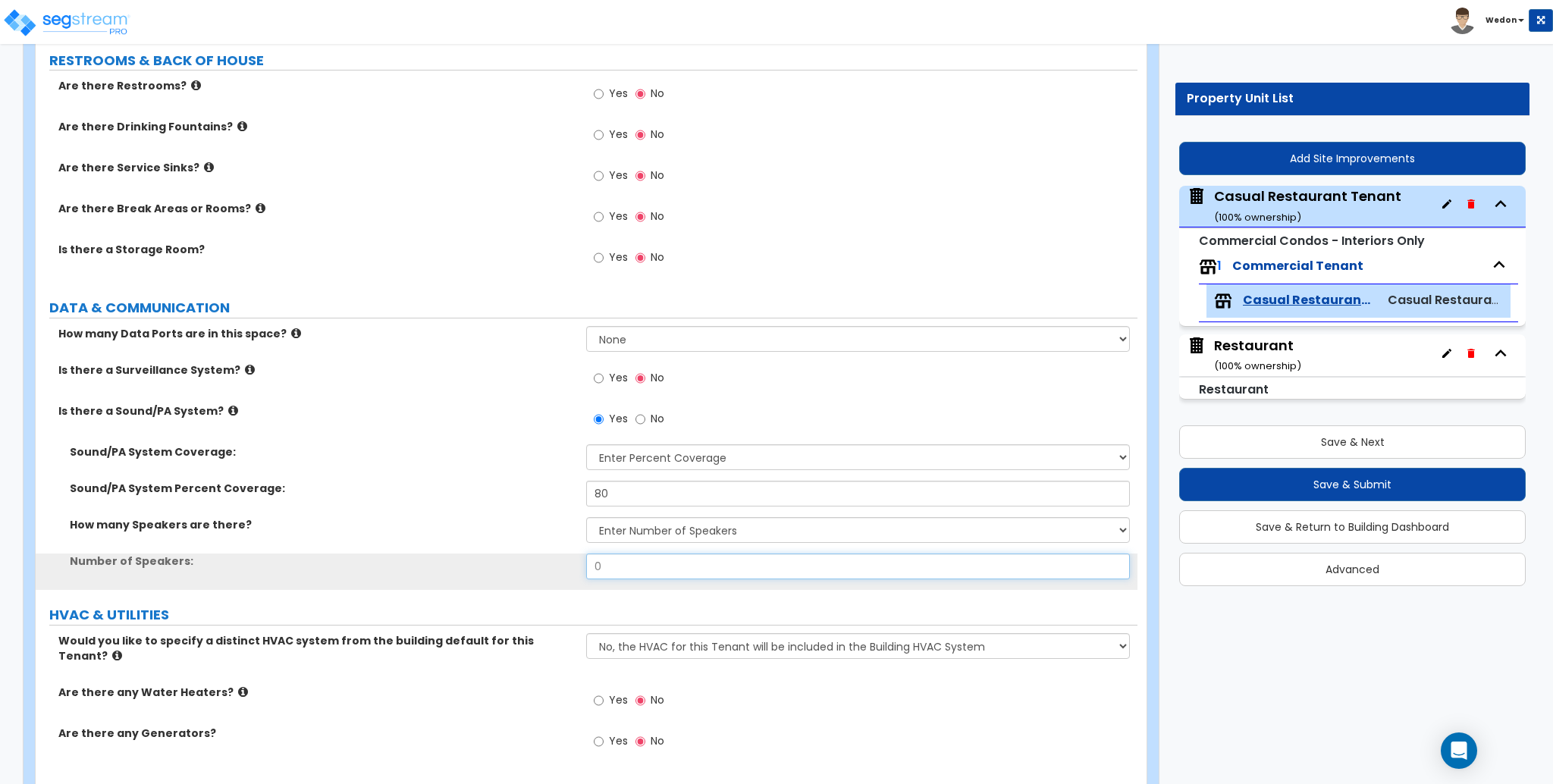
drag, startPoint x: 537, startPoint y: 569, endPoint x: 441, endPoint y: 570, distance: 96.0
click at [445, 569] on div "Number of Speakers: 0" at bounding box center [586, 572] width 1102 height 36
type input "2"
type input "30"
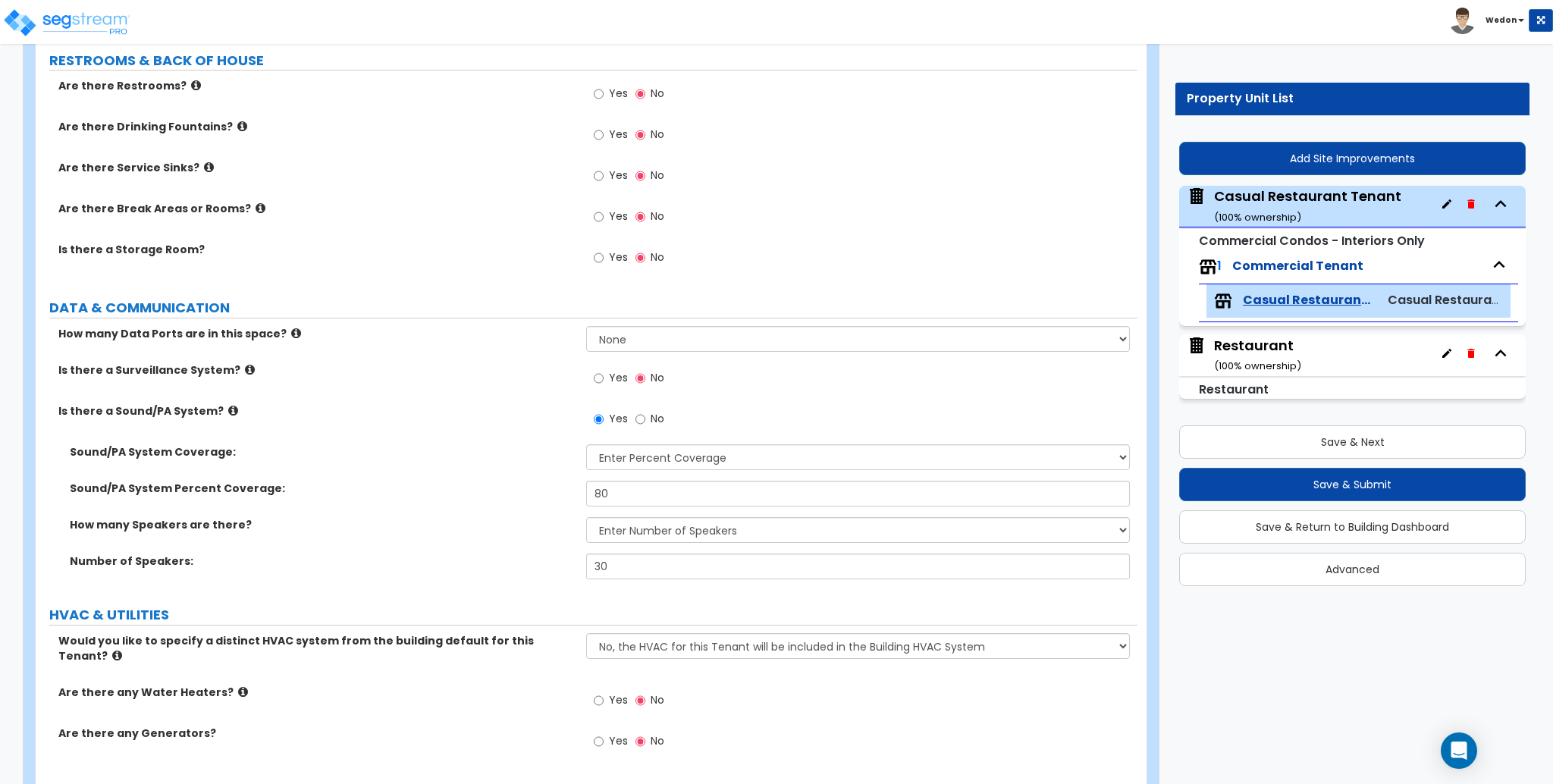
click at [489, 564] on label "Number of Speakers:" at bounding box center [322, 561] width 505 height 15
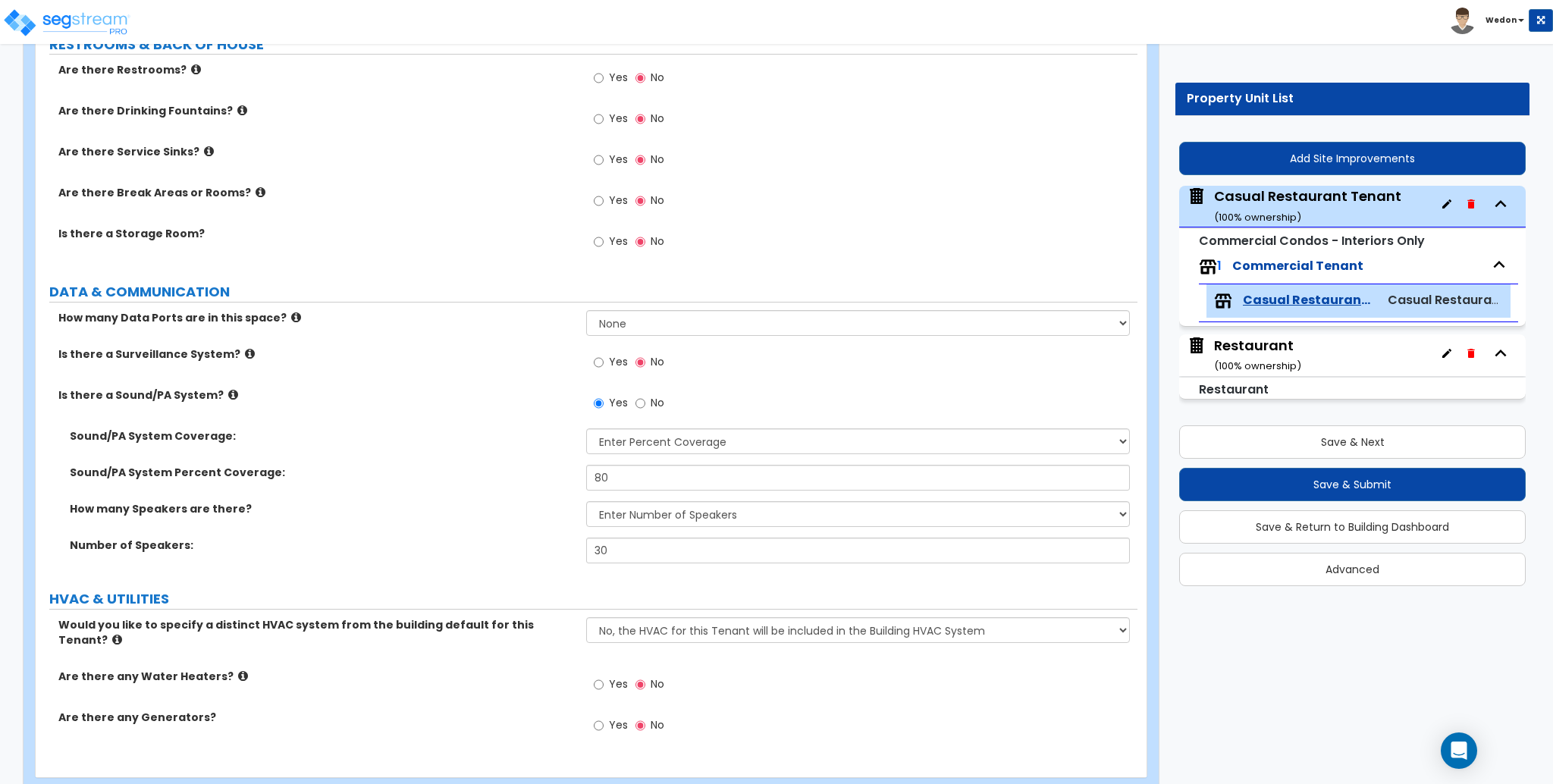
scroll to position [1733, 0]
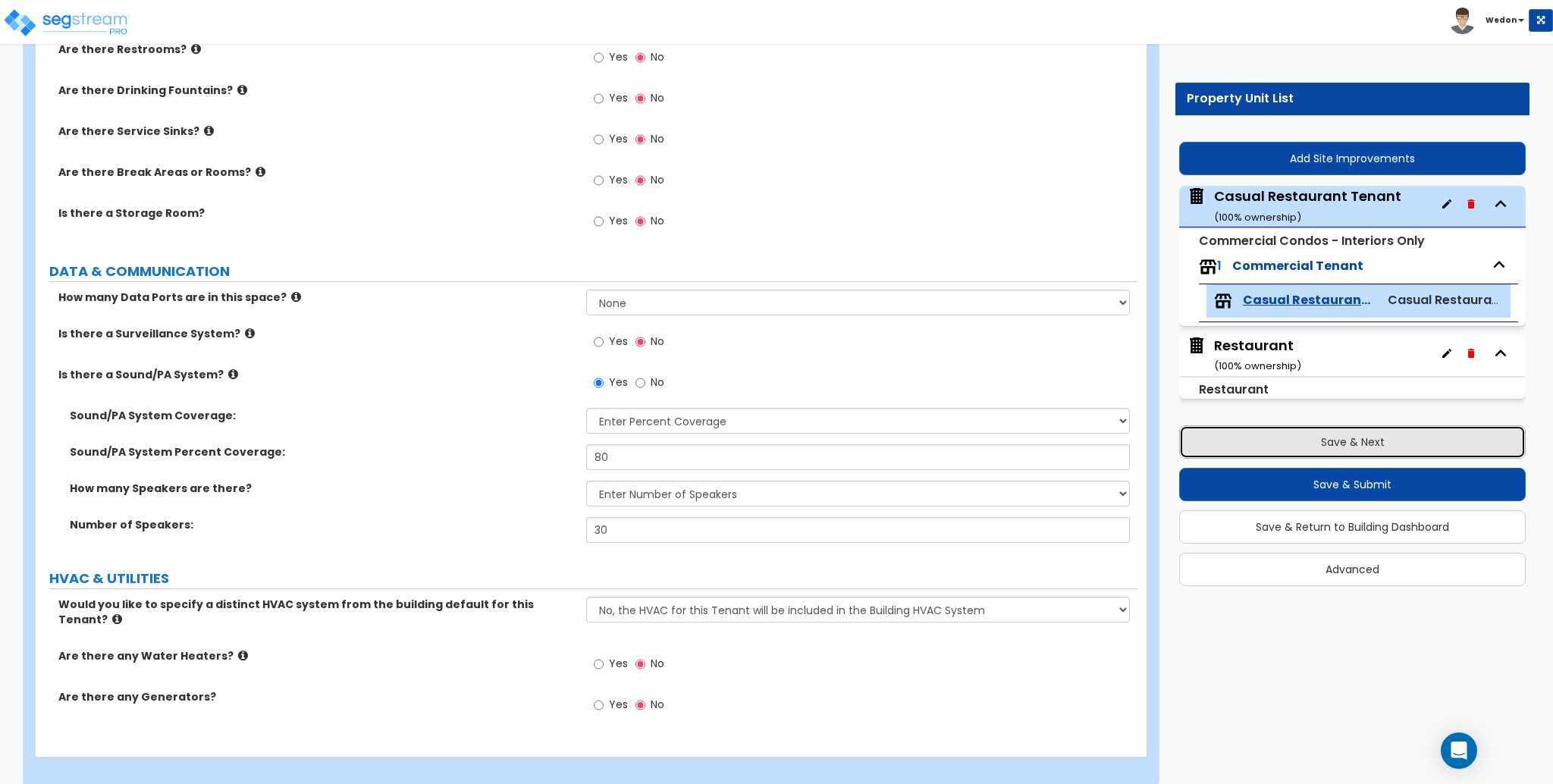
click at [1333, 446] on button "Save & Next" at bounding box center [1352, 442] width 347 height 33
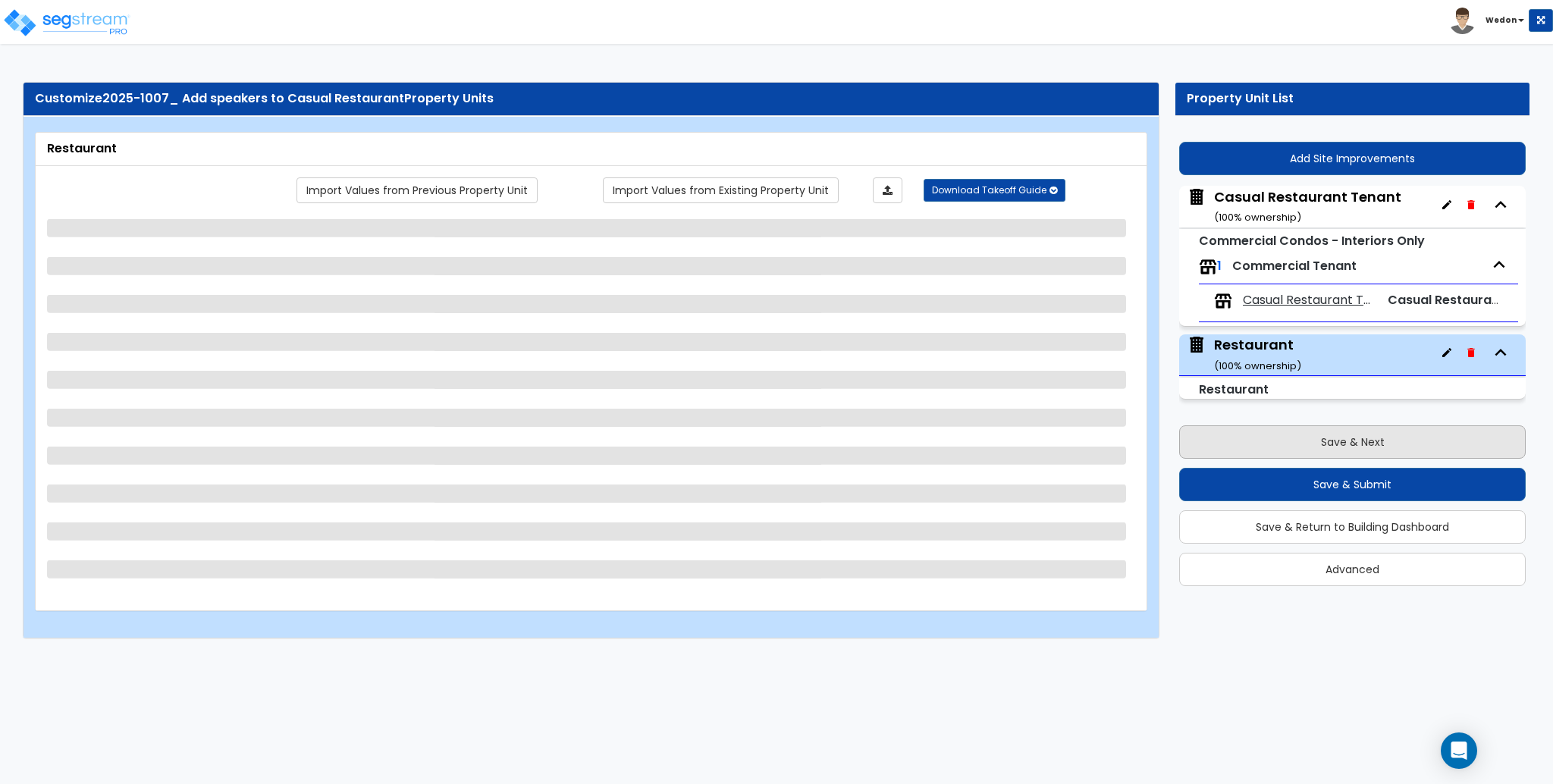
scroll to position [0, 0]
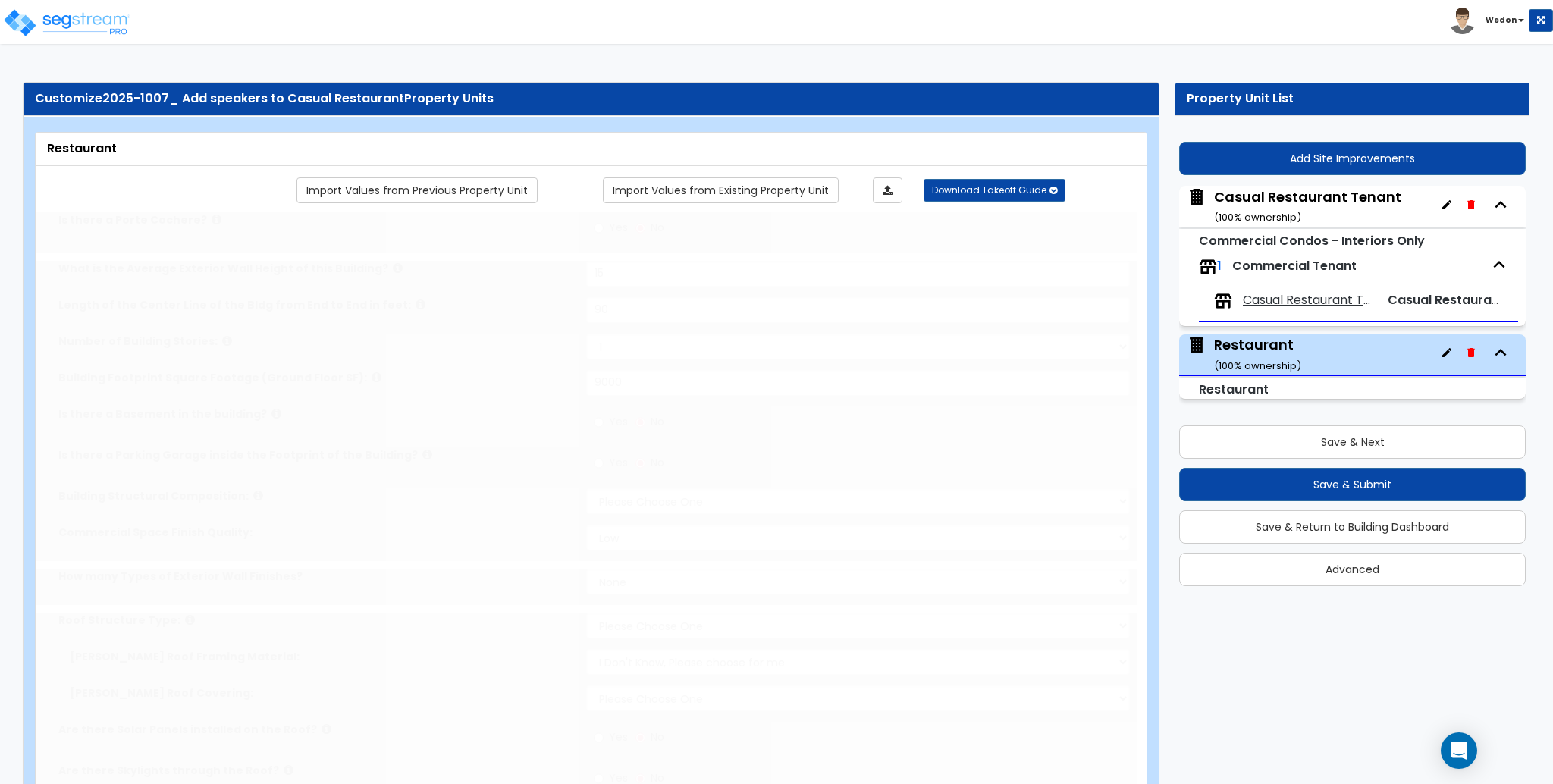
type input "15"
type input "90"
type input "9000"
select select "2"
select select "1"
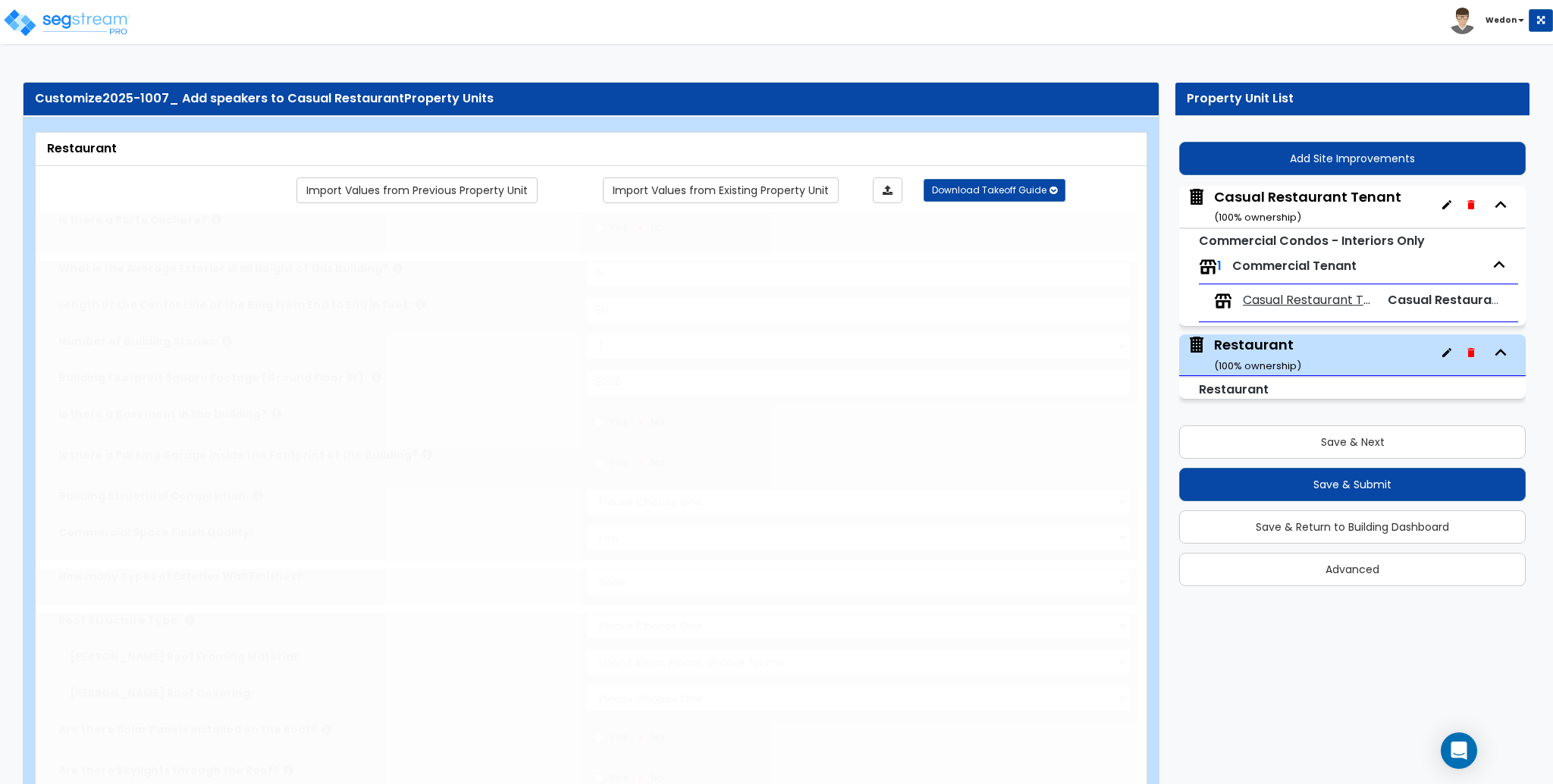
select select "1"
radio input "true"
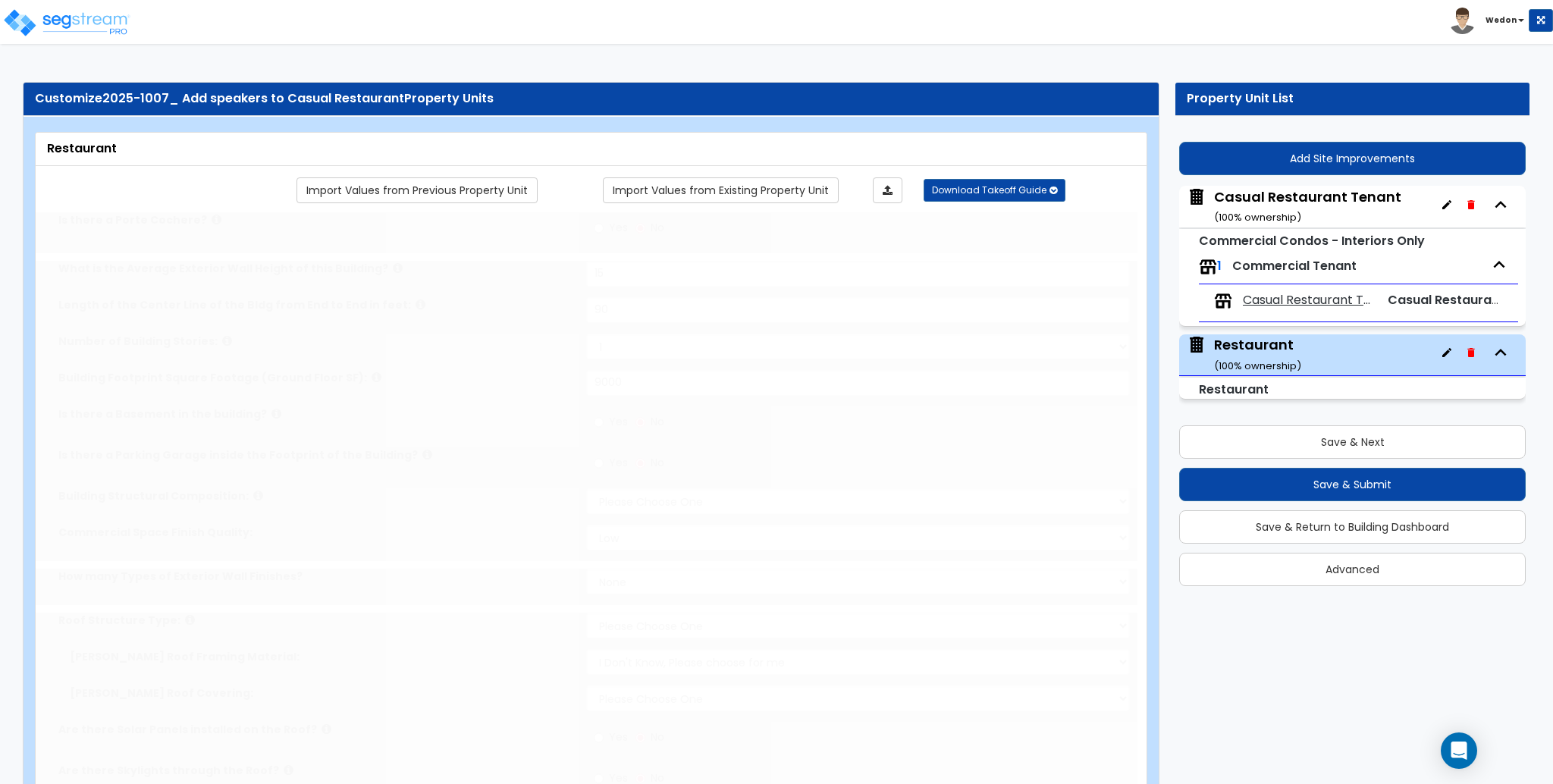
radio input "true"
select select "1"
radio input "true"
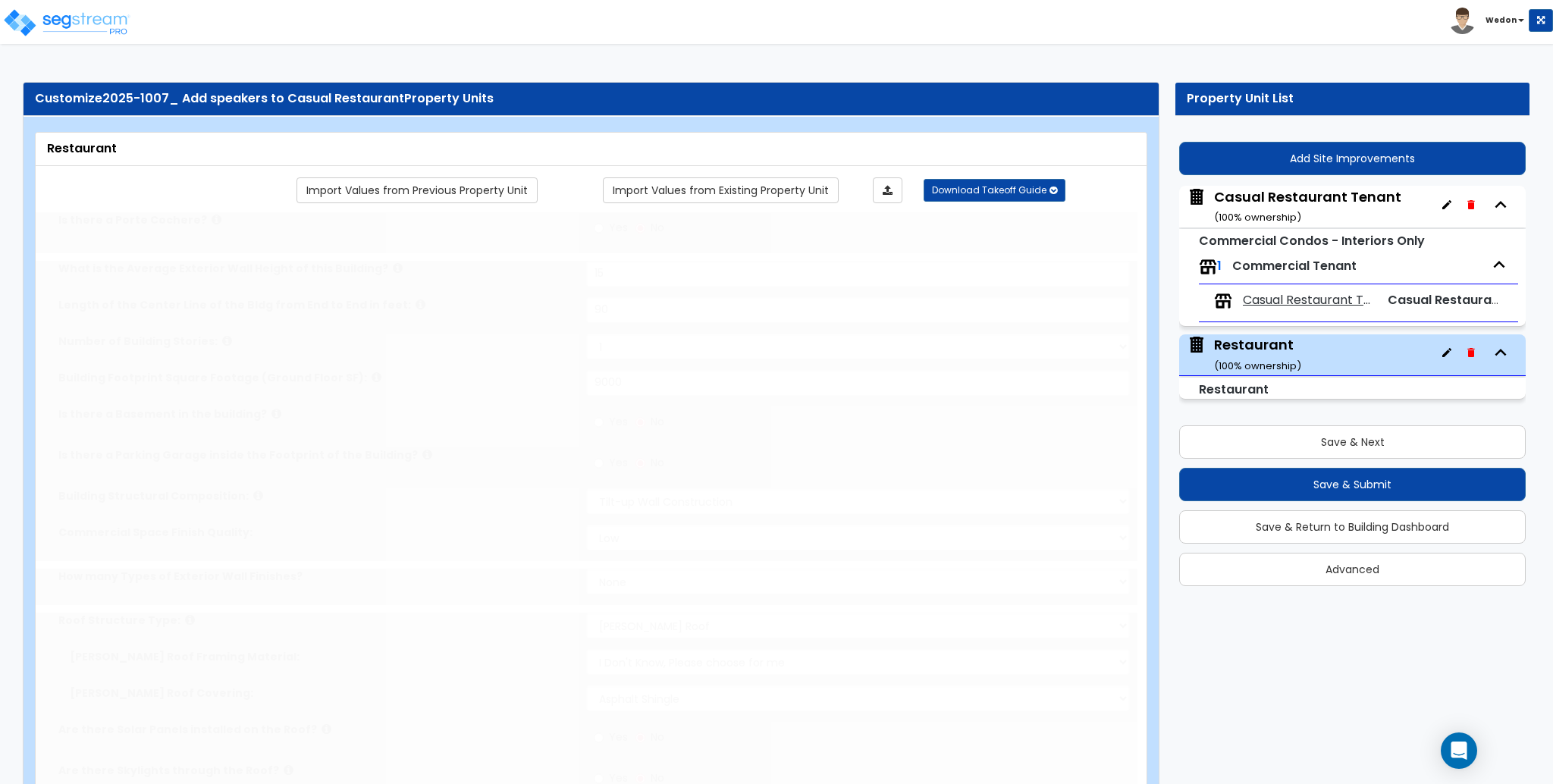
select select "1"
select select "2"
select select "1"
select select "2"
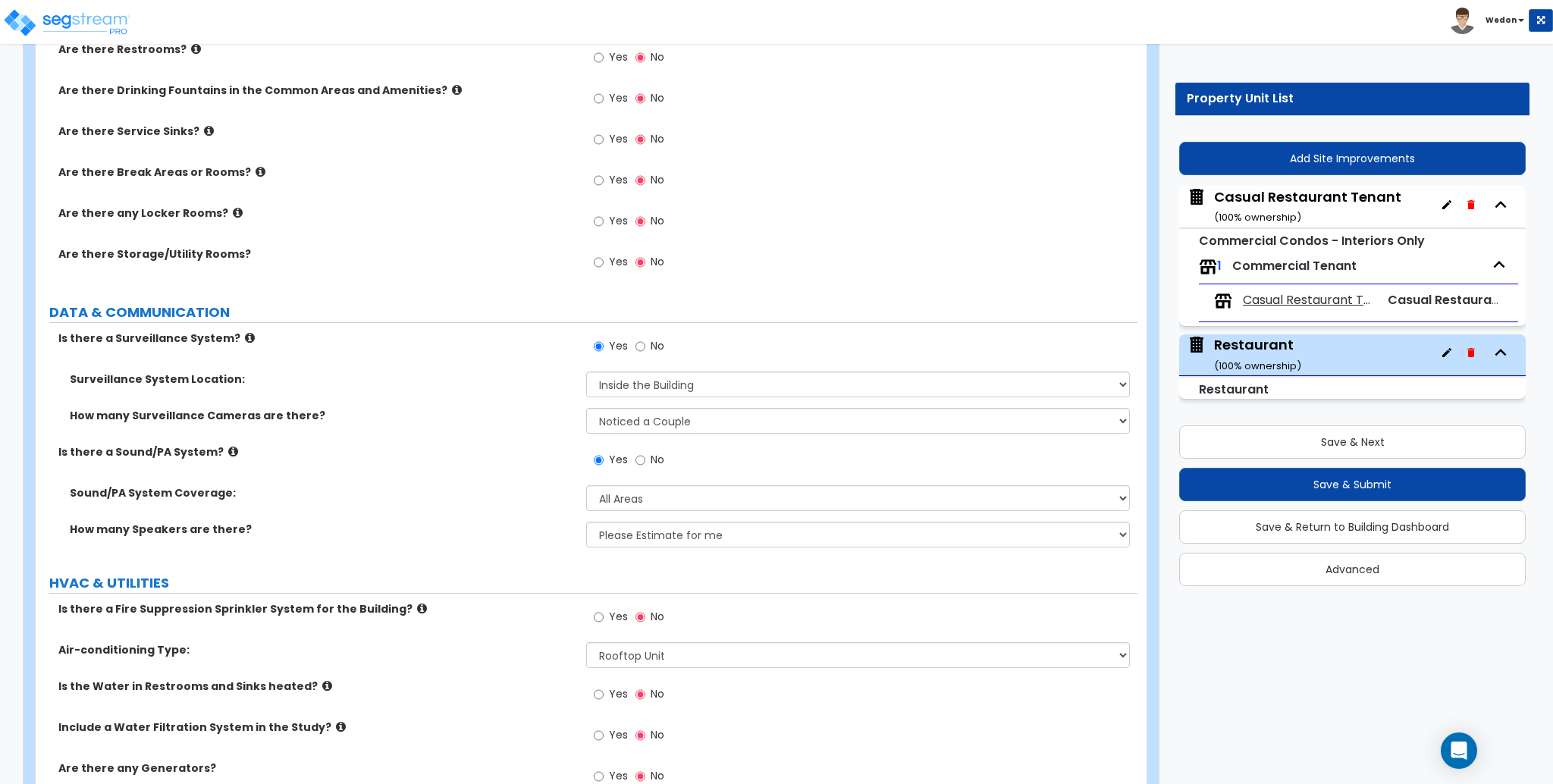
scroll to position [4031, 0]
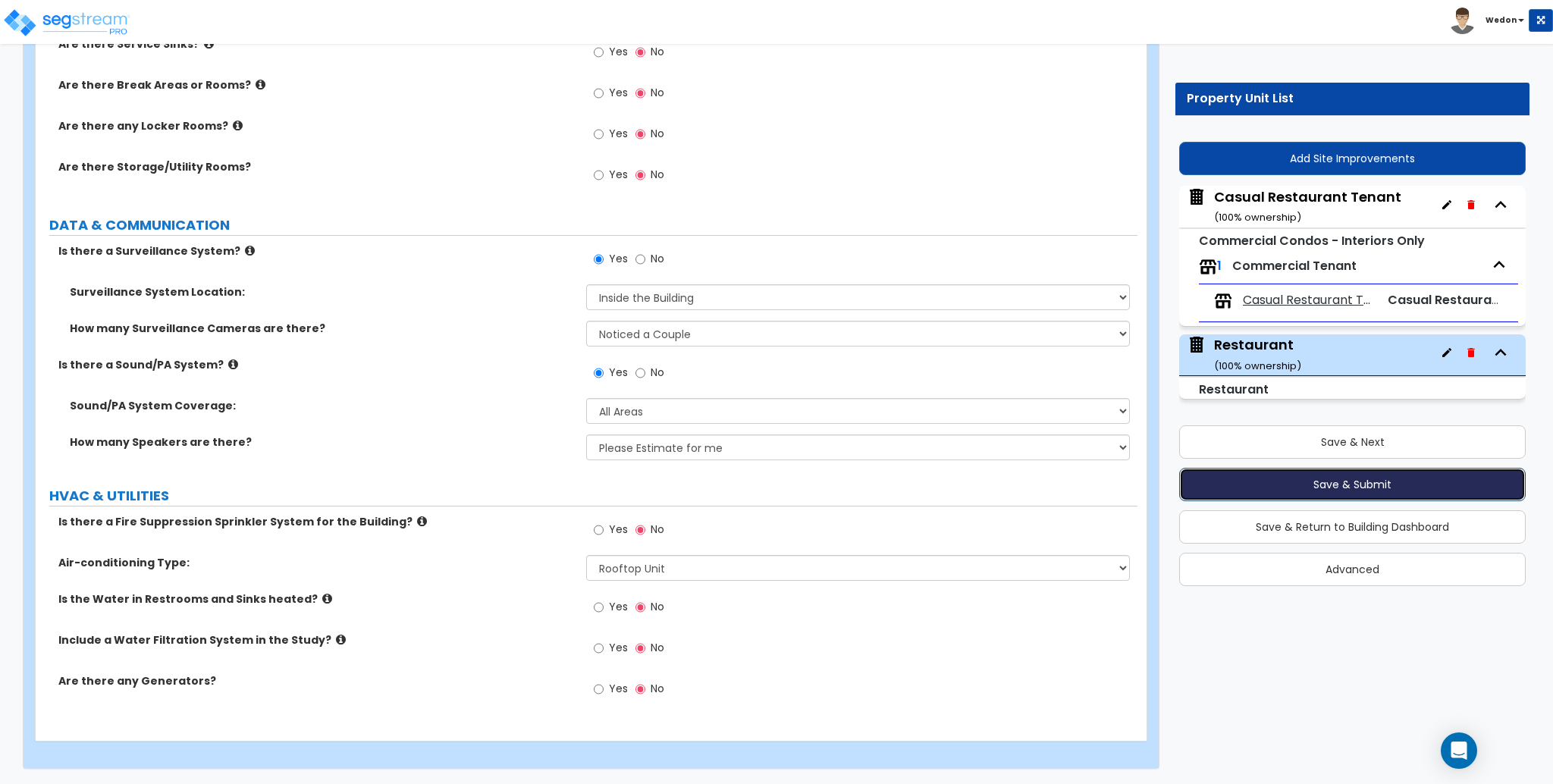
click at [1406, 486] on button "Save & Submit" at bounding box center [1352, 484] width 347 height 33
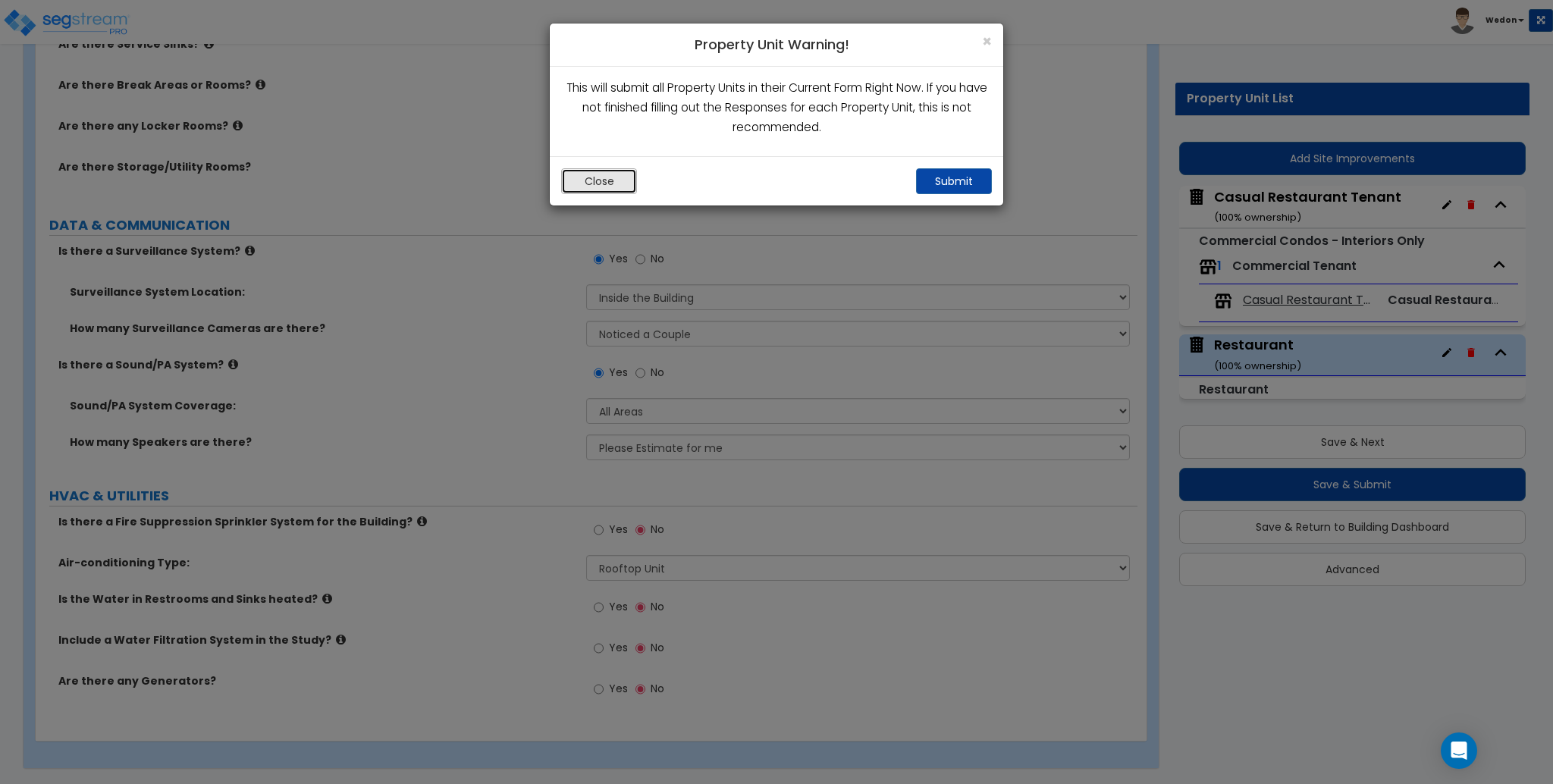
click at [611, 176] on button "Close" at bounding box center [599, 181] width 76 height 26
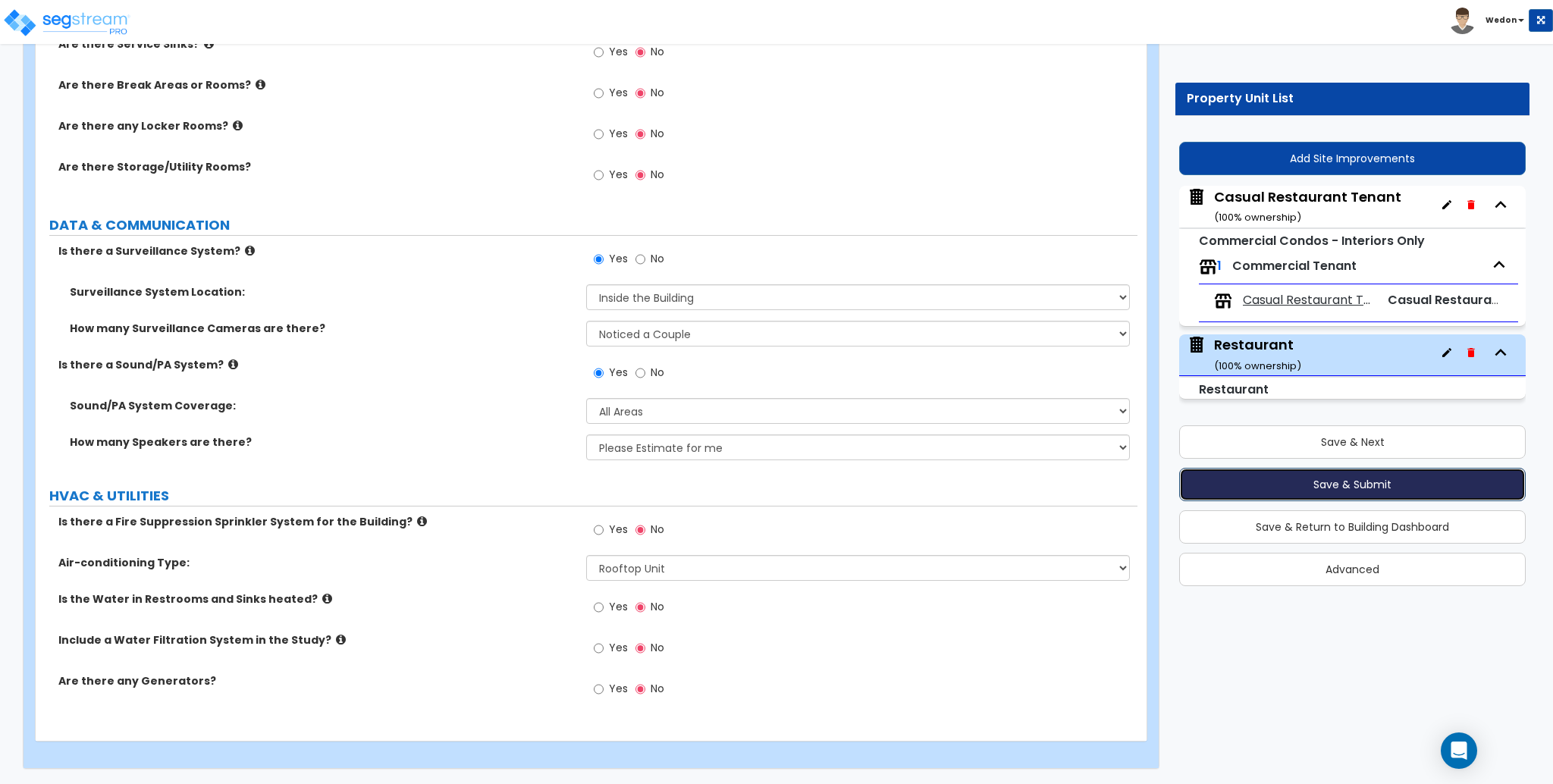
click at [1330, 480] on button "Save & Submit" at bounding box center [1352, 484] width 347 height 33
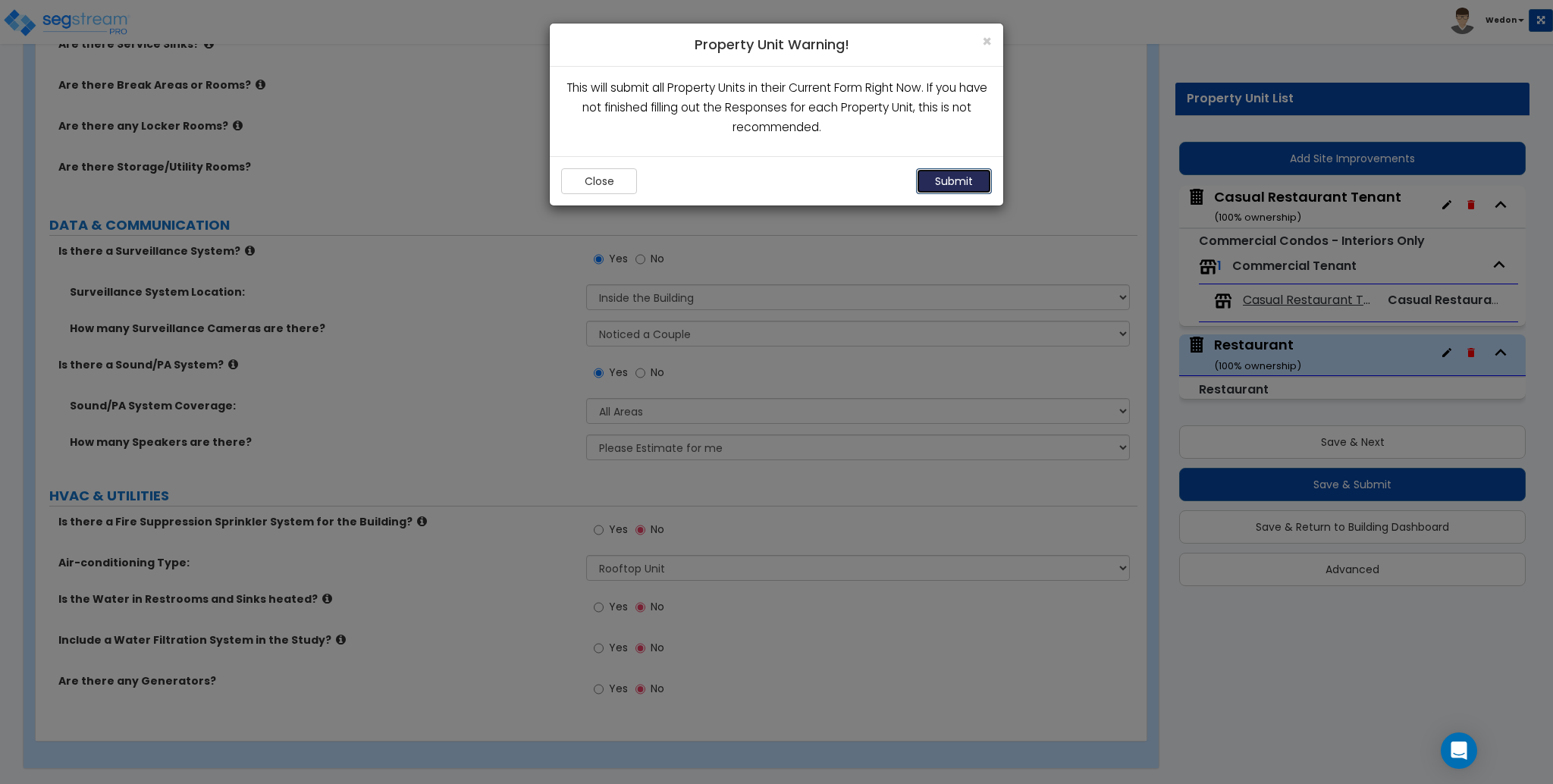
click at [965, 179] on button "Submit" at bounding box center [954, 181] width 76 height 26
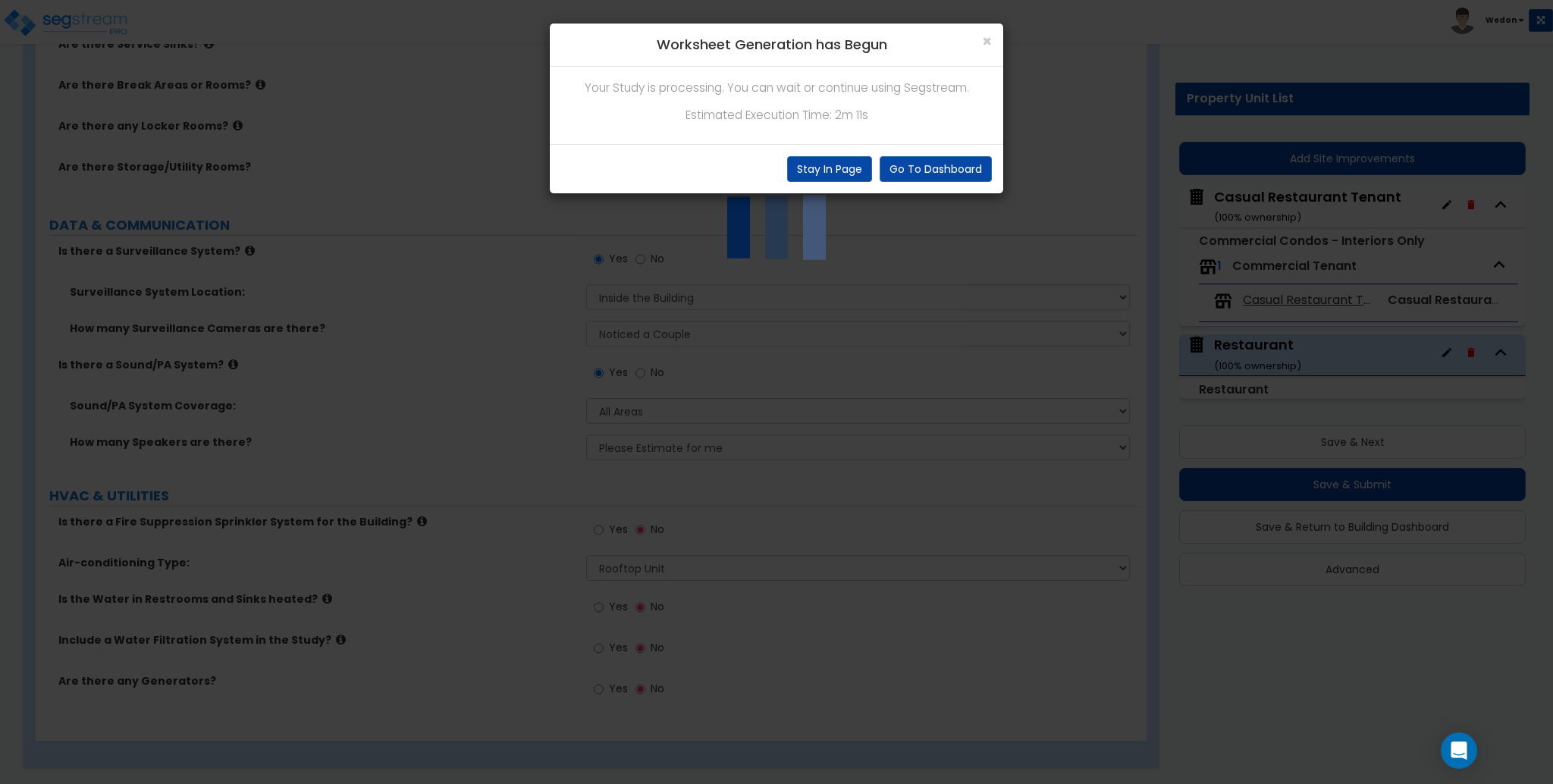
click at [396, 278] on div "× Worksheet Generation has Begun Your Study is processing. You can wait or cont…" at bounding box center [776, 392] width 1553 height 784
click at [749, 114] on p "Estimated Execution Time: 2m 11s" at bounding box center [776, 116] width 431 height 20
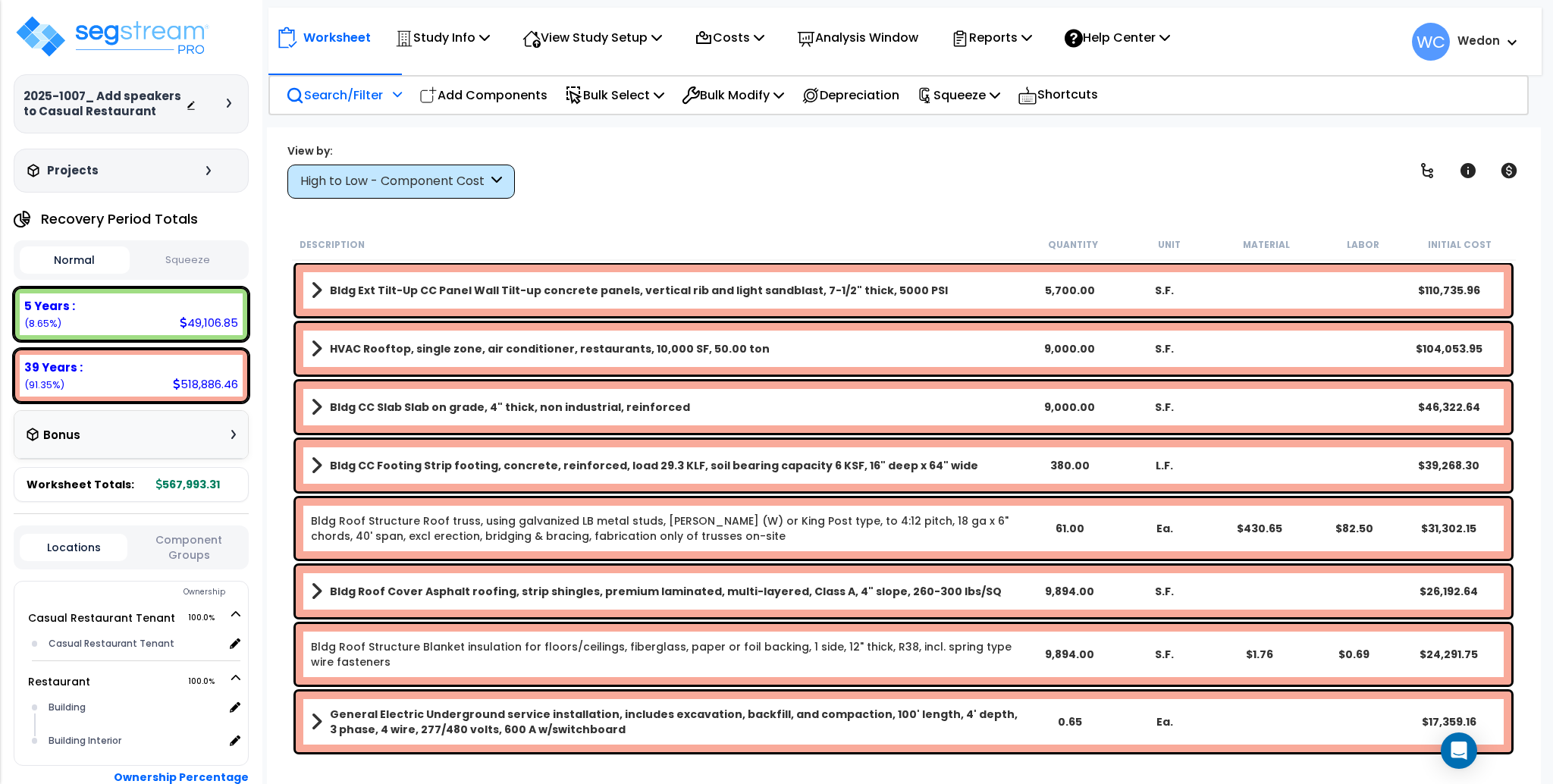
click at [326, 82] on div "Search/Filter Additional Search / Filter" at bounding box center [343, 95] width 116 height 35
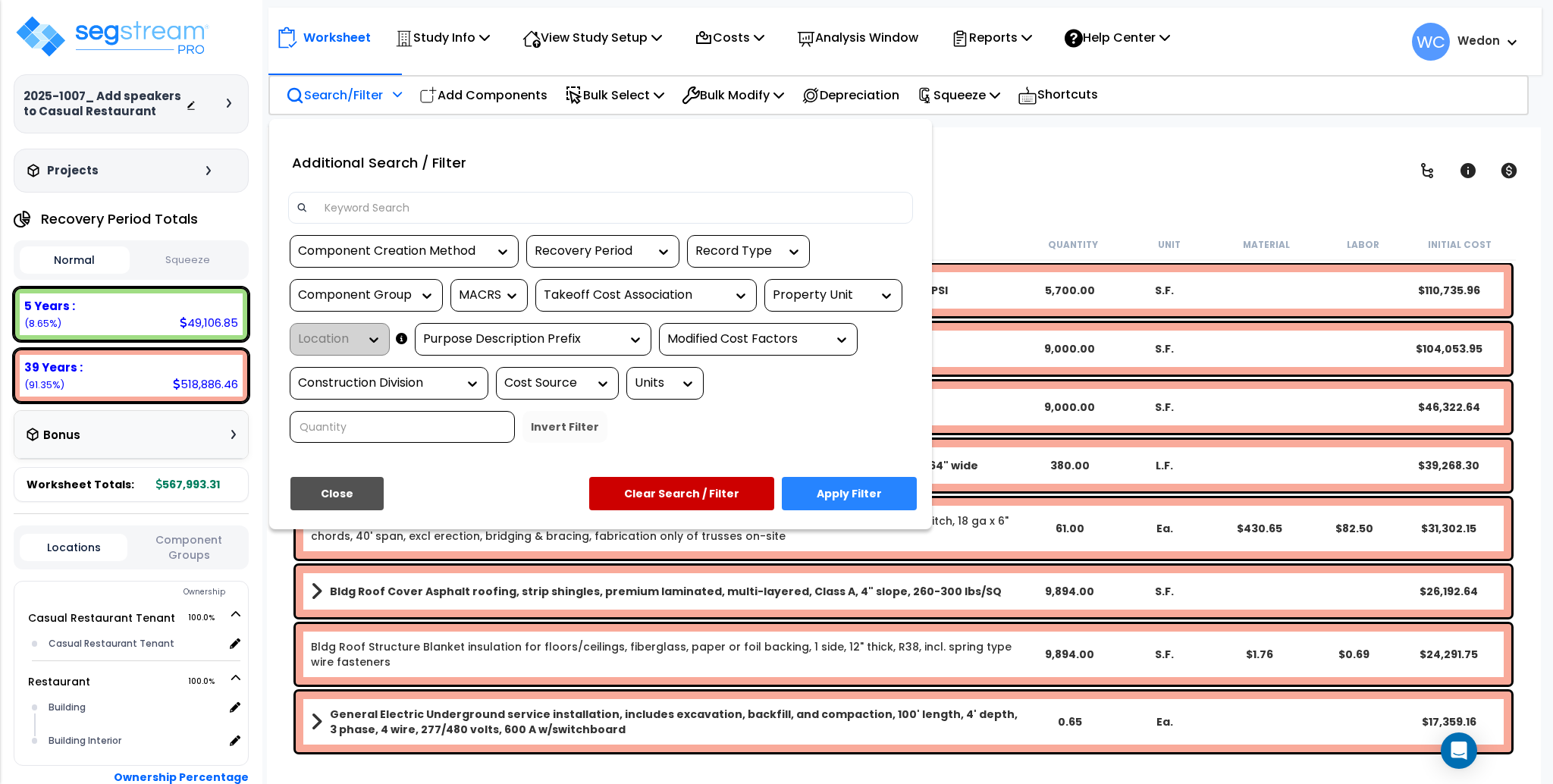
click at [389, 210] on input at bounding box center [610, 207] width 589 height 23
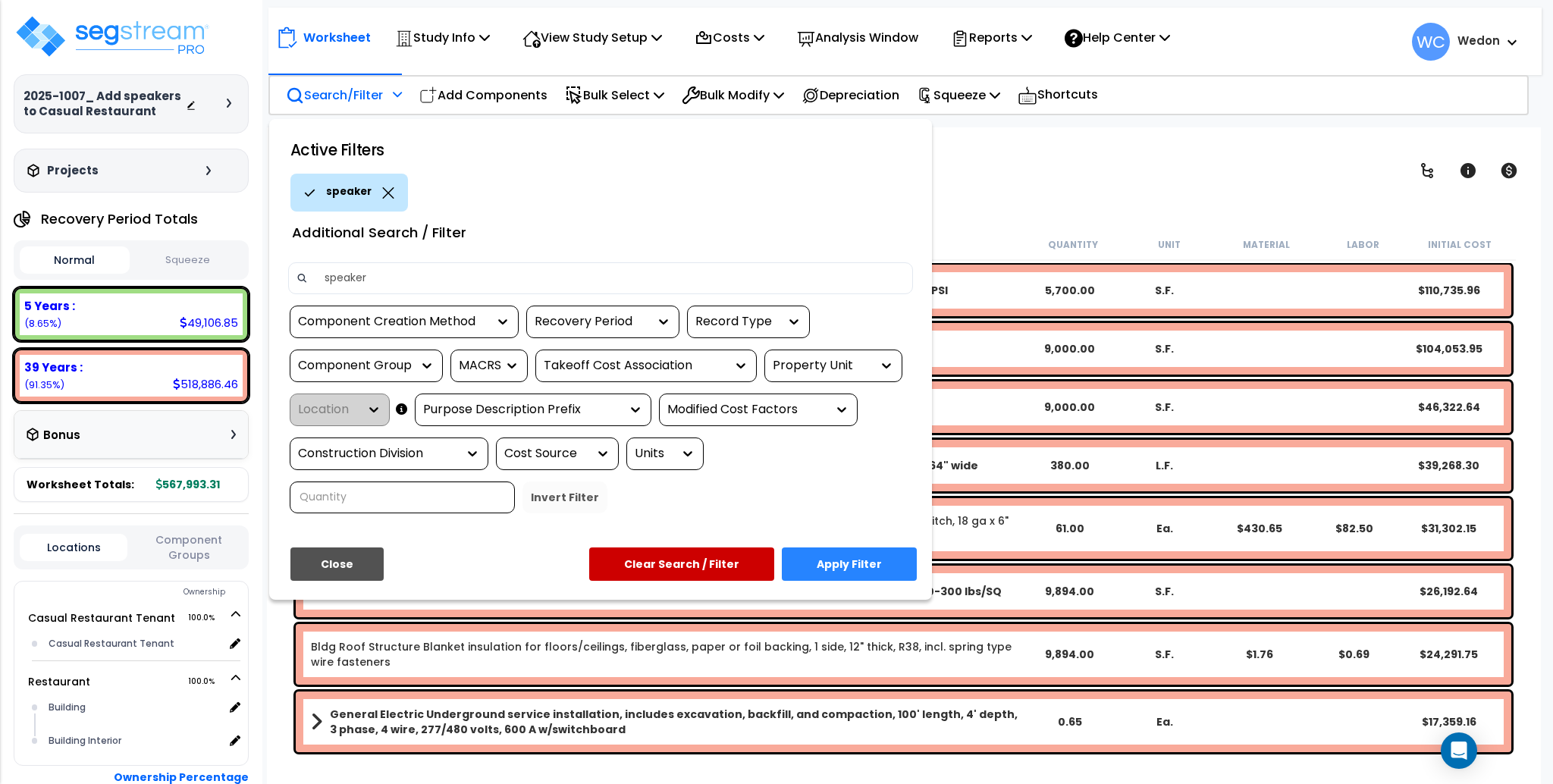
type input "speaker"
click at [871, 565] on button "Apply Filter" at bounding box center [849, 564] width 135 height 33
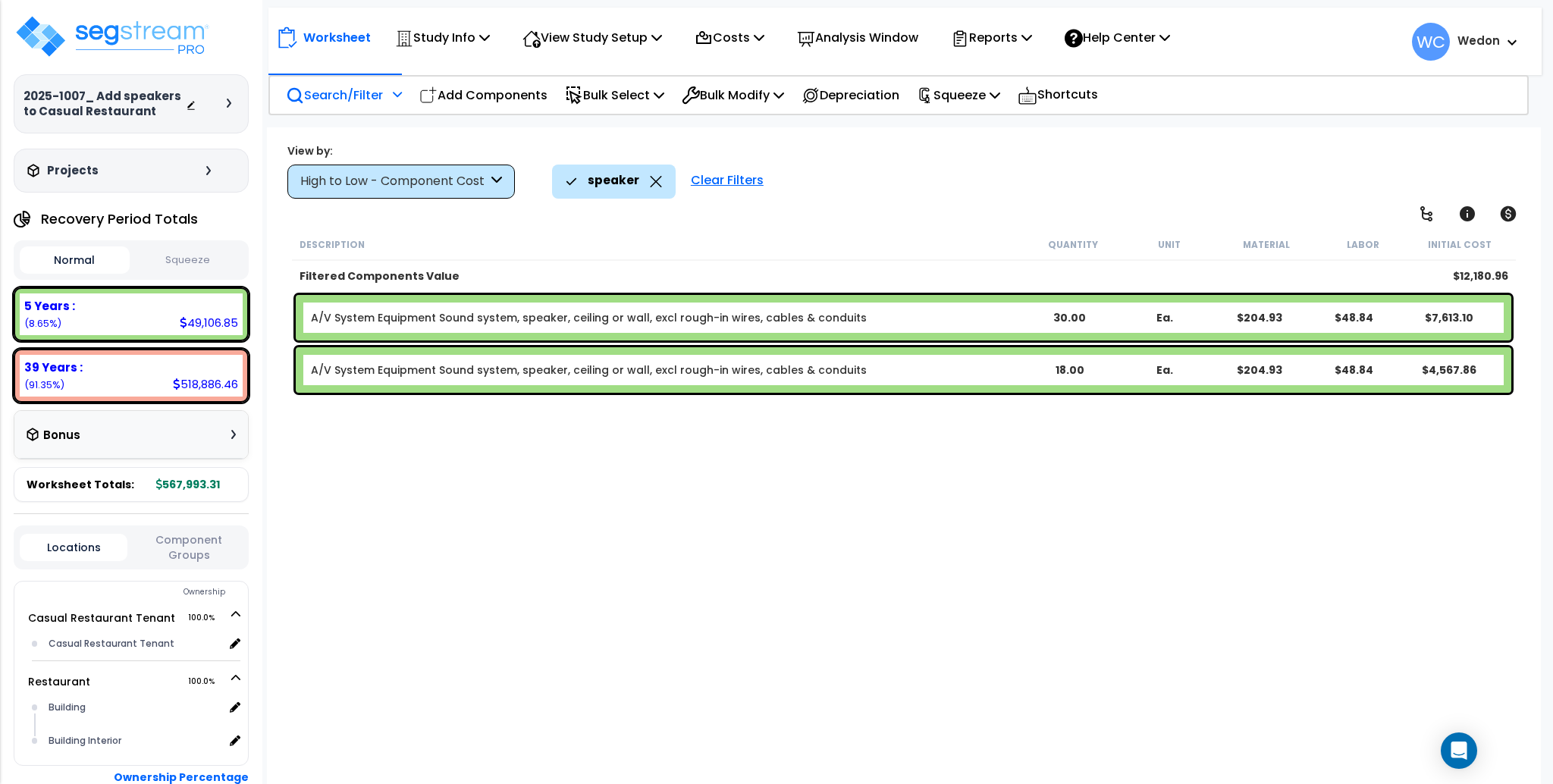
click at [978, 196] on div "speaker Clear Filters" at bounding box center [1039, 181] width 974 height 33
